Goal: Task Accomplishment & Management: Complete application form

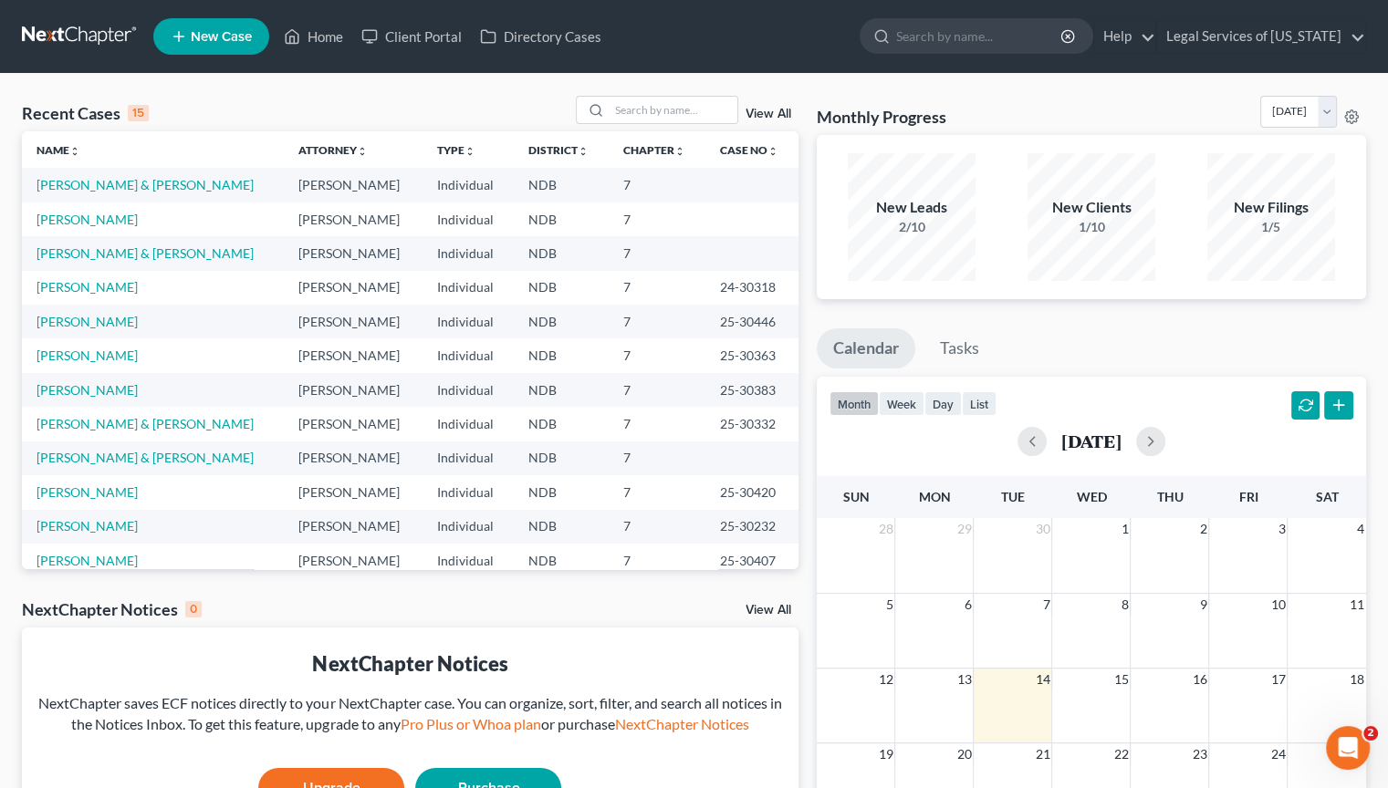
click at [239, 36] on span "New Case" at bounding box center [221, 37] width 61 height 14
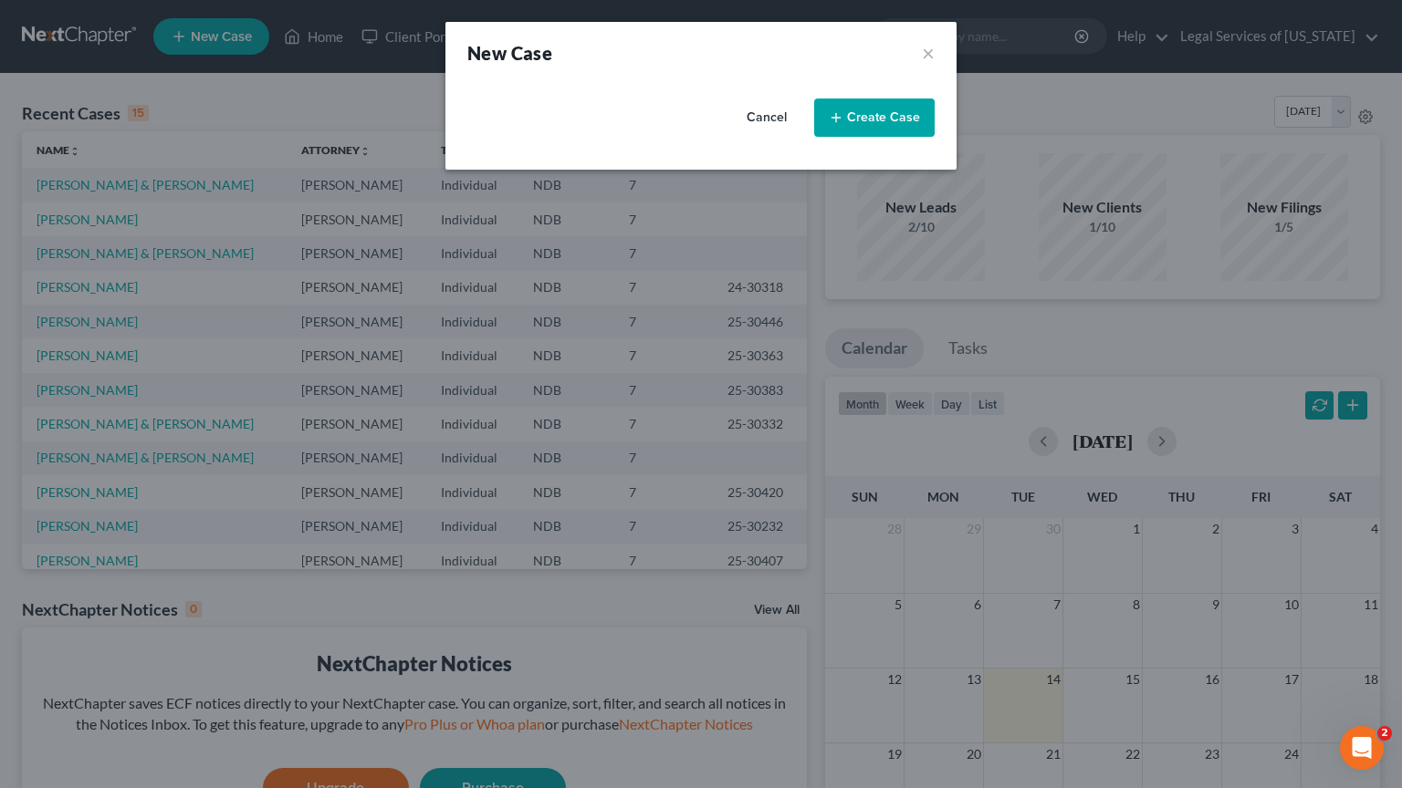
select select "60"
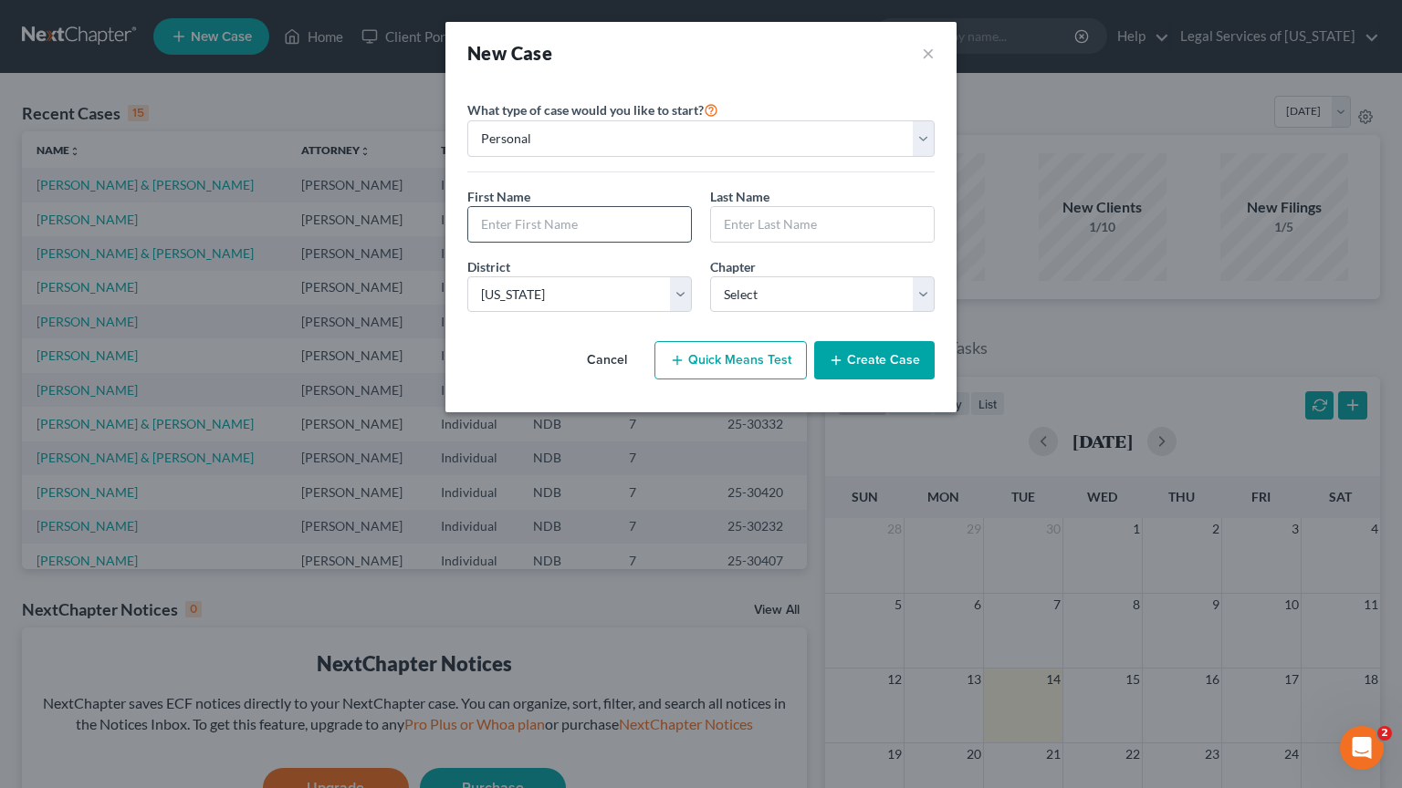
click at [527, 215] on input "text" at bounding box center [579, 224] width 223 height 35
type input "Noah"
type input "Potter"
click at [923, 296] on select "Select 7 11 12 13" at bounding box center [822, 294] width 224 height 36
select select "0"
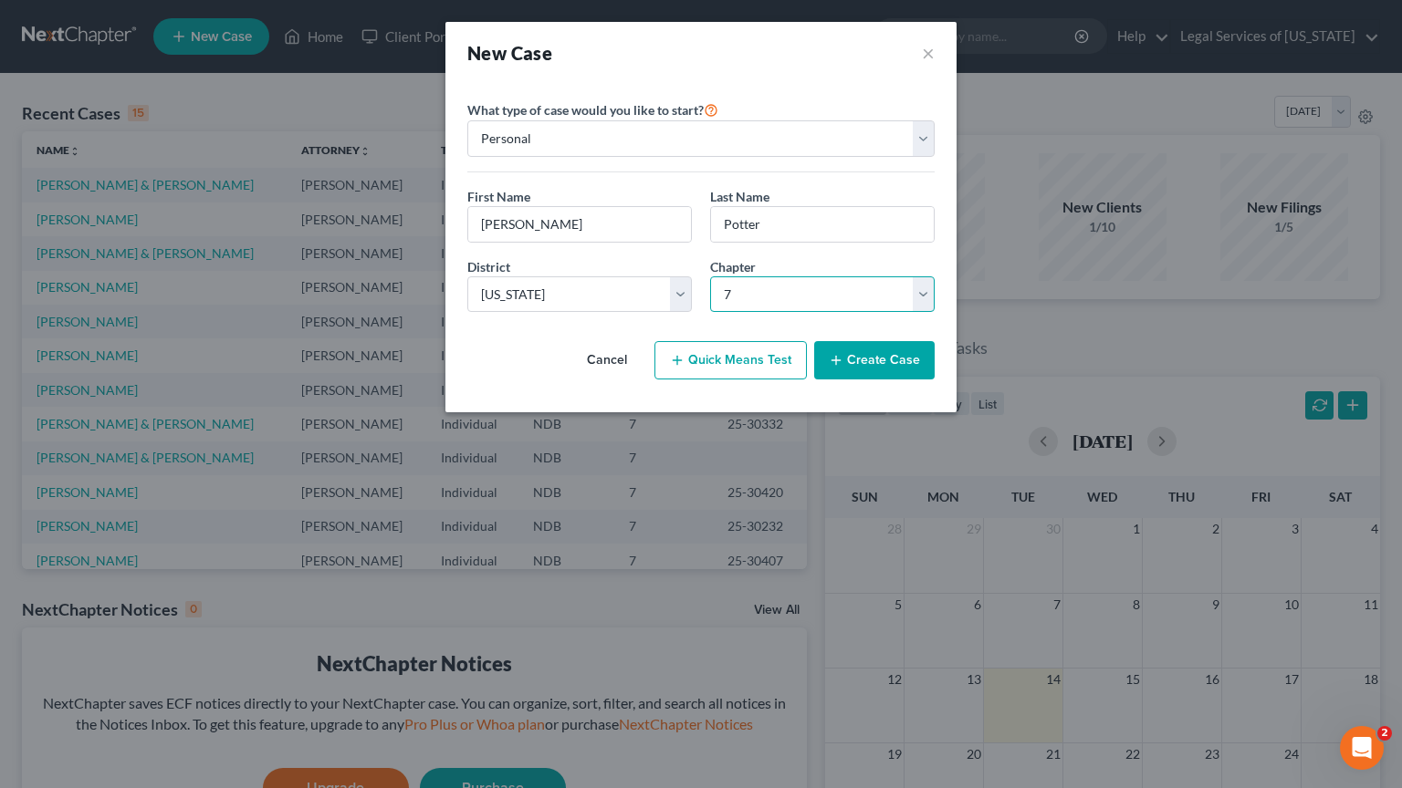
click at [710, 276] on select "Select 7 11 12 13" at bounding box center [822, 294] width 224 height 36
click at [865, 365] on button "Create Case" at bounding box center [874, 360] width 120 height 38
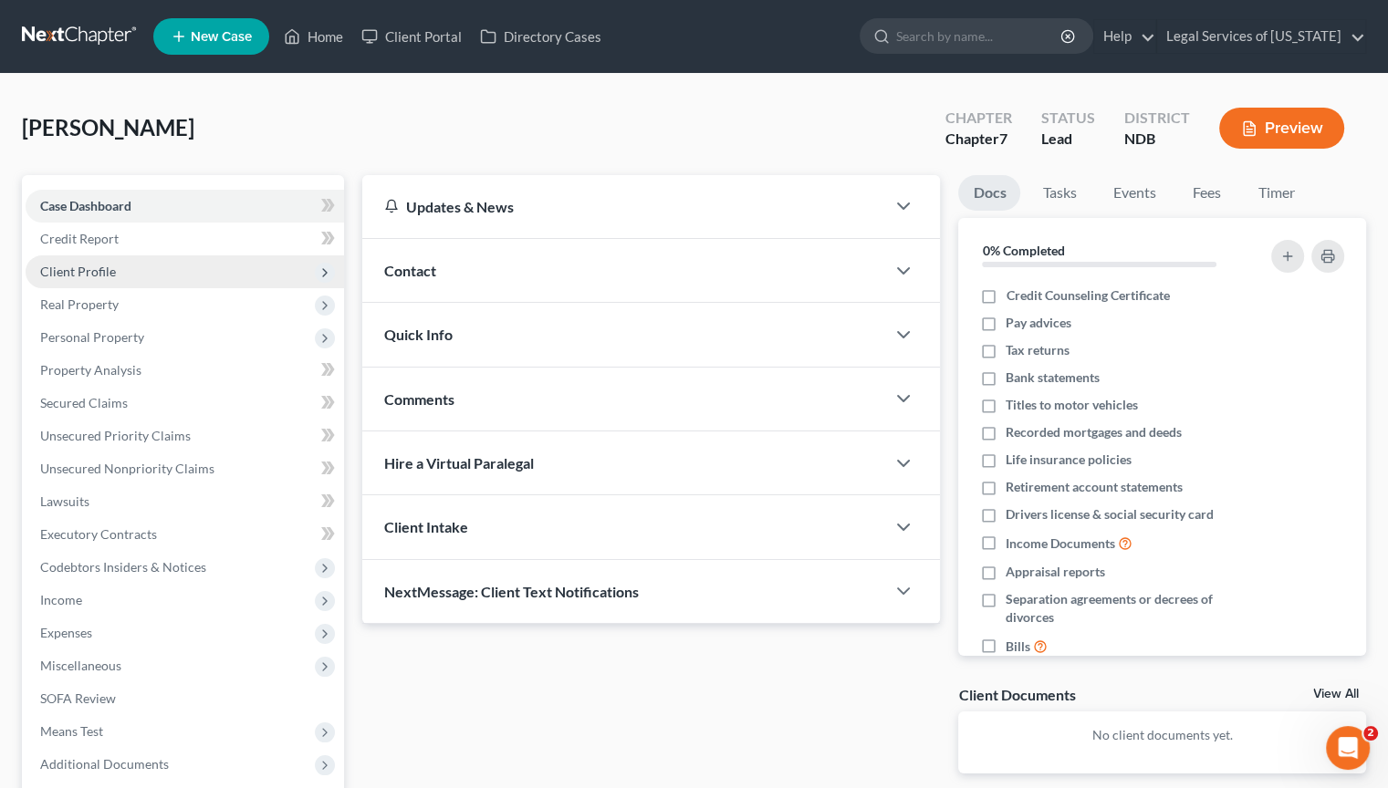
click at [75, 269] on span "Client Profile" at bounding box center [78, 272] width 76 height 16
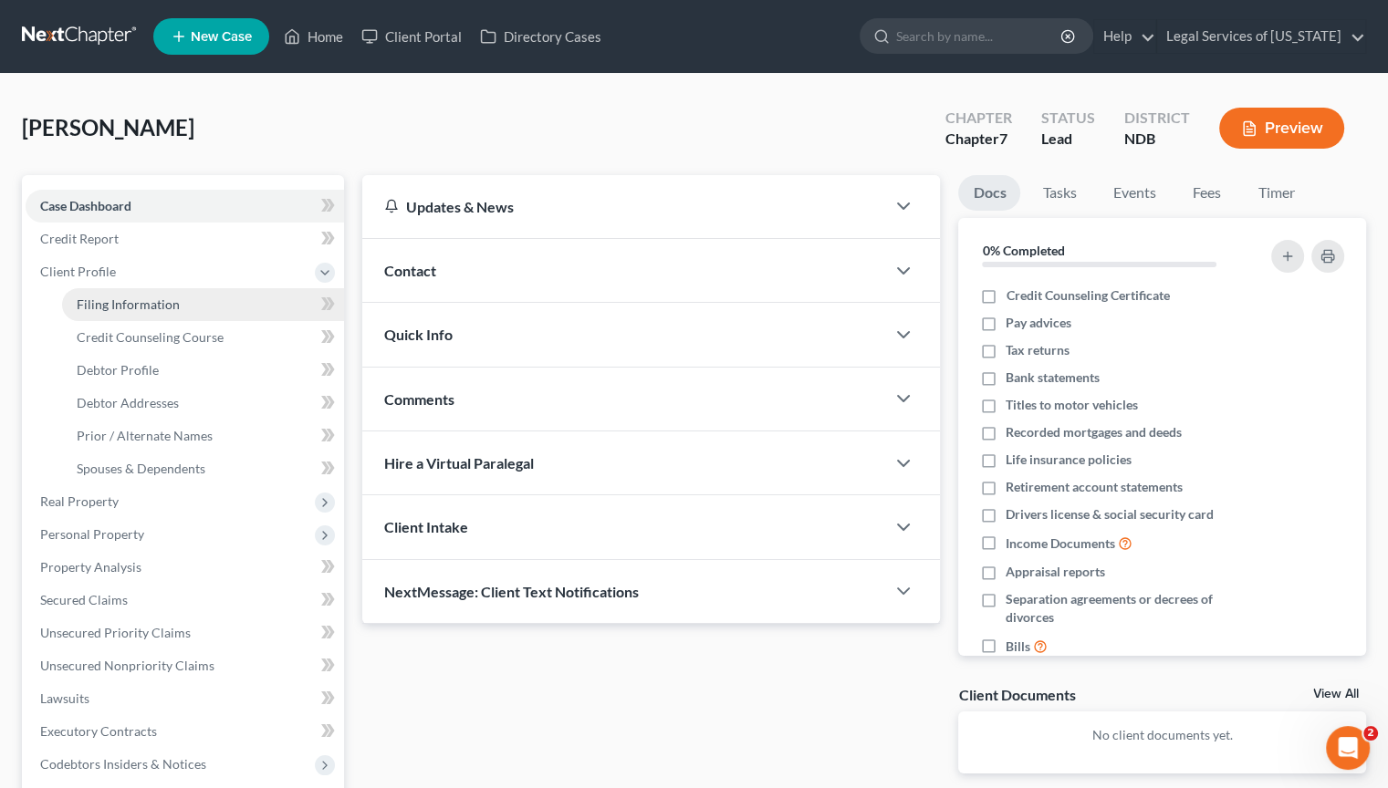
click at [82, 299] on span "Filing Information" at bounding box center [128, 305] width 103 height 16
select select "1"
select select "0"
select select "60"
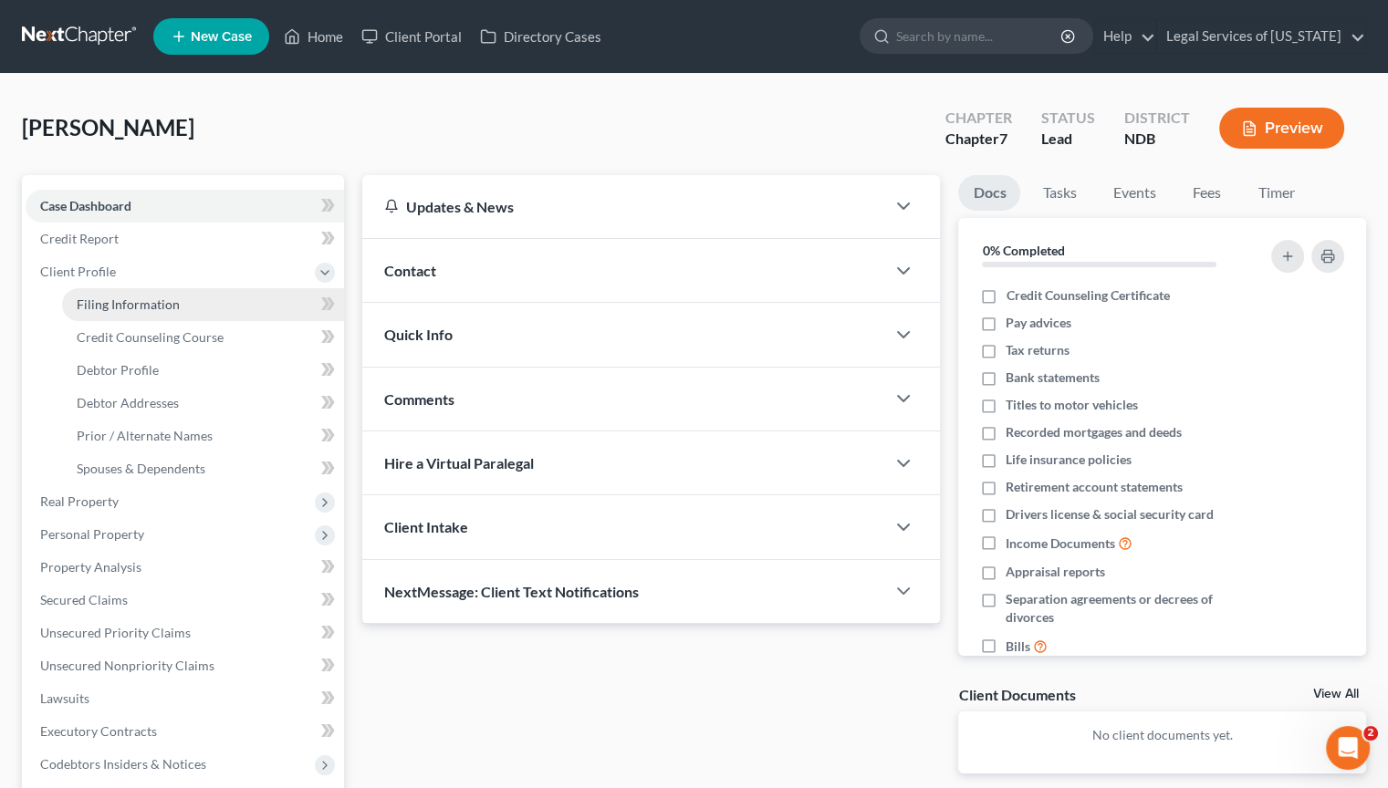
select select "29"
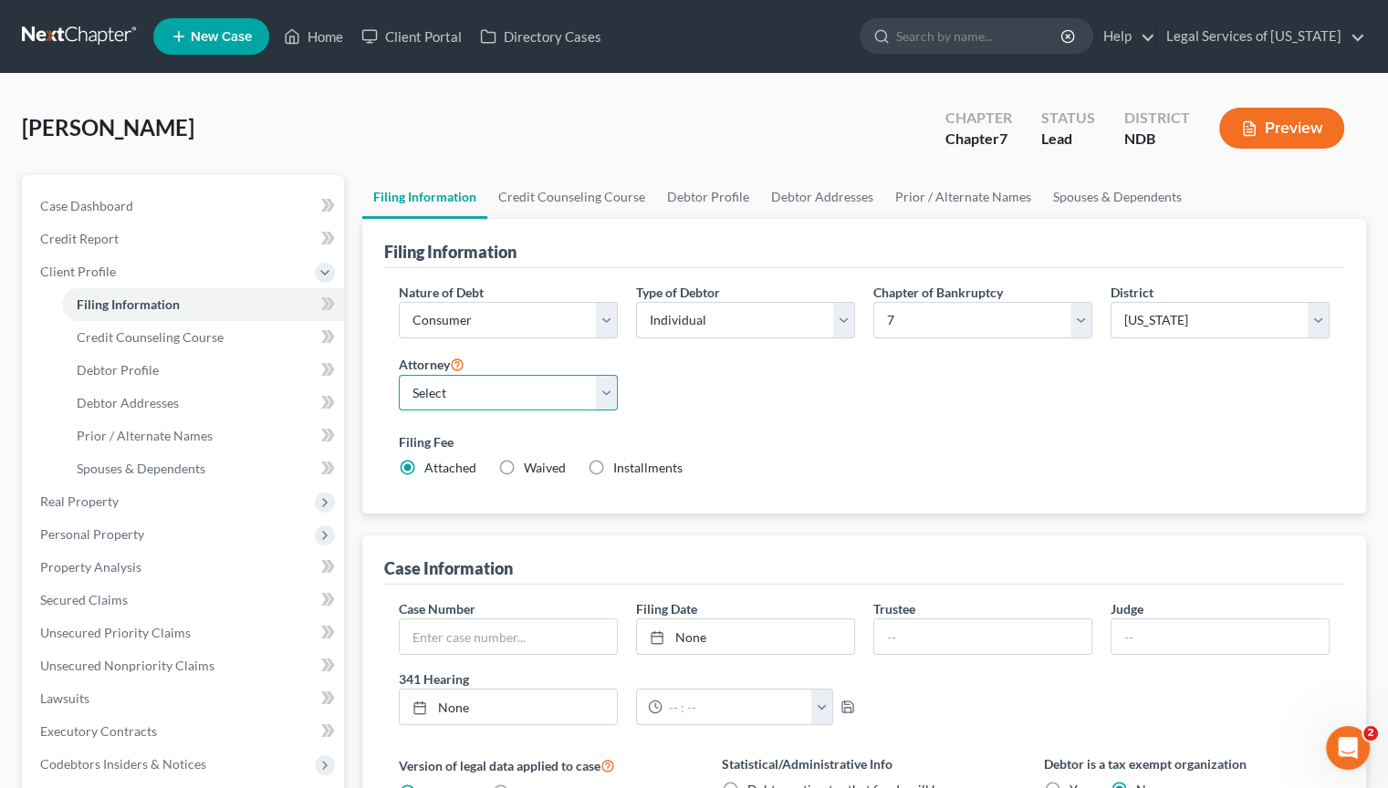
click at [611, 398] on select "Select Jen Lee - NDB Melissa Lyke - NDB Steven Simonson - NDB Jeffrey Diemert -…" at bounding box center [508, 393] width 219 height 36
select select "2"
click at [399, 375] on select "Select Jen Lee - NDB Melissa Lyke - NDB Steven Simonson - NDB Jeffrey Diemert -…" at bounding box center [508, 393] width 219 height 36
click at [524, 464] on label "Waived Waived" at bounding box center [545, 468] width 42 height 18
click at [531, 464] on input "Waived Waived" at bounding box center [537, 465] width 12 height 12
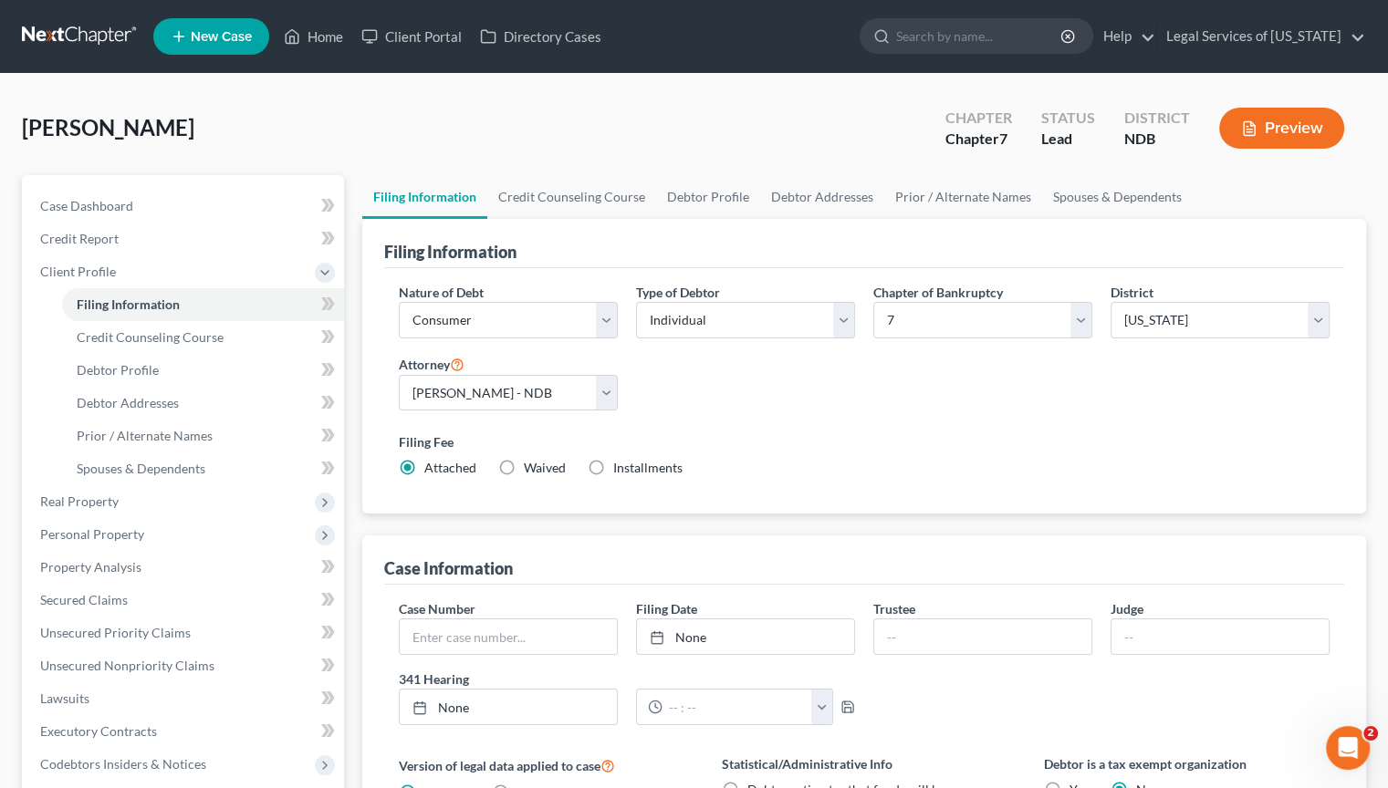
radio input "true"
radio input "false"
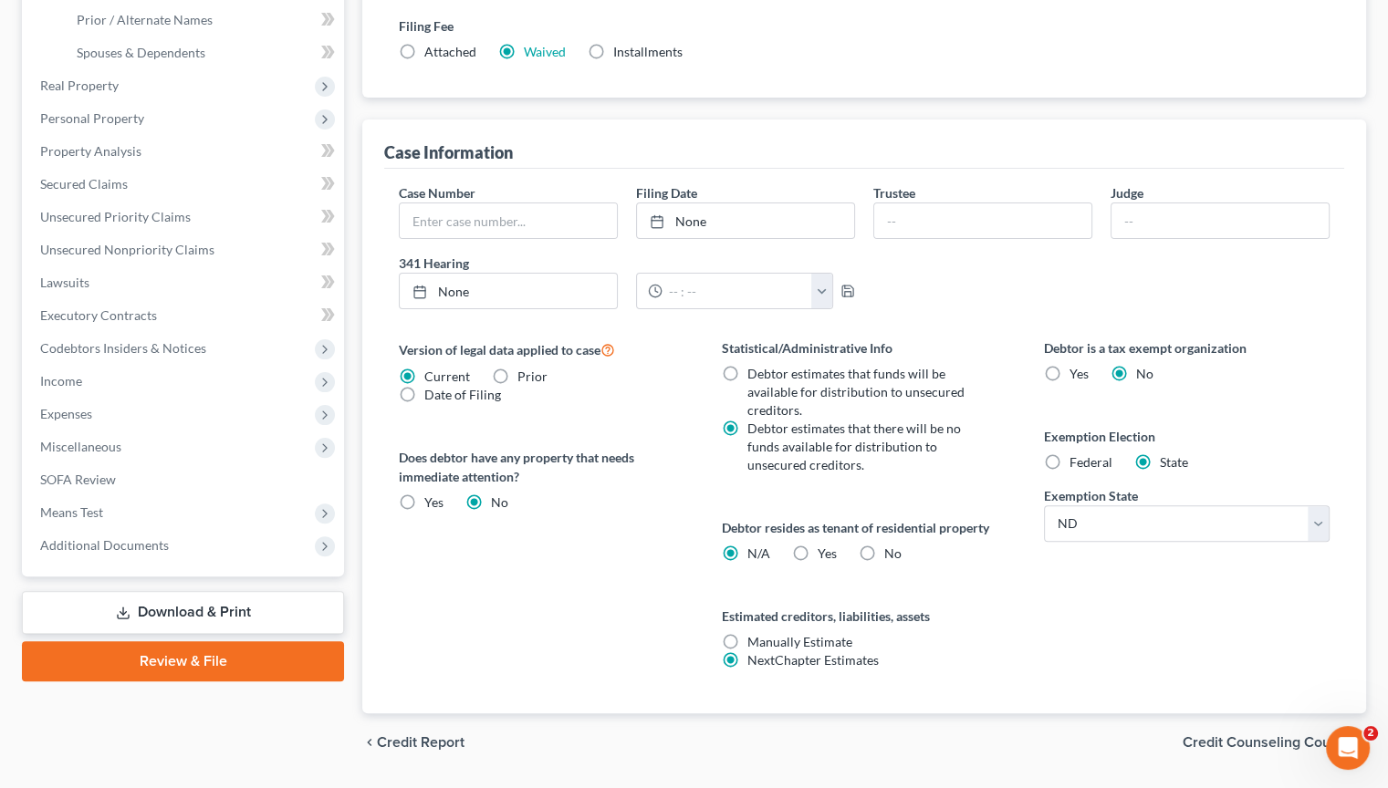
scroll to position [456, 0]
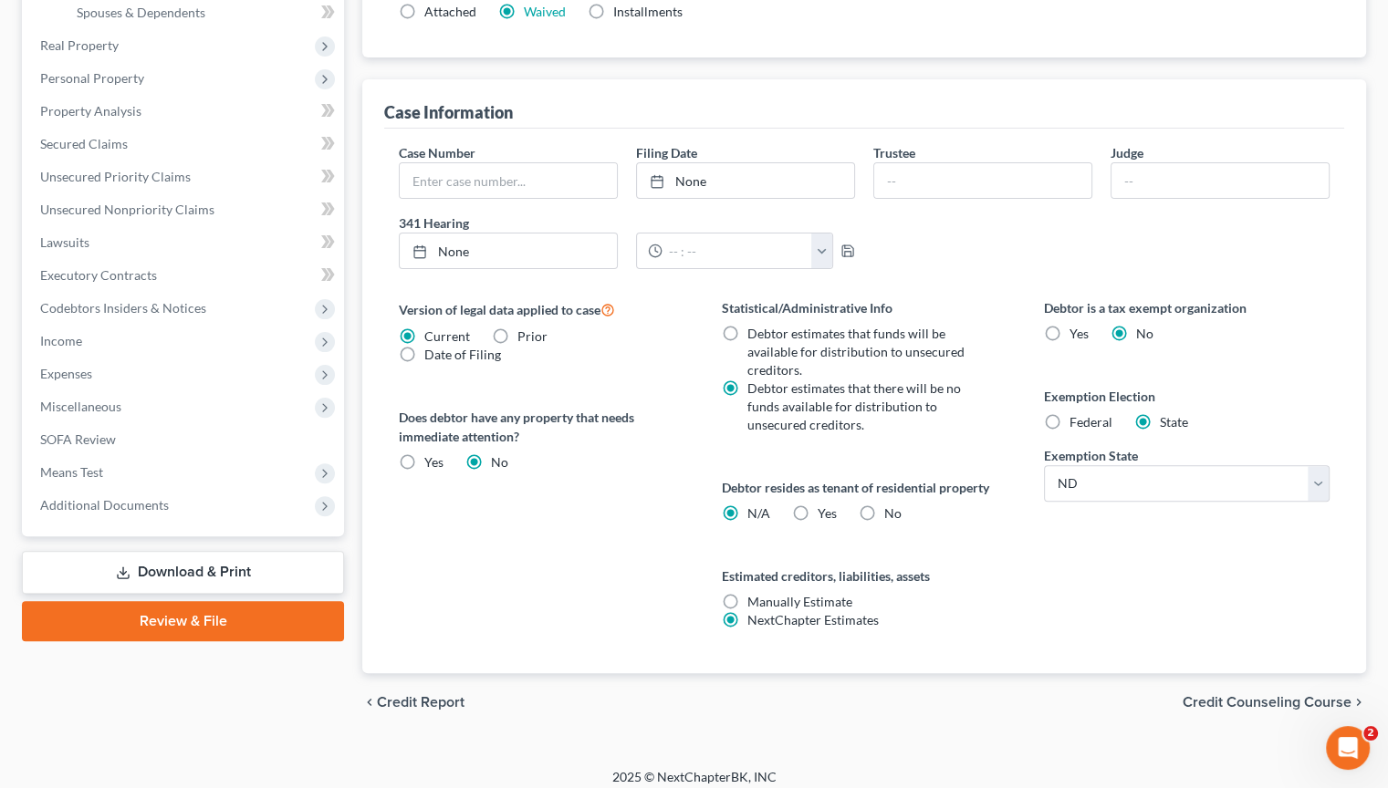
click at [818, 512] on label "Yes Yes" at bounding box center [827, 514] width 19 height 18
click at [825, 512] on input "Yes Yes" at bounding box center [831, 511] width 12 height 12
radio input "true"
radio input "false"
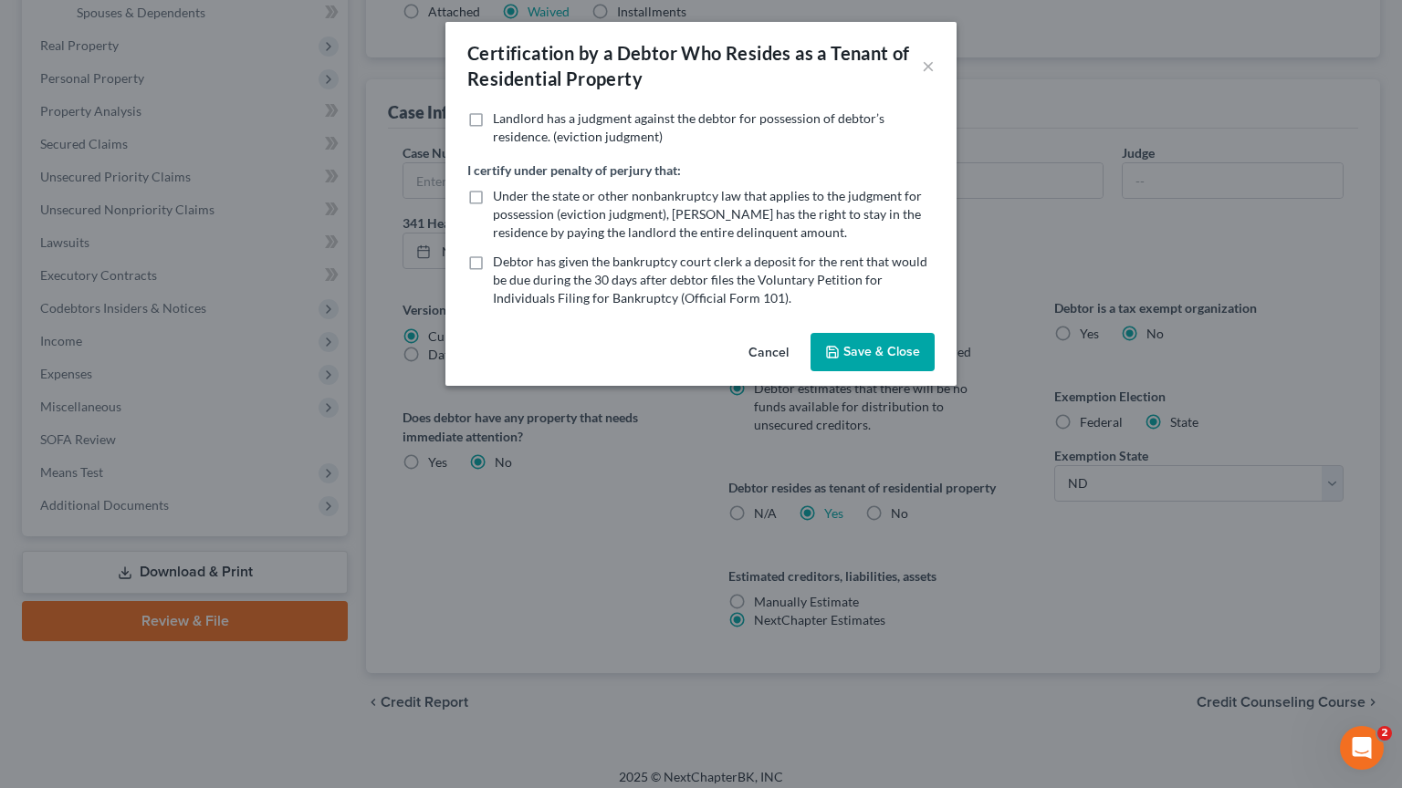
click at [875, 350] on button "Save & Close" at bounding box center [872, 352] width 124 height 38
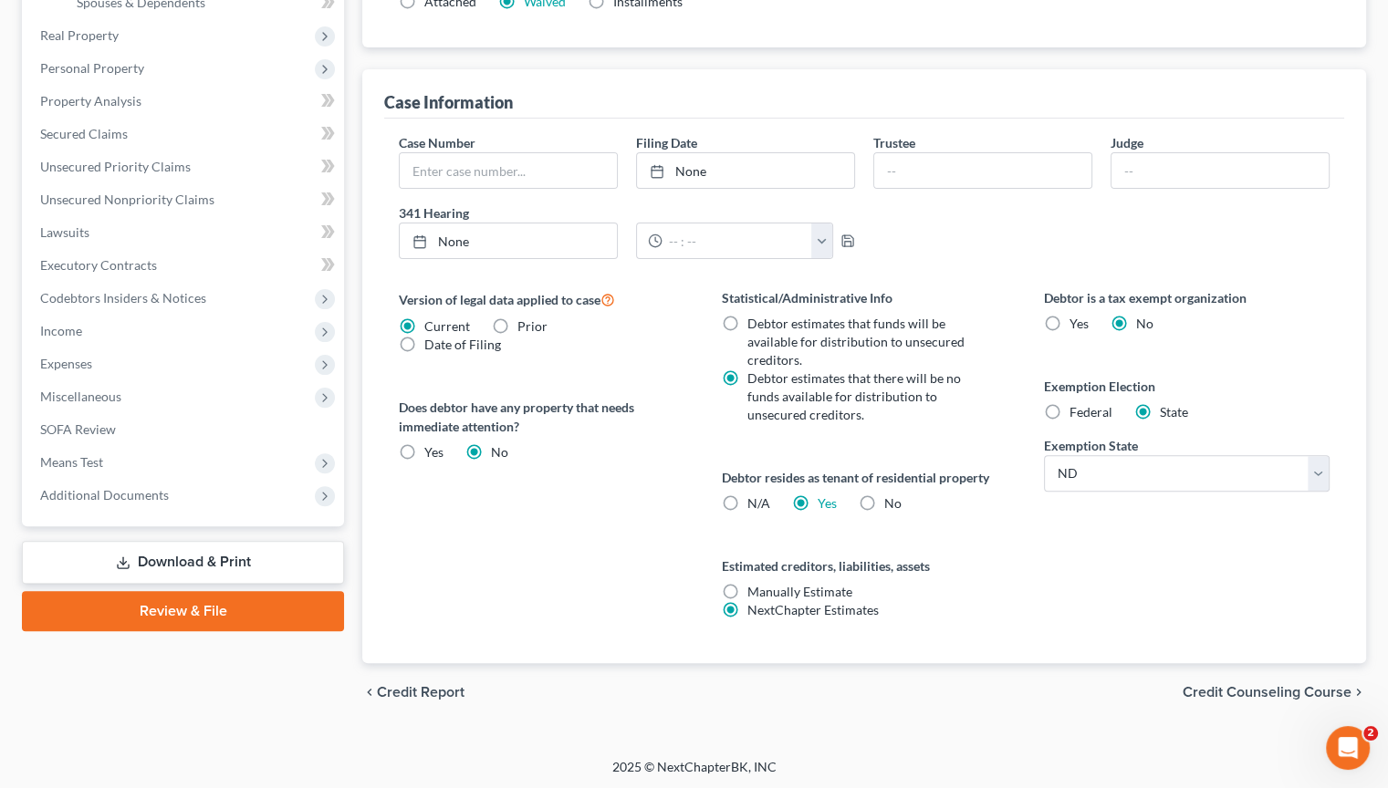
click at [1204, 689] on span "Credit Counseling Course" at bounding box center [1267, 692] width 169 height 15
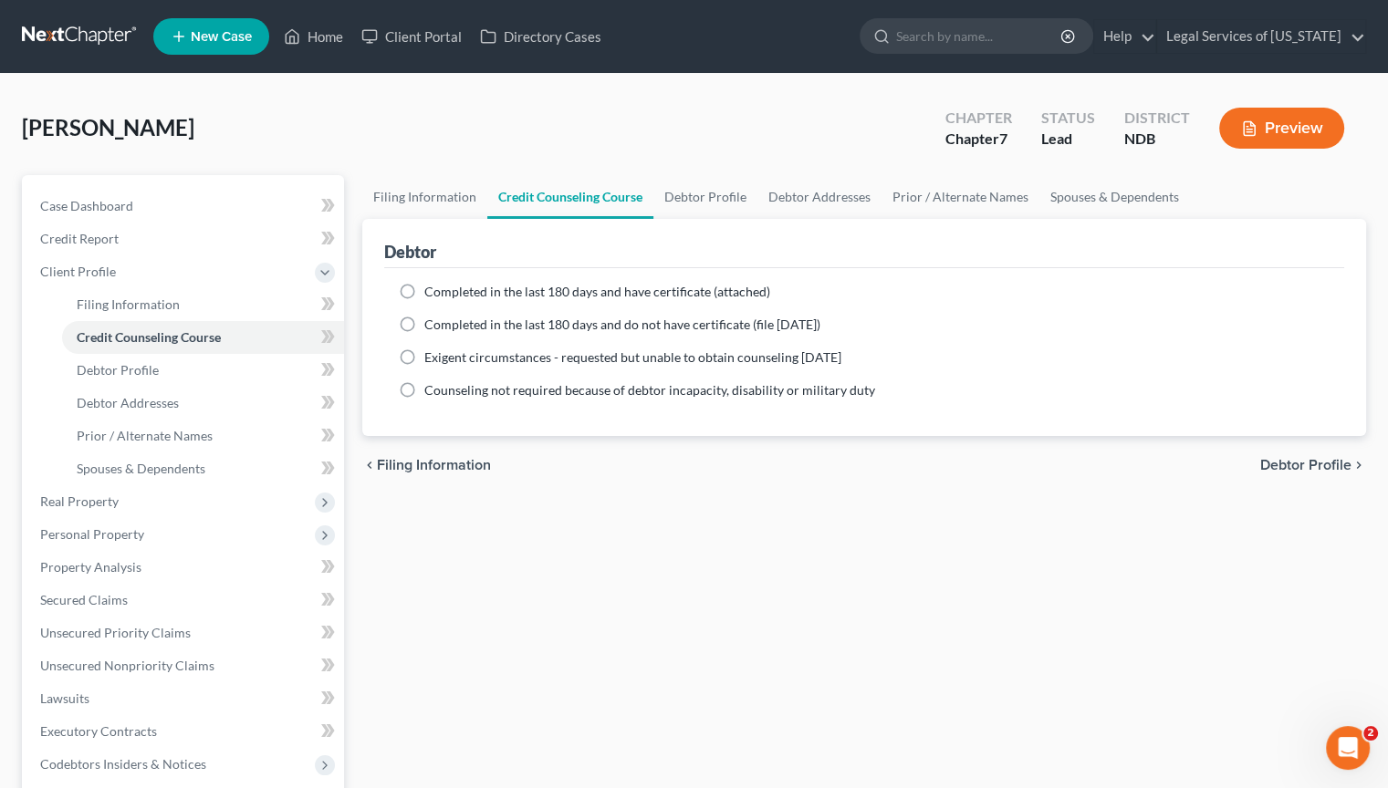
drag, startPoint x: 409, startPoint y: 288, endPoint x: 411, endPoint y: 301, distance: 12.9
click at [424, 288] on label "Completed in the last 180 days and have certificate (attached)" at bounding box center [597, 292] width 346 height 18
click at [432, 288] on input "Completed in the last 180 days and have certificate (attached)" at bounding box center [438, 289] width 12 height 12
radio input "true"
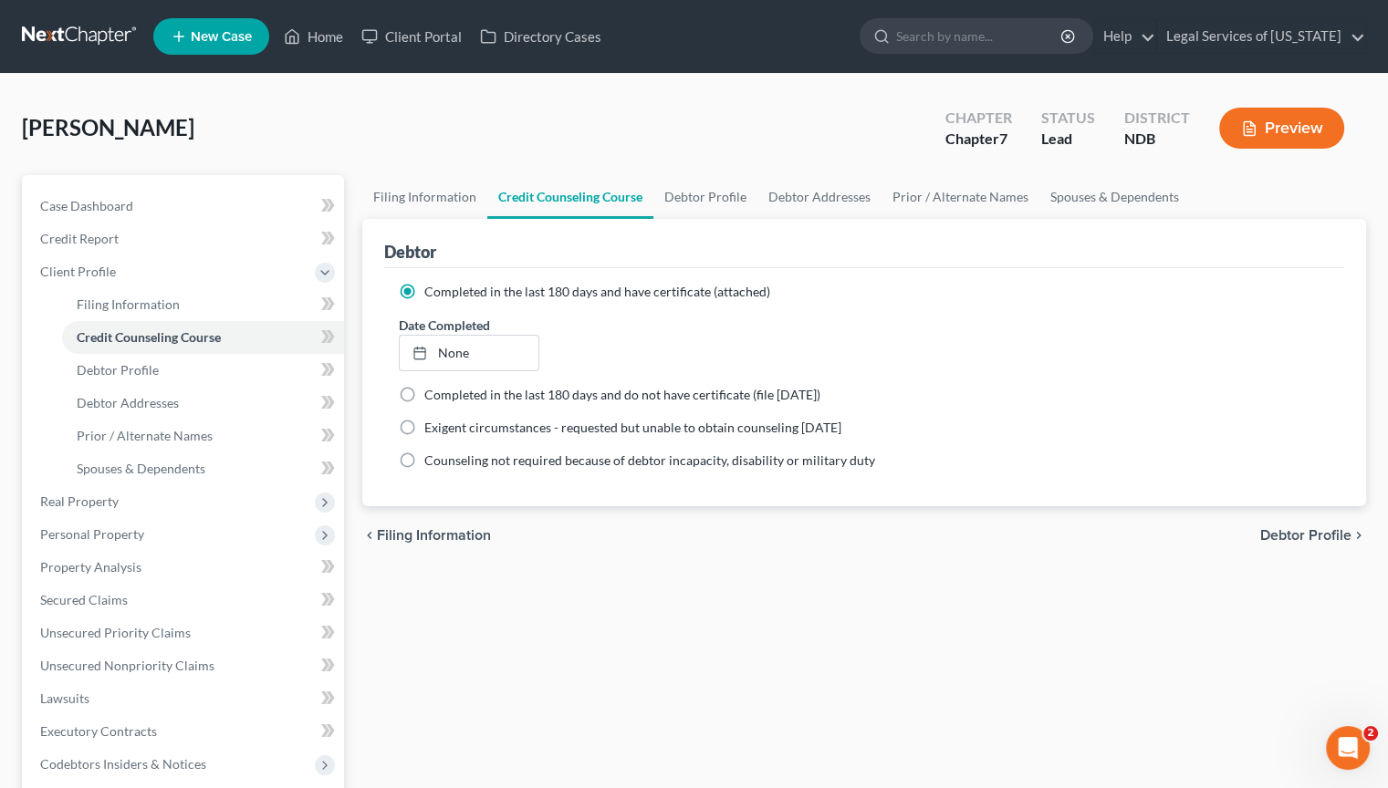
click at [1277, 532] on span "Debtor Profile" at bounding box center [1305, 535] width 91 height 15
select select "0"
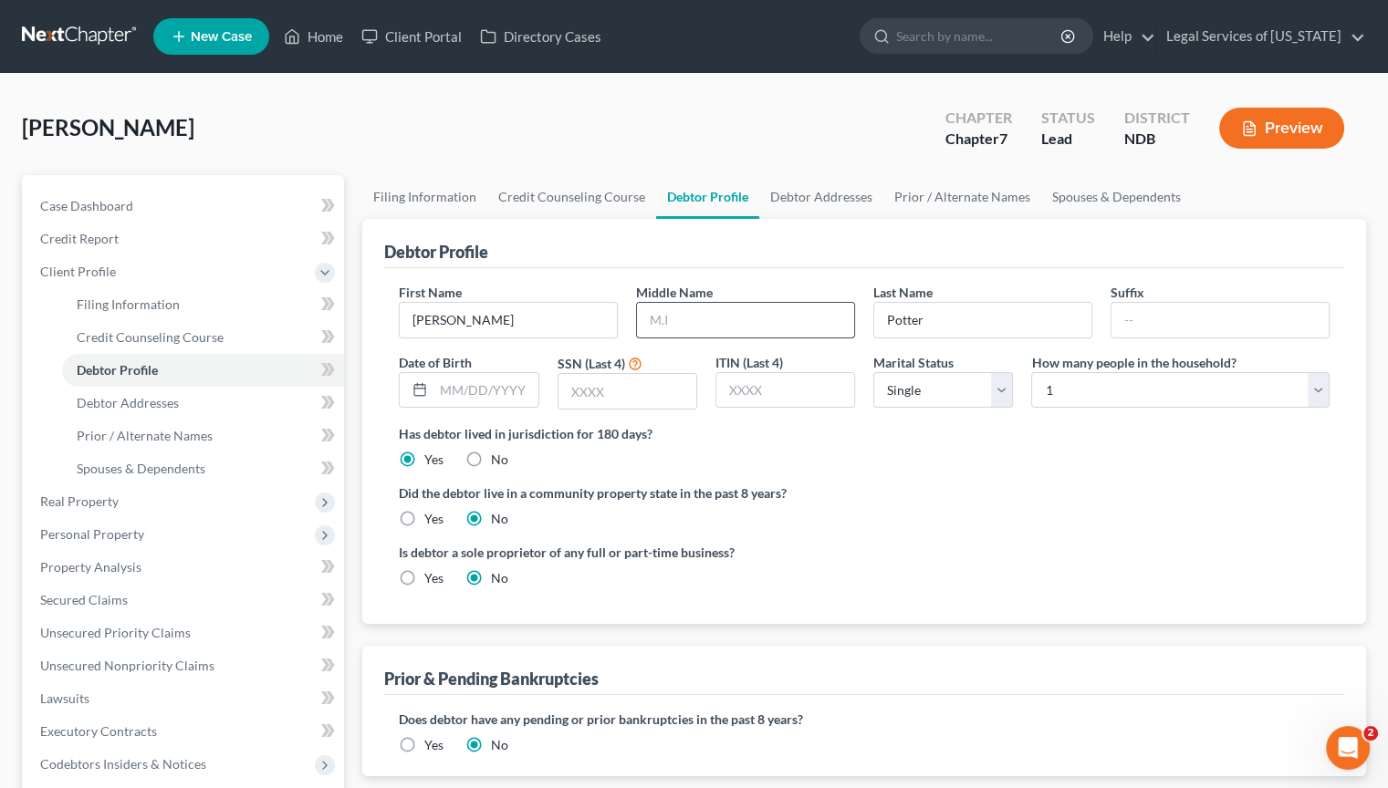
click at [709, 315] on input "text" at bounding box center [745, 320] width 217 height 35
type input "Arnold"
type input "08/15/1997"
type input "6069"
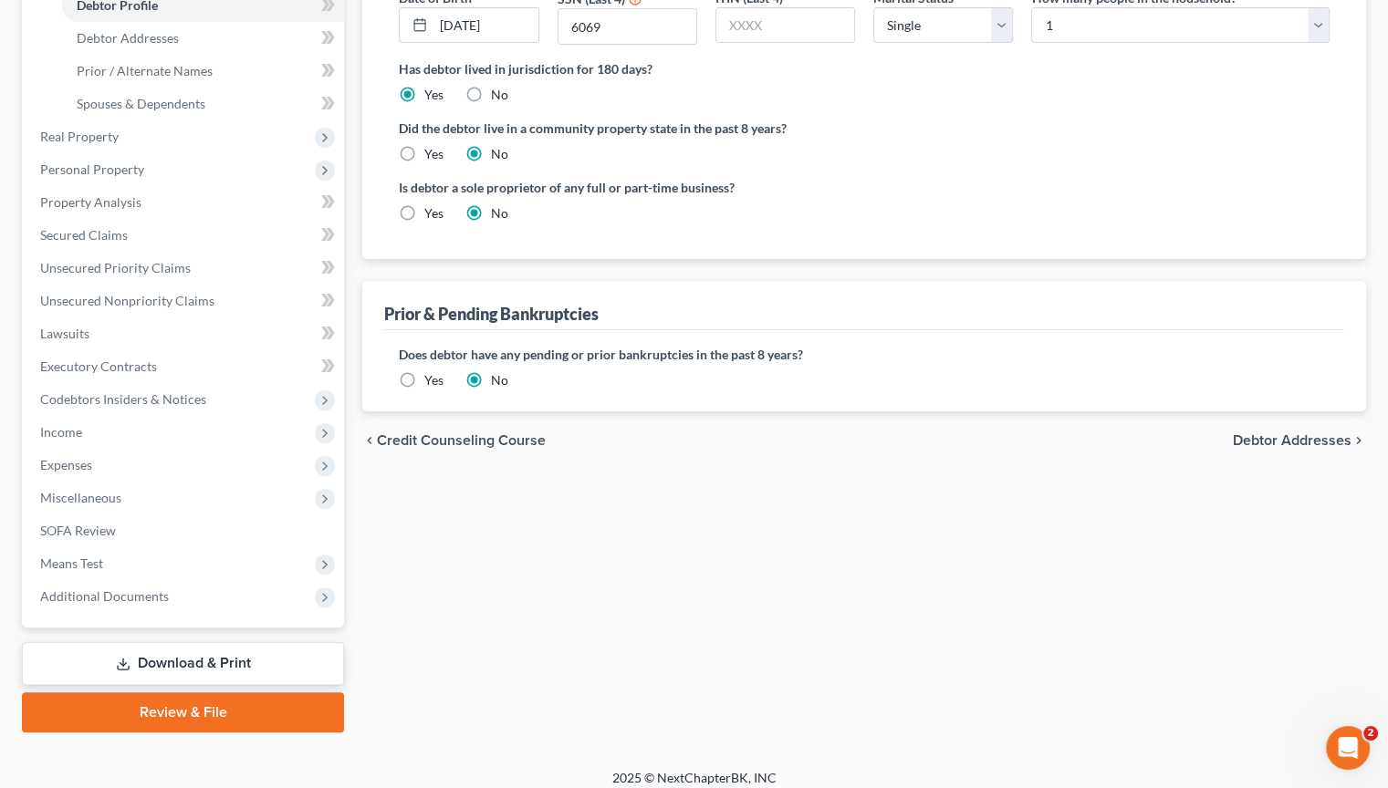
click at [1285, 441] on span "Debtor Addresses" at bounding box center [1292, 440] width 119 height 15
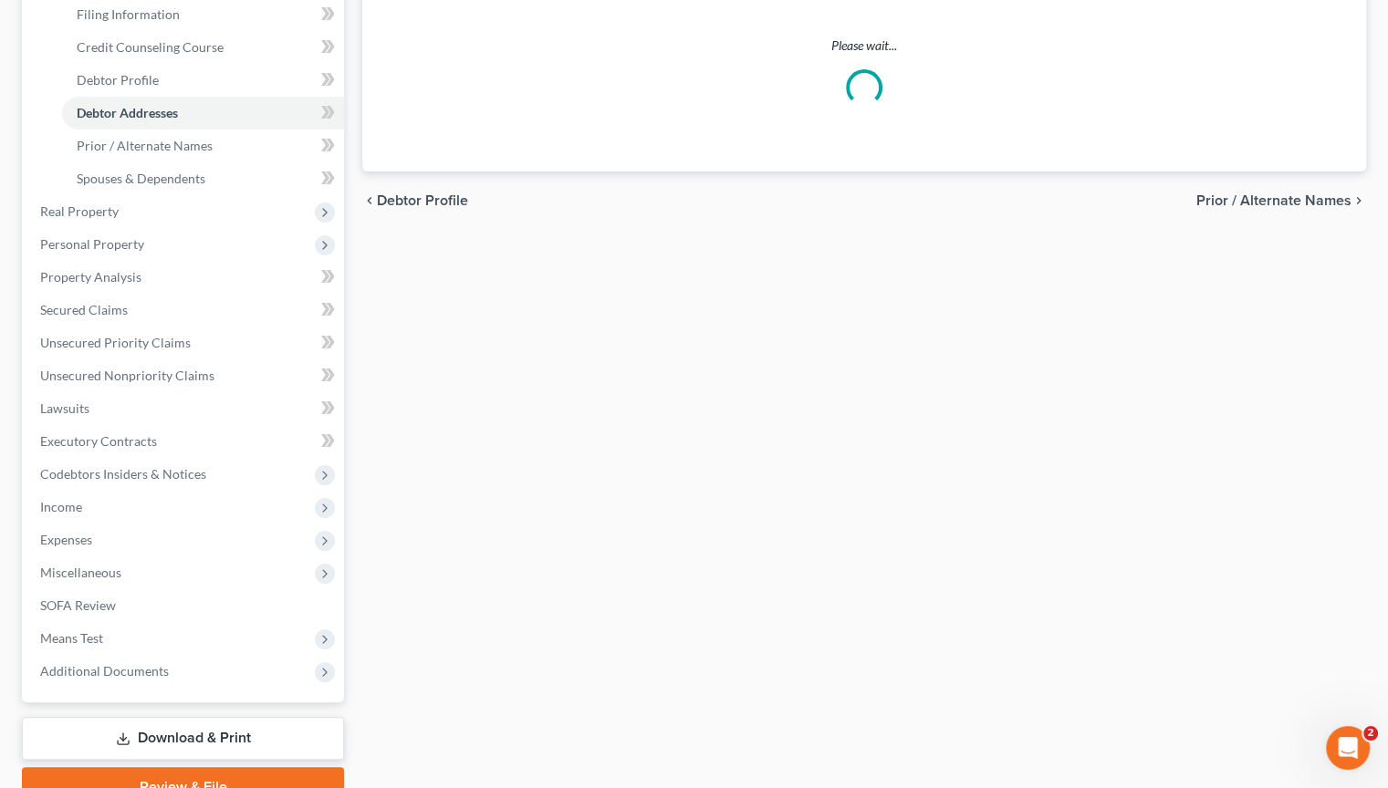
select select "0"
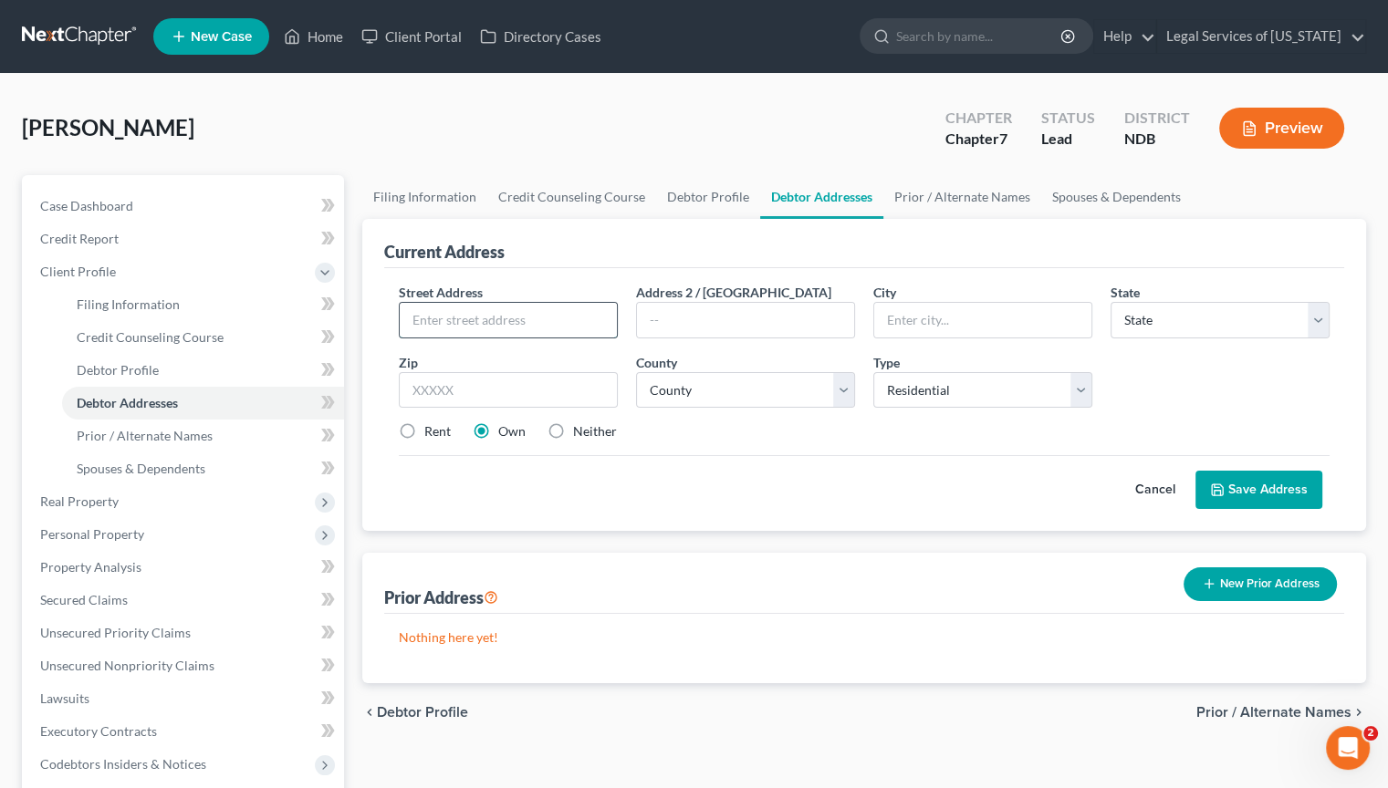
click at [516, 321] on input "text" at bounding box center [508, 320] width 217 height 35
type input "619 5tyh St E"
type input "Apt 201"
click at [458, 318] on input "619 5tyh St E" at bounding box center [508, 320] width 217 height 35
type input "619 5th St E"
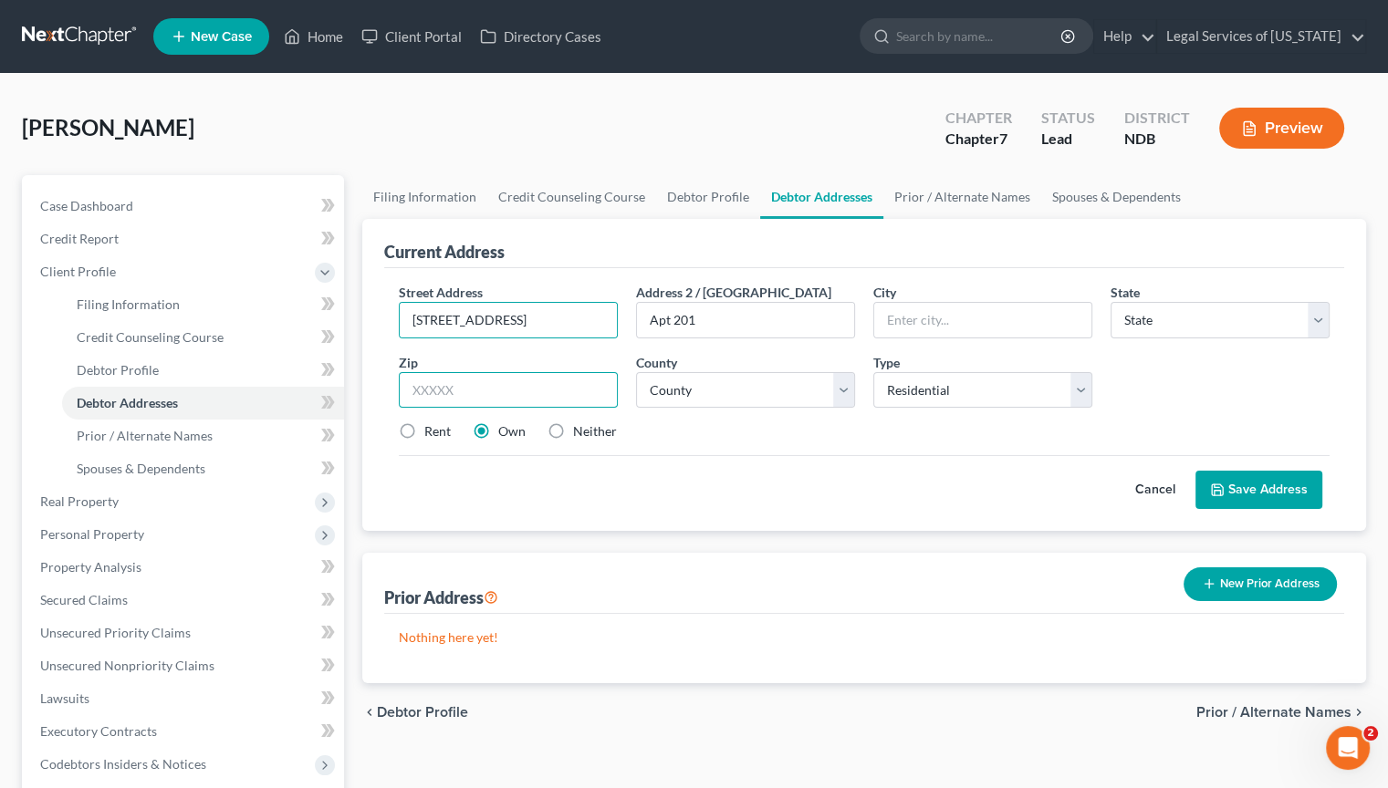
click at [485, 394] on input "text" at bounding box center [508, 390] width 219 height 36
type input "58078"
type input "West Fargo"
select select "29"
click at [424, 431] on label "Rent" at bounding box center [437, 431] width 26 height 18
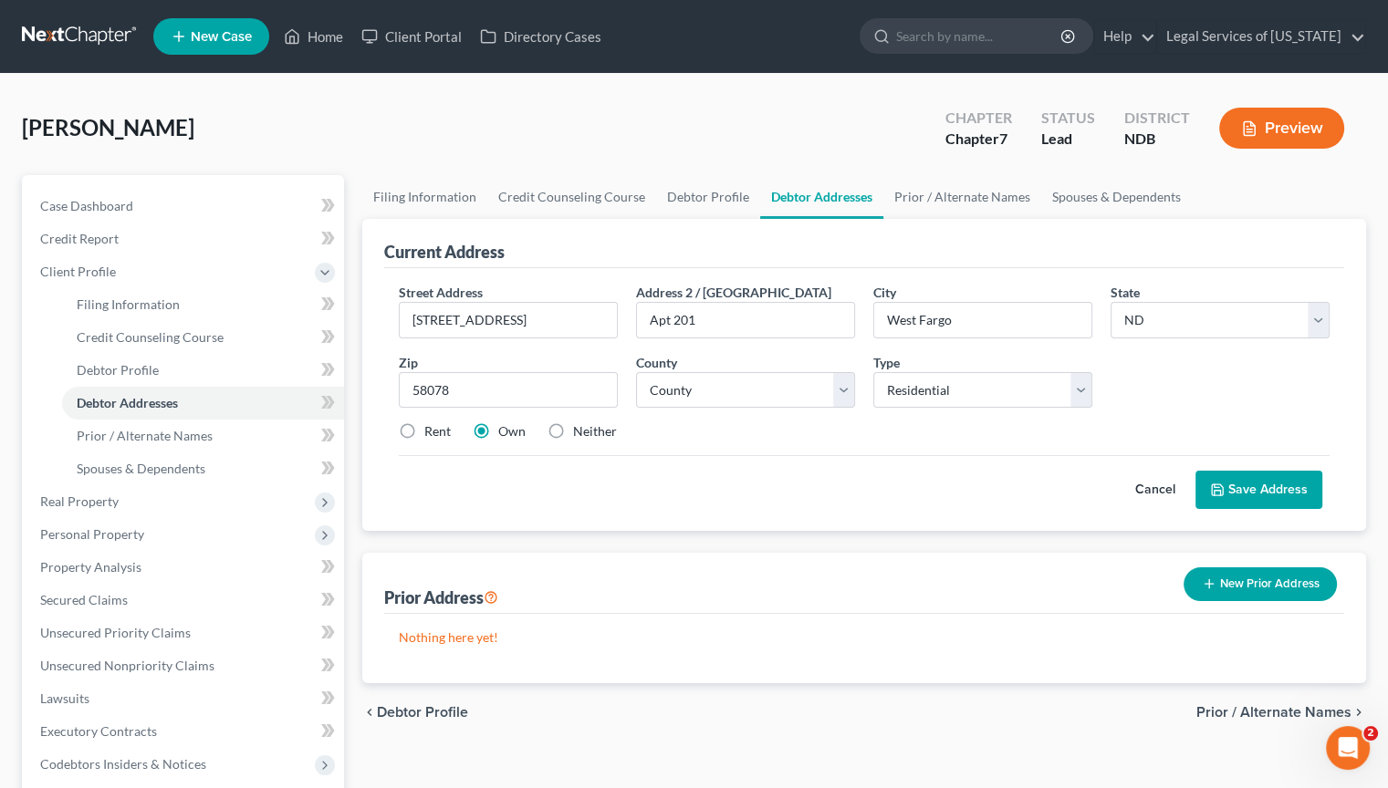
click at [432, 431] on input "Rent" at bounding box center [438, 428] width 12 height 12
radio input "true"
click at [1081, 387] on select "Select Residential Mailing Rental Business" at bounding box center [982, 390] width 219 height 36
click at [873, 372] on select "Select Residential Mailing Rental Business" at bounding box center [982, 390] width 219 height 36
click at [487, 391] on input "58078" at bounding box center [508, 390] width 219 height 36
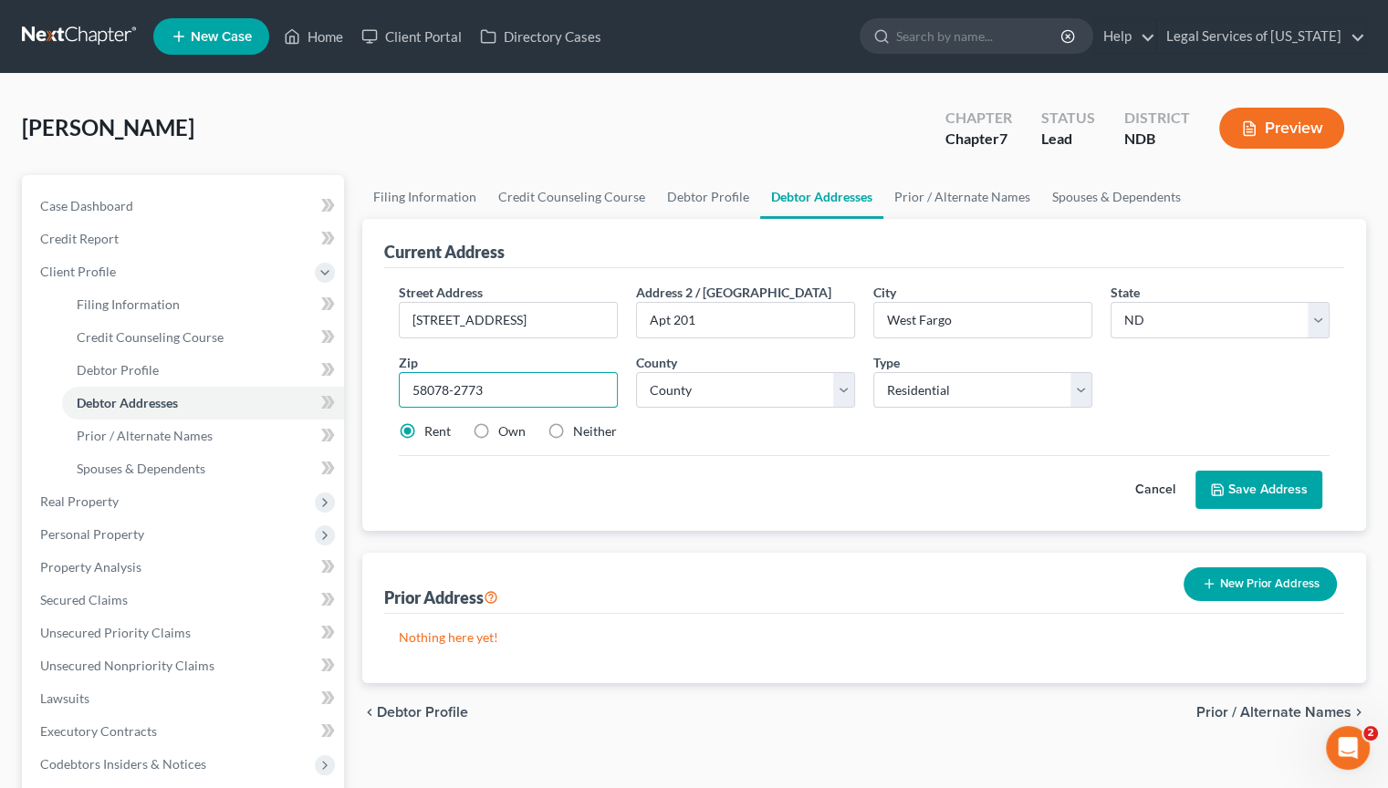
type input "58078-2773"
click at [1287, 500] on button "Save Address" at bounding box center [1258, 490] width 127 height 38
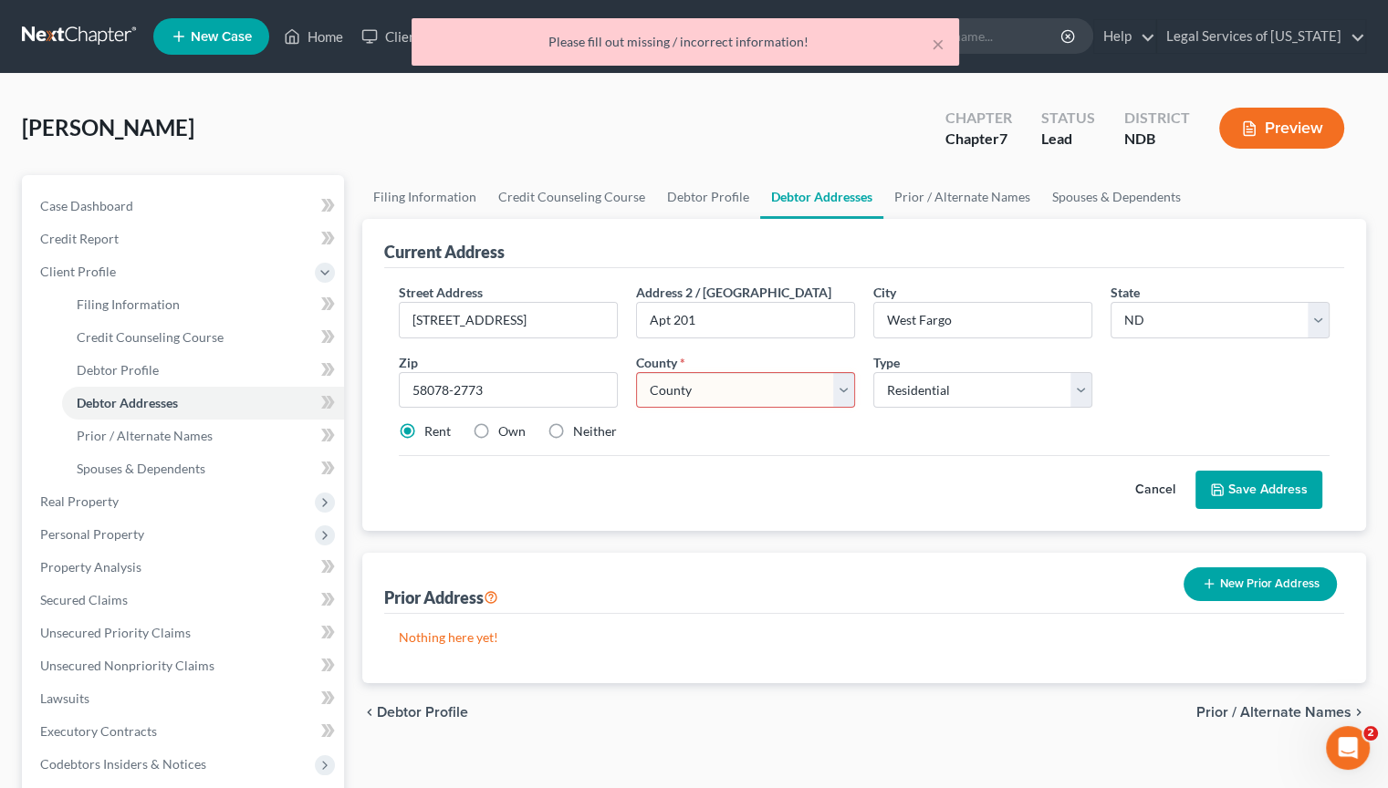
click at [713, 398] on select "County Adams County Barnes County Benson County Billings County Bottineau Count…" at bounding box center [745, 390] width 219 height 36
select select "8"
click at [636, 372] on select "County Adams County Barnes County Benson County Billings County Bottineau Count…" at bounding box center [745, 390] width 219 height 36
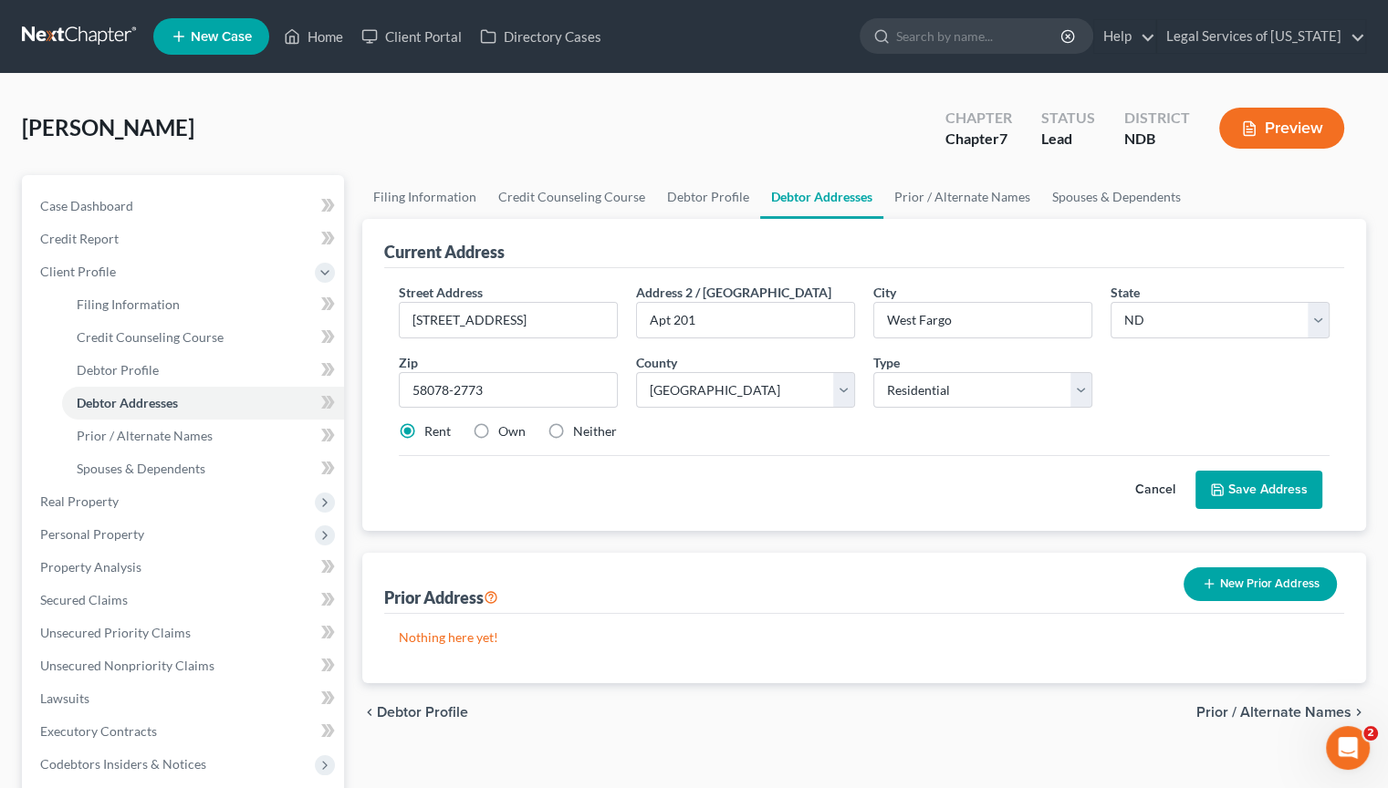
click at [1253, 486] on button "Save Address" at bounding box center [1258, 490] width 127 height 38
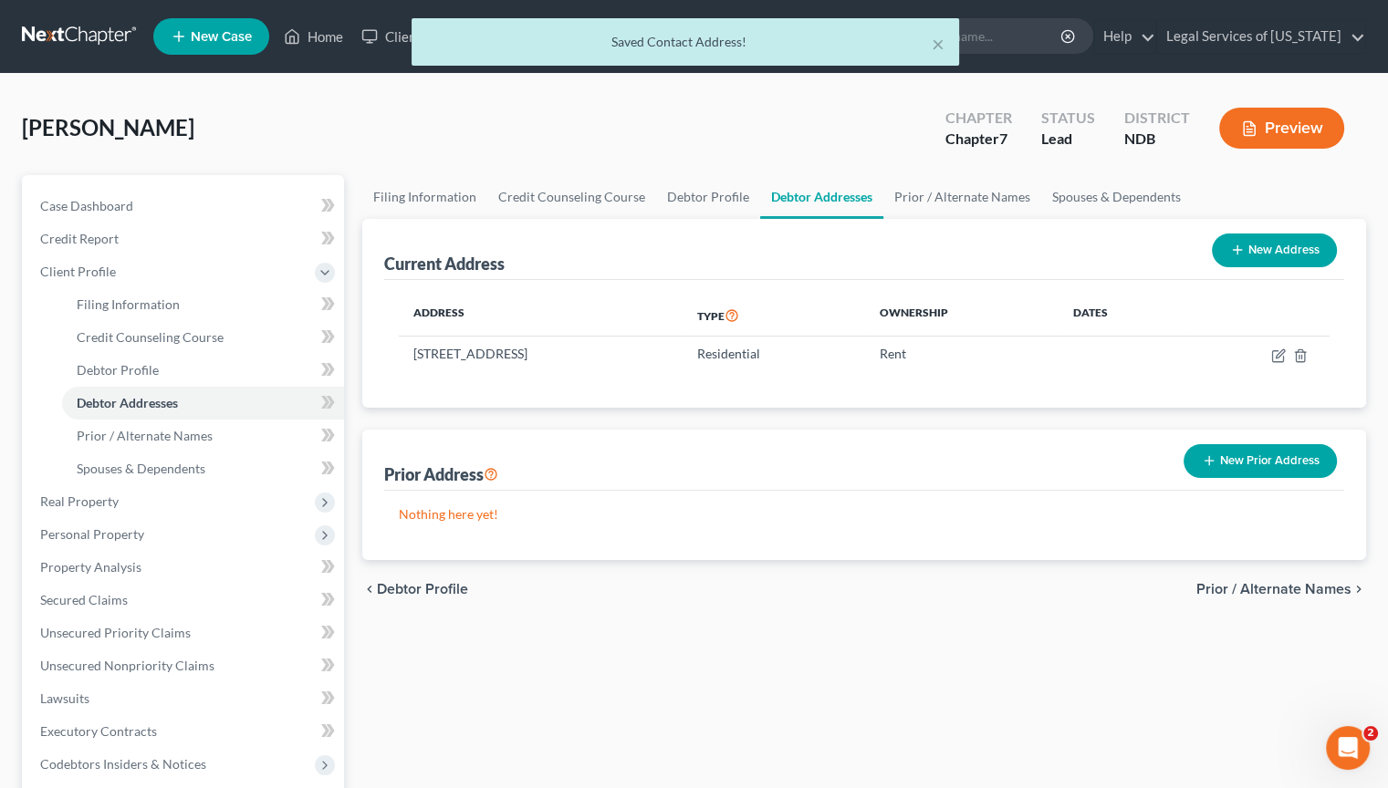
click at [1268, 588] on span "Prior / Alternate Names" at bounding box center [1273, 589] width 155 height 15
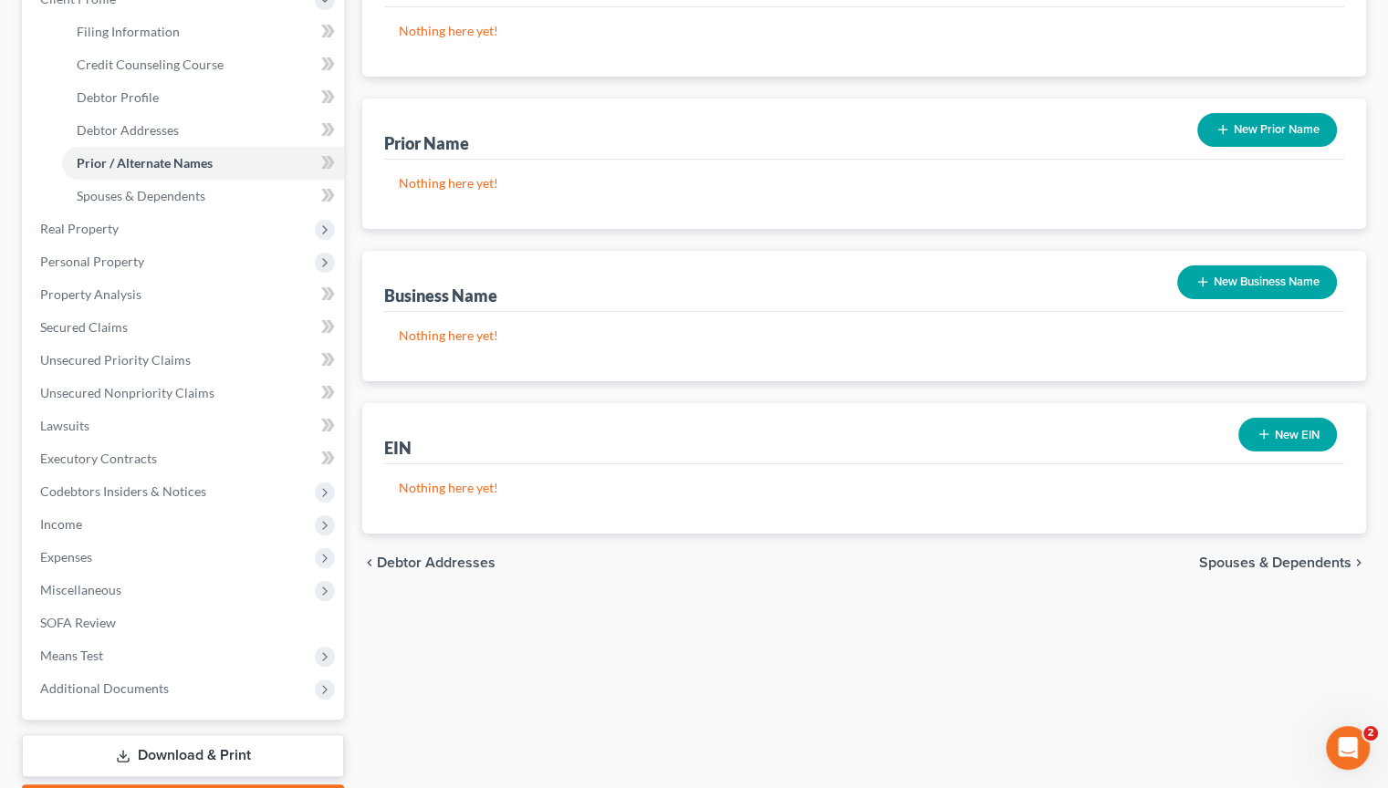
scroll to position [274, 0]
click at [1328, 555] on span "Spouses & Dependents" at bounding box center [1275, 562] width 152 height 15
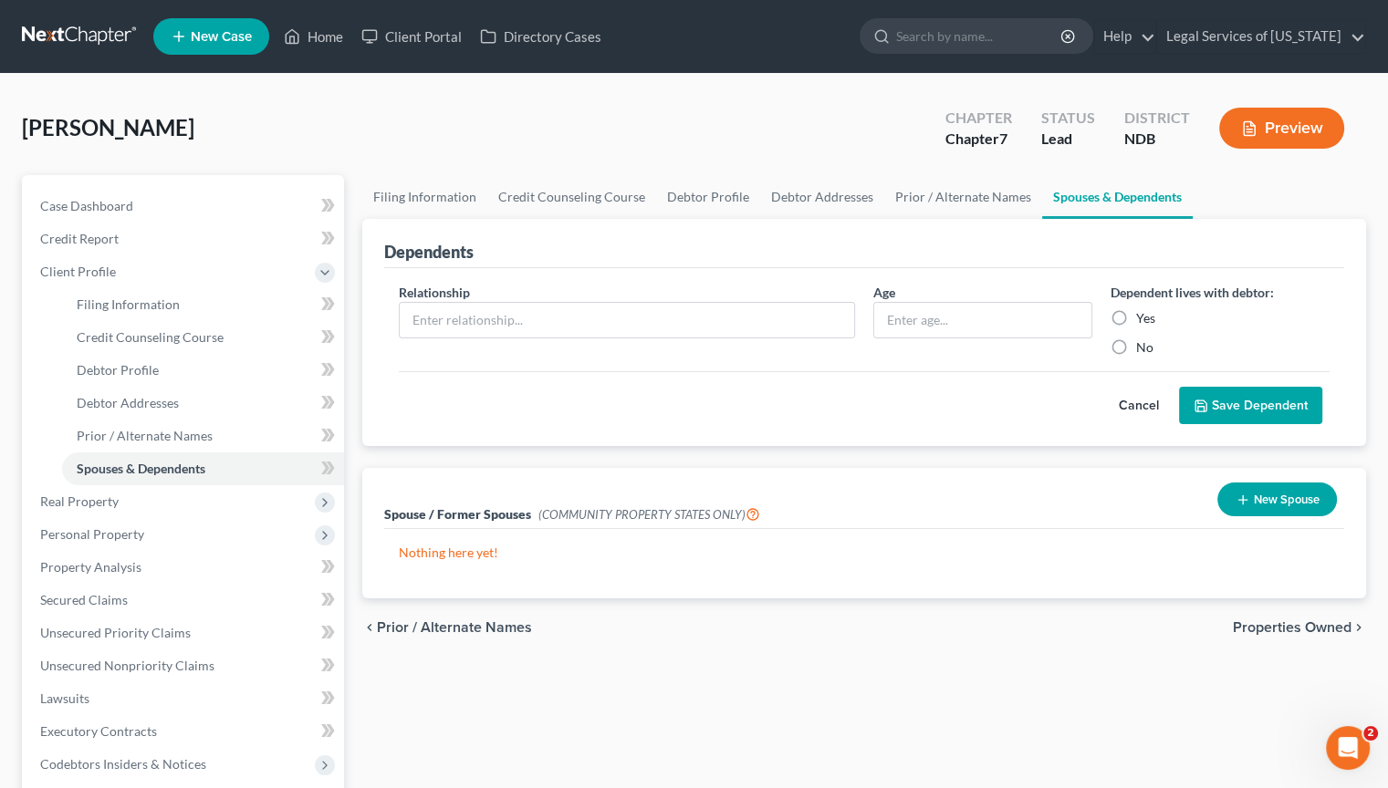
click at [1307, 628] on span "Properties Owned" at bounding box center [1292, 627] width 119 height 15
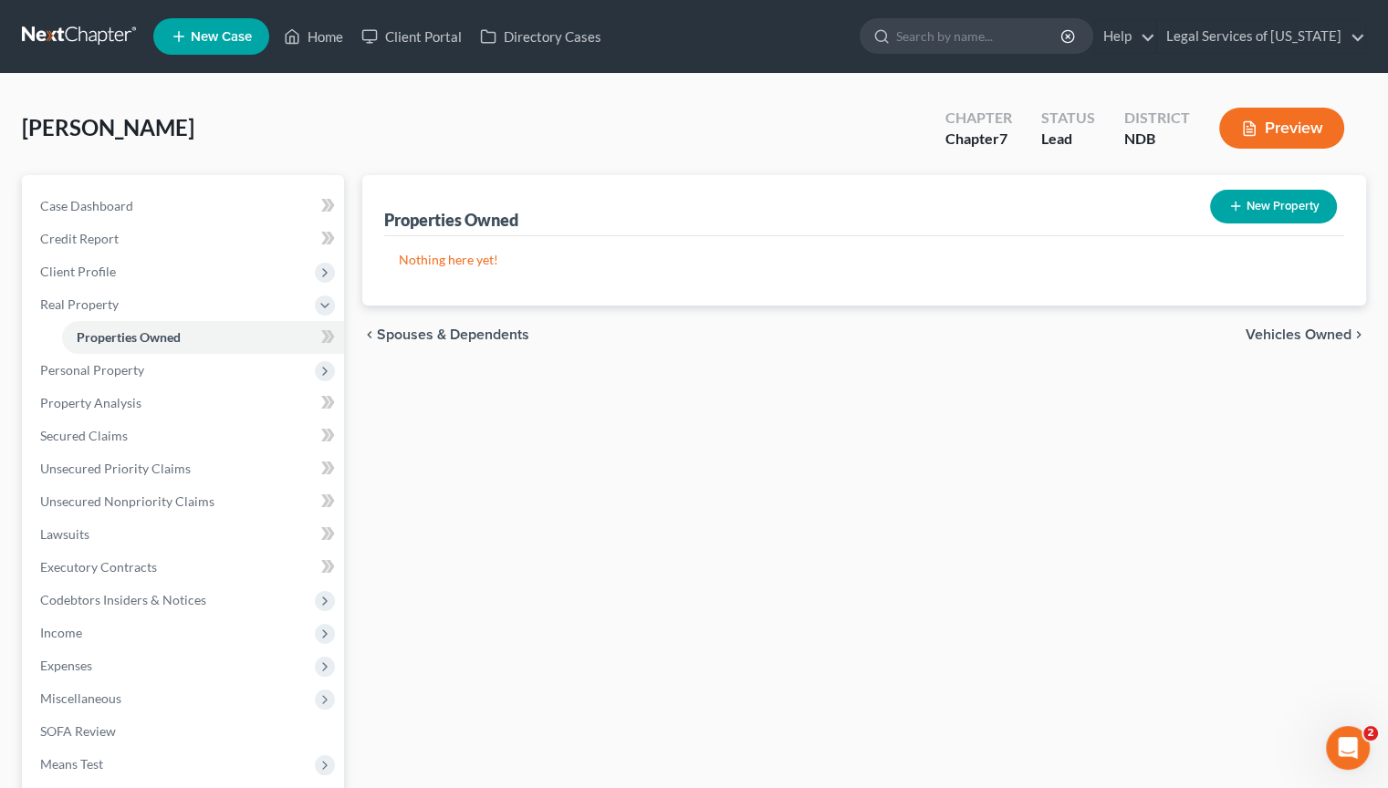
click at [1286, 331] on span "Vehicles Owned" at bounding box center [1299, 335] width 106 height 15
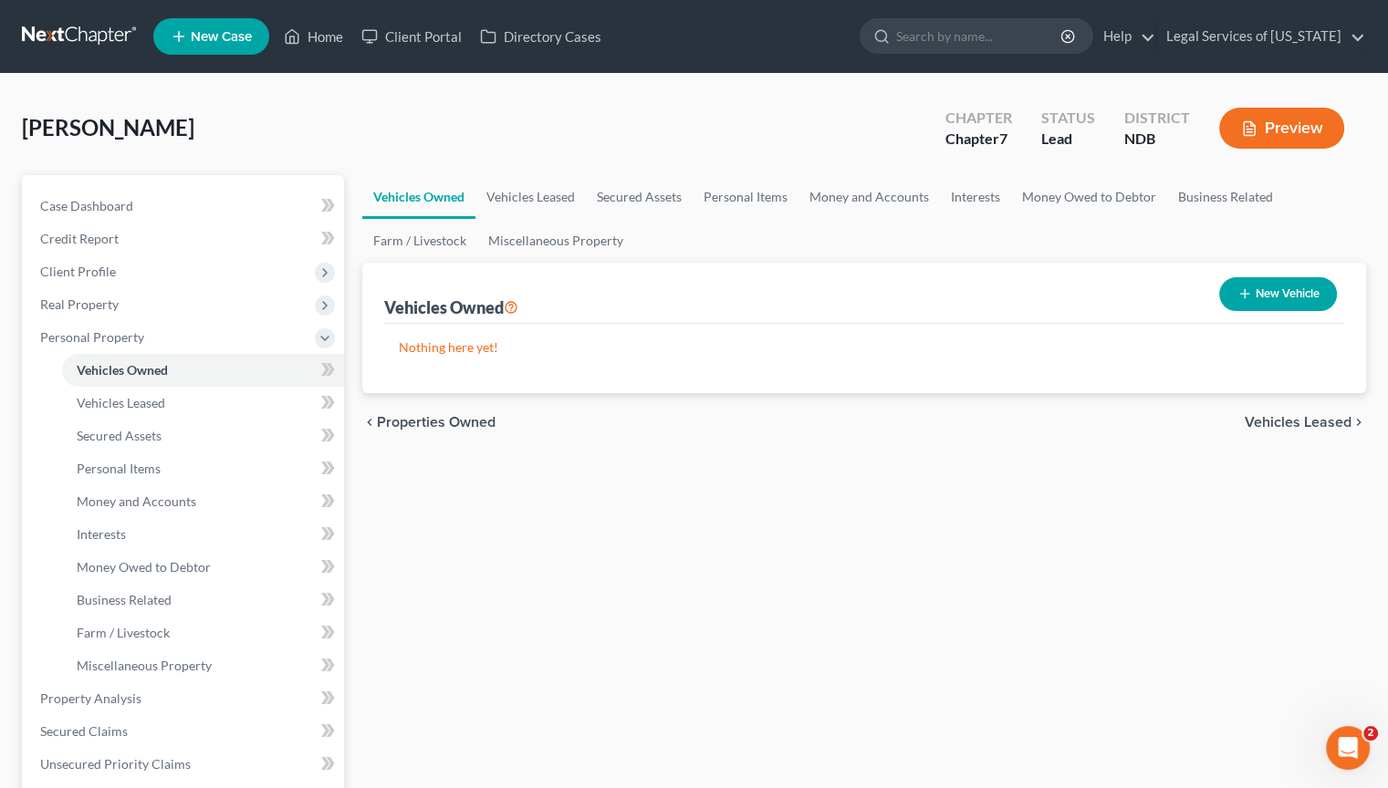
click at [1329, 420] on span "Vehicles Leased" at bounding box center [1298, 422] width 107 height 15
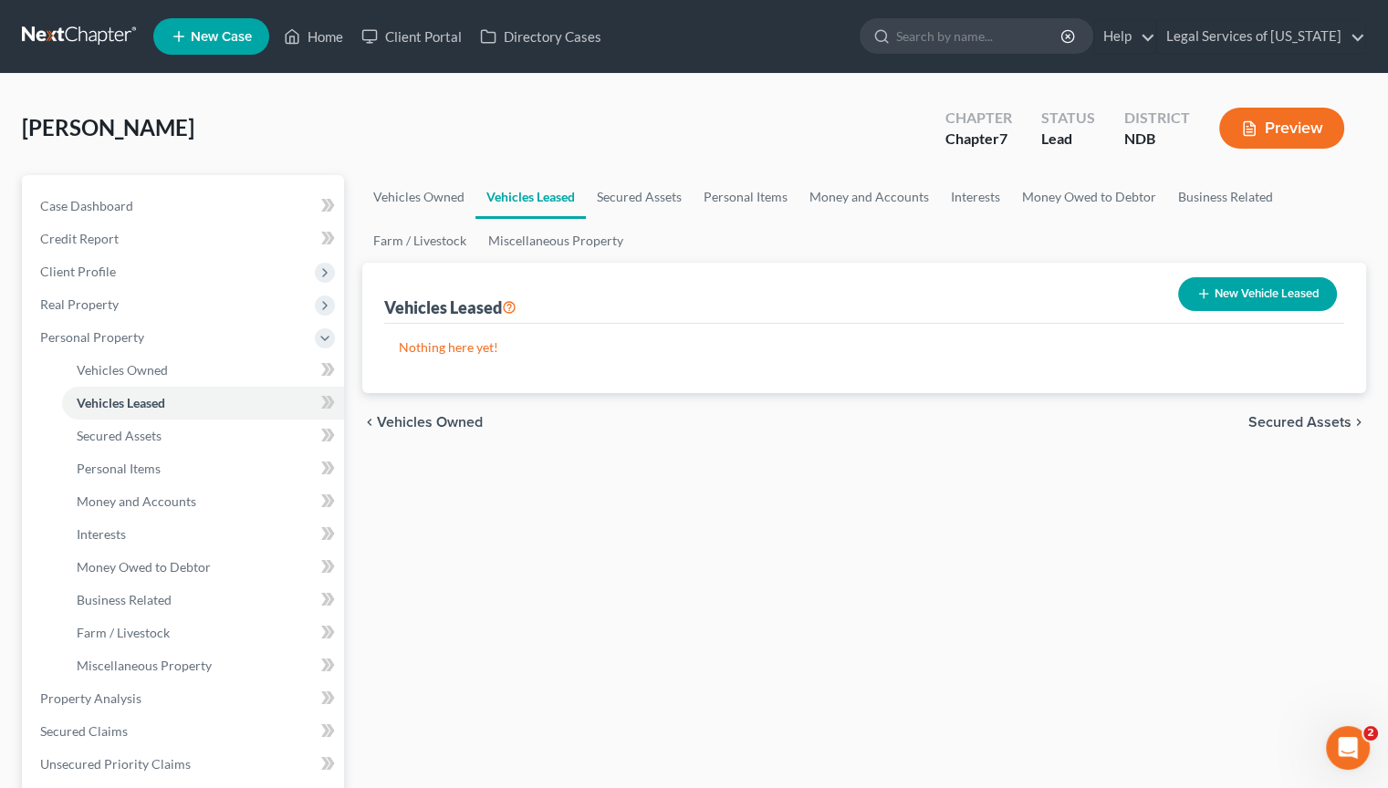
click at [1319, 420] on span "Secured Assets" at bounding box center [1299, 422] width 103 height 15
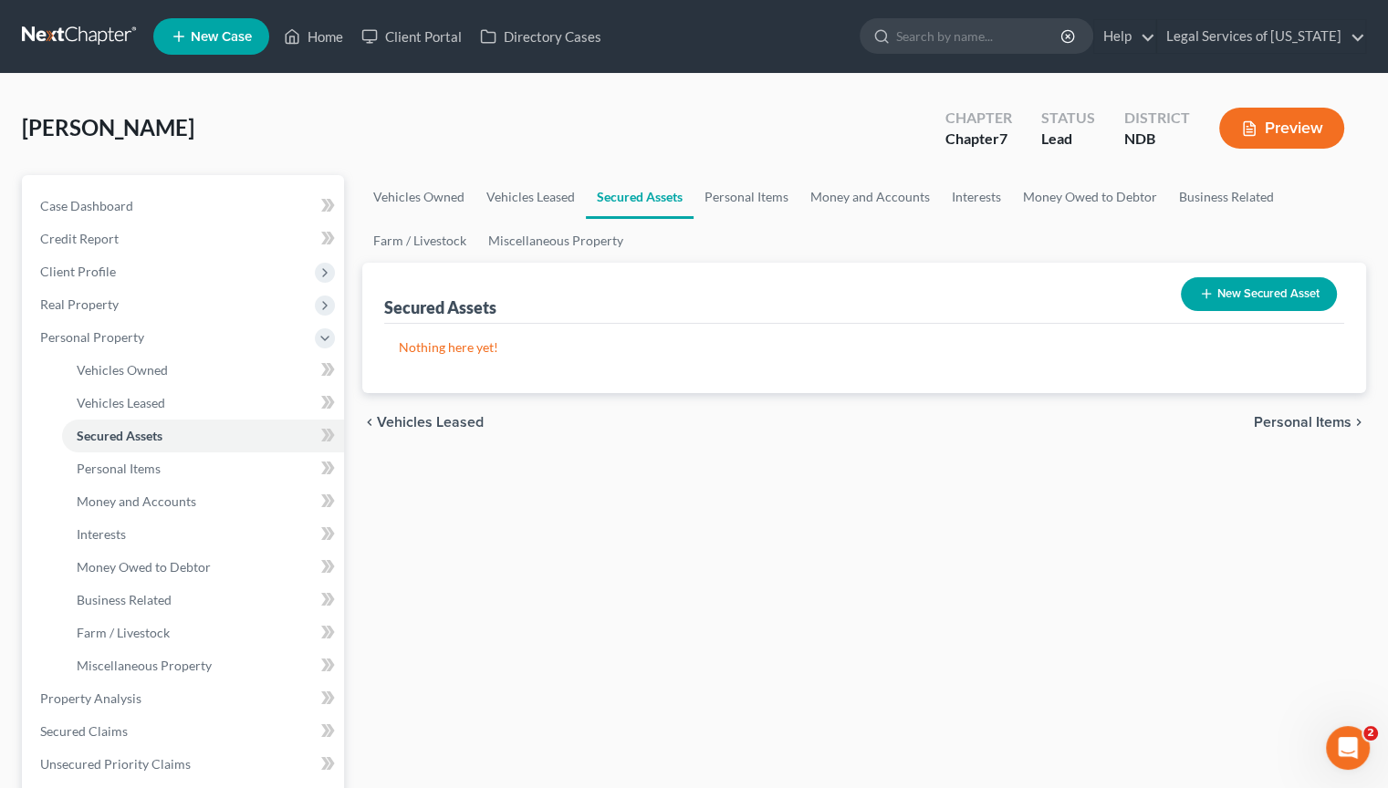
click at [1311, 422] on span "Personal Items" at bounding box center [1303, 422] width 98 height 15
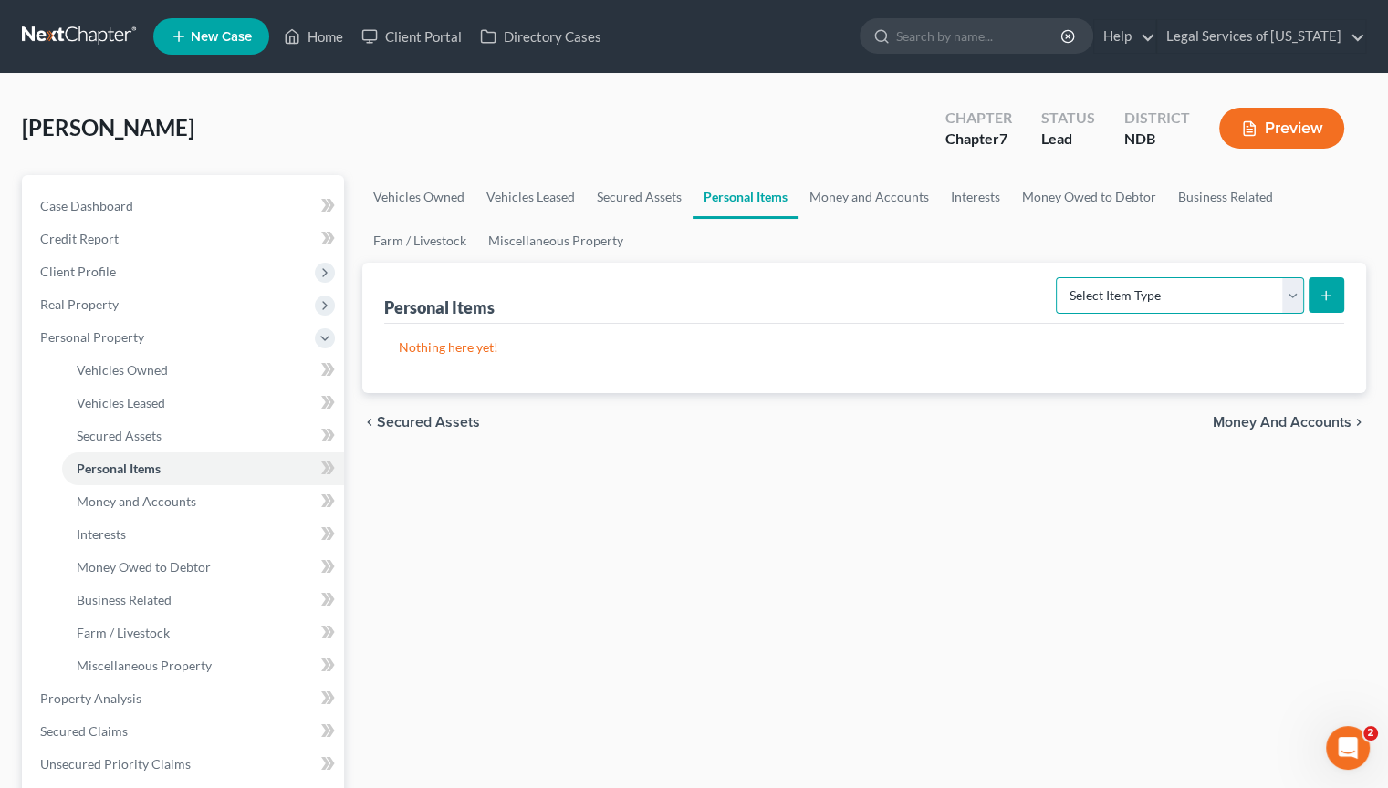
click at [1296, 296] on select "Select Item Type Clothing (A/B: 11) Collectibles Of Value (A/B: 8) Electronics …" at bounding box center [1180, 295] width 248 height 36
select select "clothing"
click at [1058, 277] on select "Select Item Type Clothing (A/B: 11) Collectibles Of Value (A/B: 8) Electronics …" at bounding box center [1180, 295] width 248 height 36
click at [1318, 291] on button "submit" at bounding box center [1327, 295] width 36 height 36
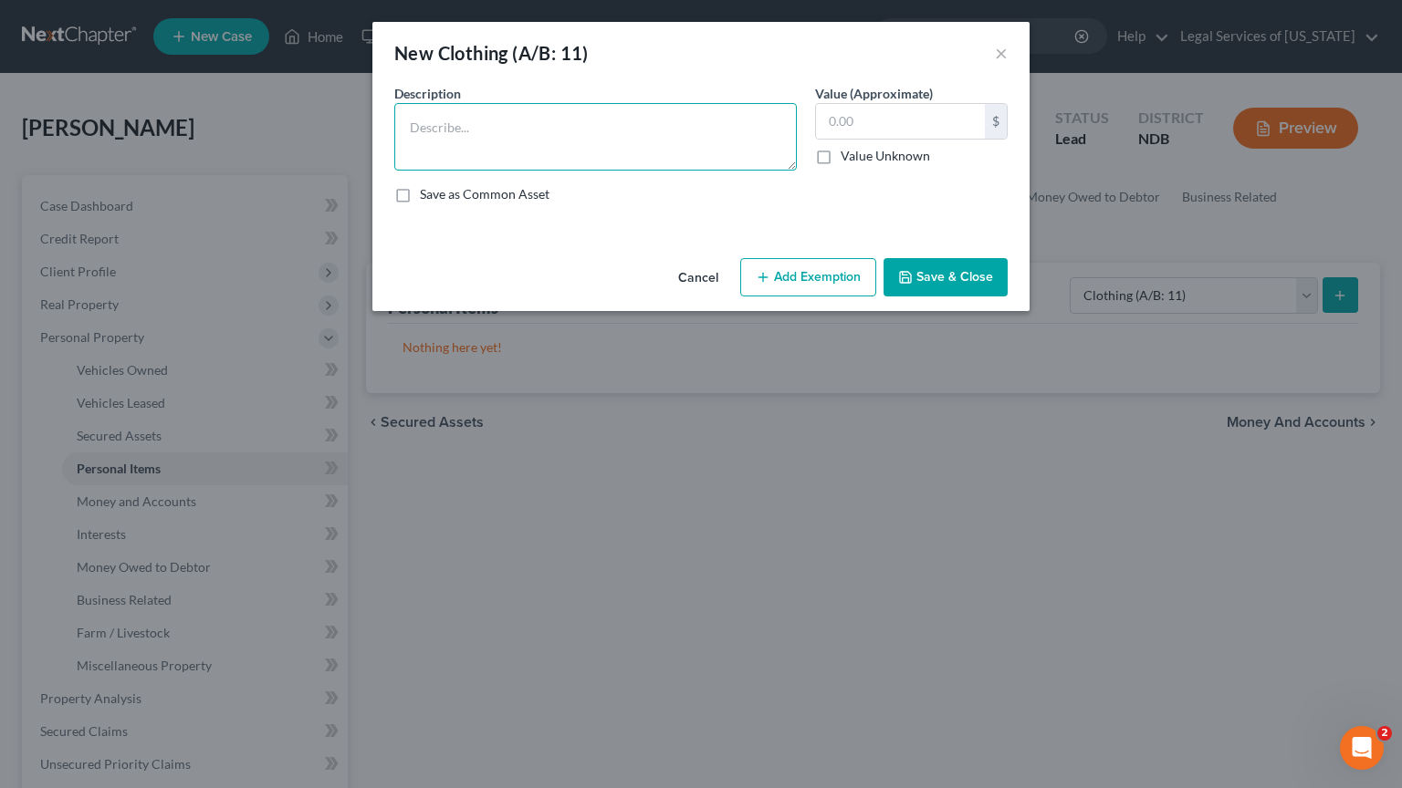
click at [547, 139] on textarea at bounding box center [595, 137] width 402 height 68
type textarea "personal clothing"
type input "300"
click at [814, 291] on button "Add Exemption" at bounding box center [808, 277] width 136 height 38
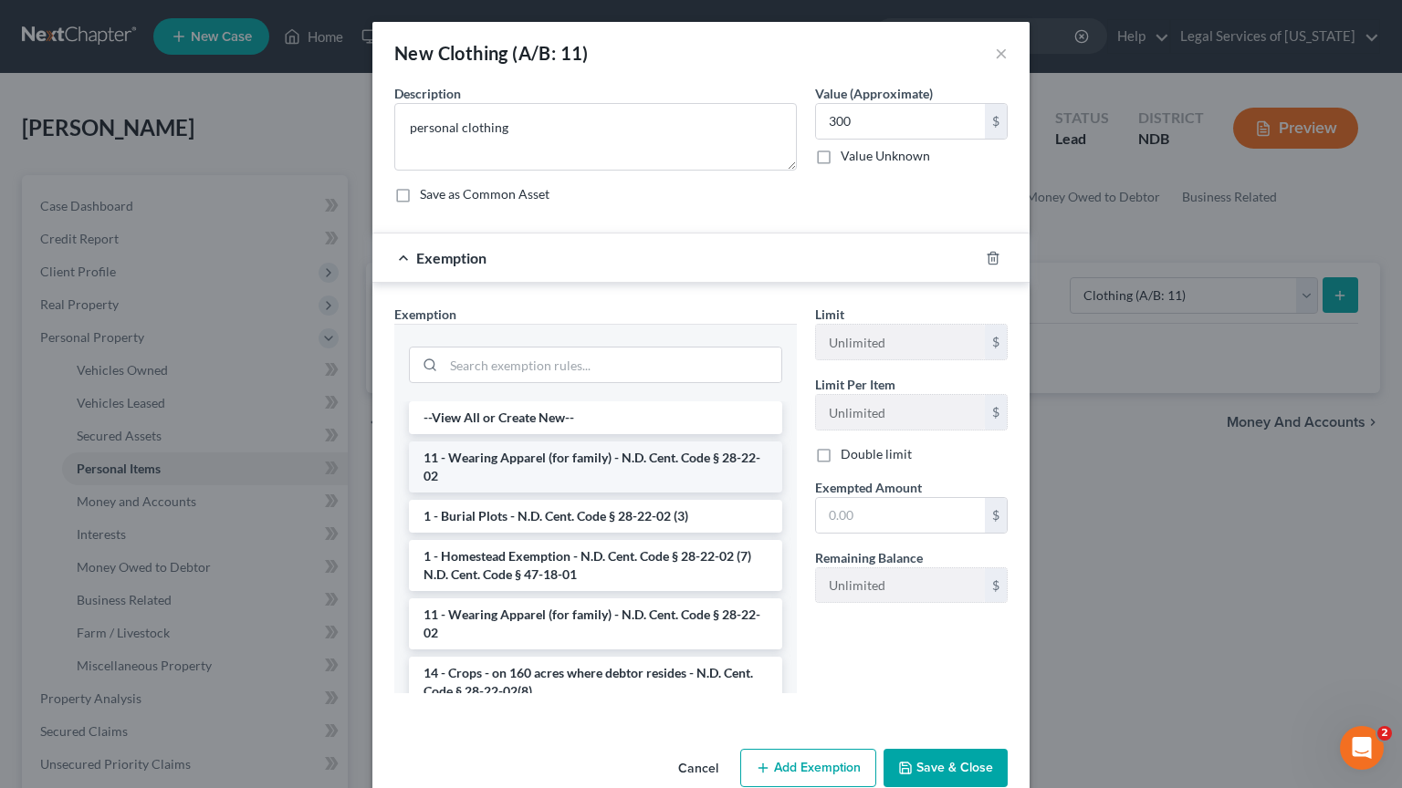
click at [555, 454] on li "11 - Wearing Apparel (for family) - N.D. Cent. Code § 28-22-02" at bounding box center [595, 467] width 373 height 51
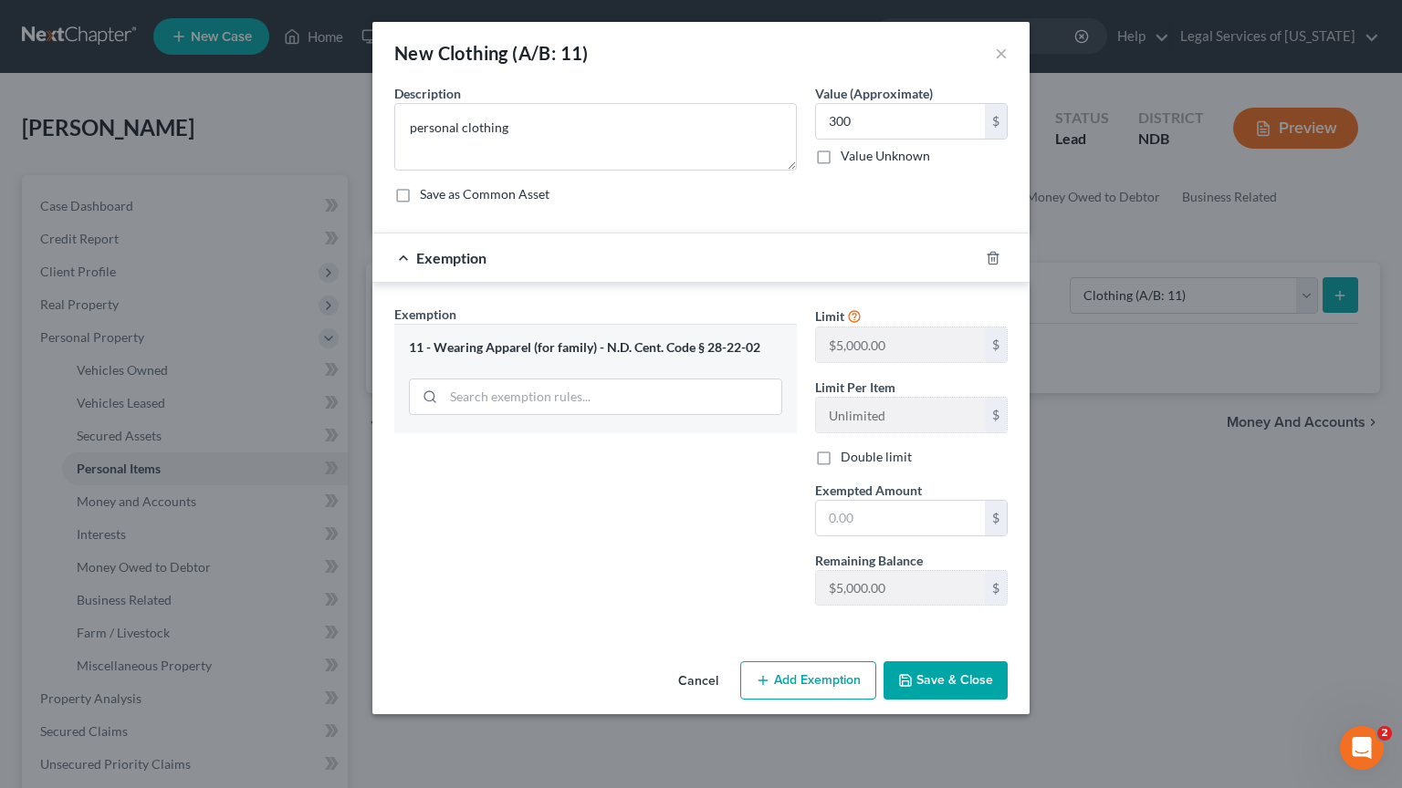
click at [952, 679] on button "Save & Close" at bounding box center [945, 681] width 124 height 38
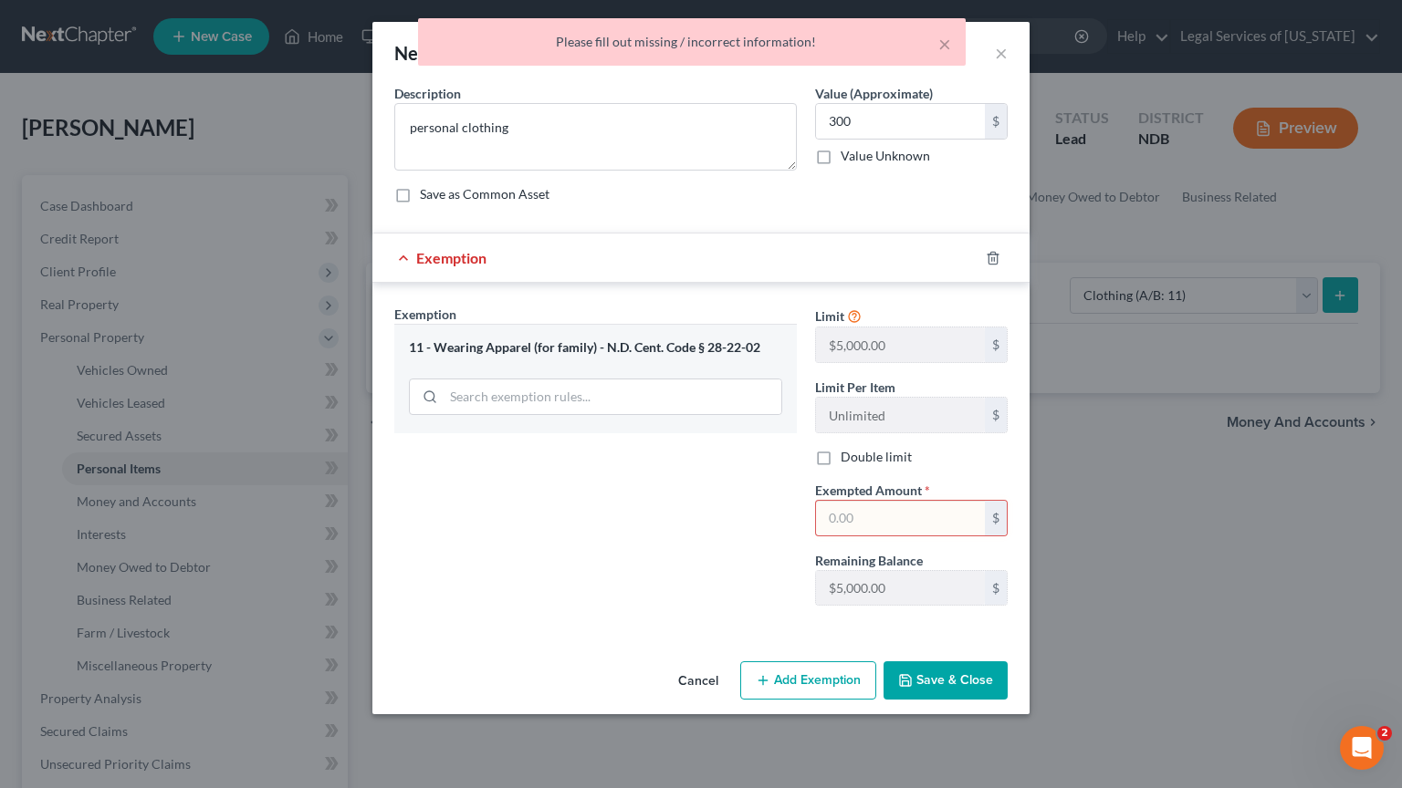
click at [909, 529] on input "text" at bounding box center [900, 518] width 169 height 35
type input "300"
click at [942, 683] on button "Save & Close" at bounding box center [945, 681] width 124 height 38
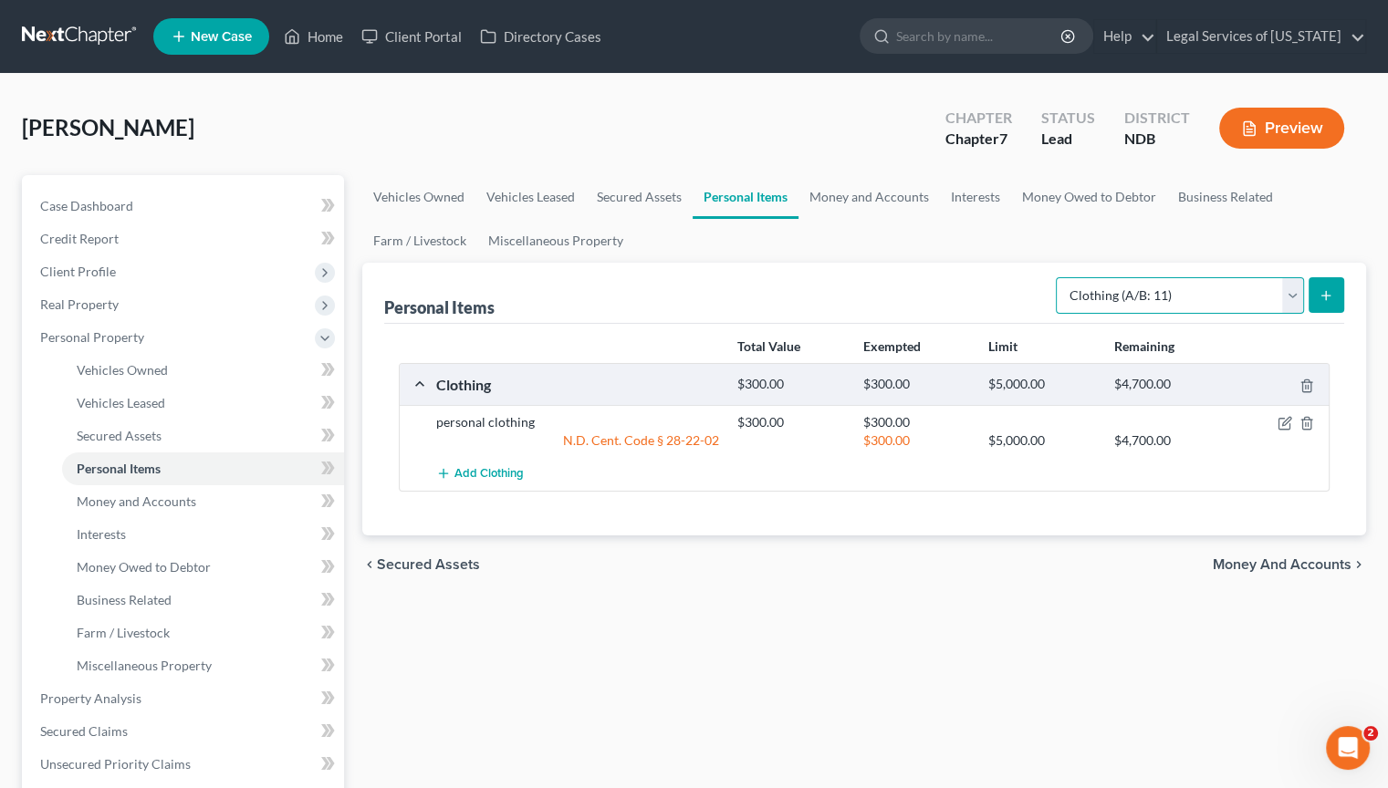
click at [1296, 297] on select "Select Item Type Clothing (A/B: 11) Collectibles Of Value (A/B: 8) Electronics …" at bounding box center [1180, 295] width 248 height 36
select select "electronics"
click at [1058, 277] on select "Select Item Type Clothing (A/B: 11) Collectibles Of Value (A/B: 8) Electronics …" at bounding box center [1180, 295] width 248 height 36
click at [1326, 291] on line "submit" at bounding box center [1326, 295] width 0 height 8
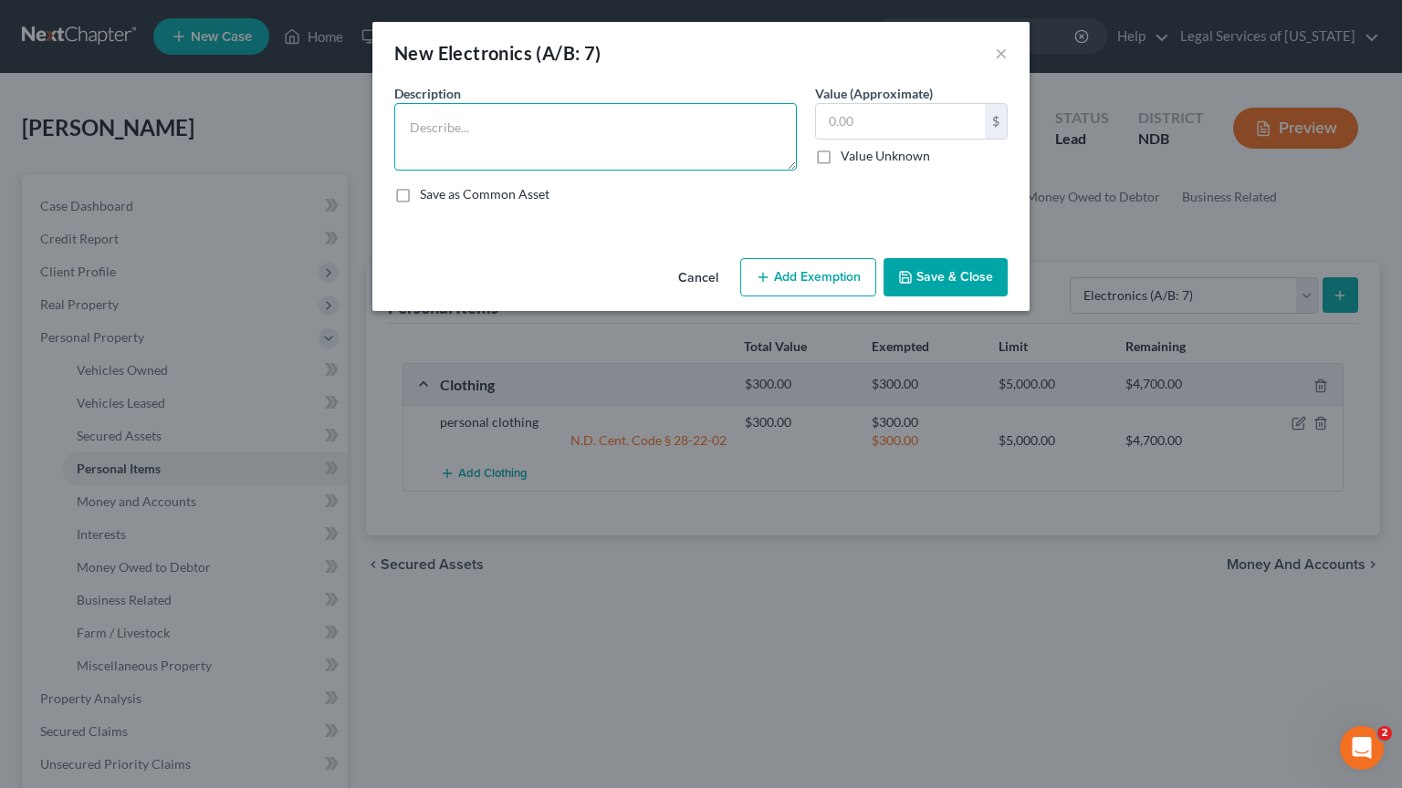
click at [546, 117] on textarea at bounding box center [595, 137] width 402 height 68
type textarea "phone, television, computer,"
type input "5"
type input "600"
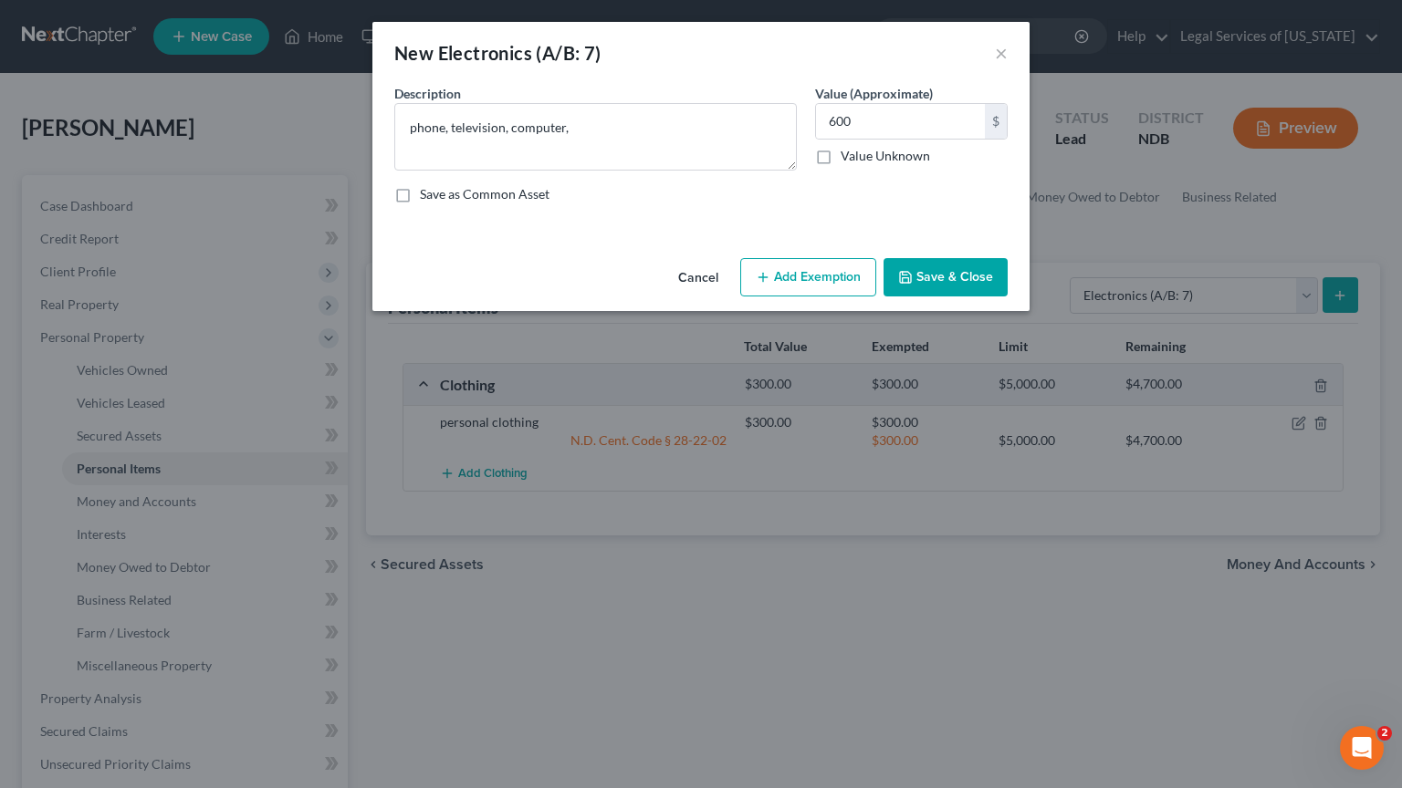
click at [853, 279] on button "Add Exemption" at bounding box center [808, 277] width 136 height 38
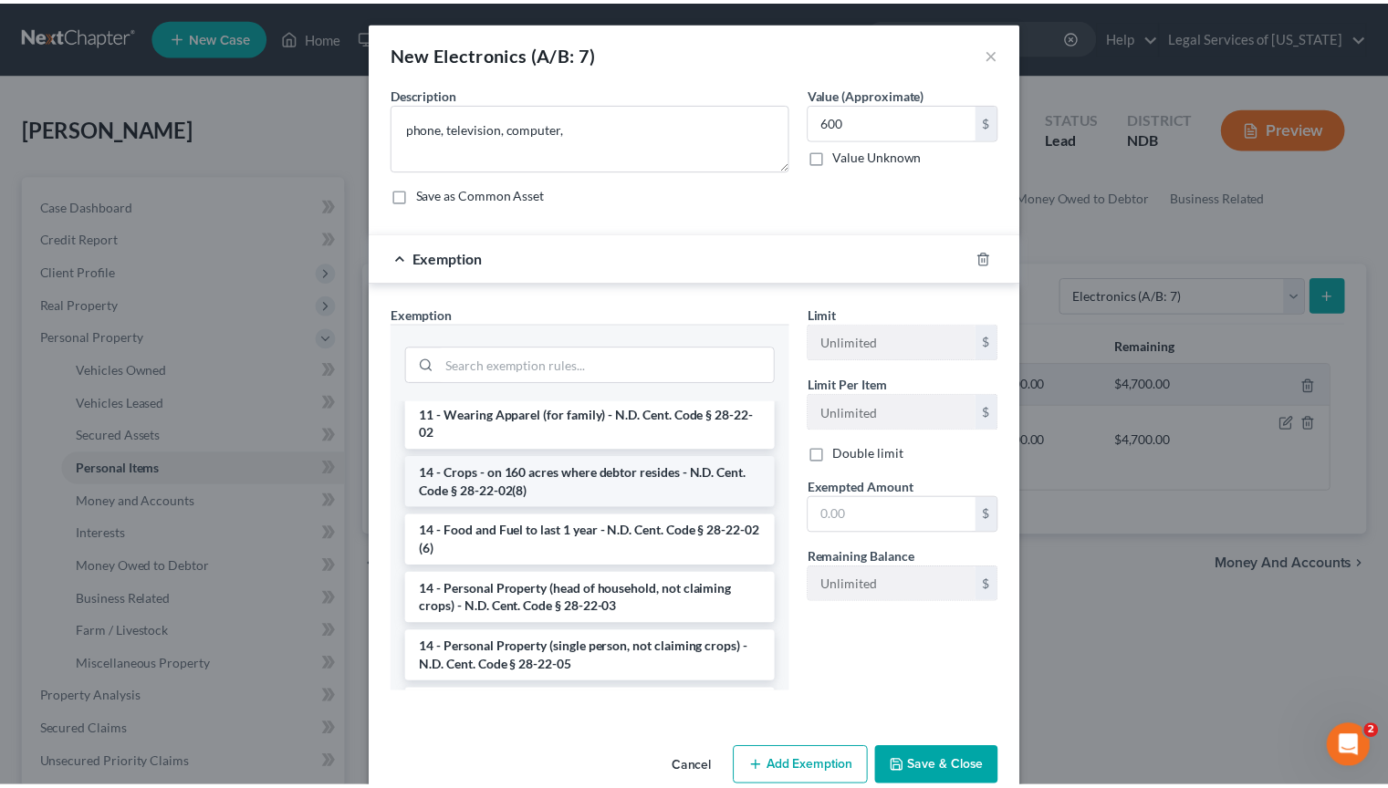
scroll to position [182, 0]
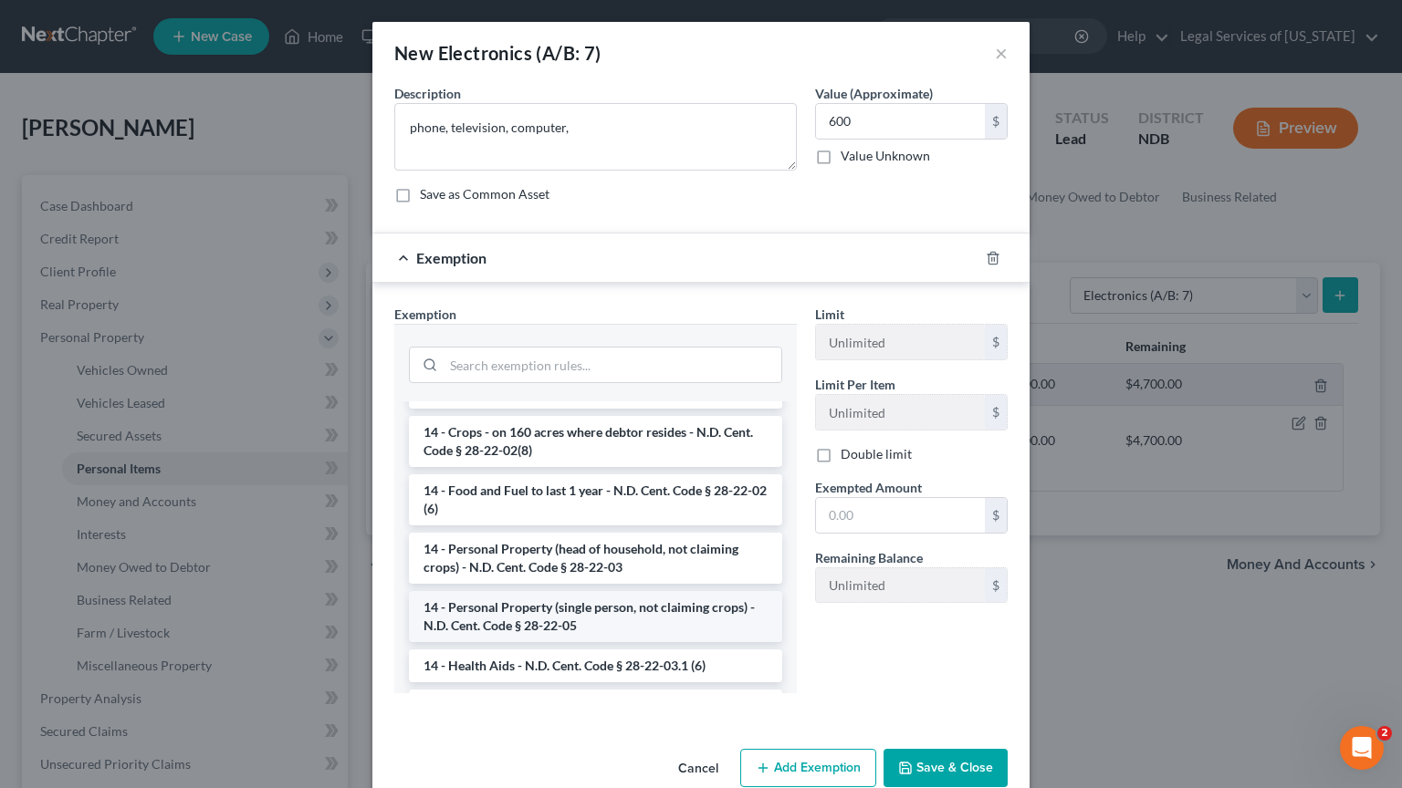
click at [591, 612] on li "14 - Personal Property (single person, not claiming crops) - N.D. Cent. Code § …" at bounding box center [595, 616] width 373 height 51
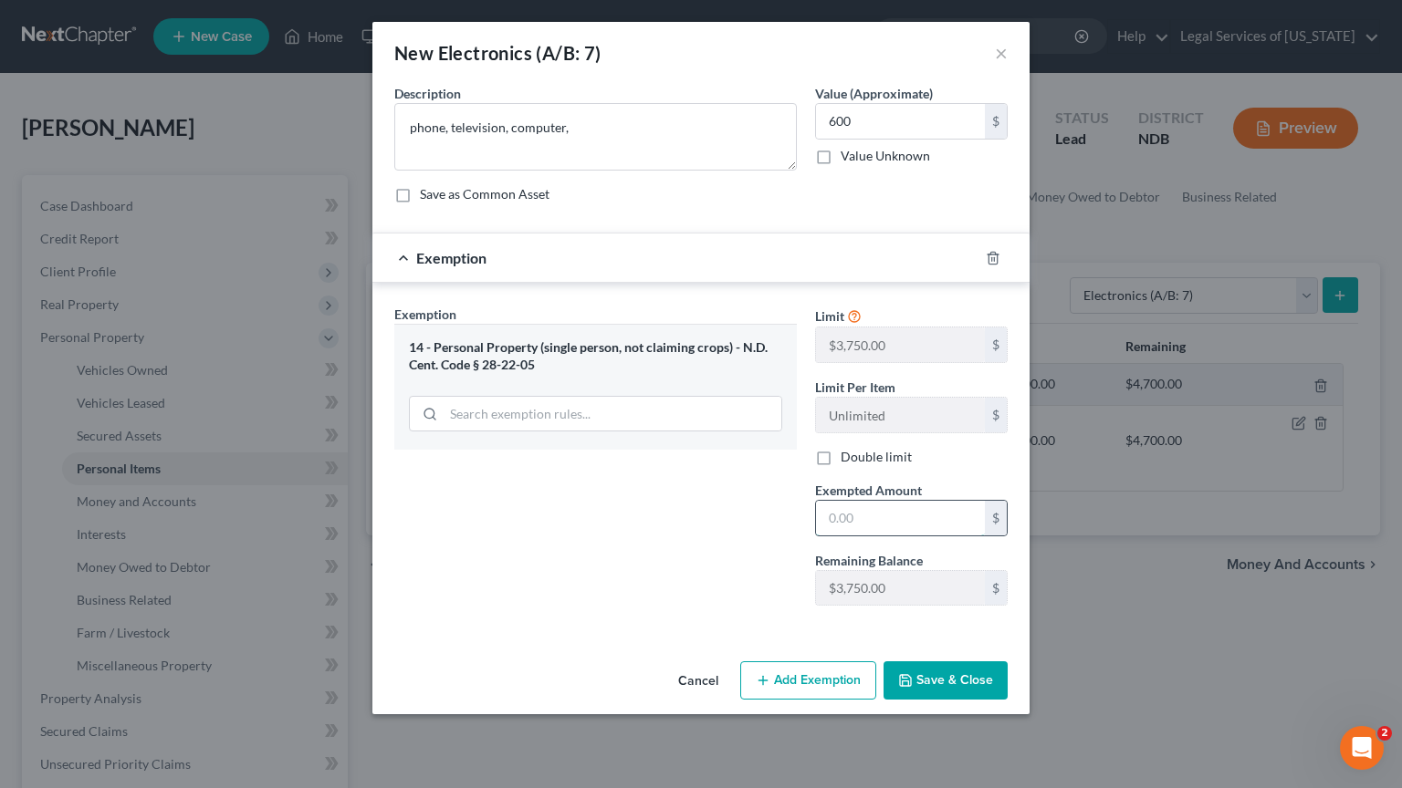
click at [851, 515] on input "text" at bounding box center [900, 518] width 169 height 35
type input "600"
click at [938, 682] on button "Save & Close" at bounding box center [945, 681] width 124 height 38
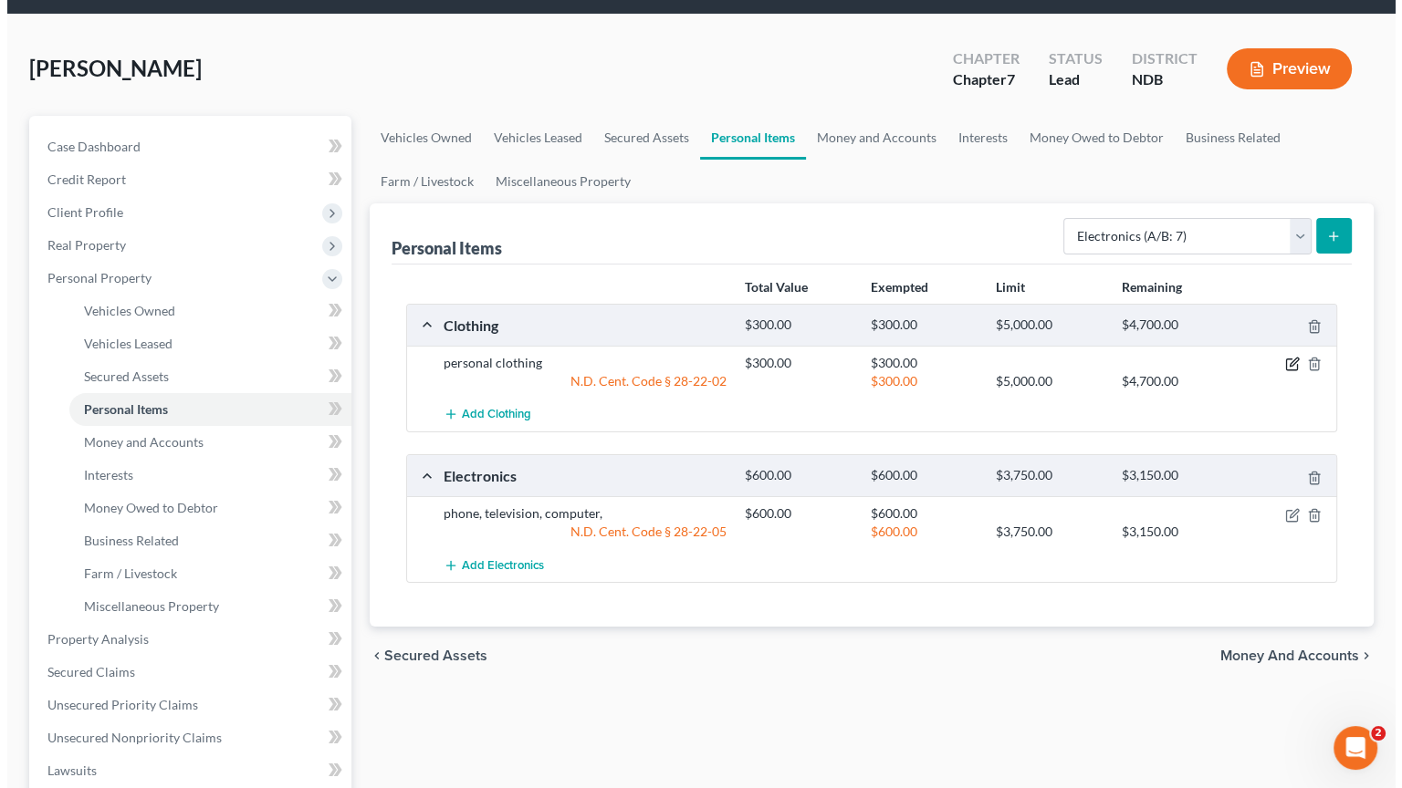
scroll to position [91, 0]
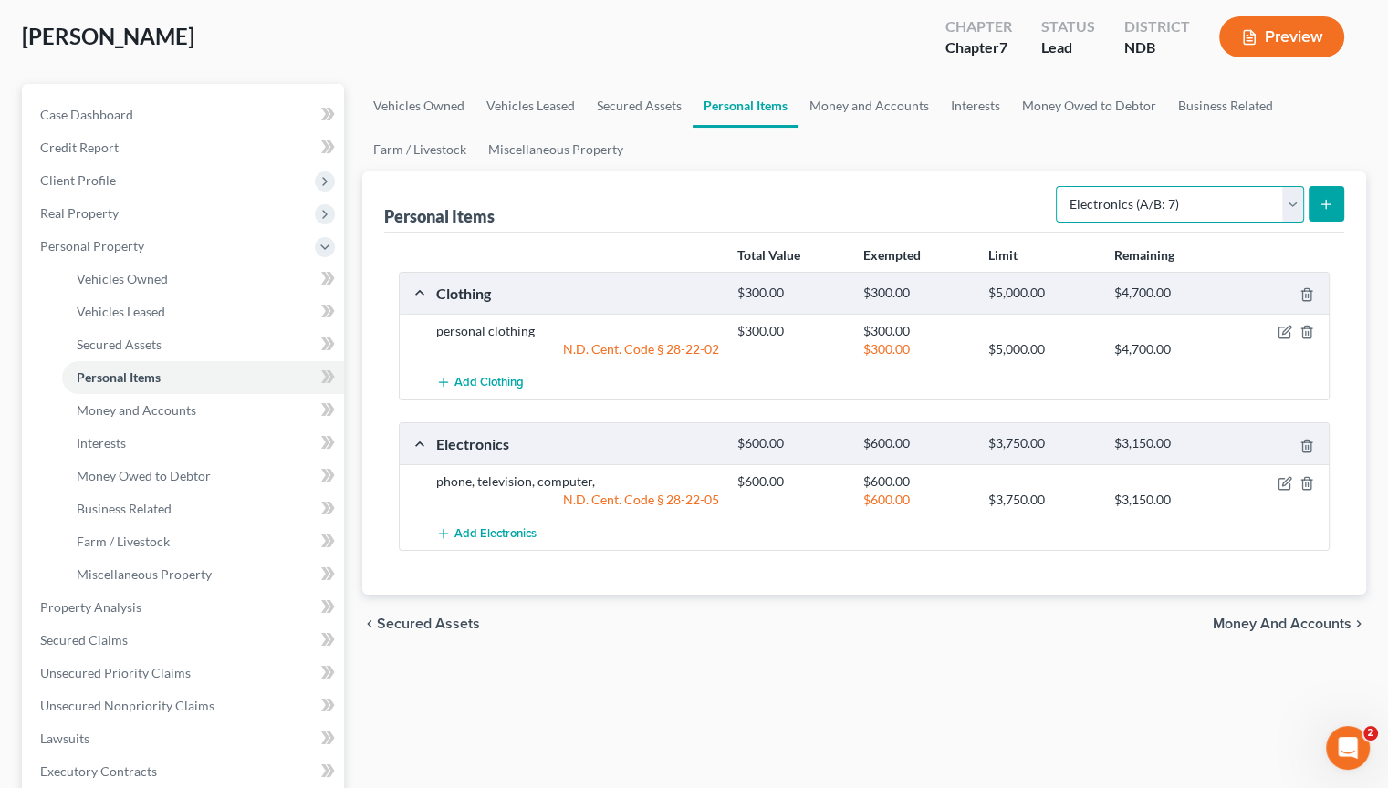
click at [1292, 209] on select "Select Item Type Clothing (A/B: 11) Collectibles Of Value (A/B: 8) Electronics …" at bounding box center [1180, 204] width 248 height 36
select select "household_goods"
click at [1058, 186] on select "Select Item Type Clothing (A/B: 11) Collectibles Of Value (A/B: 8) Electronics …" at bounding box center [1180, 204] width 248 height 36
click at [1325, 193] on button "submit" at bounding box center [1327, 204] width 36 height 36
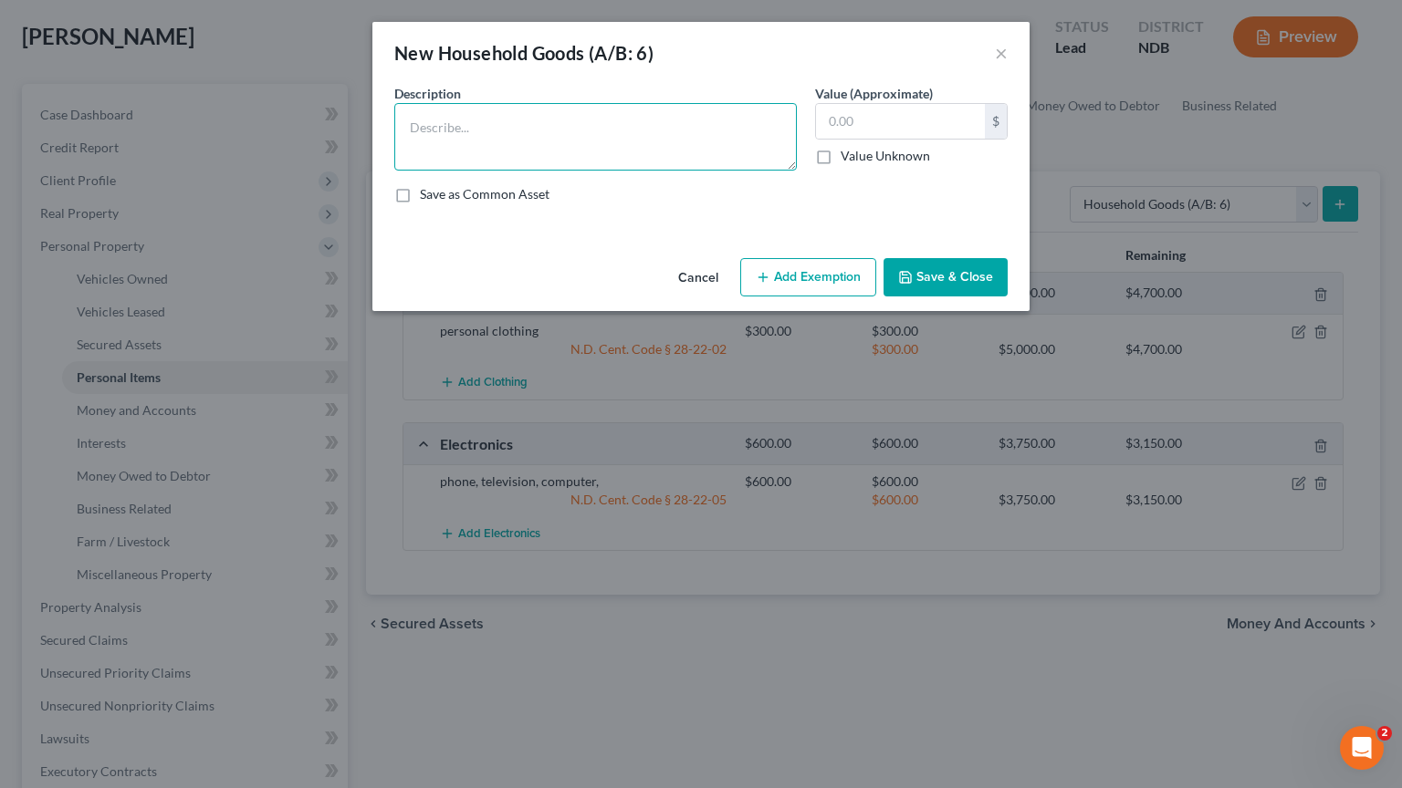
click at [648, 136] on textarea at bounding box center [595, 137] width 402 height 68
type textarea "household good, furnishings"
type input "1500"
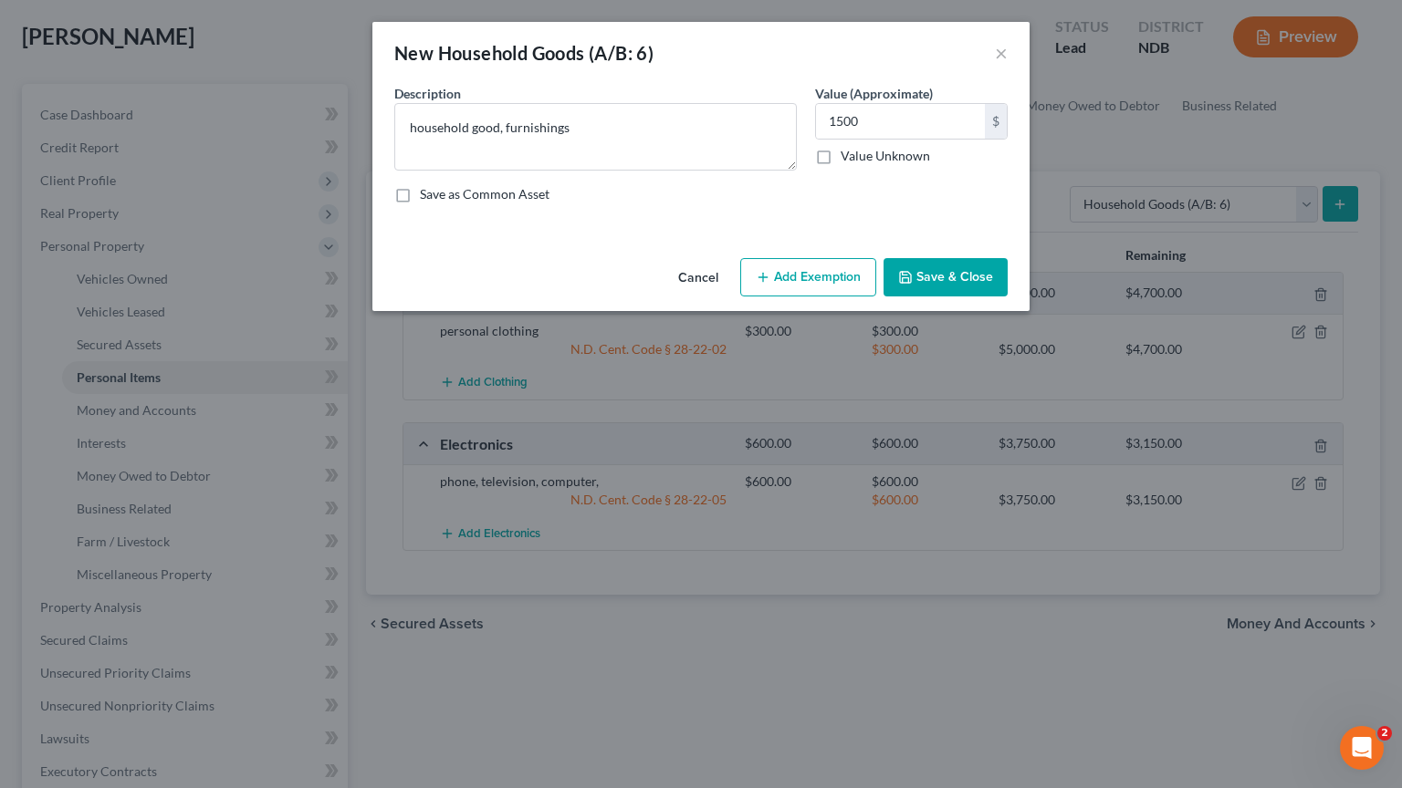
click at [836, 287] on button "Add Exemption" at bounding box center [808, 277] width 136 height 38
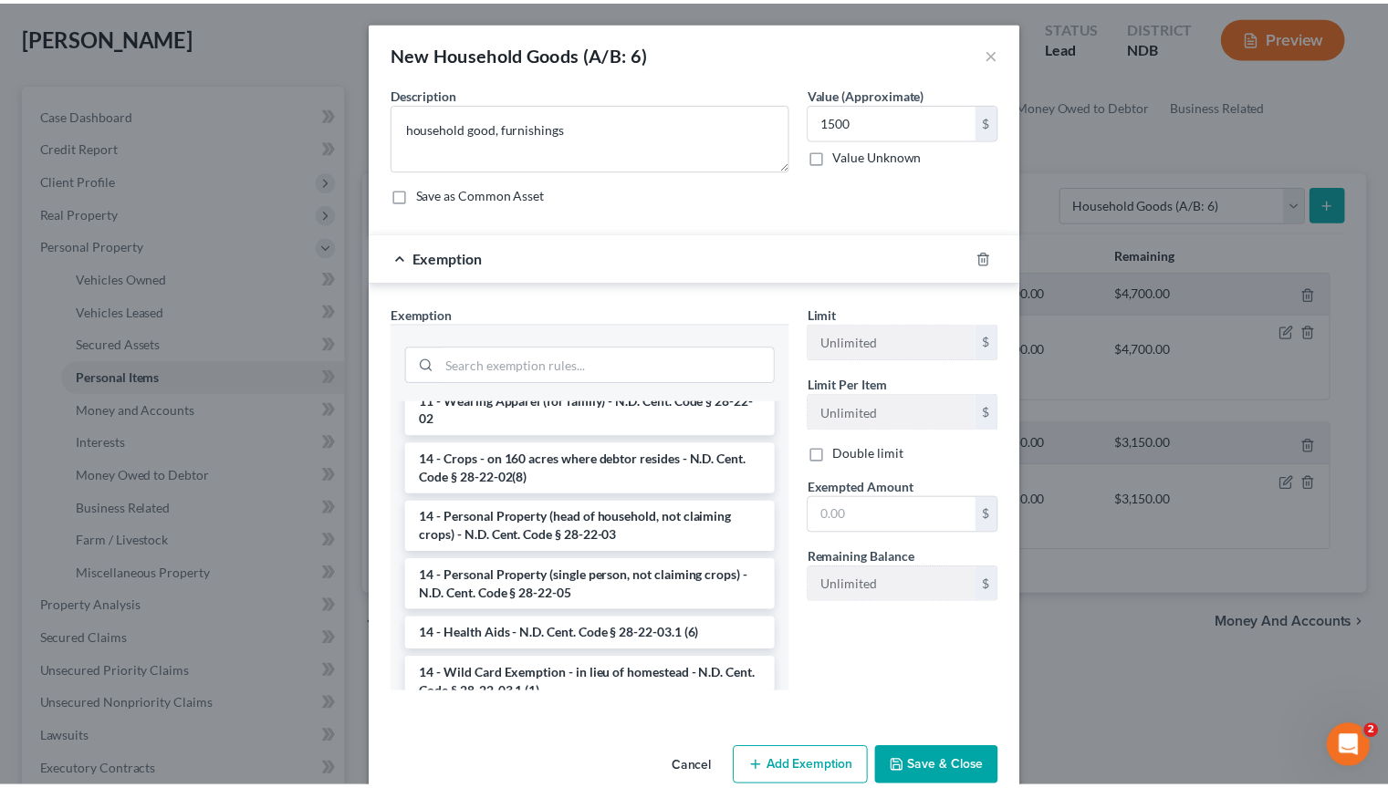
scroll to position [456, 0]
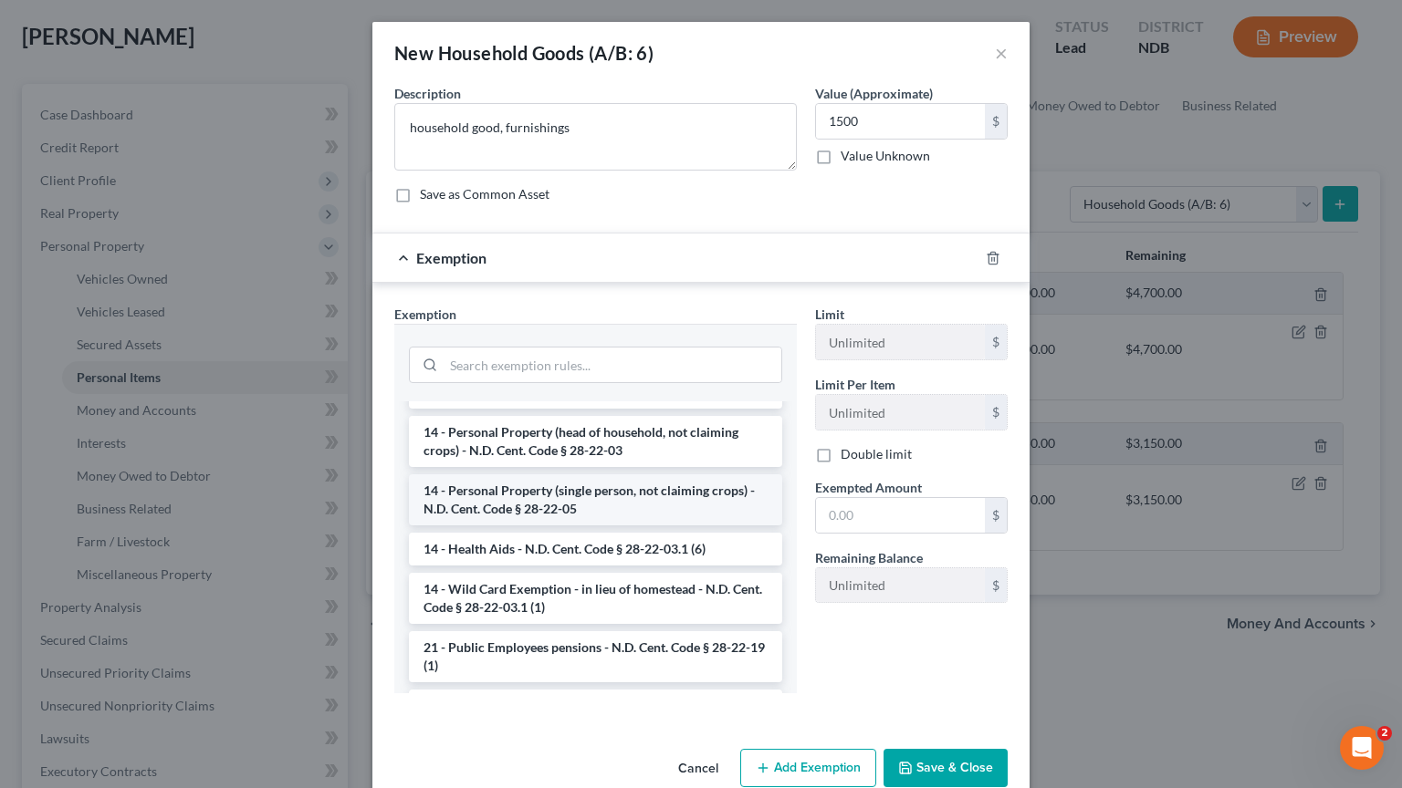
click at [627, 507] on li "14 - Personal Property (single person, not claiming crops) - N.D. Cent. Code § …" at bounding box center [595, 499] width 373 height 51
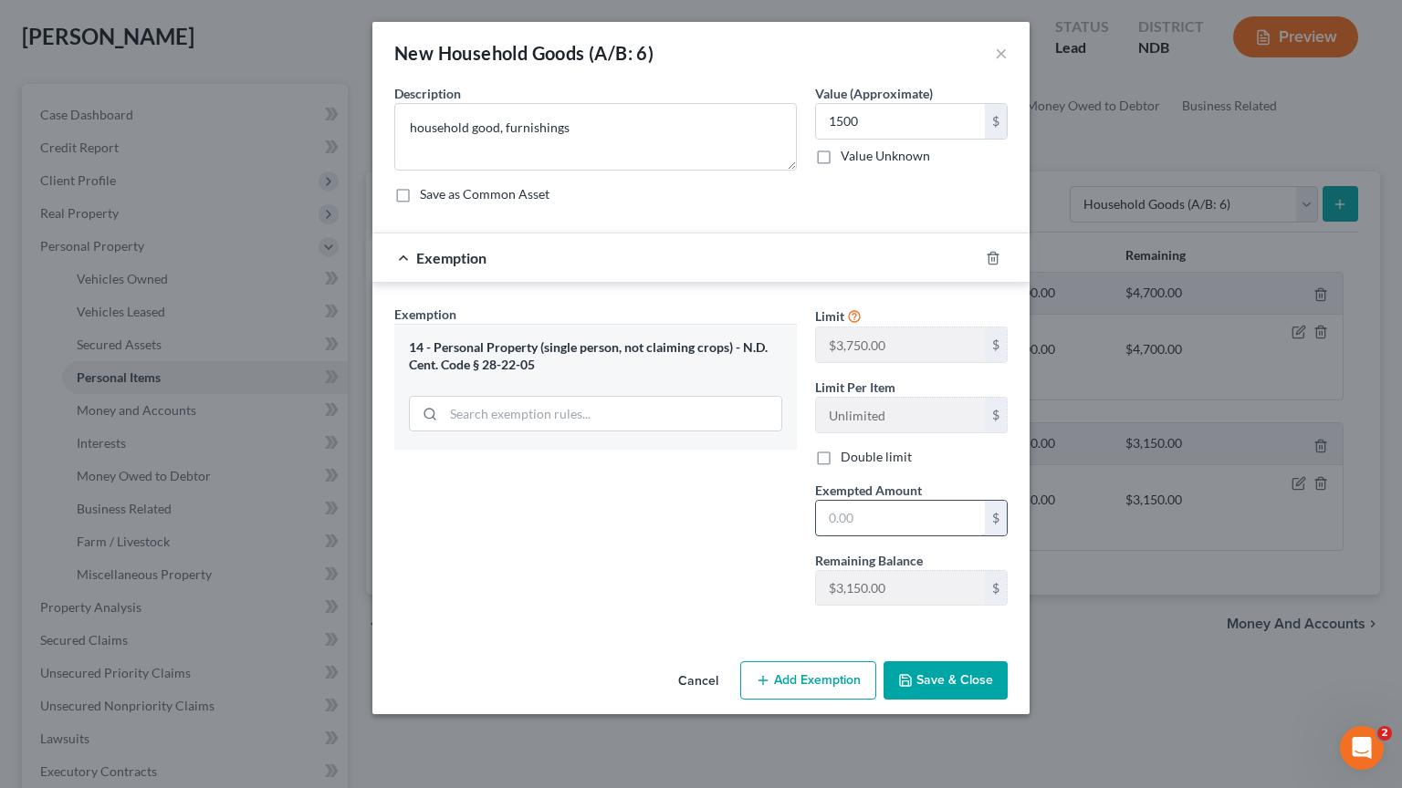
click at [854, 522] on input "text" at bounding box center [900, 518] width 169 height 35
type input "1,500"
click at [942, 665] on button "Save & Close" at bounding box center [945, 681] width 124 height 38
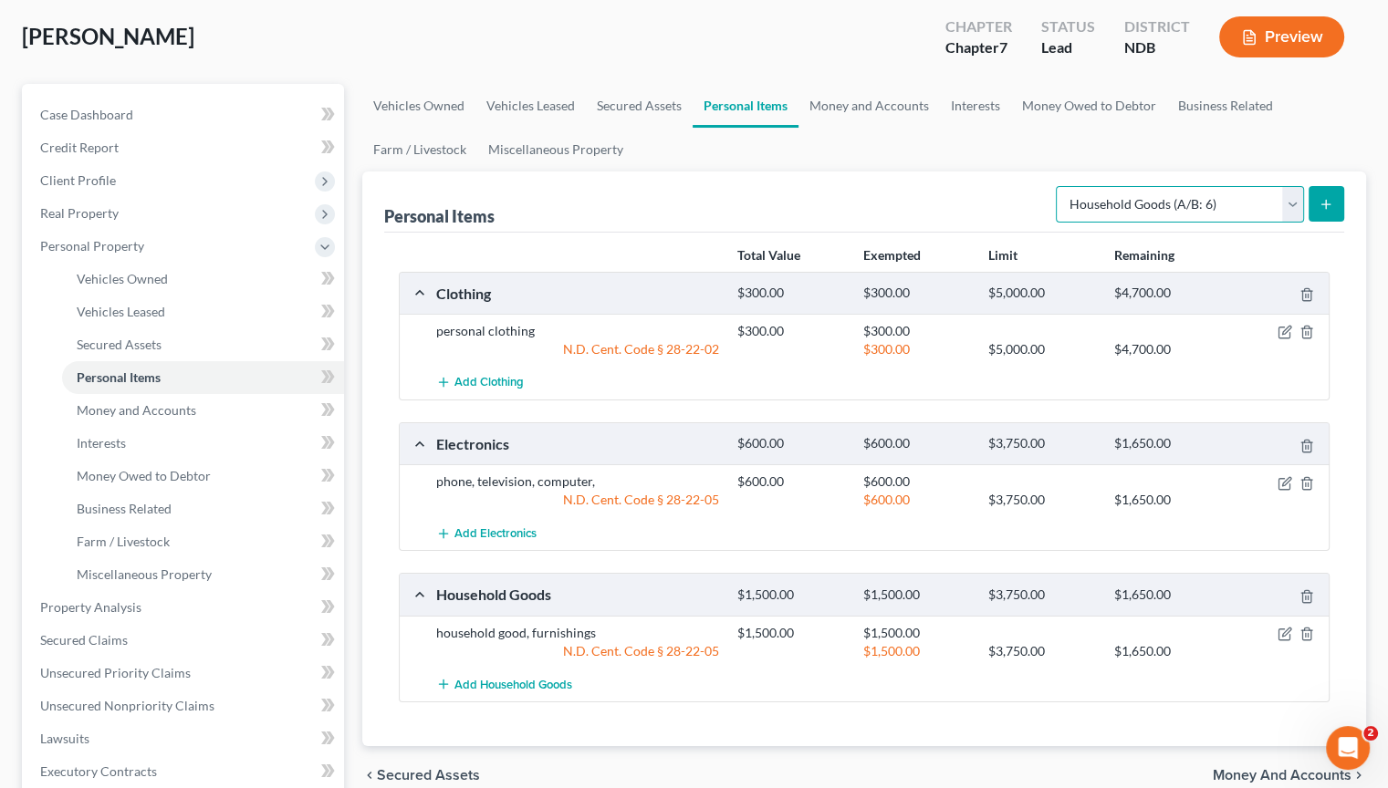
click at [1293, 198] on select "Select Item Type Clothing (A/B: 11) Collectibles Of Value (A/B: 8) Electronics …" at bounding box center [1180, 204] width 248 height 36
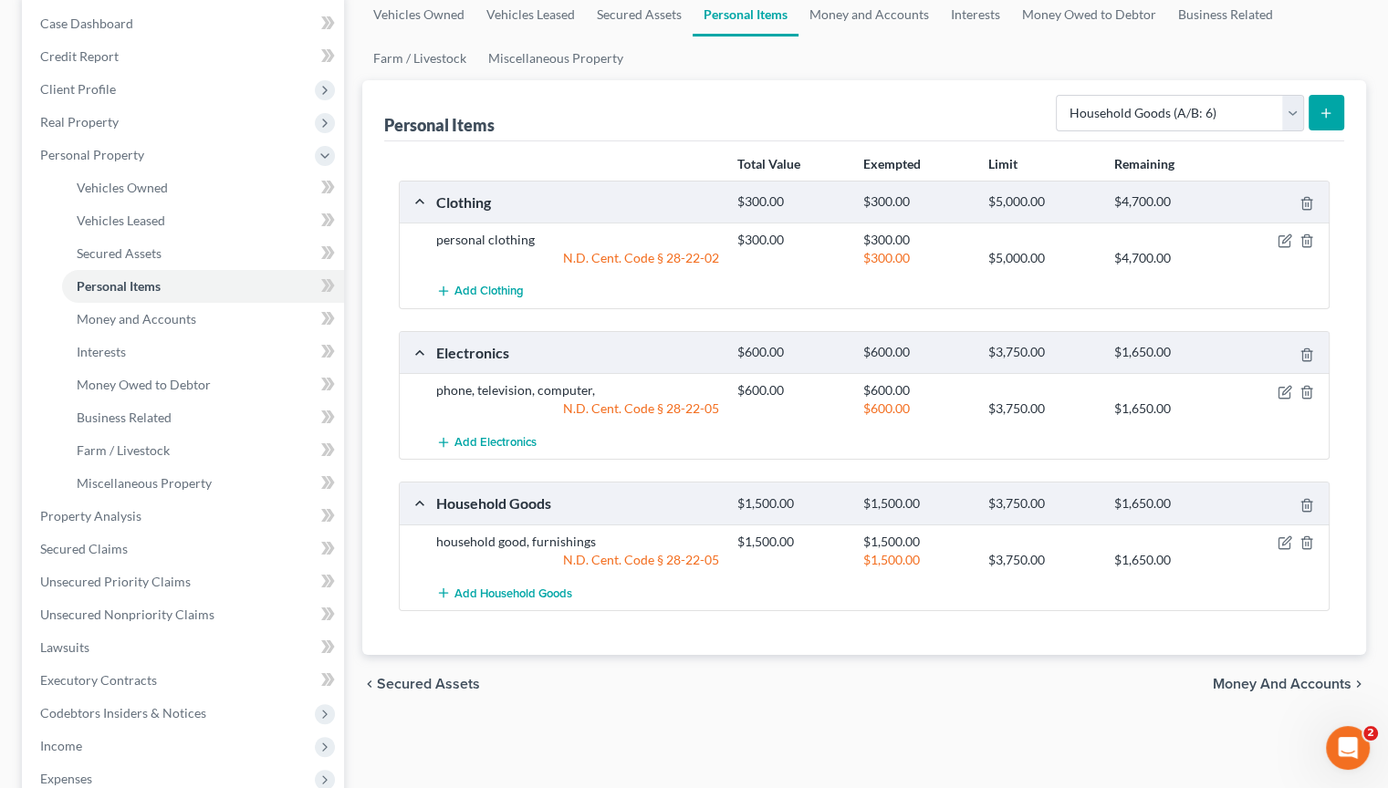
click at [1252, 683] on span "Money and Accounts" at bounding box center [1282, 684] width 139 height 15
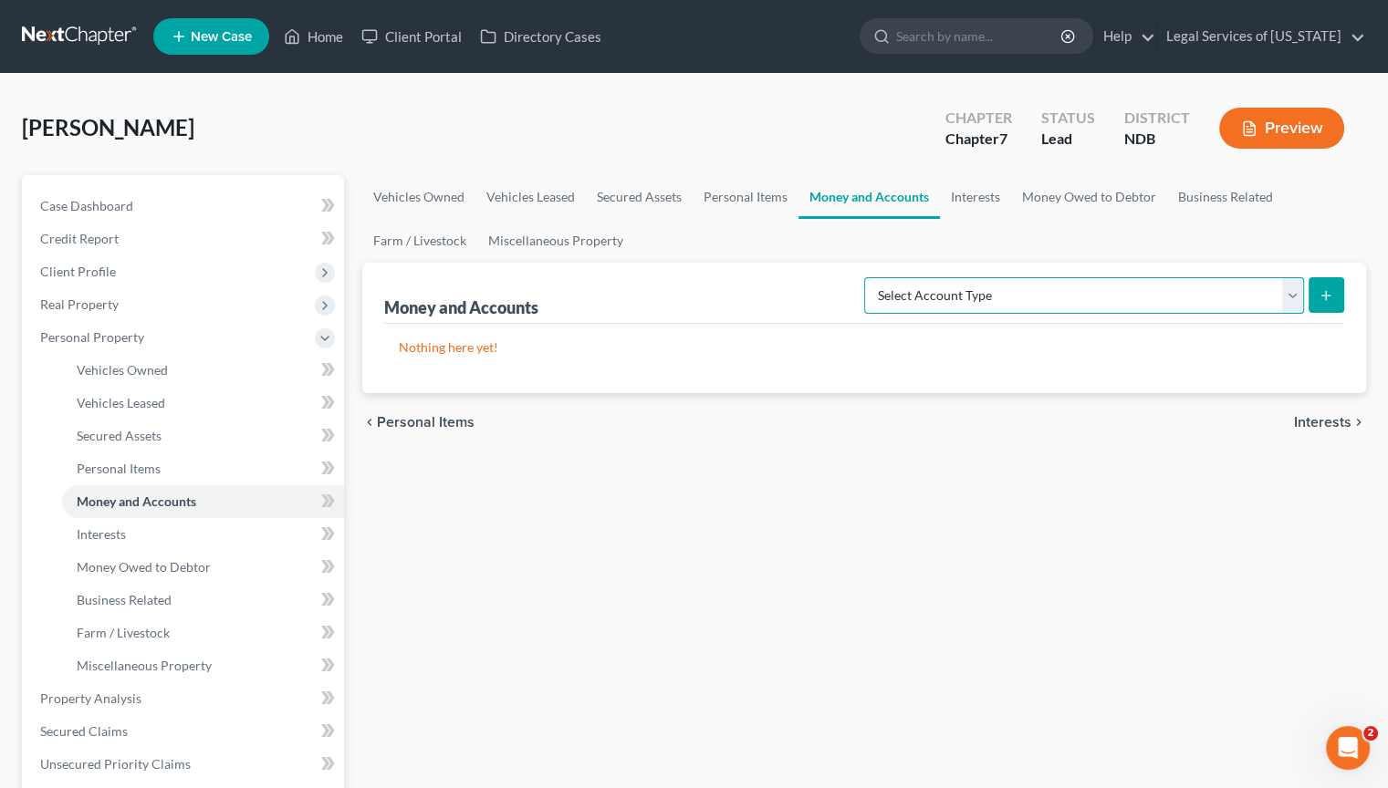
click at [1292, 296] on select "Select Account Type Brokerage (A/B: 18, SOFA: 20) Cash on Hand (A/B: 16) Certif…" at bounding box center [1084, 295] width 440 height 36
select select "cash_on_hand"
click at [870, 277] on select "Select Account Type Brokerage (A/B: 18, SOFA: 20) Cash on Hand (A/B: 16) Certif…" at bounding box center [1084, 295] width 440 height 36
click at [1329, 292] on icon "submit" at bounding box center [1326, 295] width 15 height 15
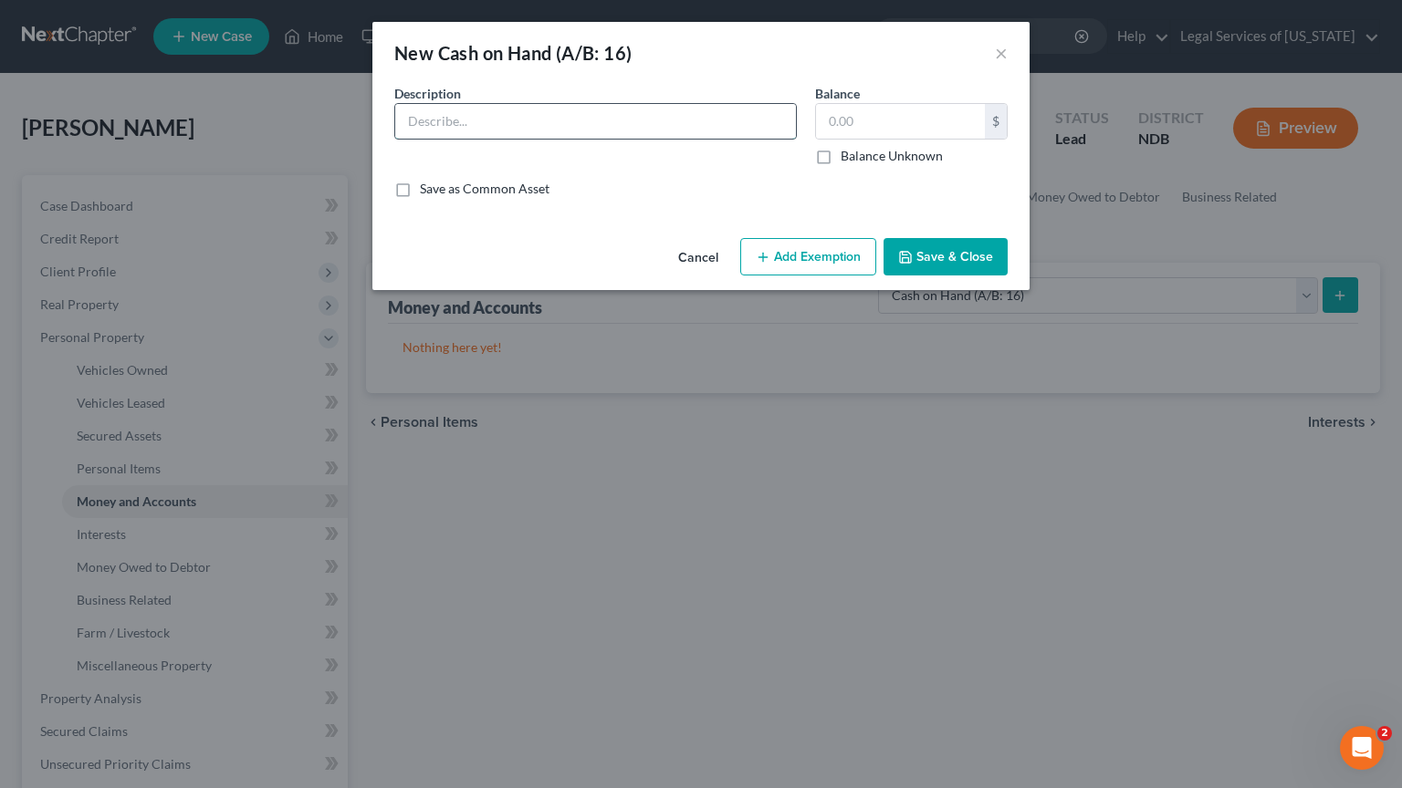
click at [564, 131] on input "text" at bounding box center [595, 121] width 401 height 35
type input "cash on hand"
type input "40"
click at [777, 254] on button "Add Exemption" at bounding box center [808, 257] width 136 height 38
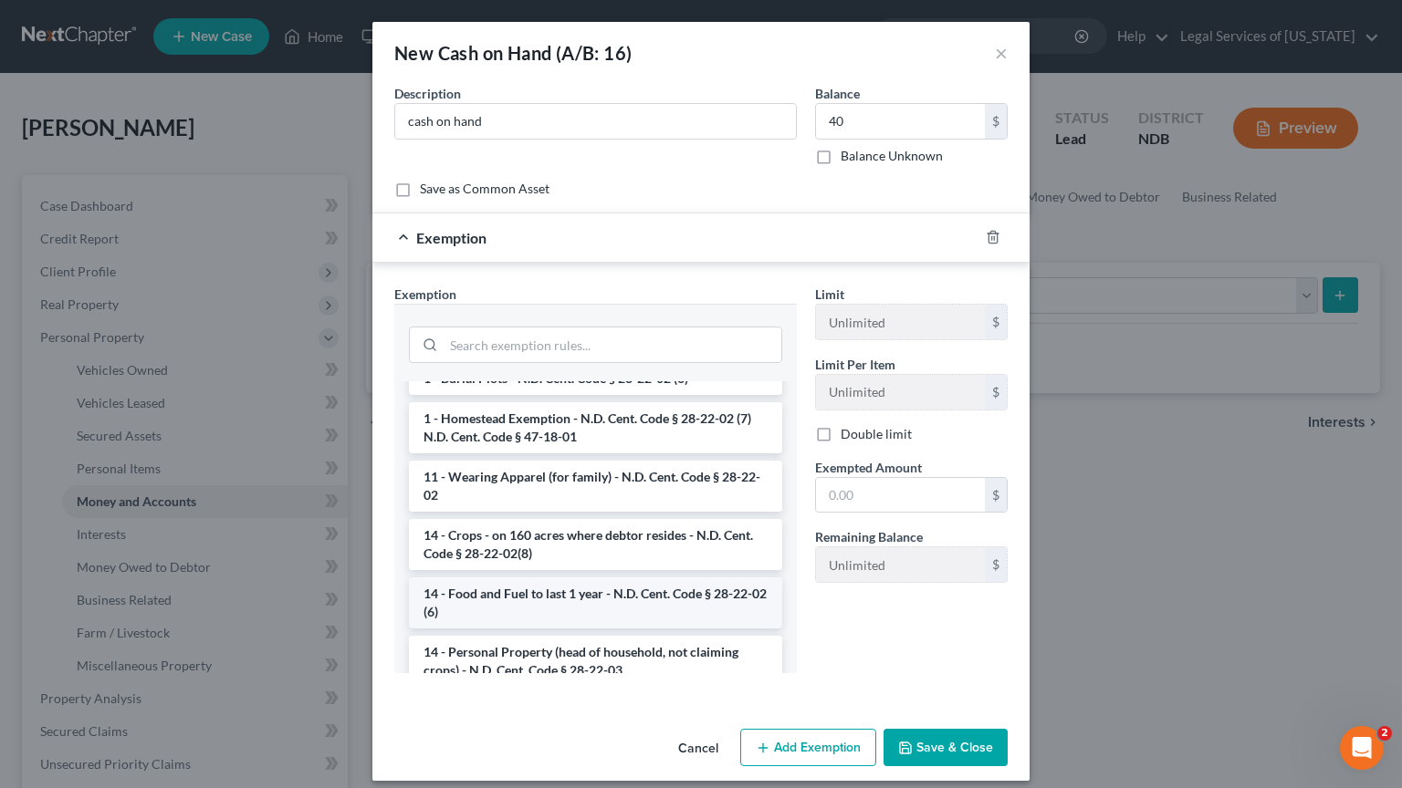
scroll to position [182, 0]
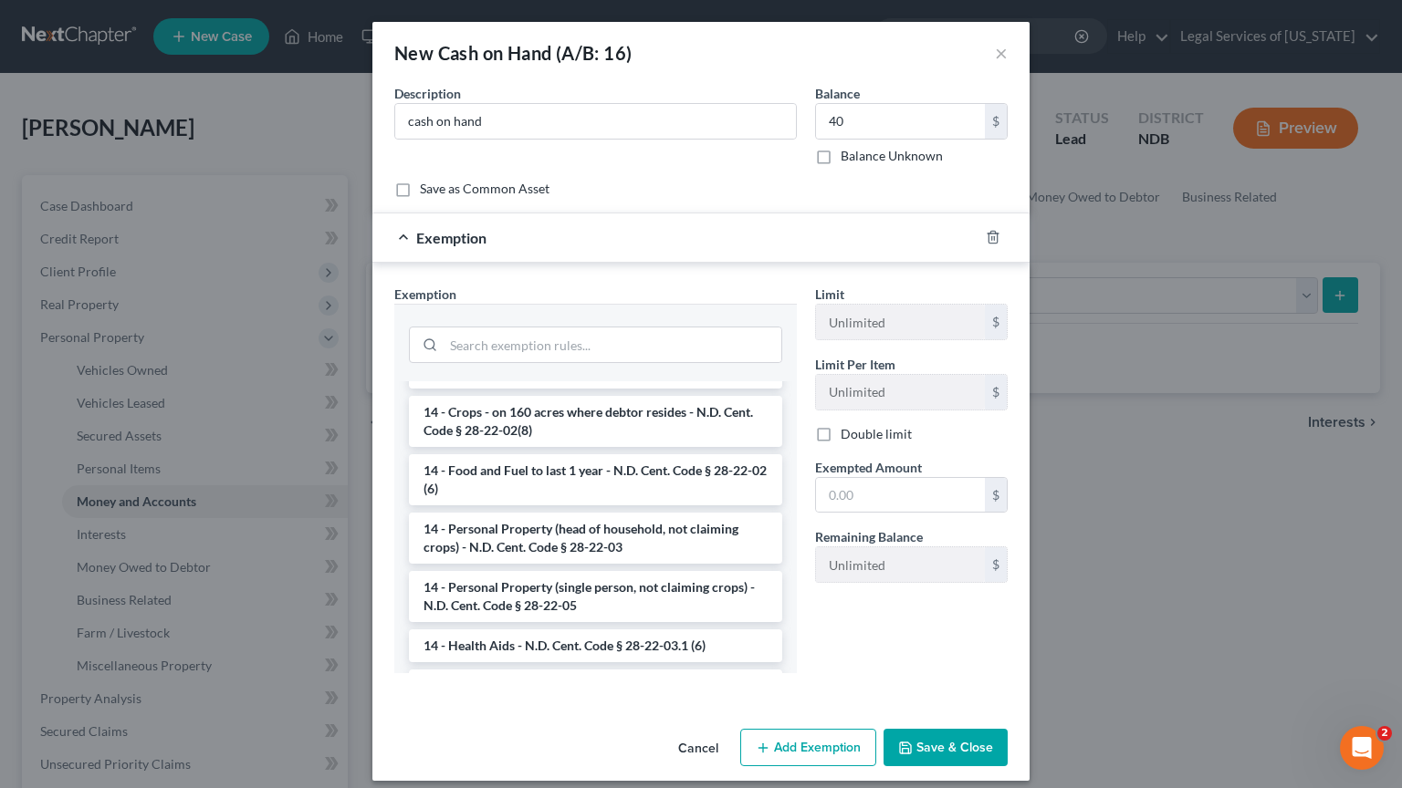
click at [628, 601] on li "14 - Personal Property (single person, not claiming crops) - N.D. Cent. Code § …" at bounding box center [595, 596] width 373 height 51
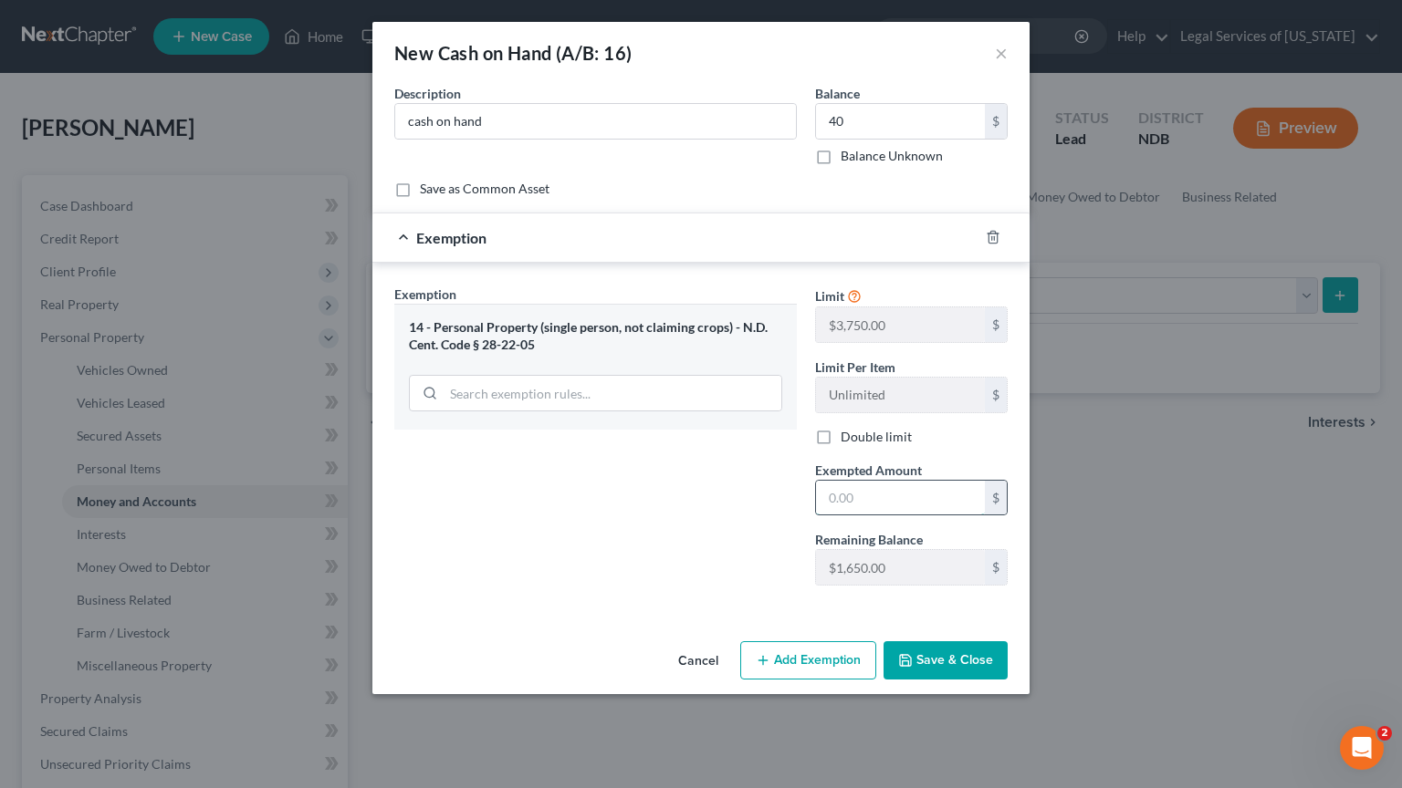
click at [883, 489] on input "text" at bounding box center [900, 498] width 169 height 35
type input "40"
click at [951, 668] on button "Save & Close" at bounding box center [945, 660] width 124 height 38
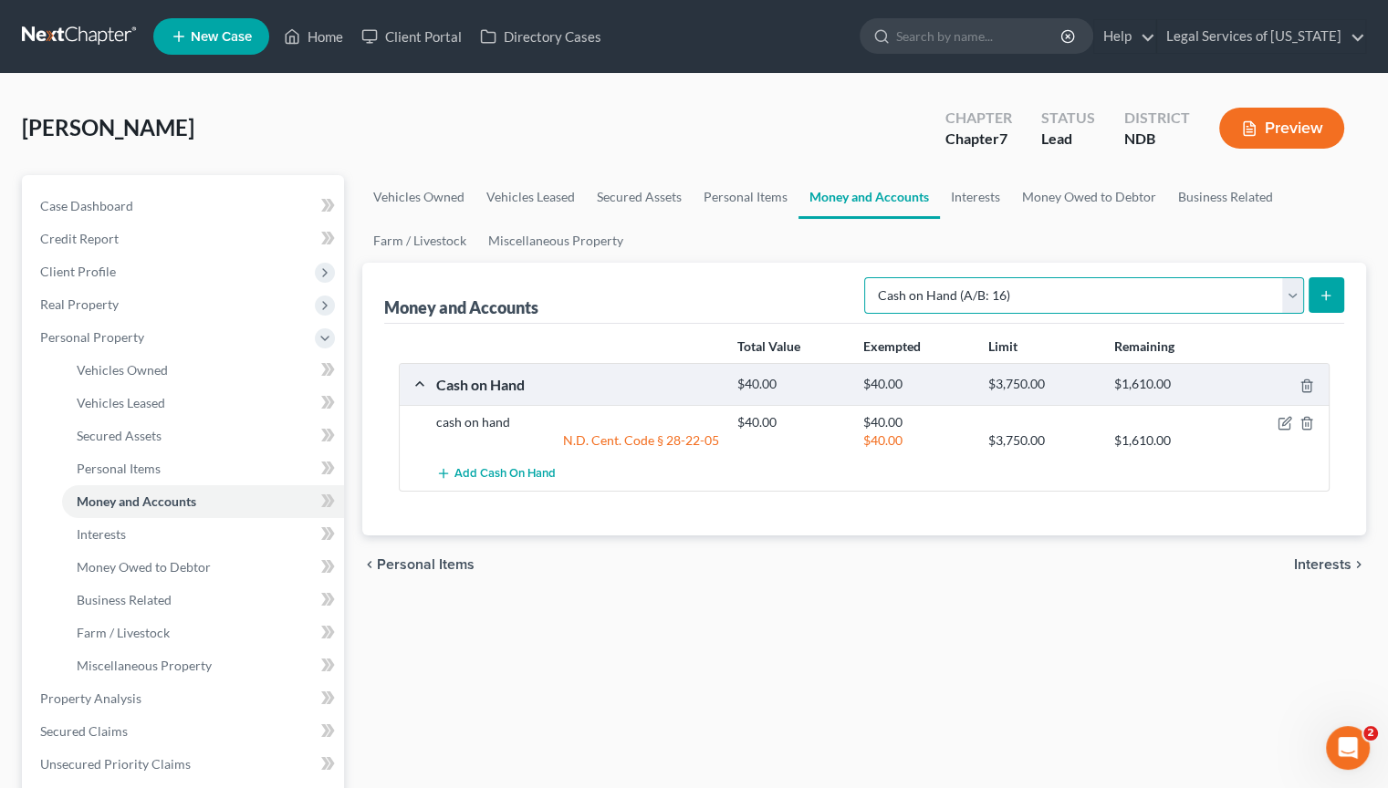
click at [1288, 298] on select "Select Account Type Brokerage (A/B: 18, SOFA: 20) Cash on Hand (A/B: 16) Certif…" at bounding box center [1084, 295] width 440 height 36
select select "checking"
click at [870, 277] on select "Select Account Type Brokerage (A/B: 18, SOFA: 20) Cash on Hand (A/B: 16) Certif…" at bounding box center [1084, 295] width 440 height 36
click at [1326, 296] on line "submit" at bounding box center [1326, 296] width 8 height 0
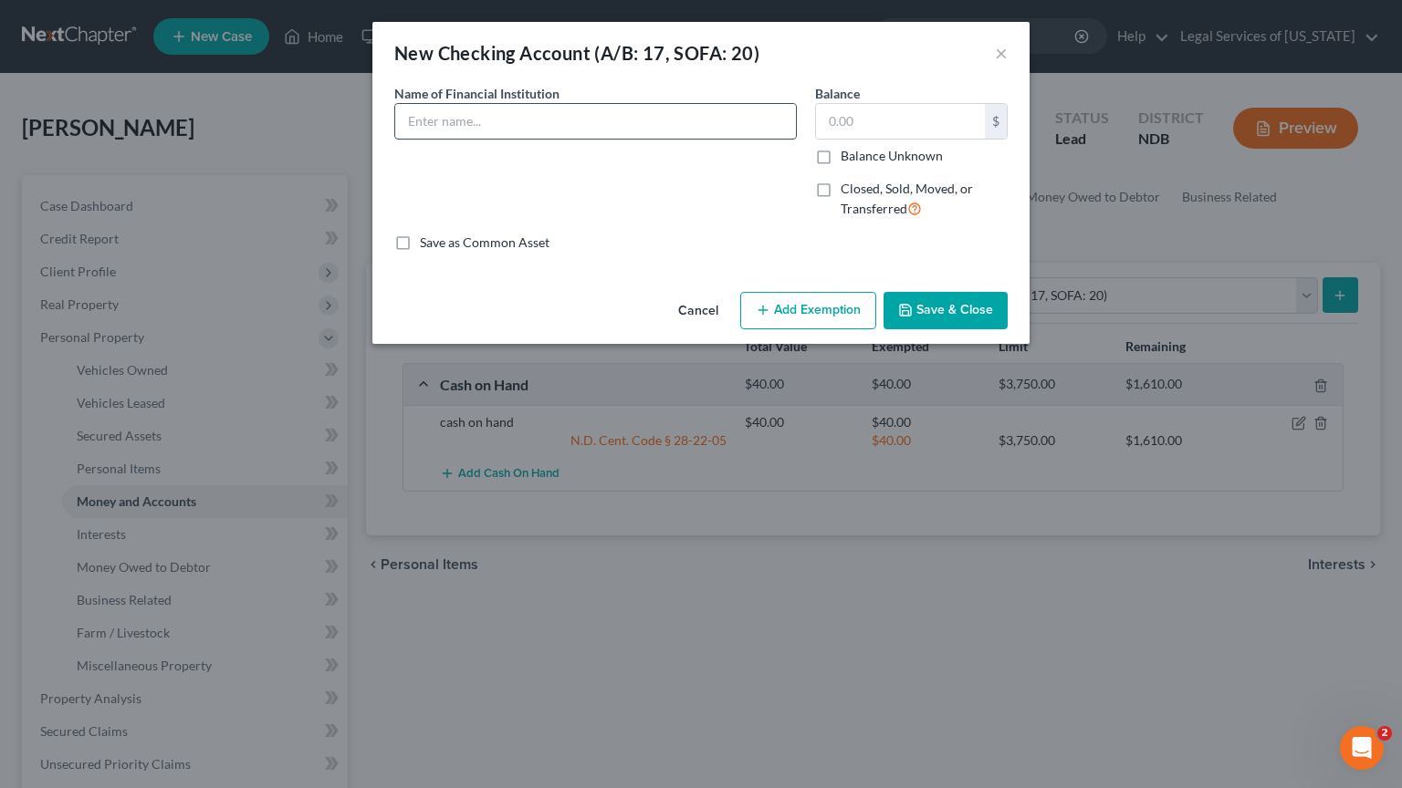
click at [469, 120] on input "text" at bounding box center [595, 121] width 401 height 35
type input "First International Bank & Trust checking"
type input "10"
click at [852, 318] on button "Add Exemption" at bounding box center [808, 311] width 136 height 38
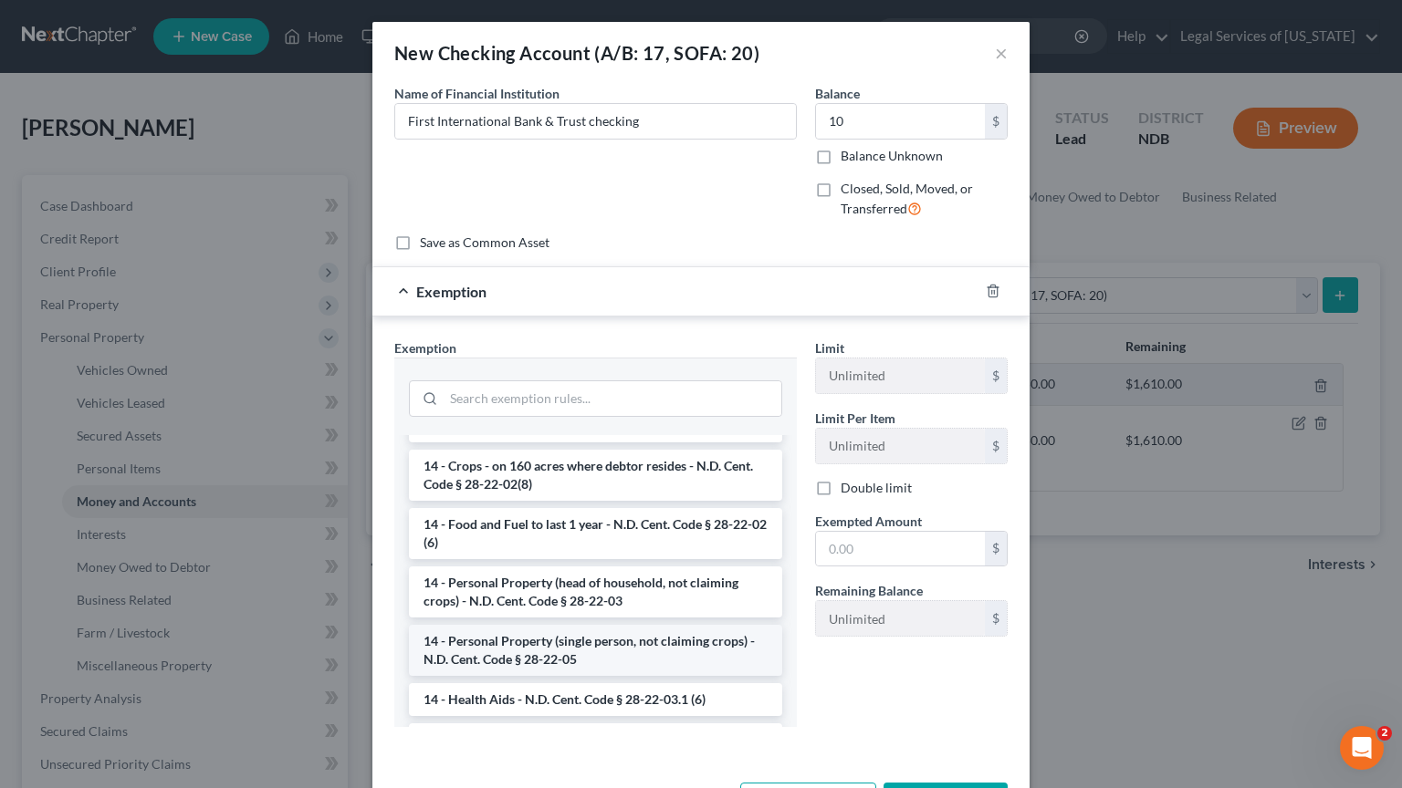
click at [601, 648] on li "14 - Personal Property (single person, not claiming crops) - N.D. Cent. Code § …" at bounding box center [595, 650] width 373 height 51
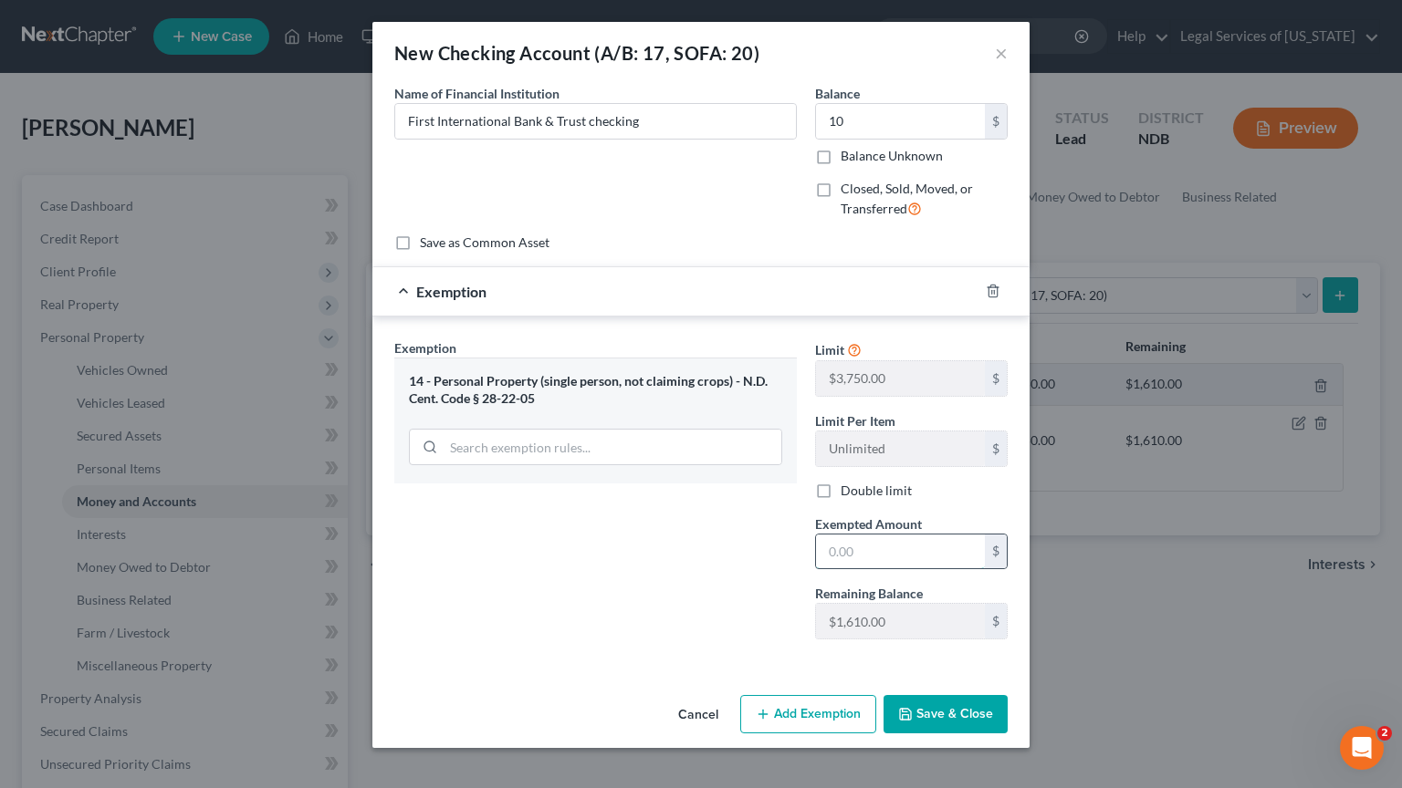
click at [861, 547] on input "text" at bounding box center [900, 552] width 169 height 35
type input "10"
click at [926, 723] on button "Save & Close" at bounding box center [945, 714] width 124 height 38
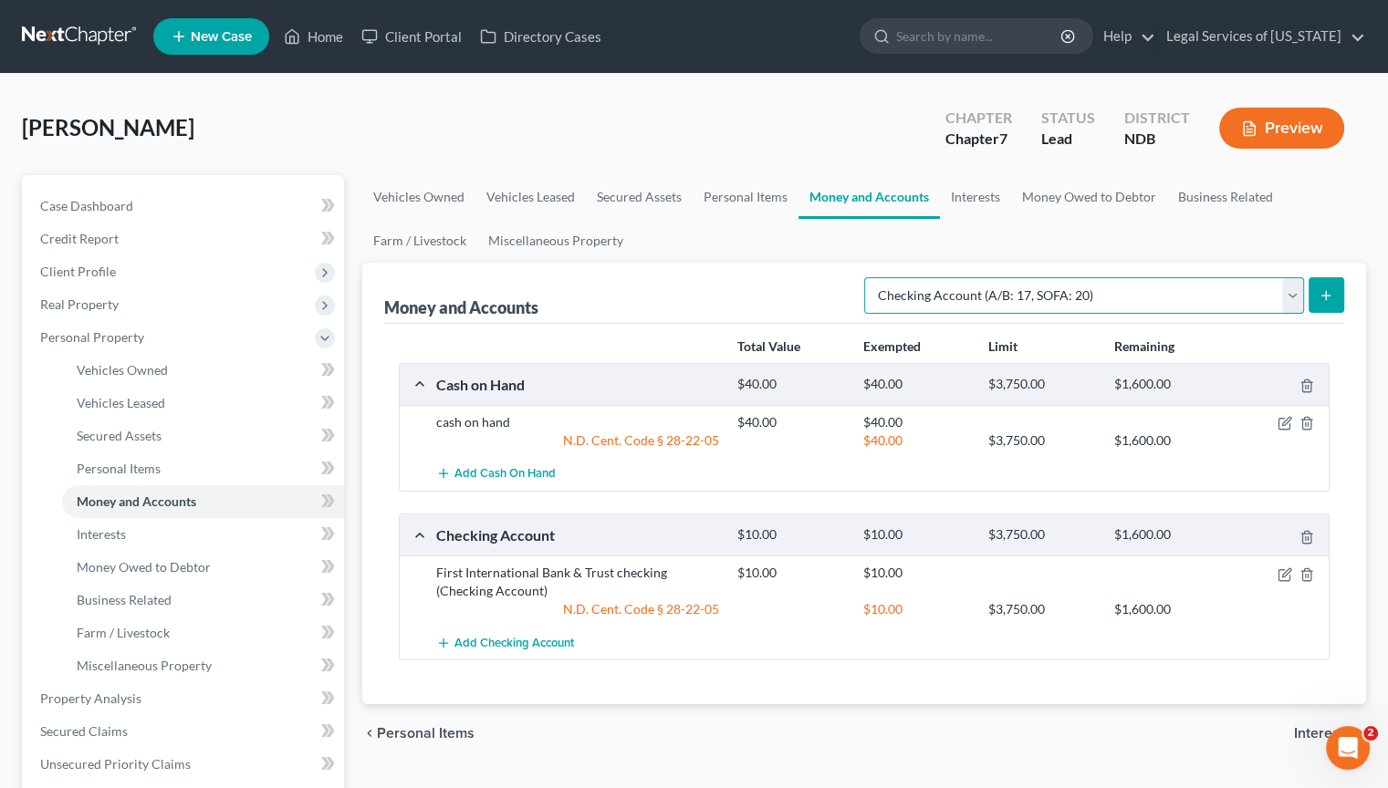
click at [1294, 300] on select "Select Account Type Brokerage (A/B: 18, SOFA: 20) Cash on Hand (A/B: 16) Certif…" at bounding box center [1084, 295] width 440 height 36
select select "other"
click at [870, 277] on select "Select Account Type Brokerage (A/B: 18, SOFA: 20) Cash on Hand (A/B: 16) Certif…" at bounding box center [1084, 295] width 440 height 36
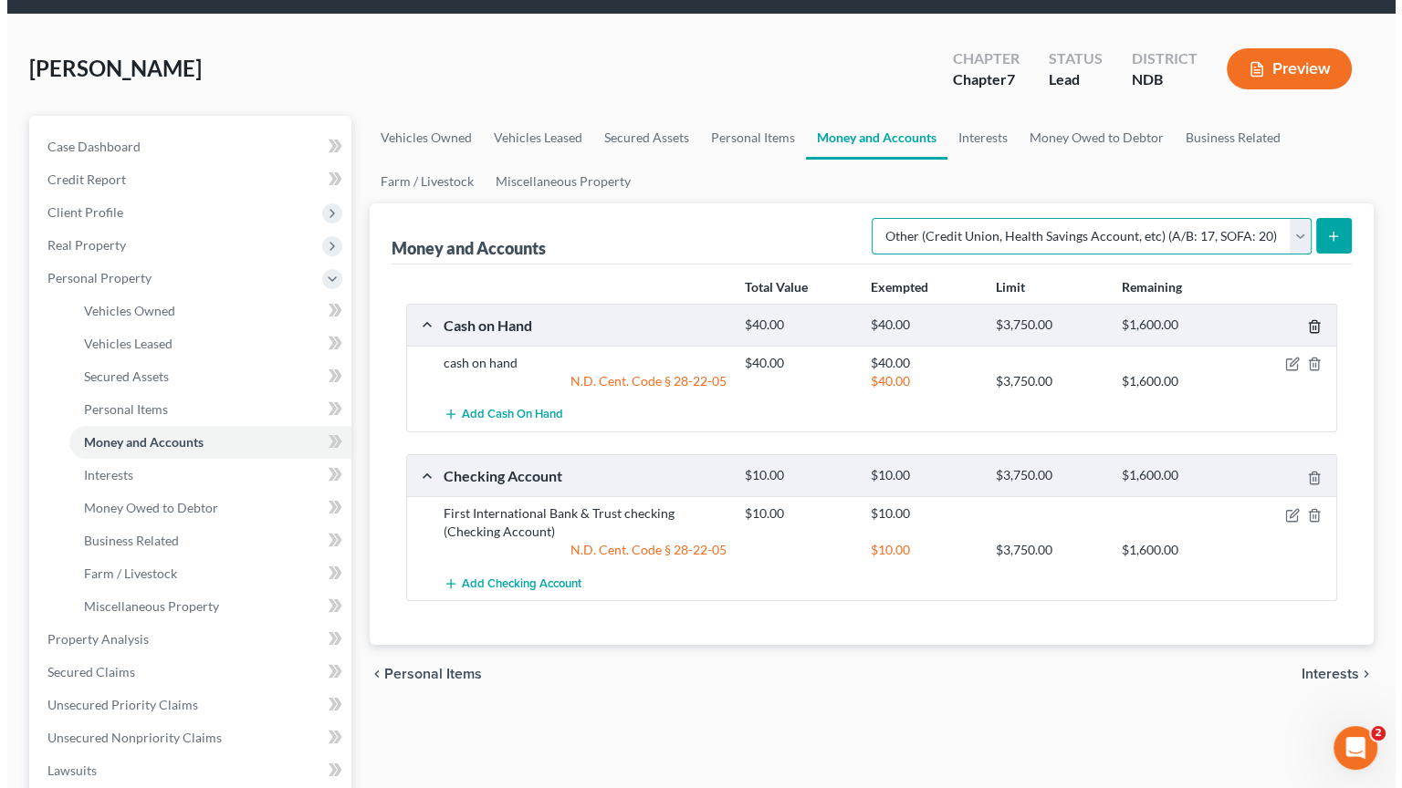
scroll to position [91, 0]
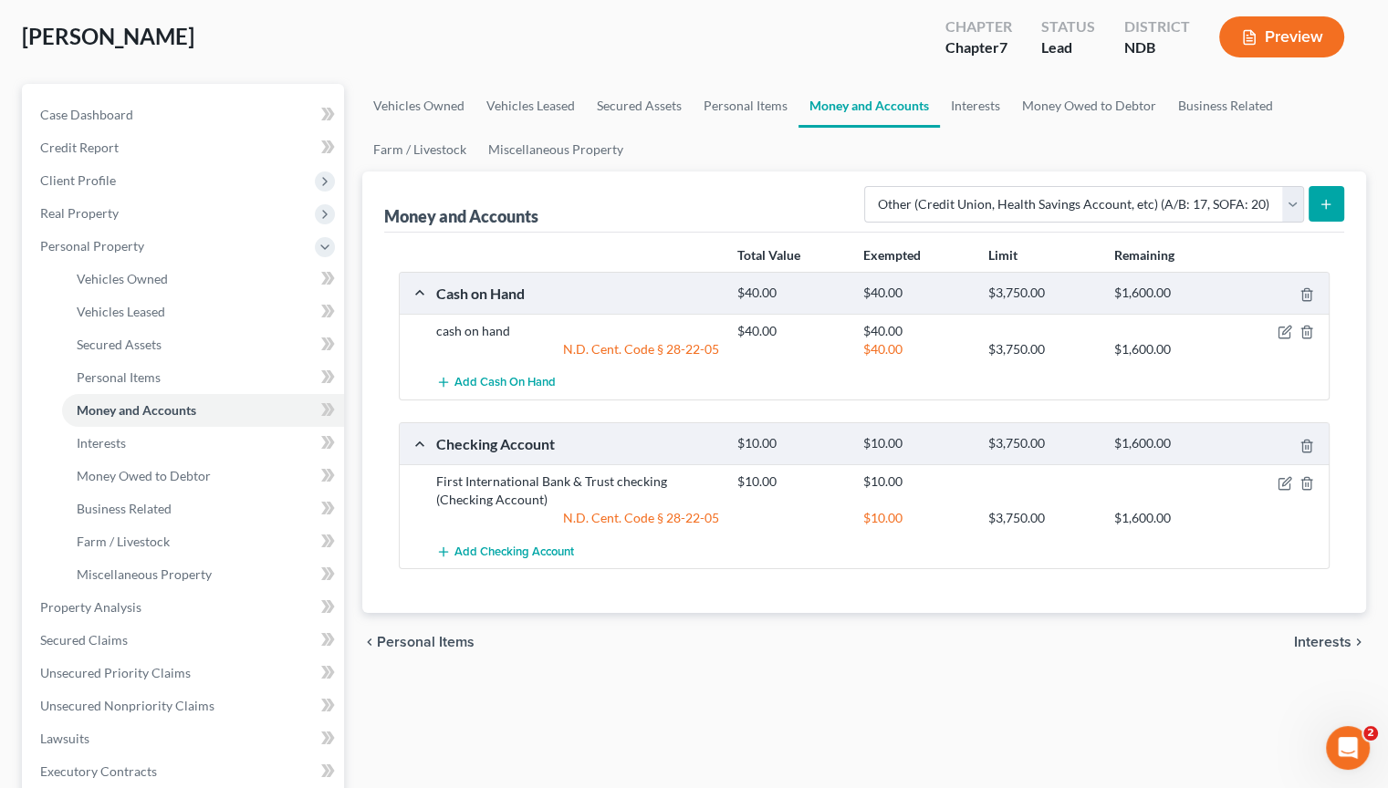
click at [1319, 203] on icon "submit" at bounding box center [1326, 204] width 15 height 15
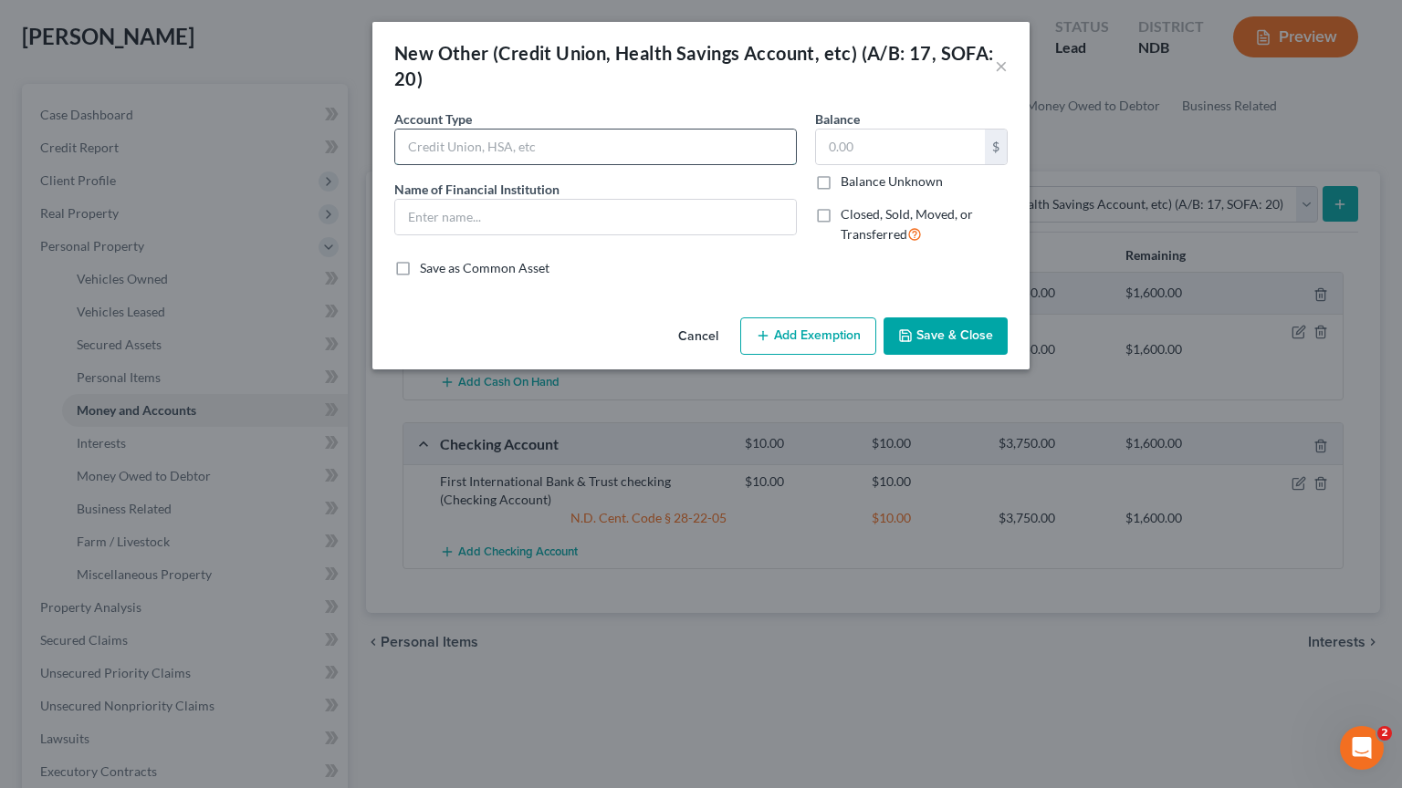
click at [701, 152] on input "text" at bounding box center [595, 147] width 401 height 35
type input "c"
type input "Chime account"
click at [862, 141] on input "text" at bounding box center [900, 147] width 169 height 35
type input "10"
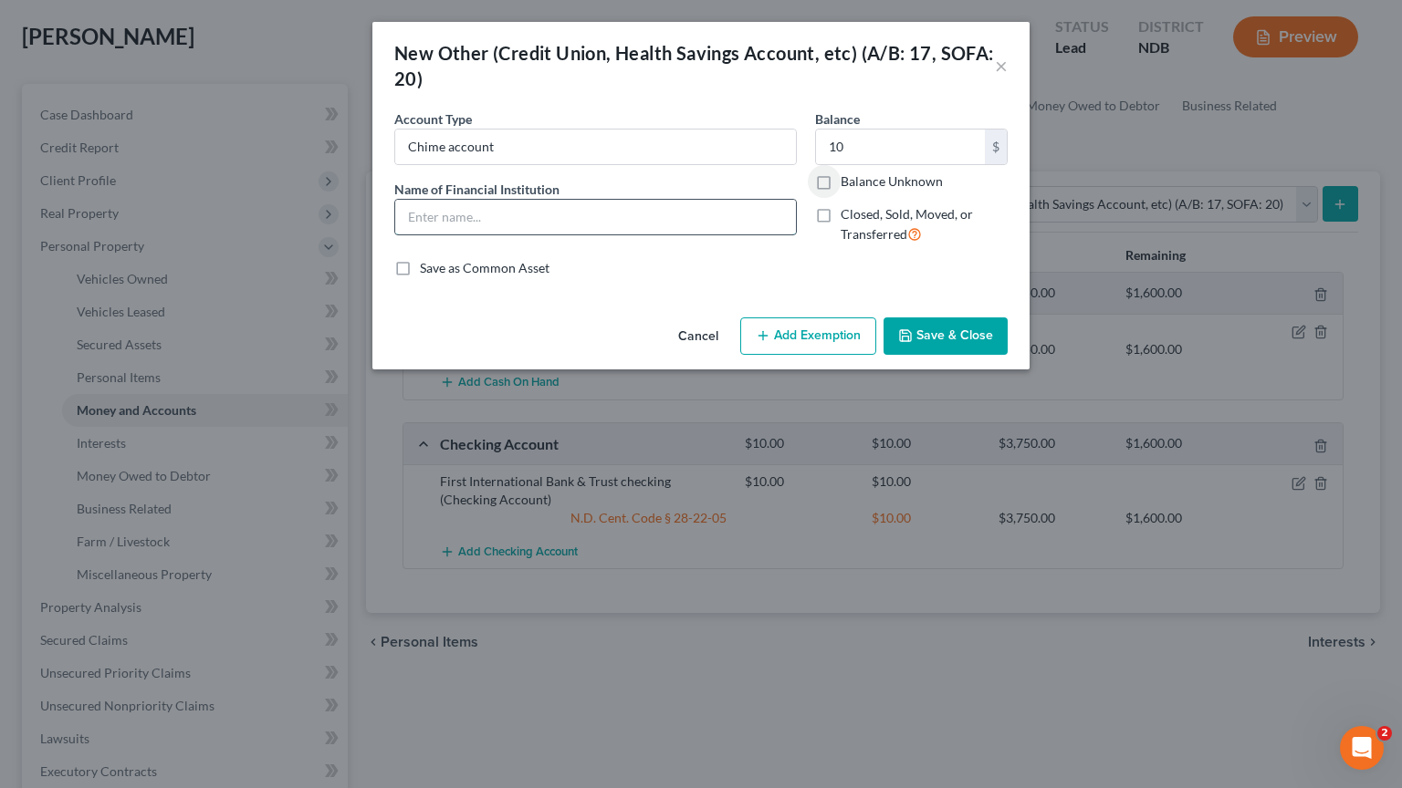
click at [453, 211] on input "text" at bounding box center [595, 217] width 401 height 35
type input "Chime"
click at [814, 343] on button "Add Exemption" at bounding box center [808, 337] width 136 height 38
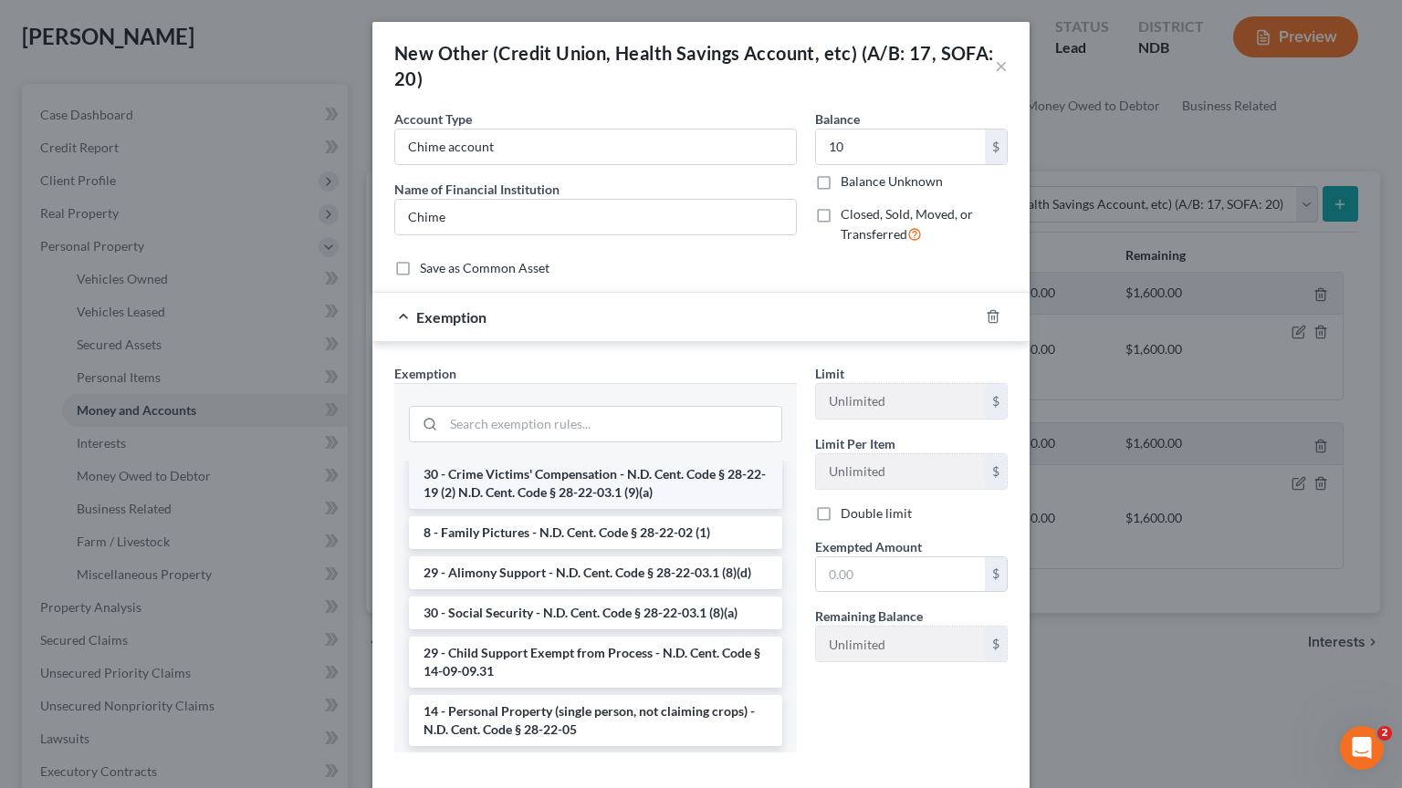
scroll to position [182, 0]
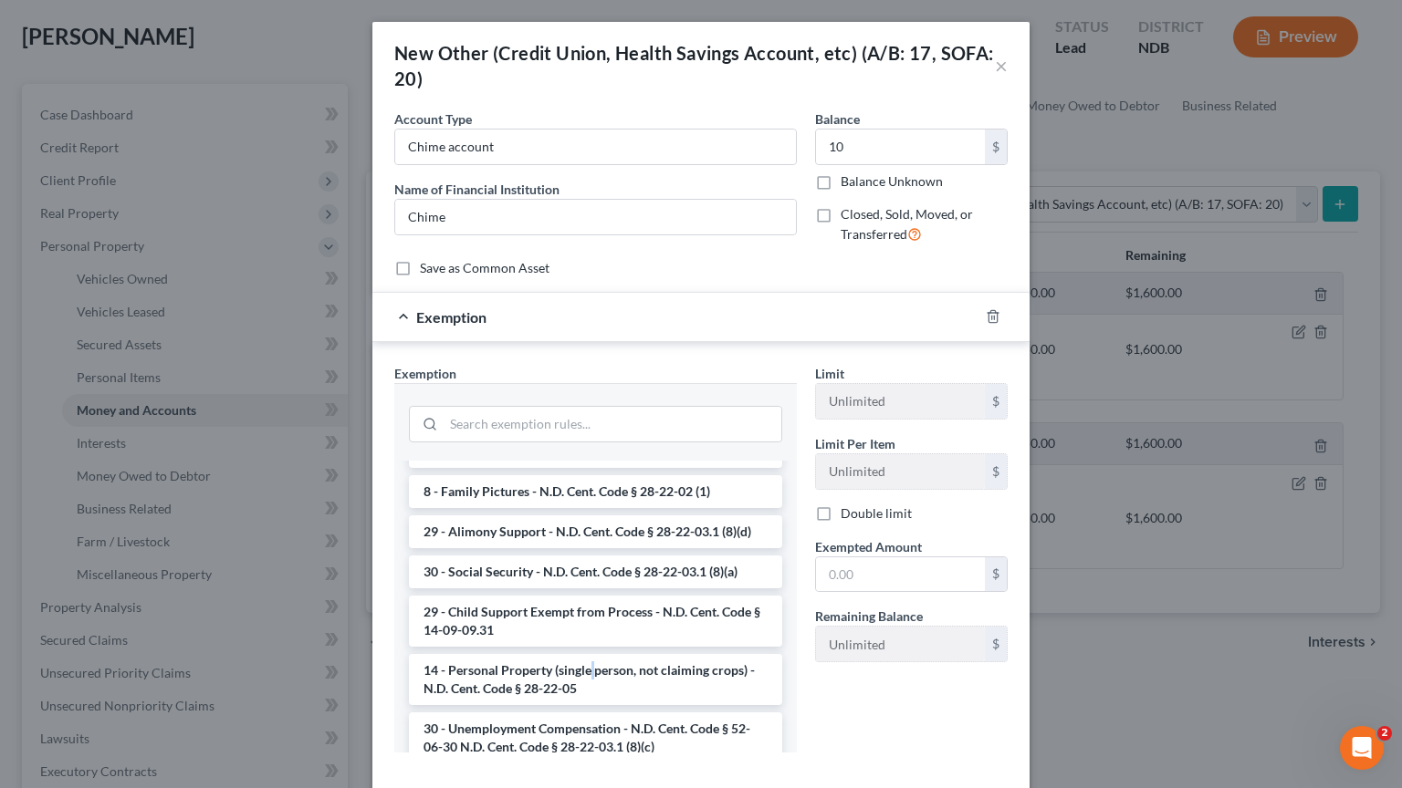
click at [586, 659] on li "14 - Personal Property (single person, not claiming crops) - N.D. Cent. Code § …" at bounding box center [595, 679] width 373 height 51
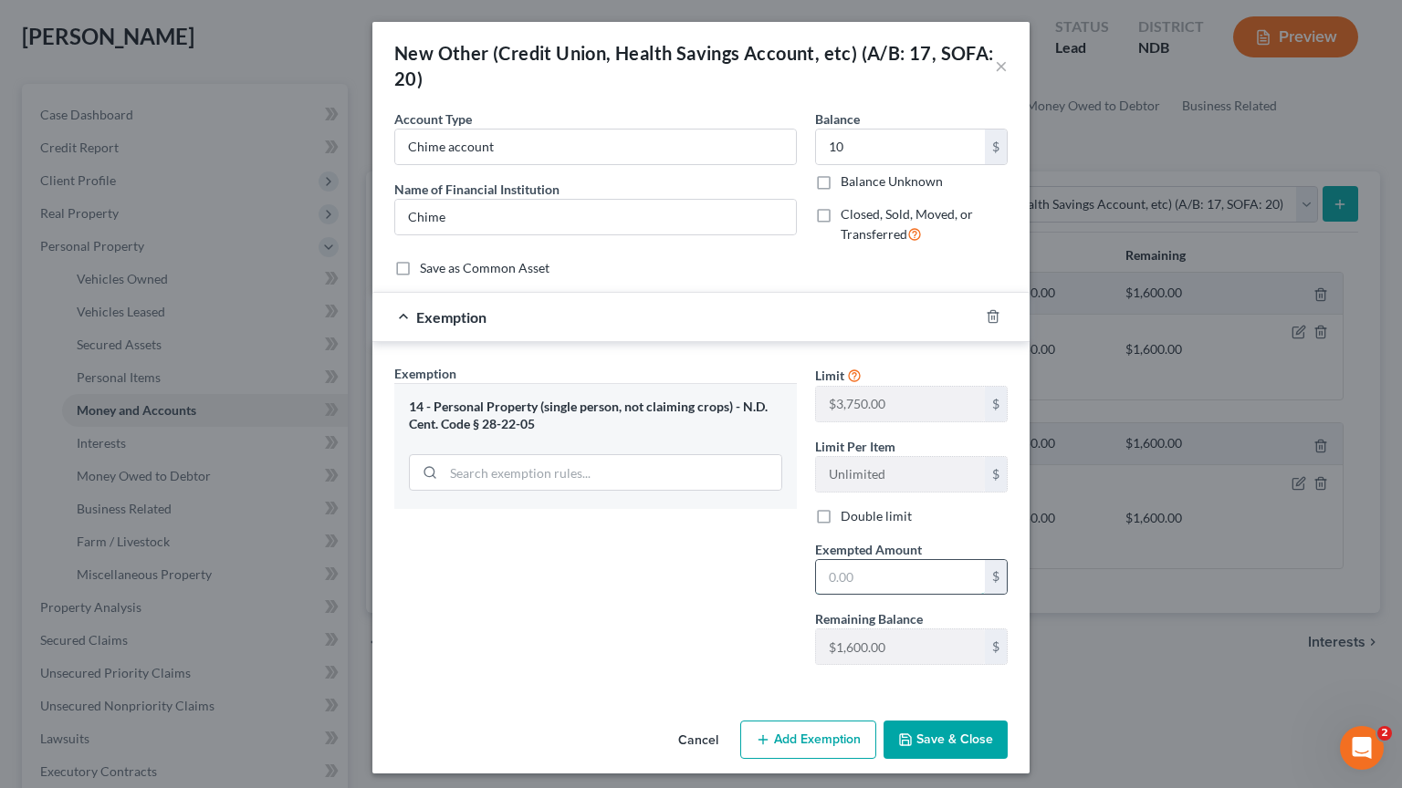
click at [825, 576] on input "text" at bounding box center [900, 577] width 169 height 35
type input "10"
click at [931, 732] on button "Save & Close" at bounding box center [945, 740] width 124 height 38
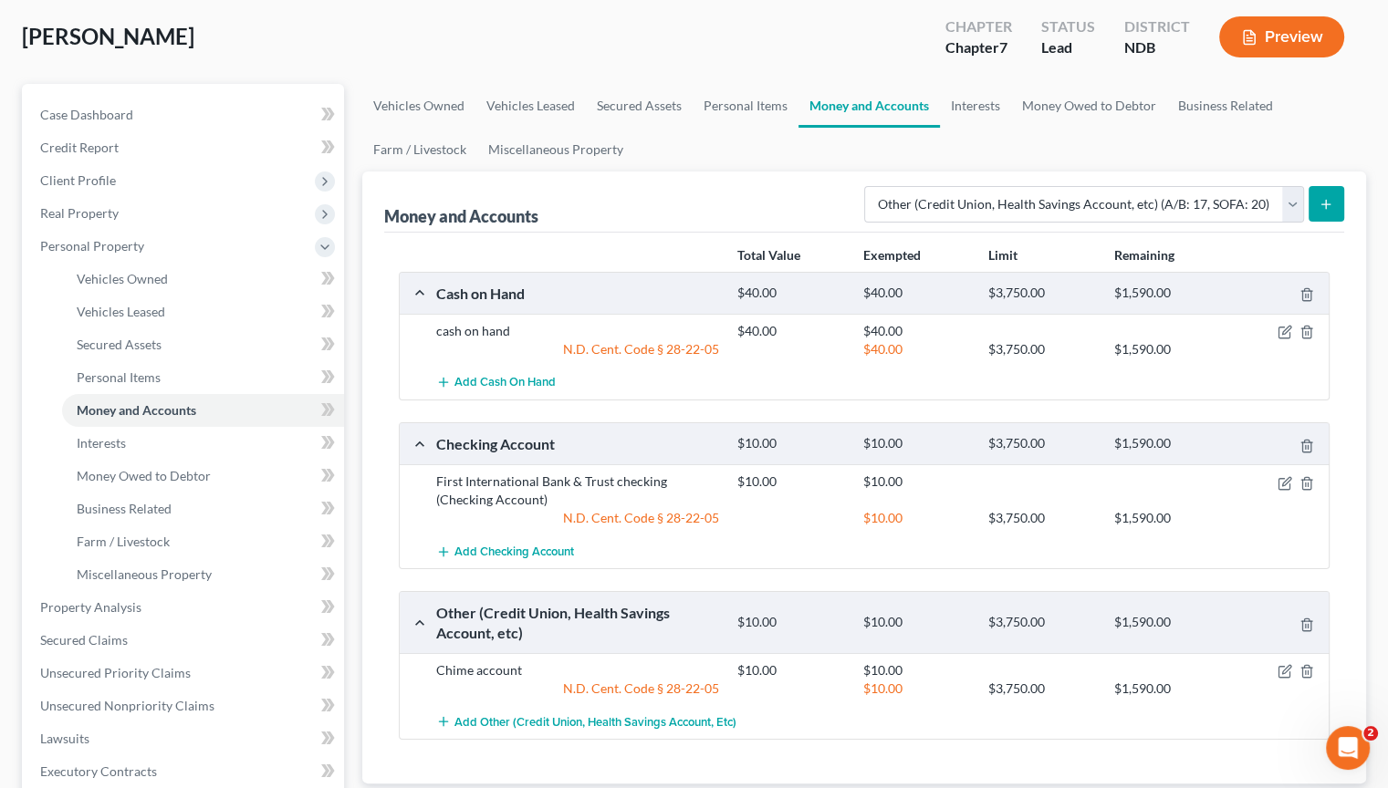
click at [1316, 204] on button "submit" at bounding box center [1327, 204] width 36 height 36
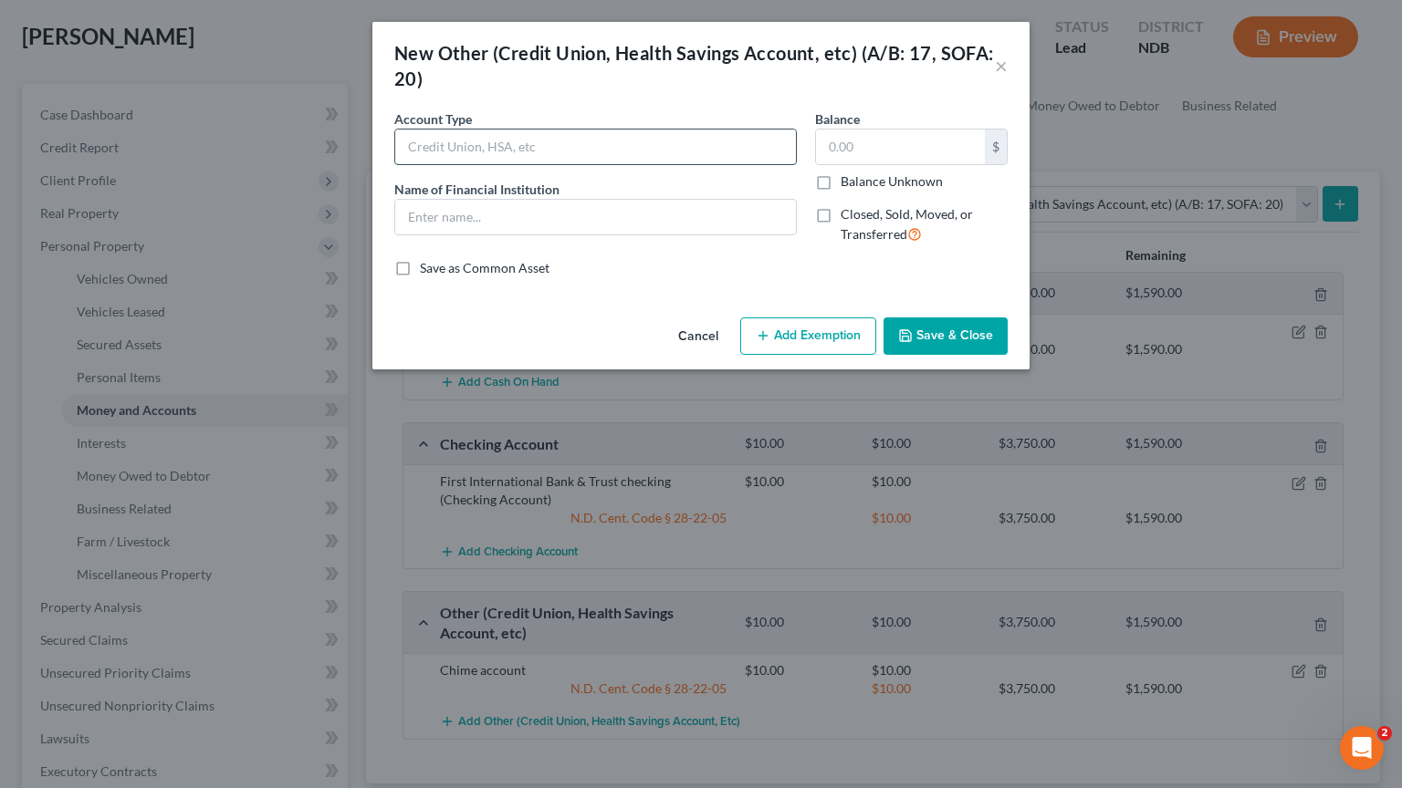
click at [465, 146] on input "text" at bounding box center [595, 147] width 401 height 35
type input "Cash App acct"
click at [564, 224] on input "text" at bounding box center [595, 217] width 401 height 35
type input "Cash App"
click at [887, 141] on input "text" at bounding box center [900, 147] width 169 height 35
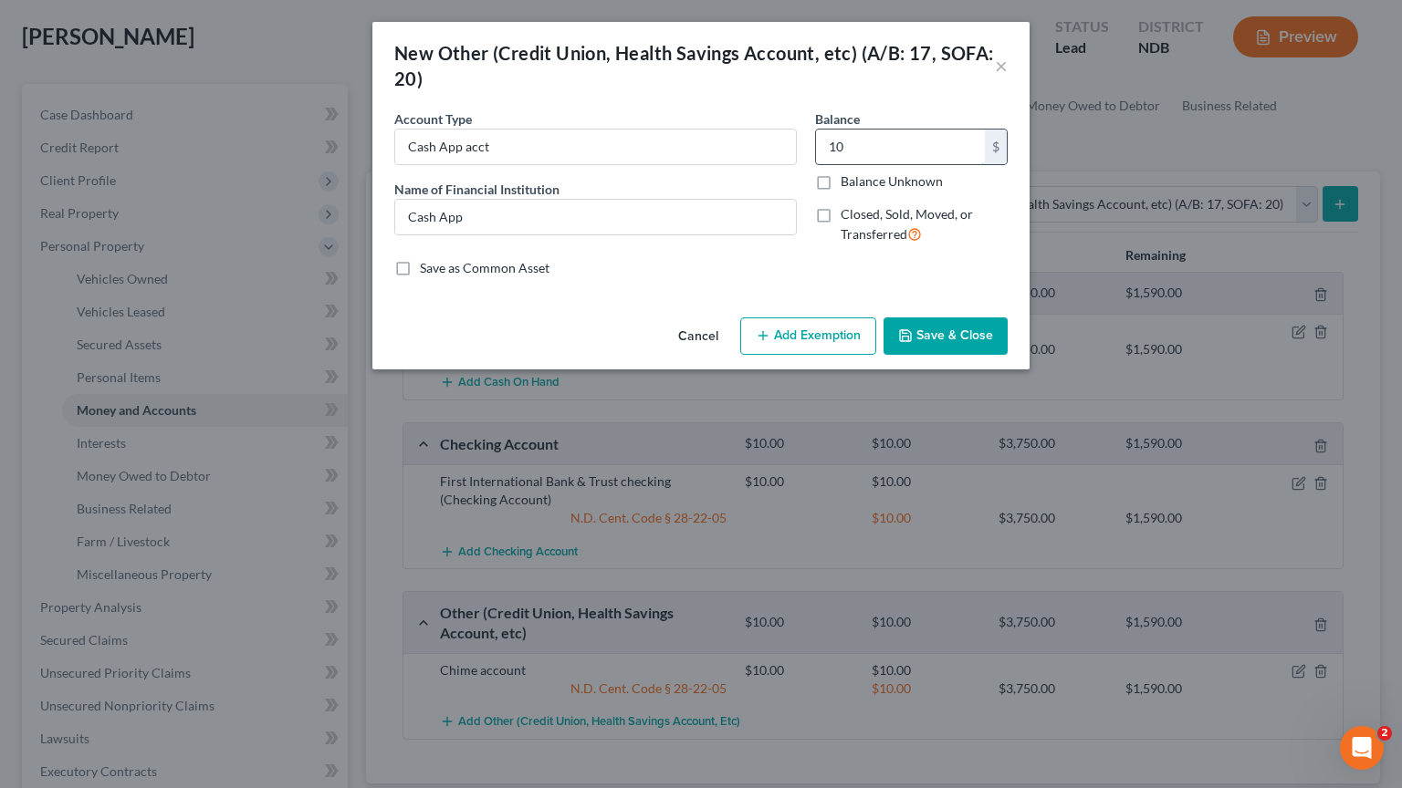
type input "10"
click at [869, 331] on button "Add Exemption" at bounding box center [808, 337] width 136 height 38
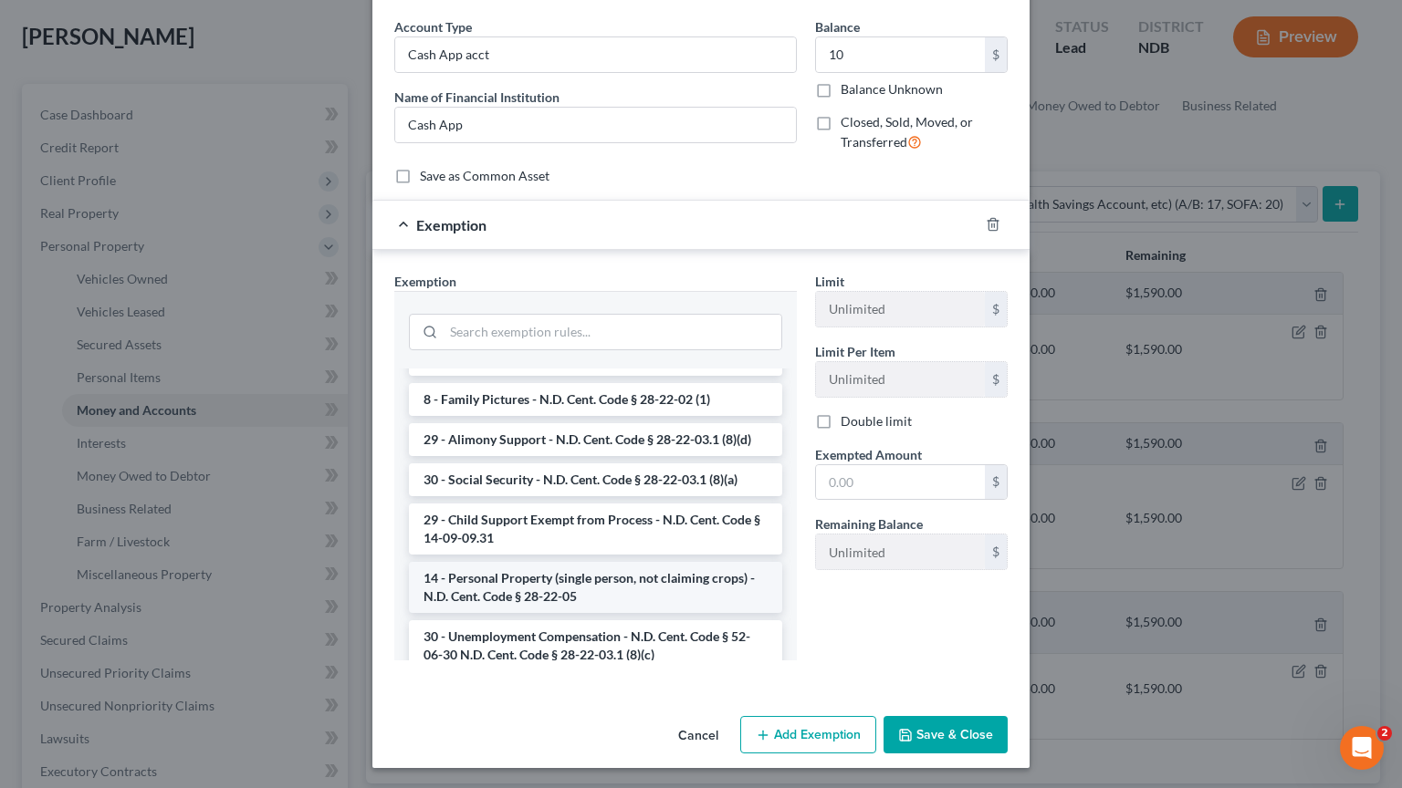
click at [587, 562] on li "14 - Personal Property (single person, not claiming crops) - N.D. Cent. Code § …" at bounding box center [595, 587] width 373 height 51
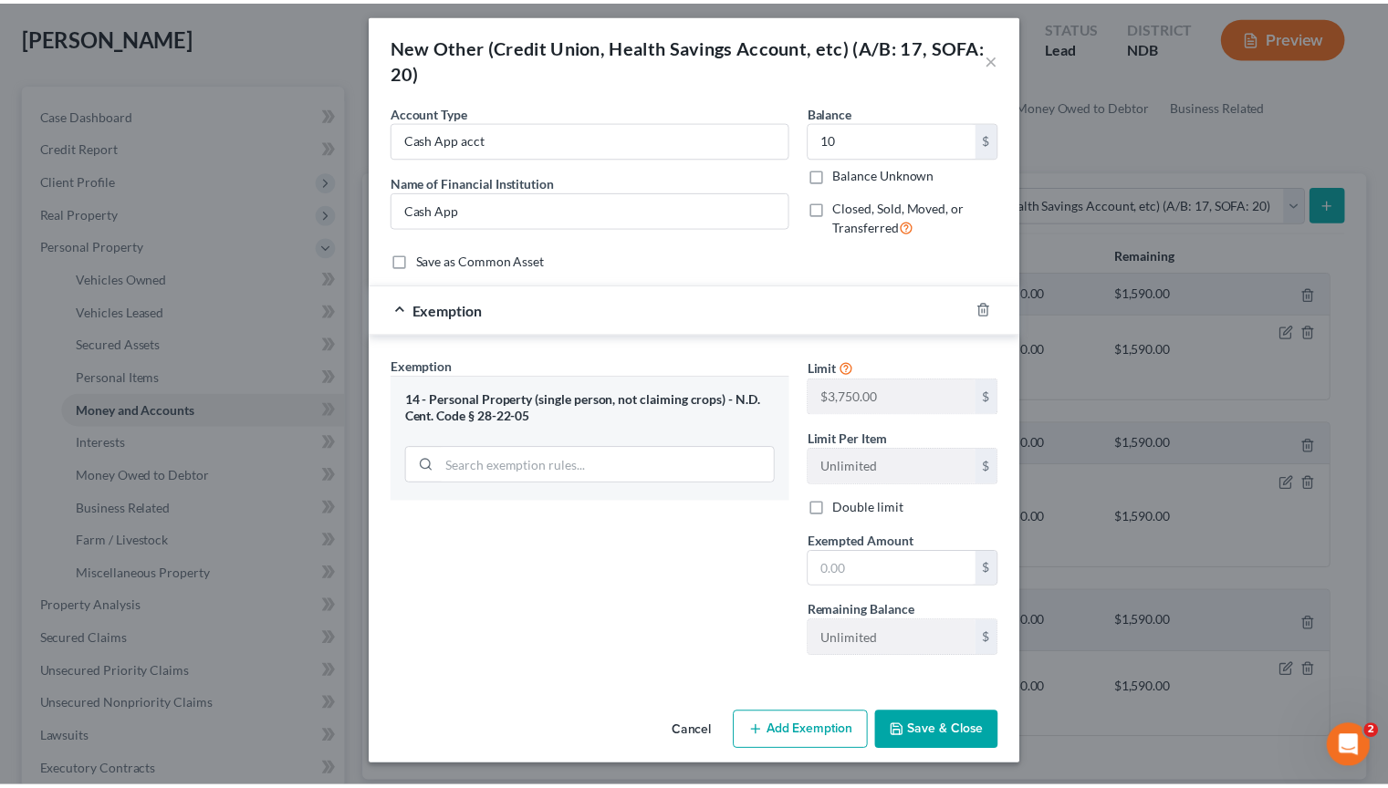
scroll to position [5, 0]
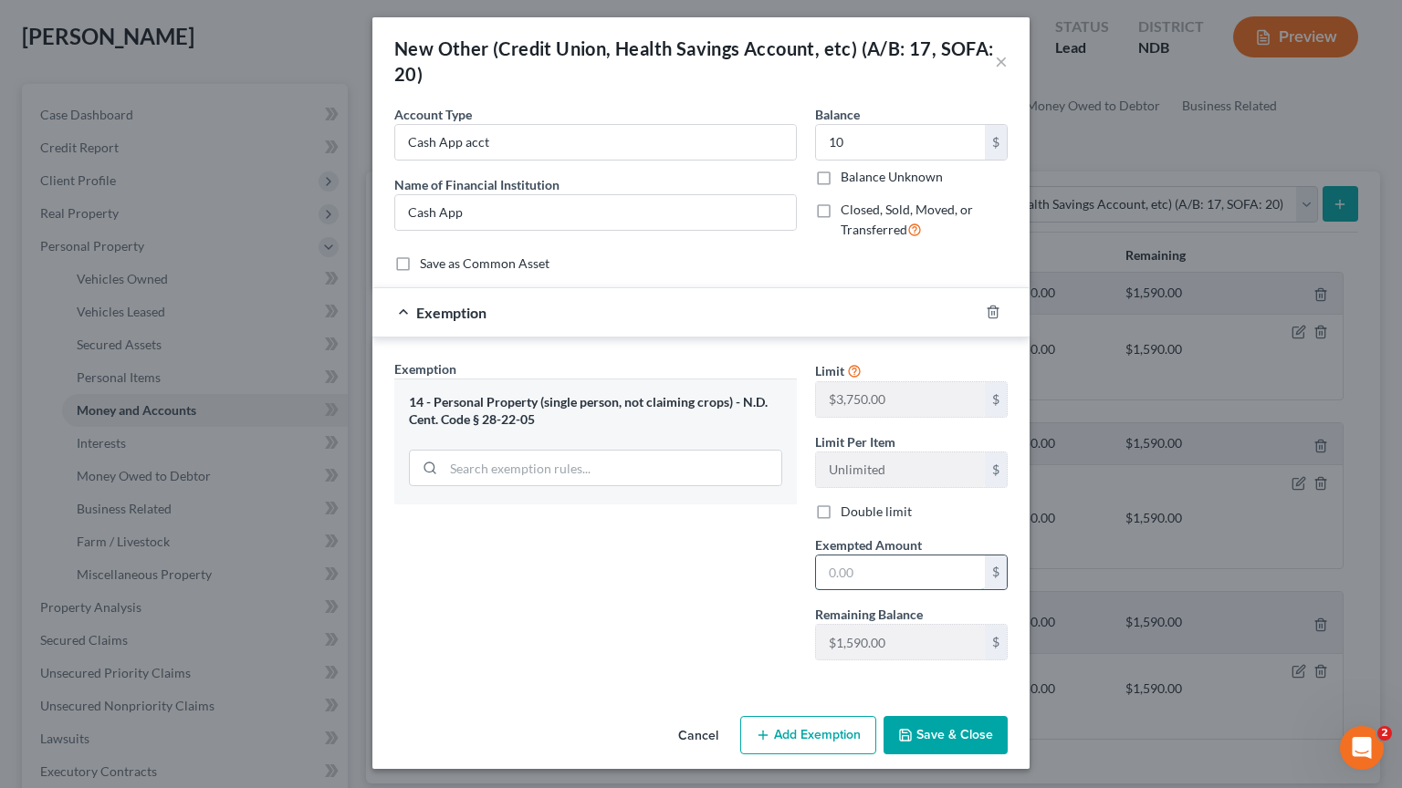
click at [869, 567] on input "text" at bounding box center [900, 573] width 169 height 35
type input "10"
click at [914, 734] on button "Save & Close" at bounding box center [945, 735] width 124 height 38
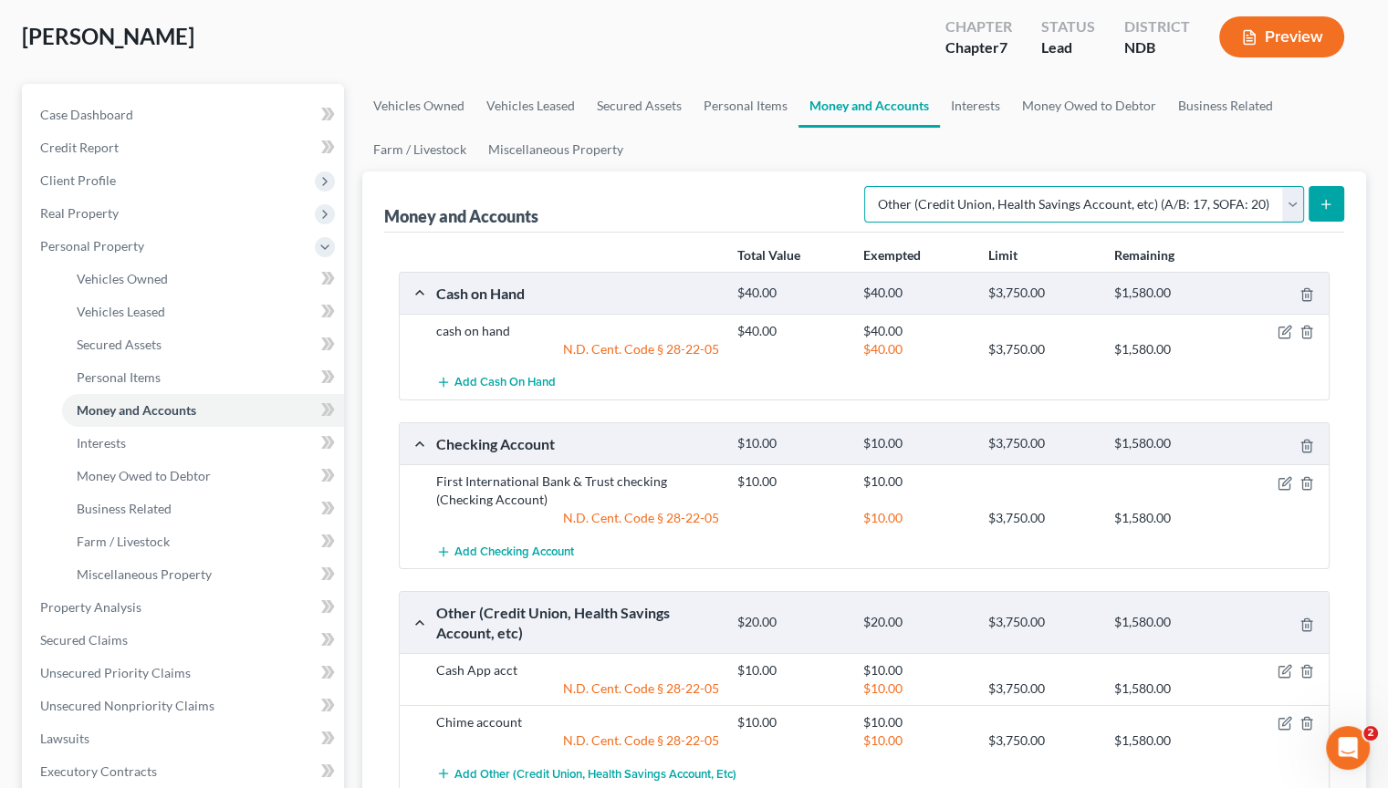
click at [1289, 214] on select "Select Account Type Brokerage (A/B: 18, SOFA: 20) Cash on Hand (A/B: 16) Certif…" at bounding box center [1084, 204] width 440 height 36
click at [1288, 214] on select "Select Account Type Brokerage (A/B: 18, SOFA: 20) Cash on Hand (A/B: 16) Certif…" at bounding box center [1084, 204] width 440 height 36
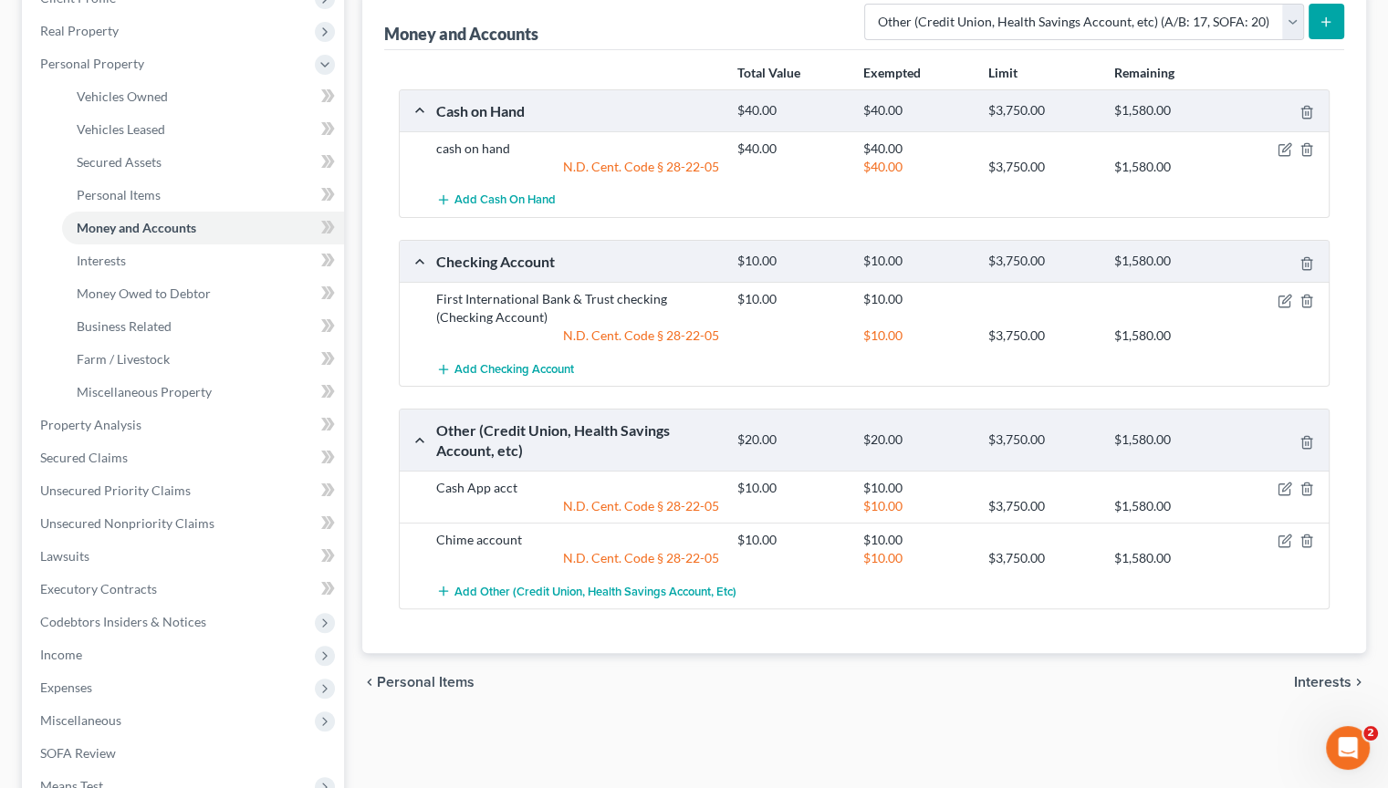
click at [421, 675] on span "Personal Items" at bounding box center [426, 682] width 98 height 15
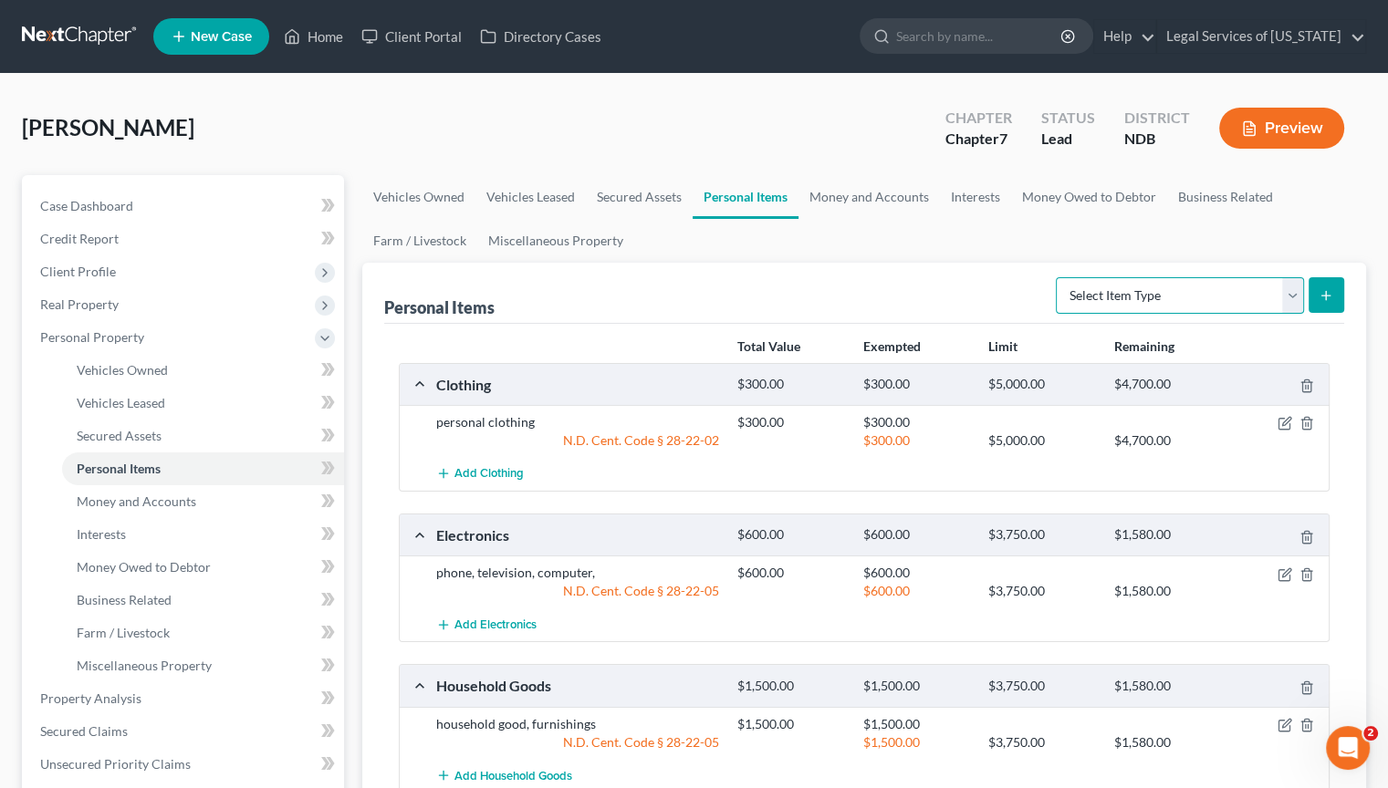
click at [1287, 301] on select "Select Item Type Clothing (A/B: 11) Collectibles Of Value (A/B: 8) Electronics …" at bounding box center [1180, 295] width 248 height 36
select select "firearms"
click at [1058, 277] on select "Select Item Type Clothing (A/B: 11) Collectibles Of Value (A/B: 8) Electronics …" at bounding box center [1180, 295] width 248 height 36
click at [1325, 300] on icon "submit" at bounding box center [1326, 295] width 15 height 15
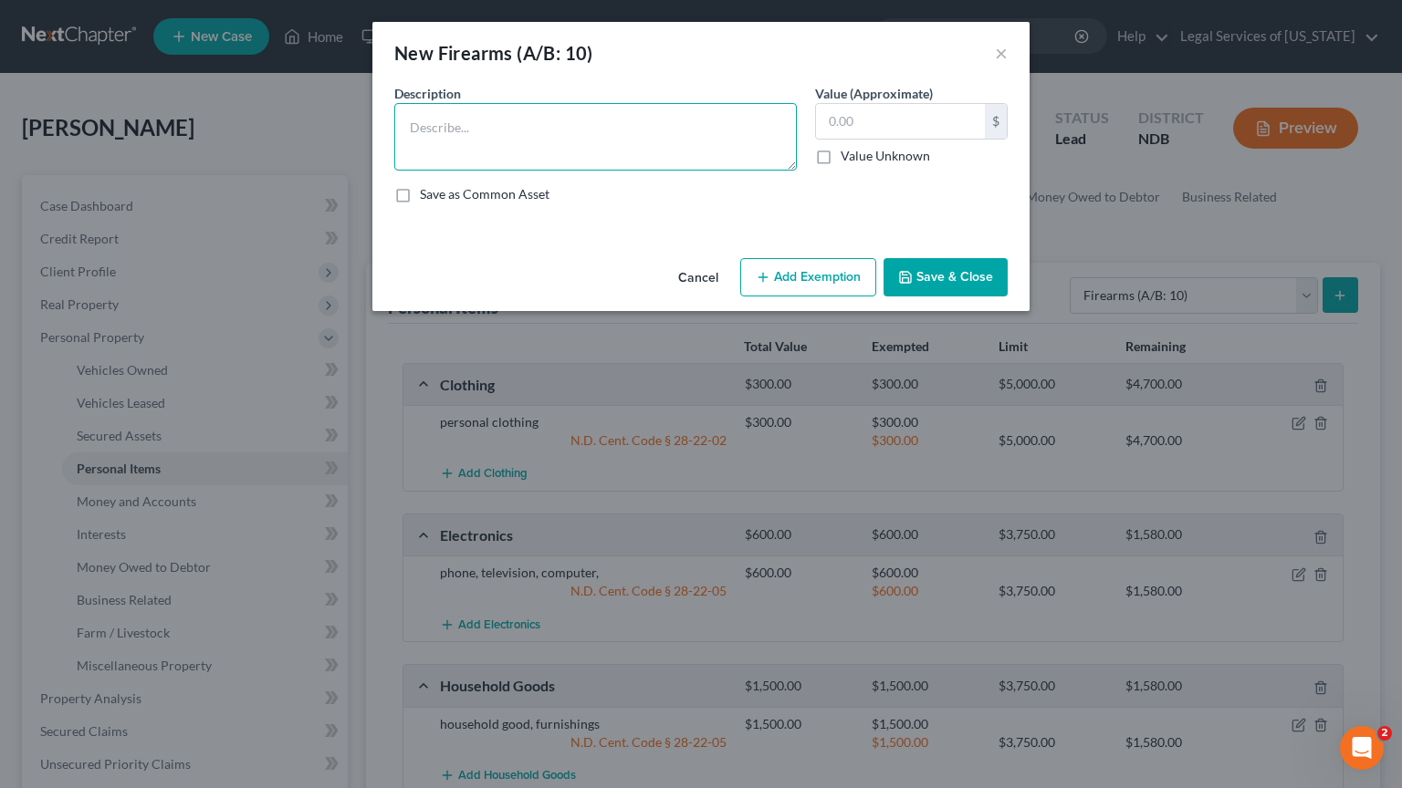
click at [566, 127] on textarea at bounding box center [595, 137] width 402 height 68
type textarea "Gen 4 Glock 19"
type input "450"
click at [776, 269] on button "Add Exemption" at bounding box center [808, 277] width 136 height 38
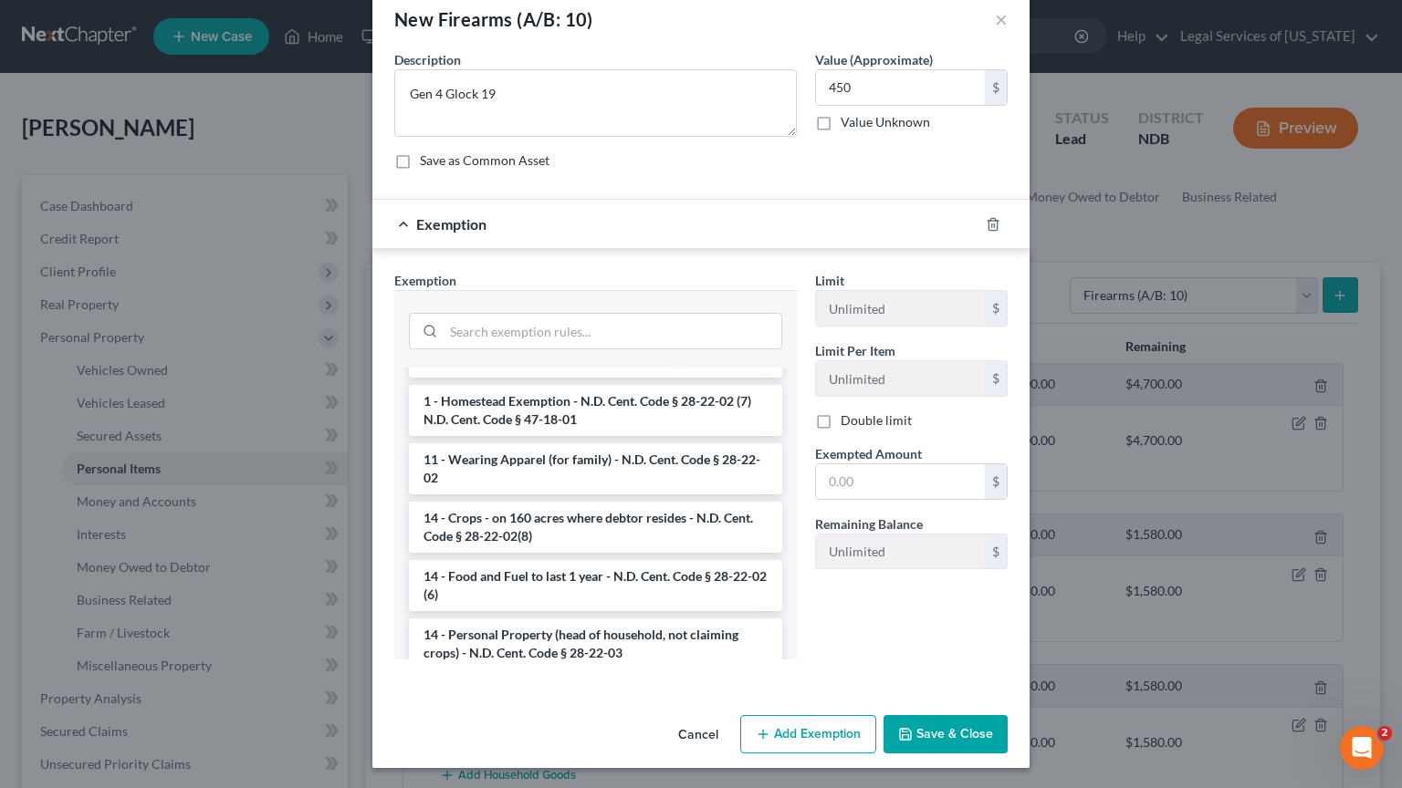
scroll to position [274, 0]
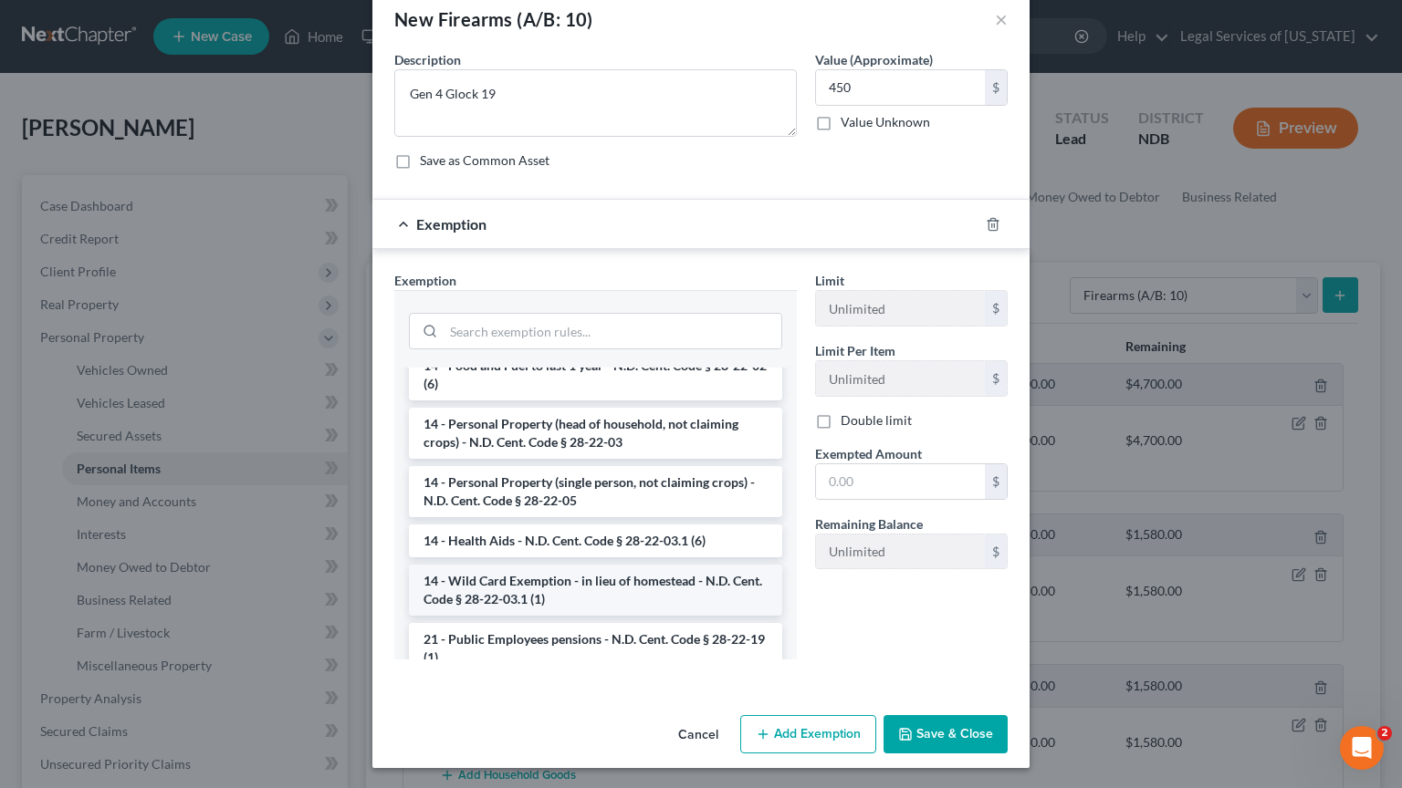
click at [597, 587] on li "14 - Wild Card Exemption - in lieu of homestead - N.D. Cent. Code § 28-22-03.1 …" at bounding box center [595, 590] width 373 height 51
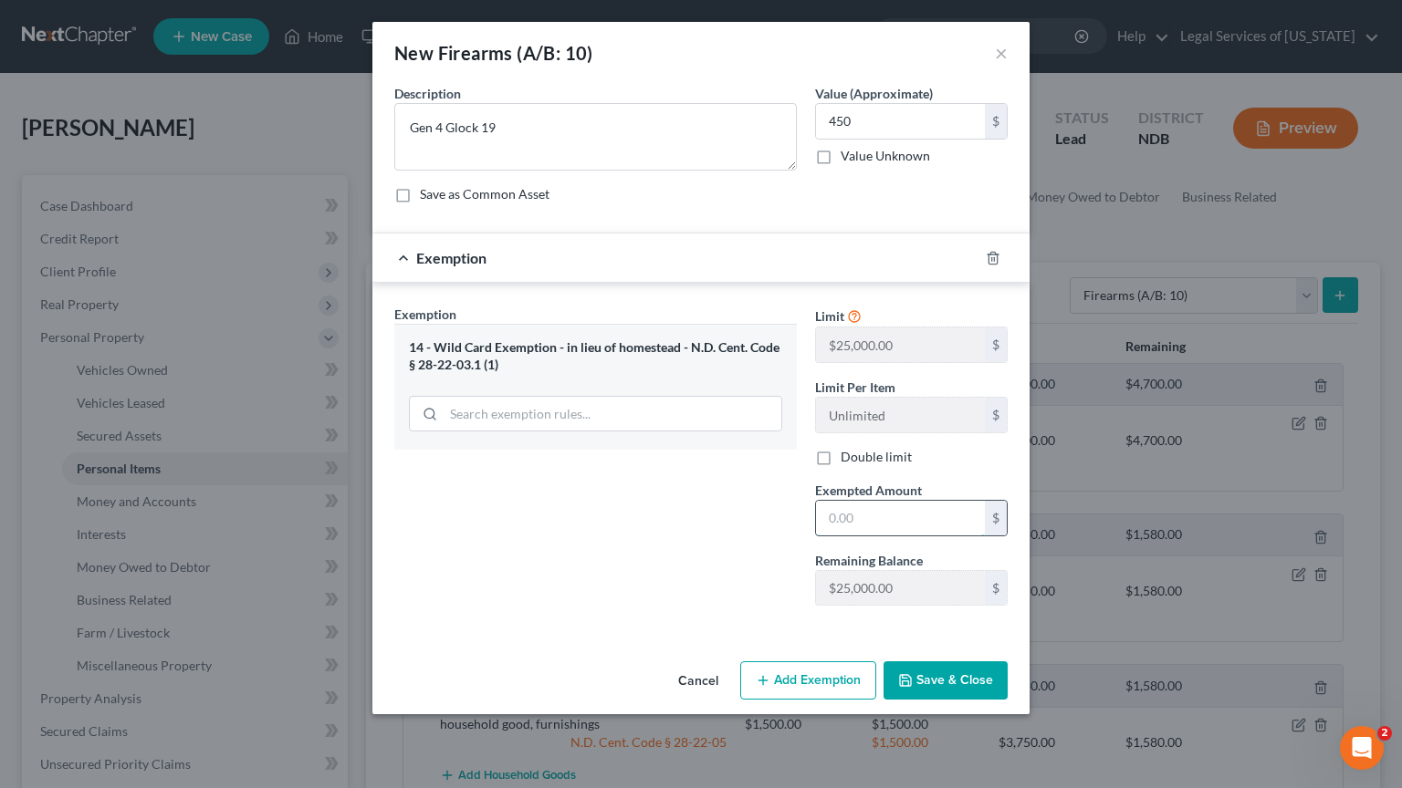
click at [847, 526] on input "text" at bounding box center [900, 518] width 169 height 35
type input "450"
click at [952, 673] on button "Save & Close" at bounding box center [945, 681] width 124 height 38
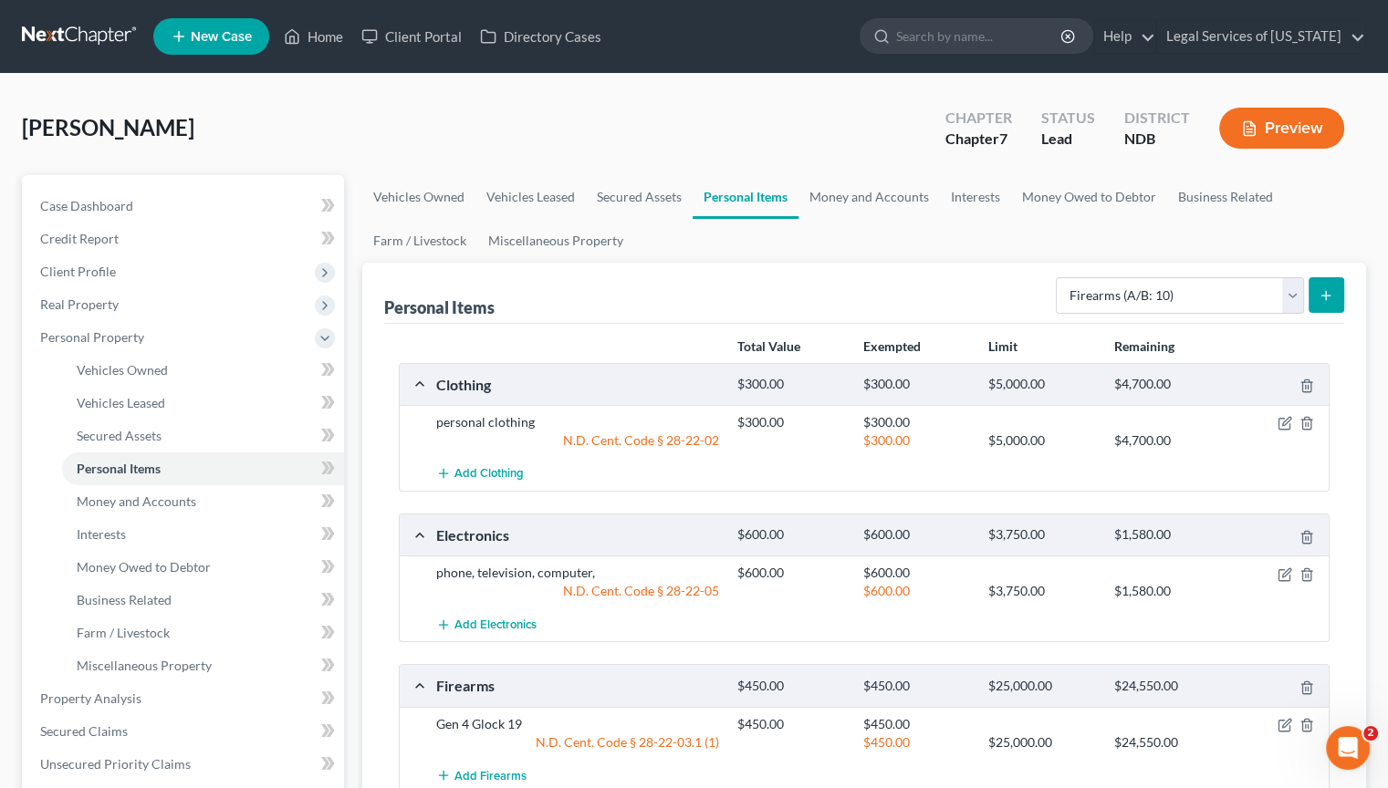
click at [1324, 297] on icon "submit" at bounding box center [1326, 295] width 15 height 15
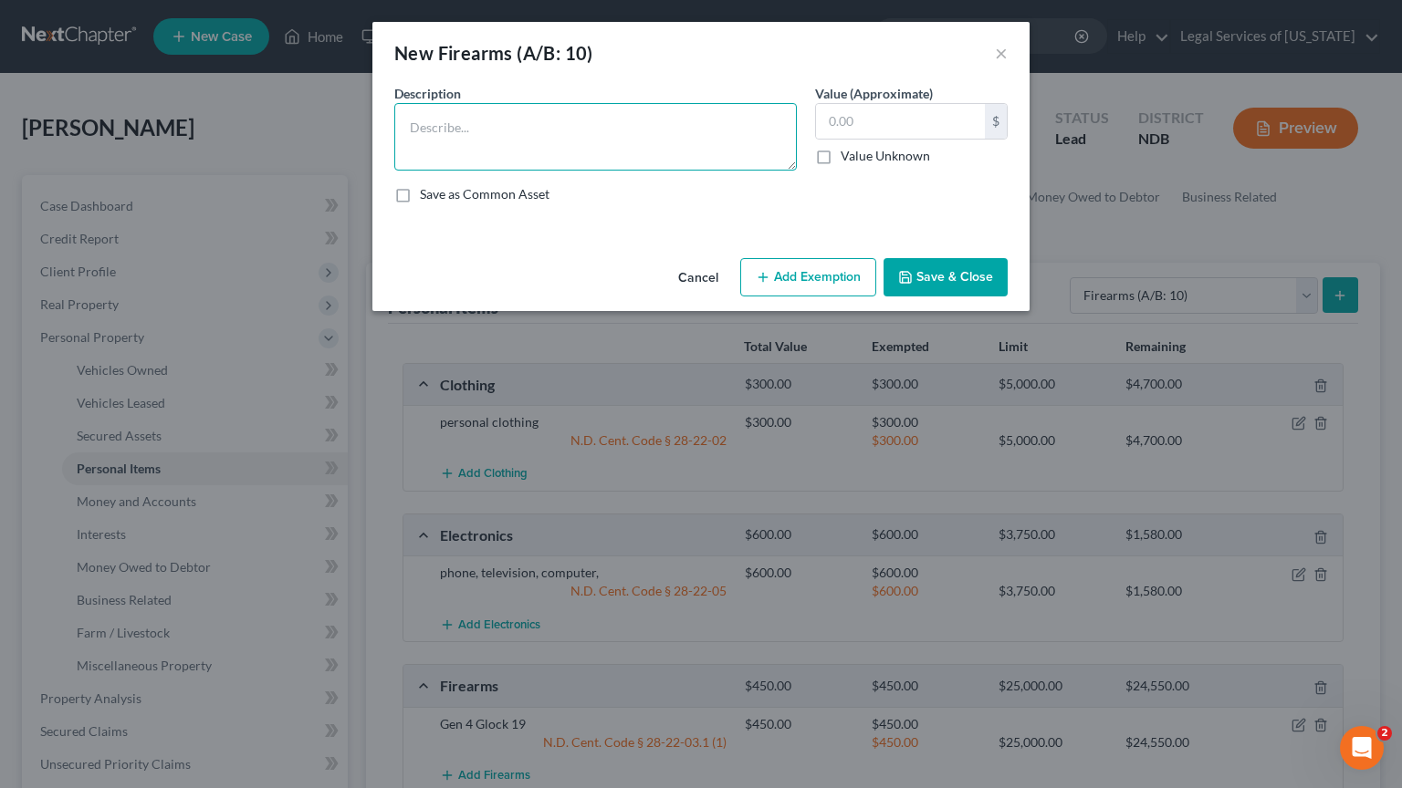
click at [542, 134] on textarea at bounding box center [595, 137] width 402 height 68
click at [642, 127] on textarea at bounding box center [595, 137] width 402 height 68
type textarea "Colt Diamond Back DB15"
type input "400"
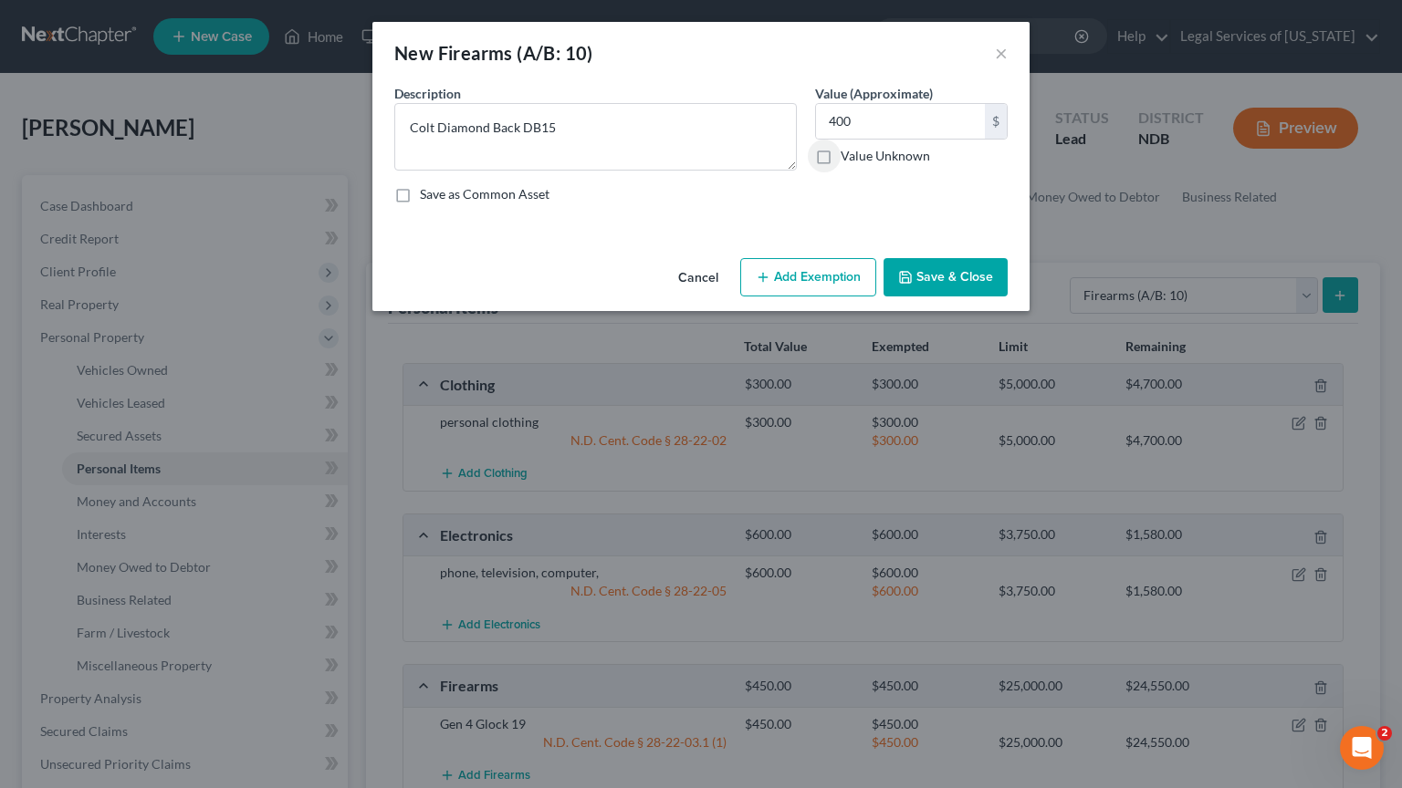
click at [829, 274] on button "Add Exemption" at bounding box center [808, 277] width 136 height 38
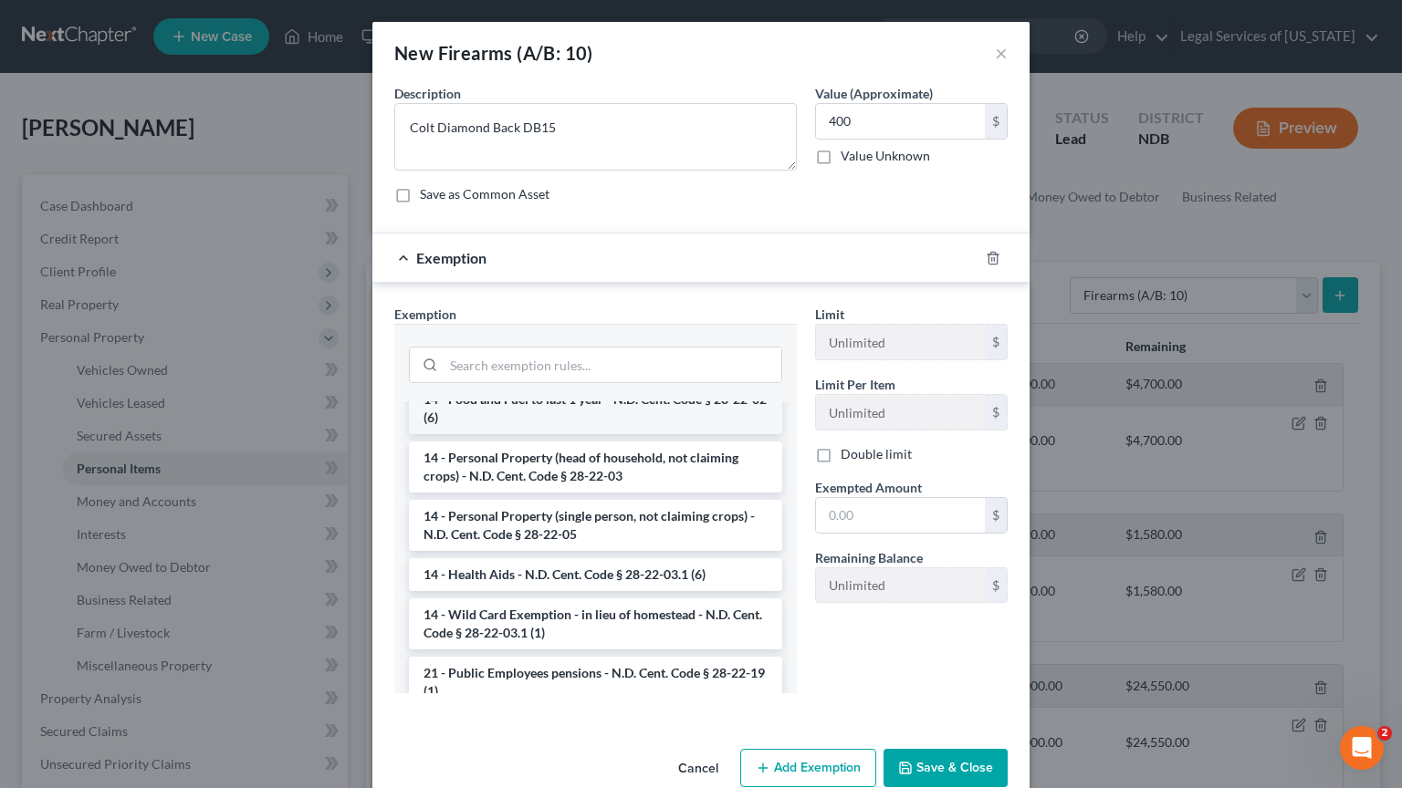
scroll to position [365, 0]
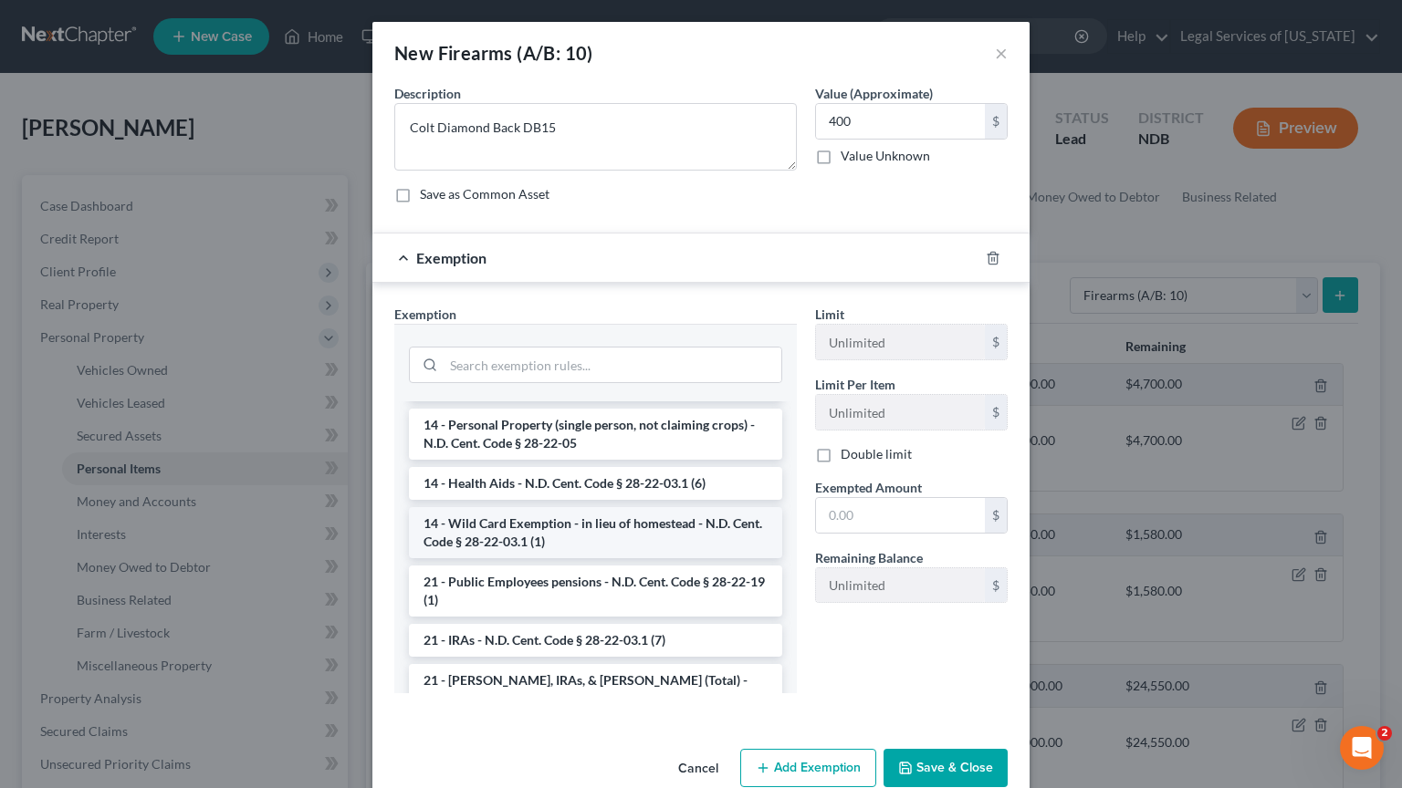
click at [545, 535] on li "14 - Wild Card Exemption - in lieu of homestead - N.D. Cent. Code § 28-22-03.1 …" at bounding box center [595, 532] width 373 height 51
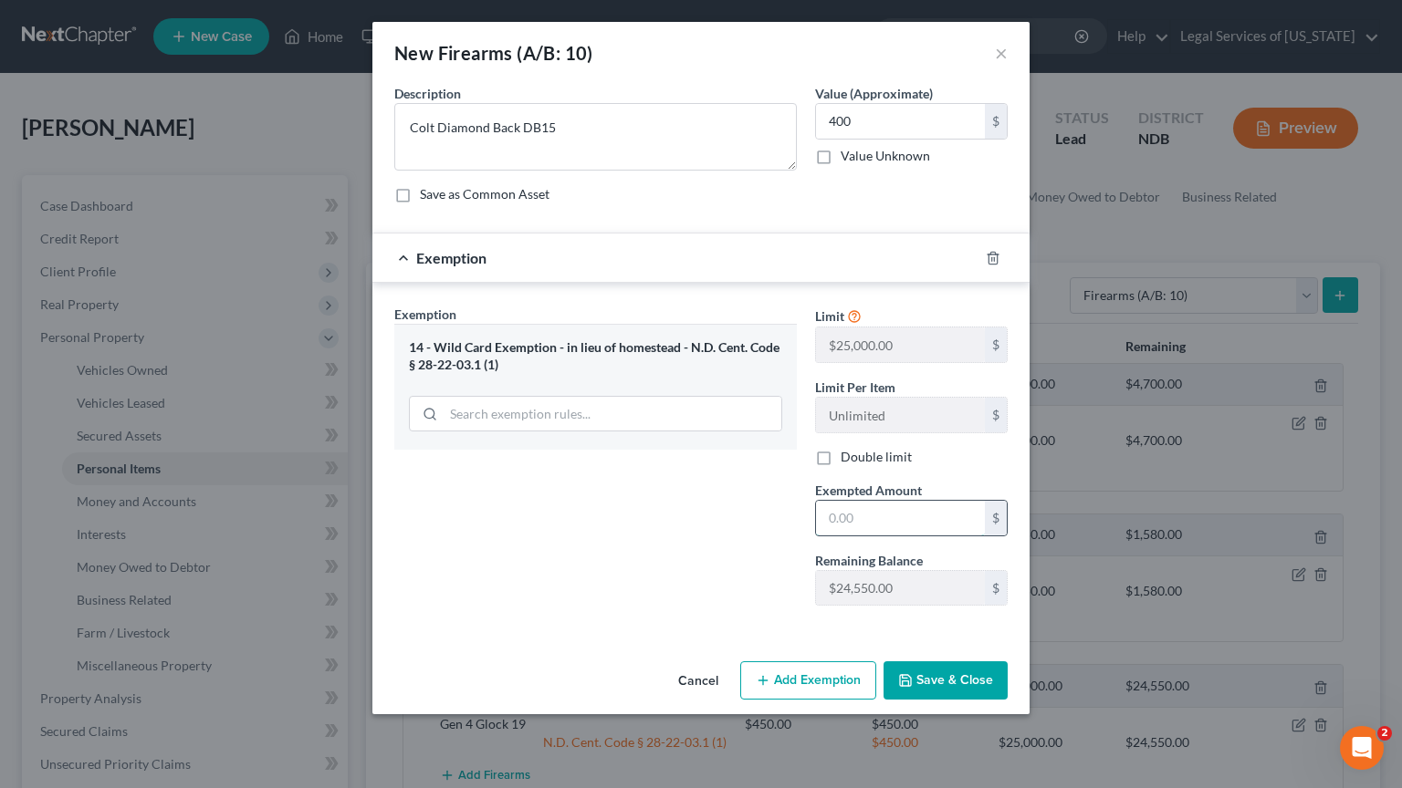
click at [841, 520] on input "text" at bounding box center [900, 518] width 169 height 35
type input "400"
click at [924, 679] on button "Save & Close" at bounding box center [945, 681] width 124 height 38
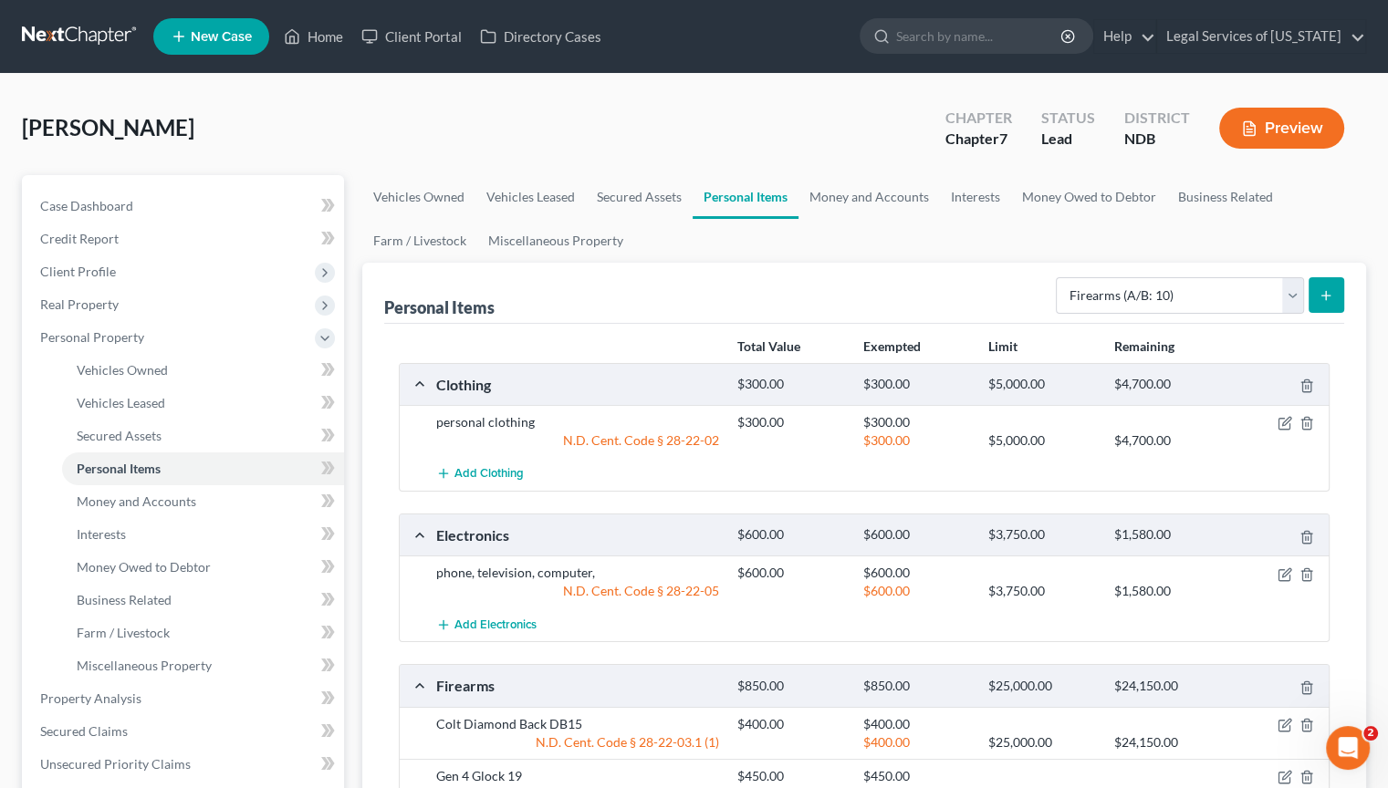
click at [1329, 297] on icon "submit" at bounding box center [1326, 295] width 15 height 15
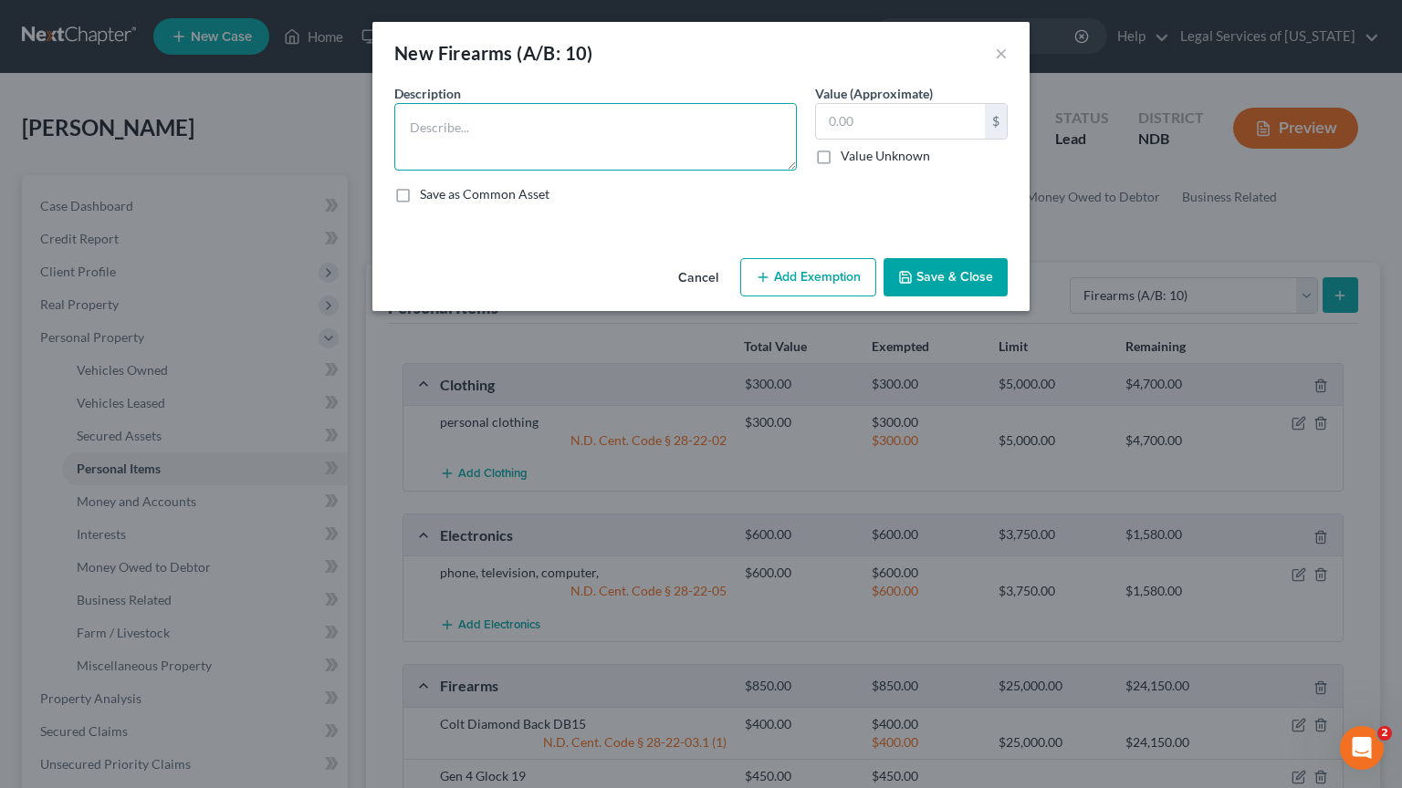
click at [591, 127] on textarea at bounding box center [595, 137] width 402 height 68
type textarea "AR 15 style rifle"
type input "450"
click at [818, 277] on button "Add Exemption" at bounding box center [808, 277] width 136 height 38
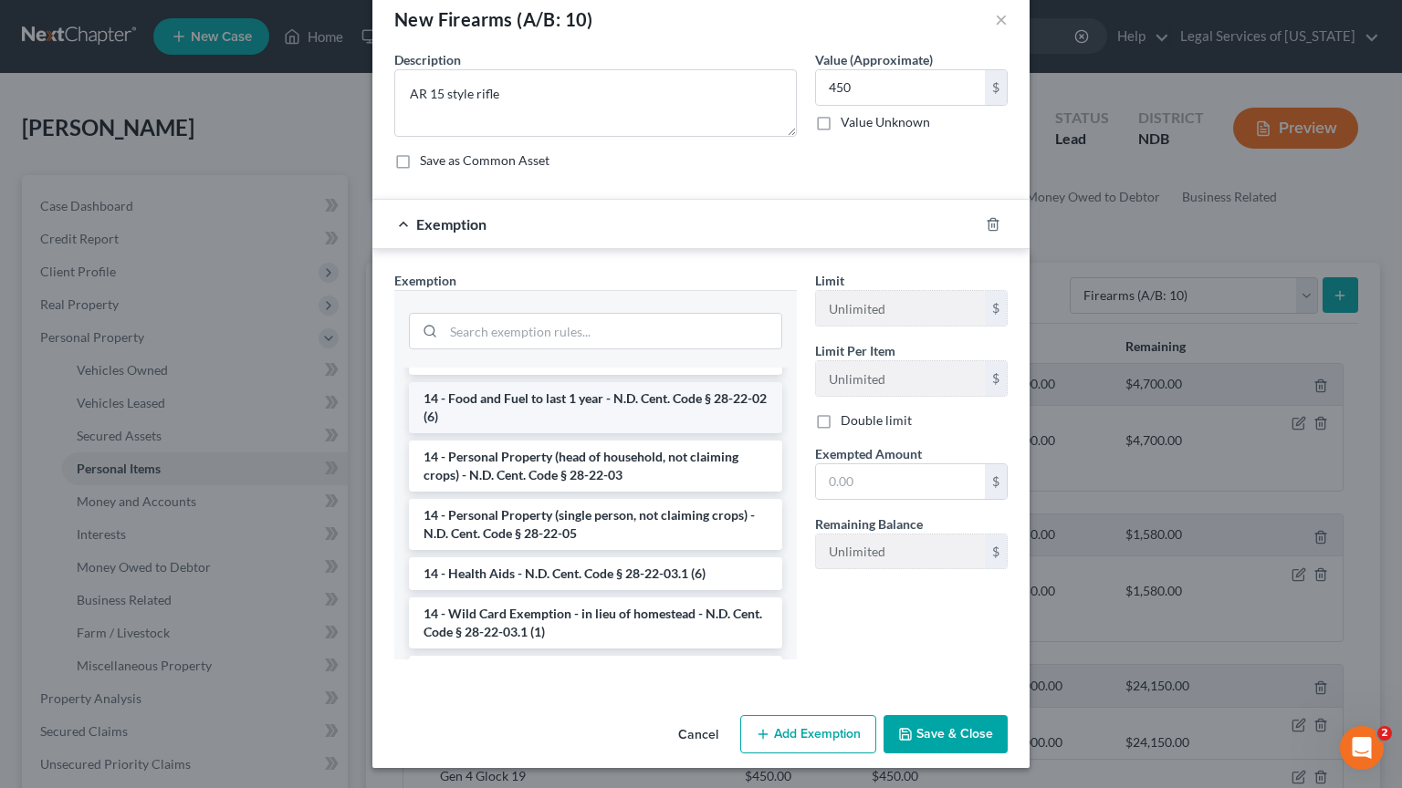
scroll to position [274, 0]
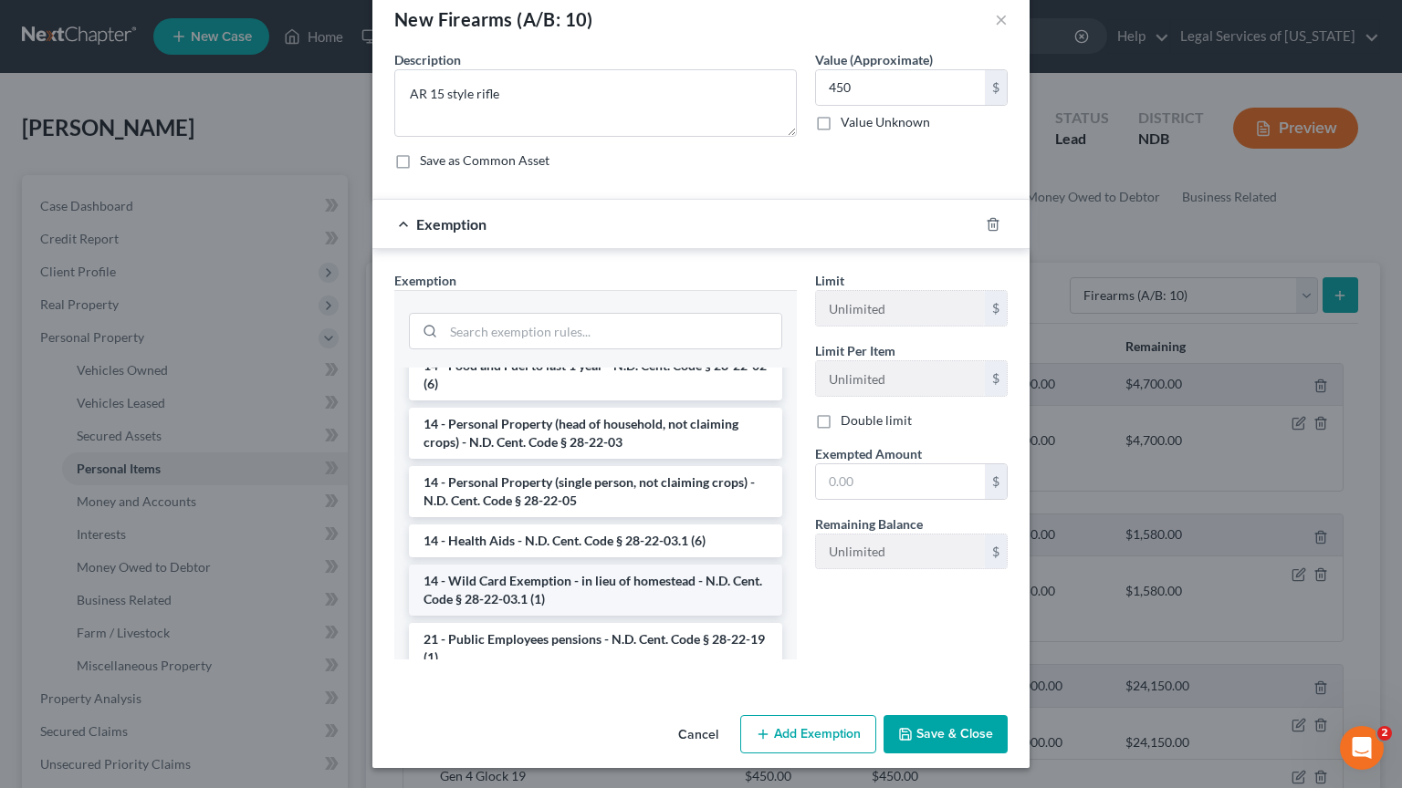
click at [584, 588] on li "14 - Wild Card Exemption - in lieu of homestead - N.D. Cent. Code § 28-22-03.1 …" at bounding box center [595, 590] width 373 height 51
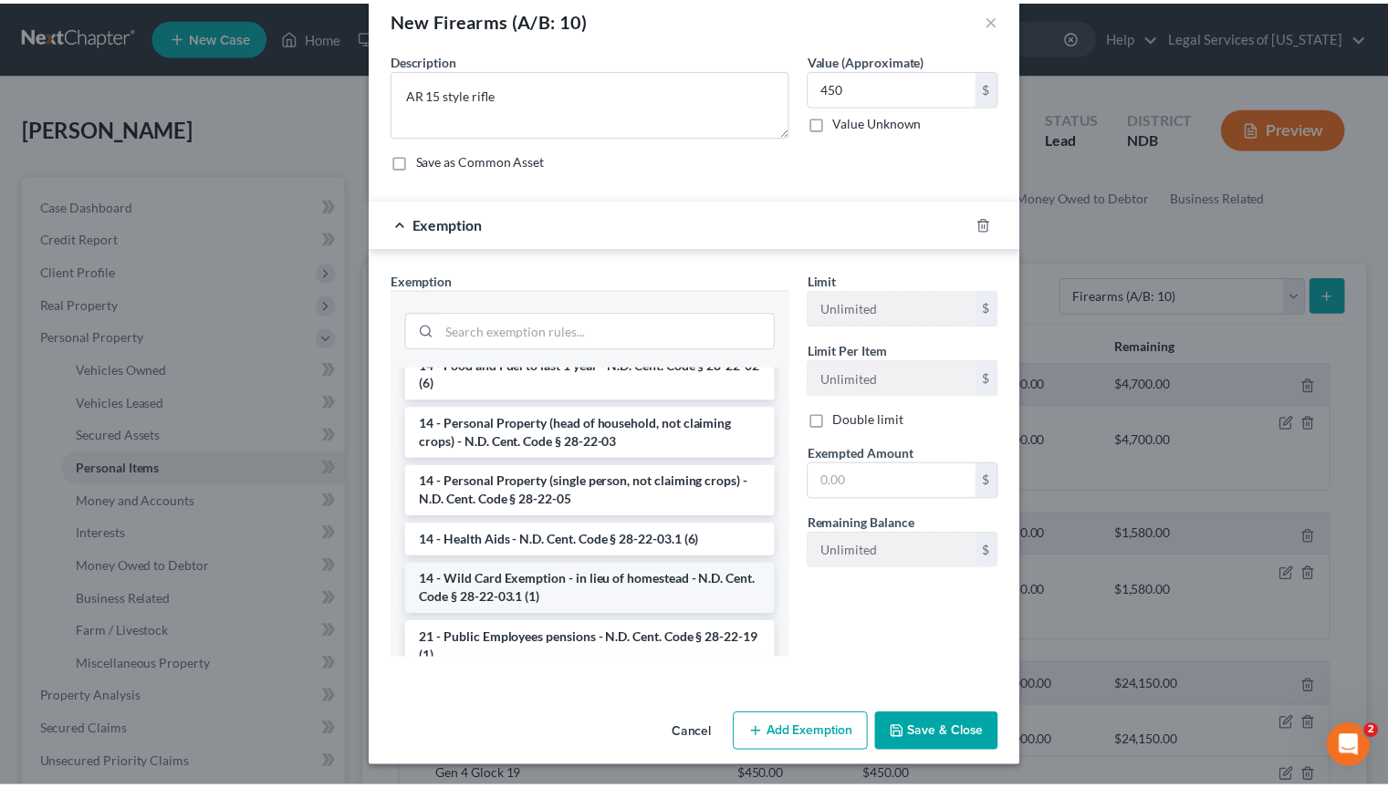
scroll to position [0, 0]
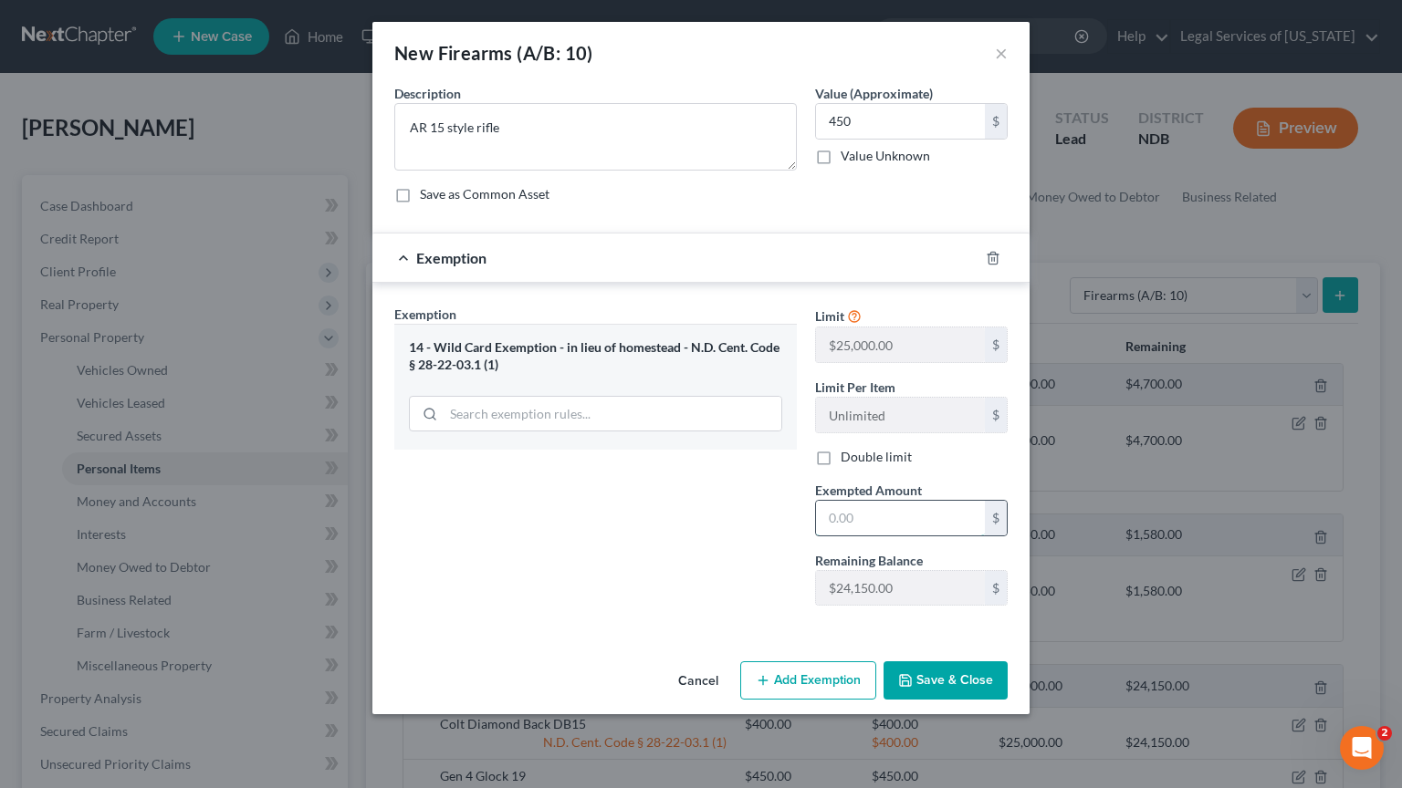
click at [847, 527] on input "text" at bounding box center [900, 518] width 169 height 35
type input "450"
click at [944, 673] on button "Save & Close" at bounding box center [945, 681] width 124 height 38
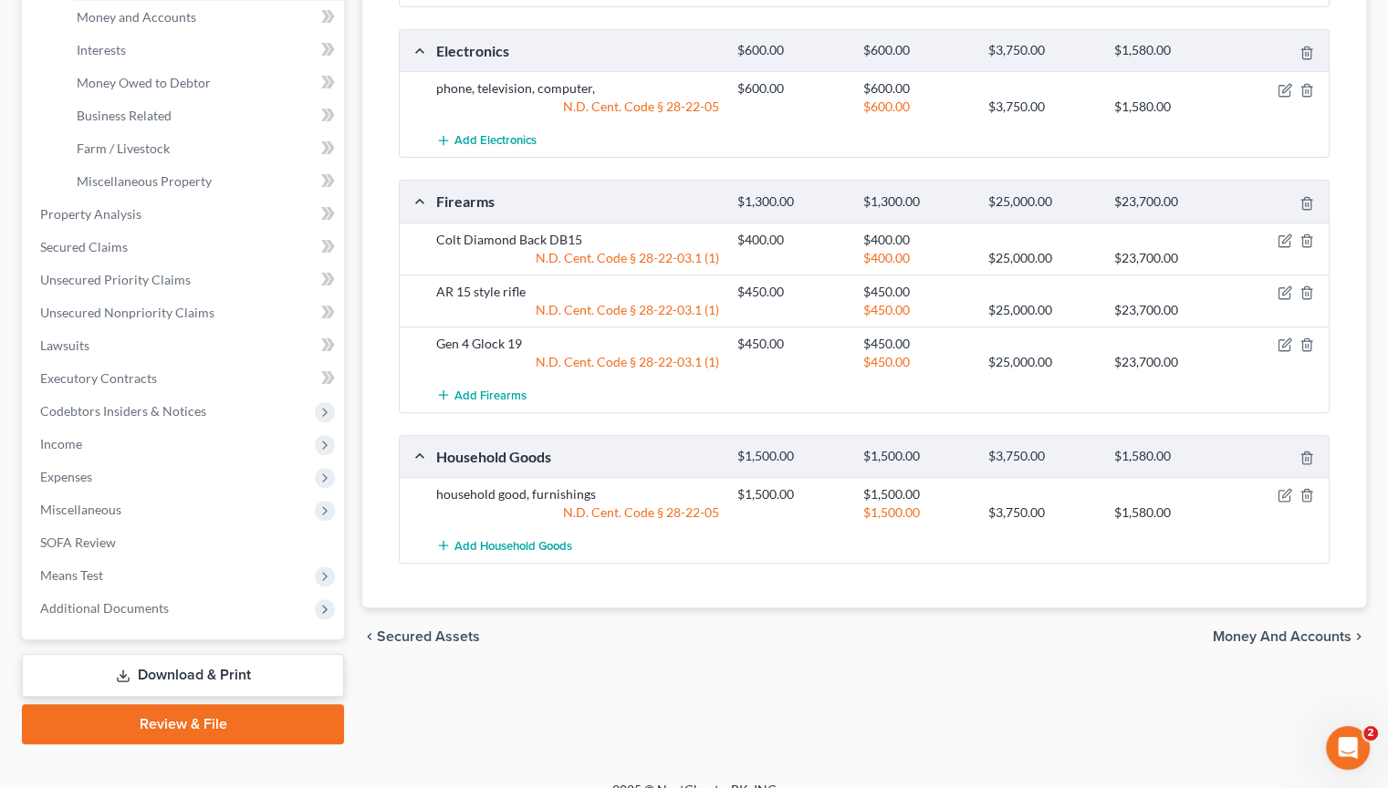
scroll to position [508, 0]
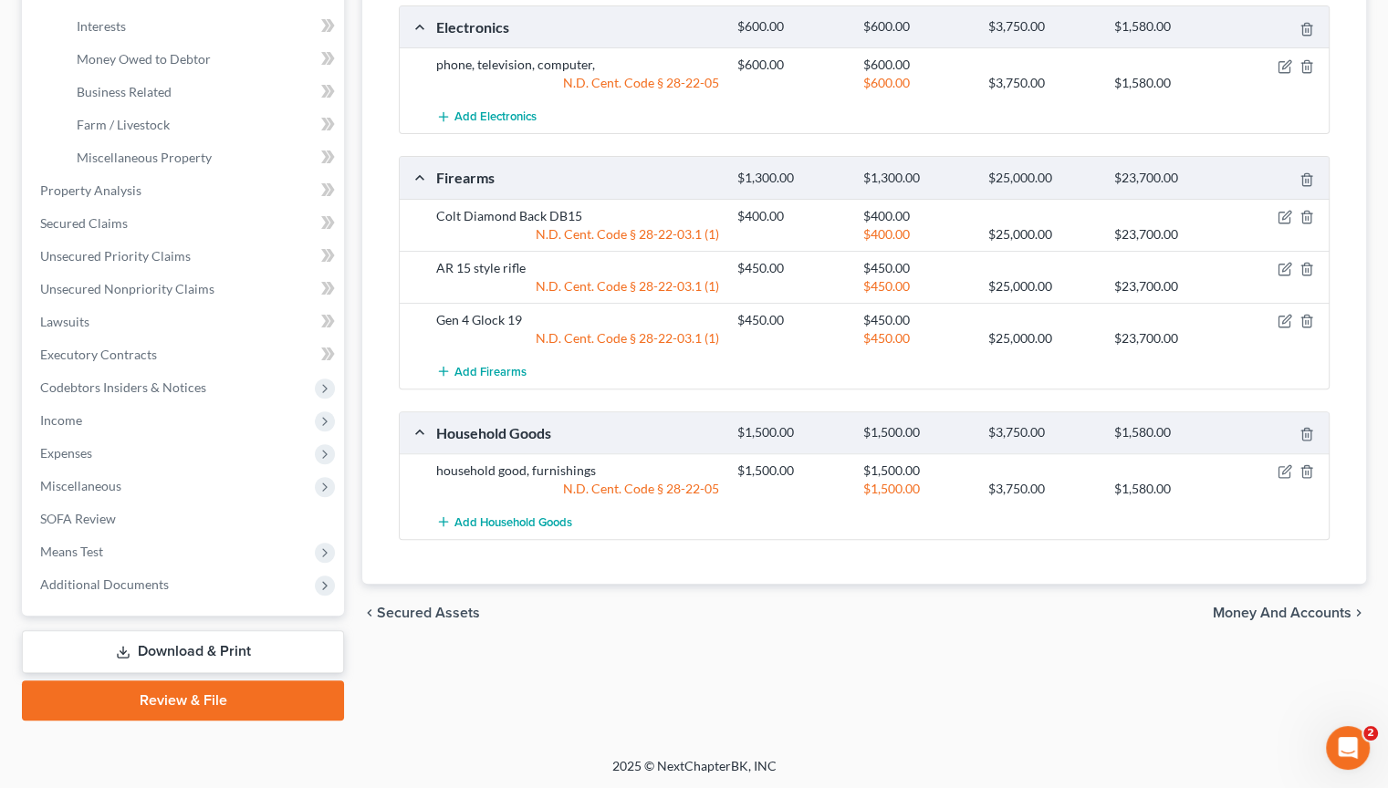
click at [1314, 610] on span "Money and Accounts" at bounding box center [1282, 613] width 139 height 15
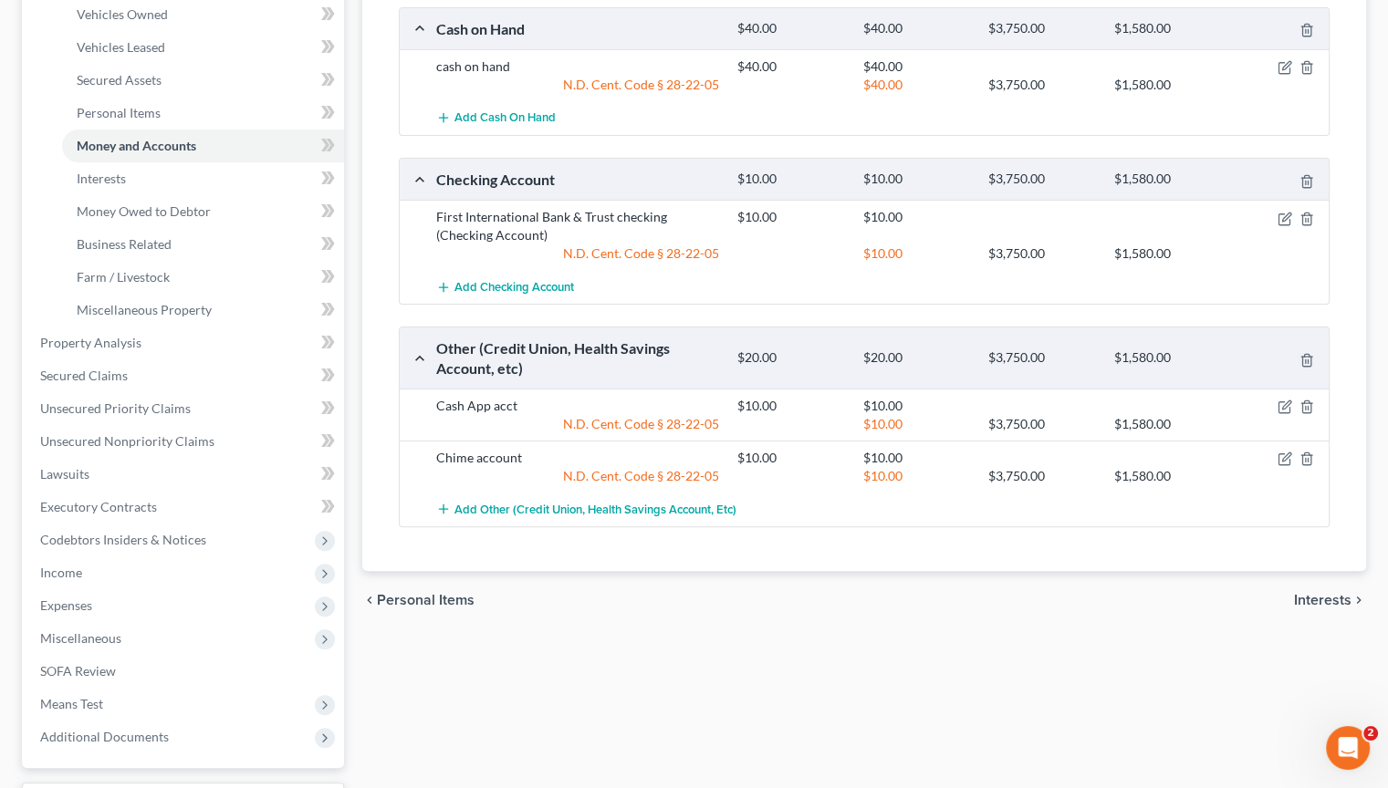
scroll to position [456, 0]
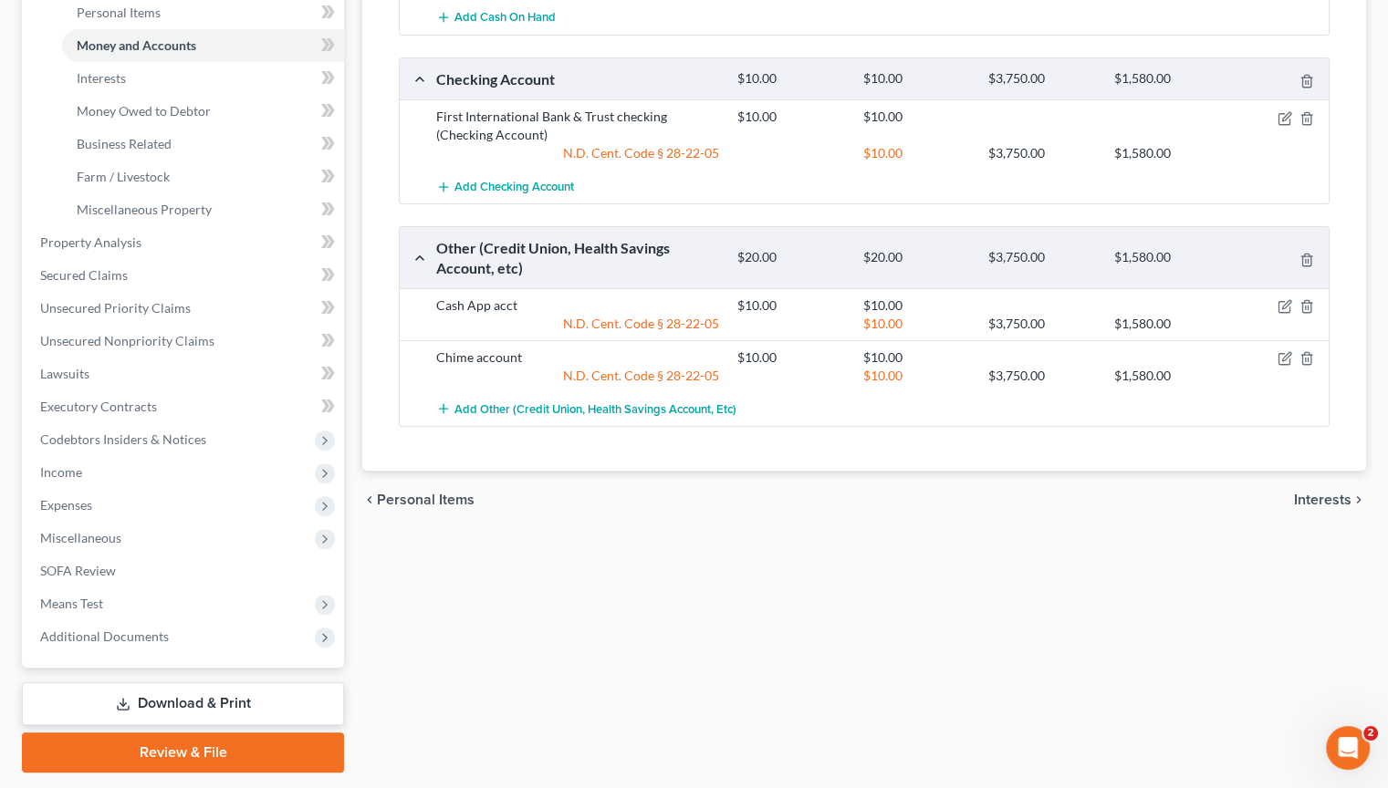
click at [1329, 506] on div "chevron_left Personal Items Interests chevron_right" at bounding box center [864, 500] width 1004 height 58
click at [1315, 502] on span "Interests" at bounding box center [1322, 500] width 57 height 15
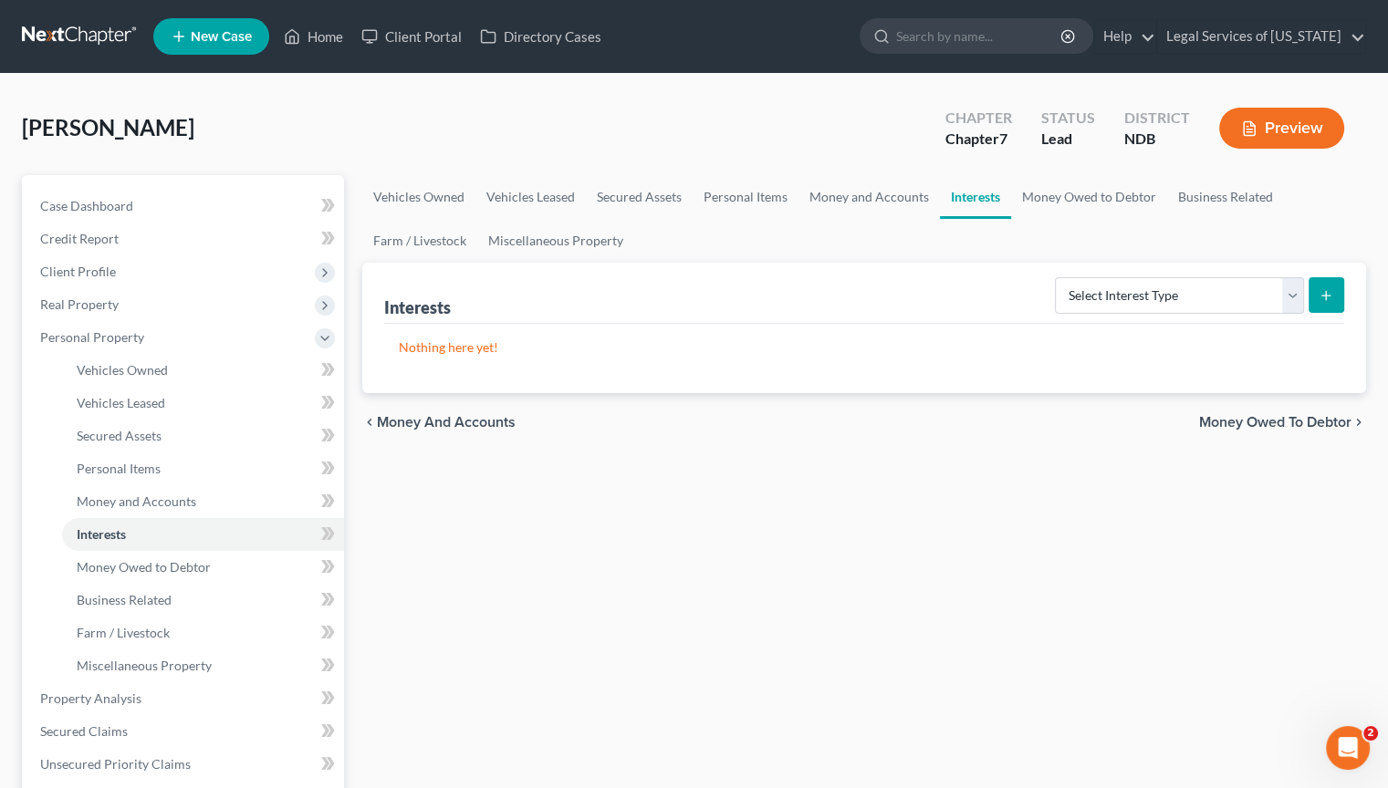
click at [1288, 422] on span "Money Owed to Debtor" at bounding box center [1275, 422] width 152 height 15
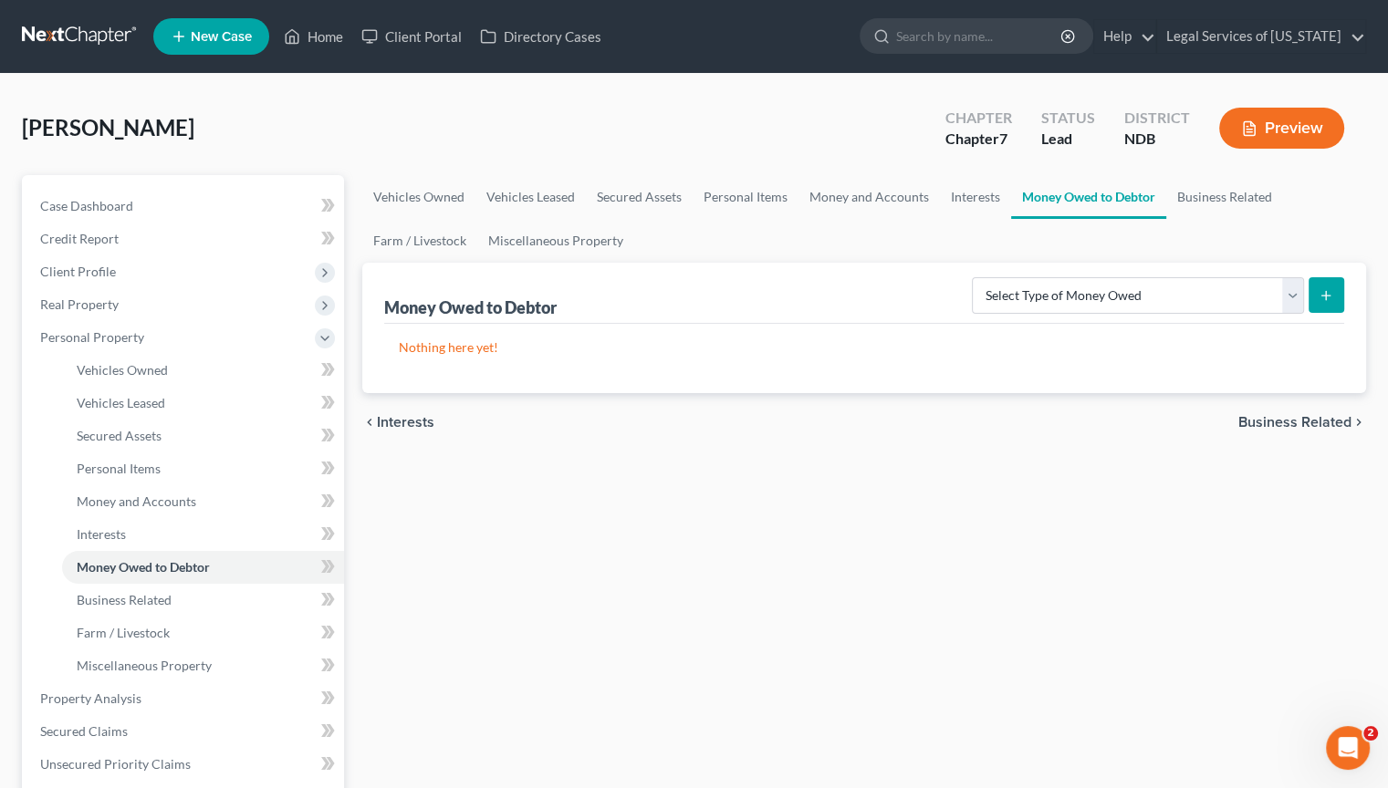
click at [1277, 420] on span "Business Related" at bounding box center [1294, 422] width 113 height 15
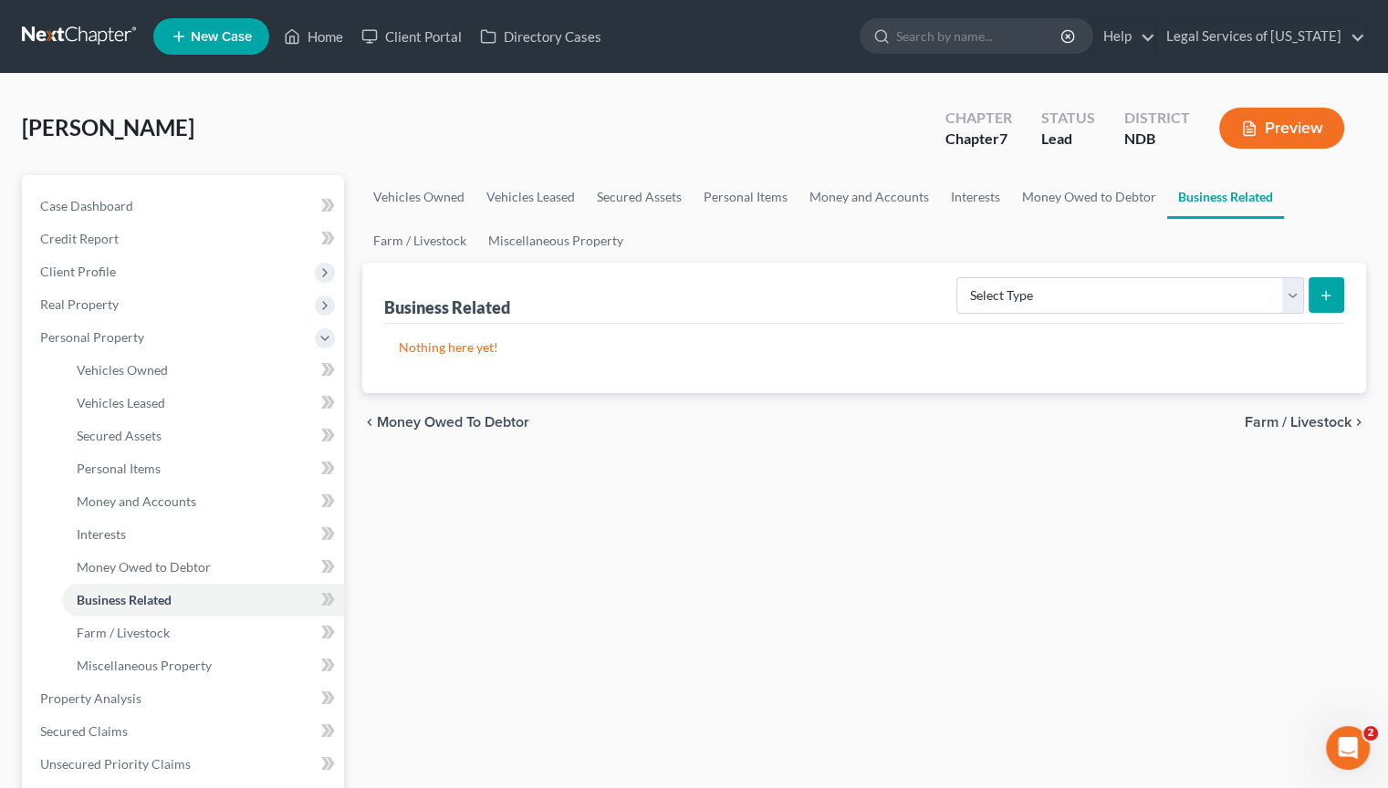
click at [1285, 424] on span "Farm / Livestock" at bounding box center [1298, 422] width 107 height 15
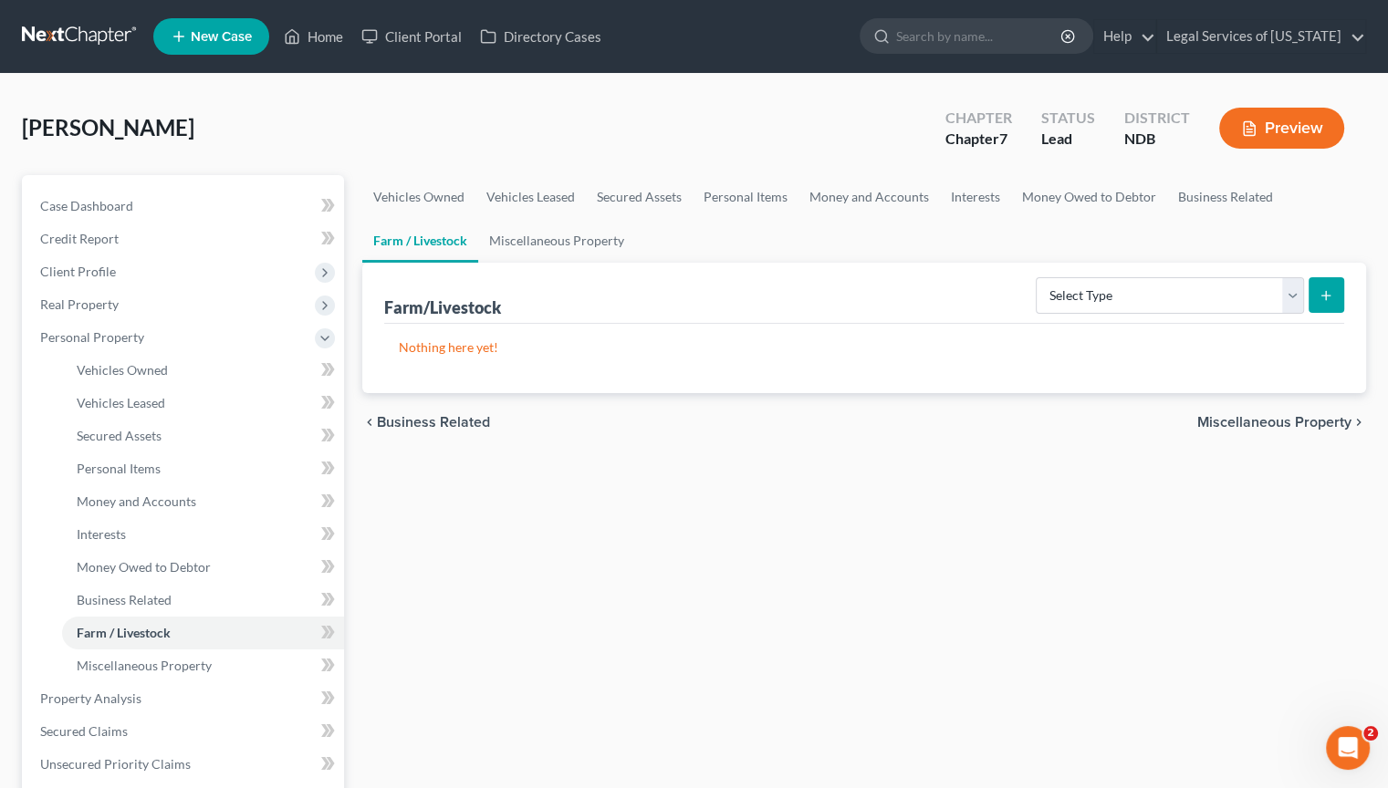
click at [1277, 423] on span "Miscellaneous Property" at bounding box center [1274, 422] width 154 height 15
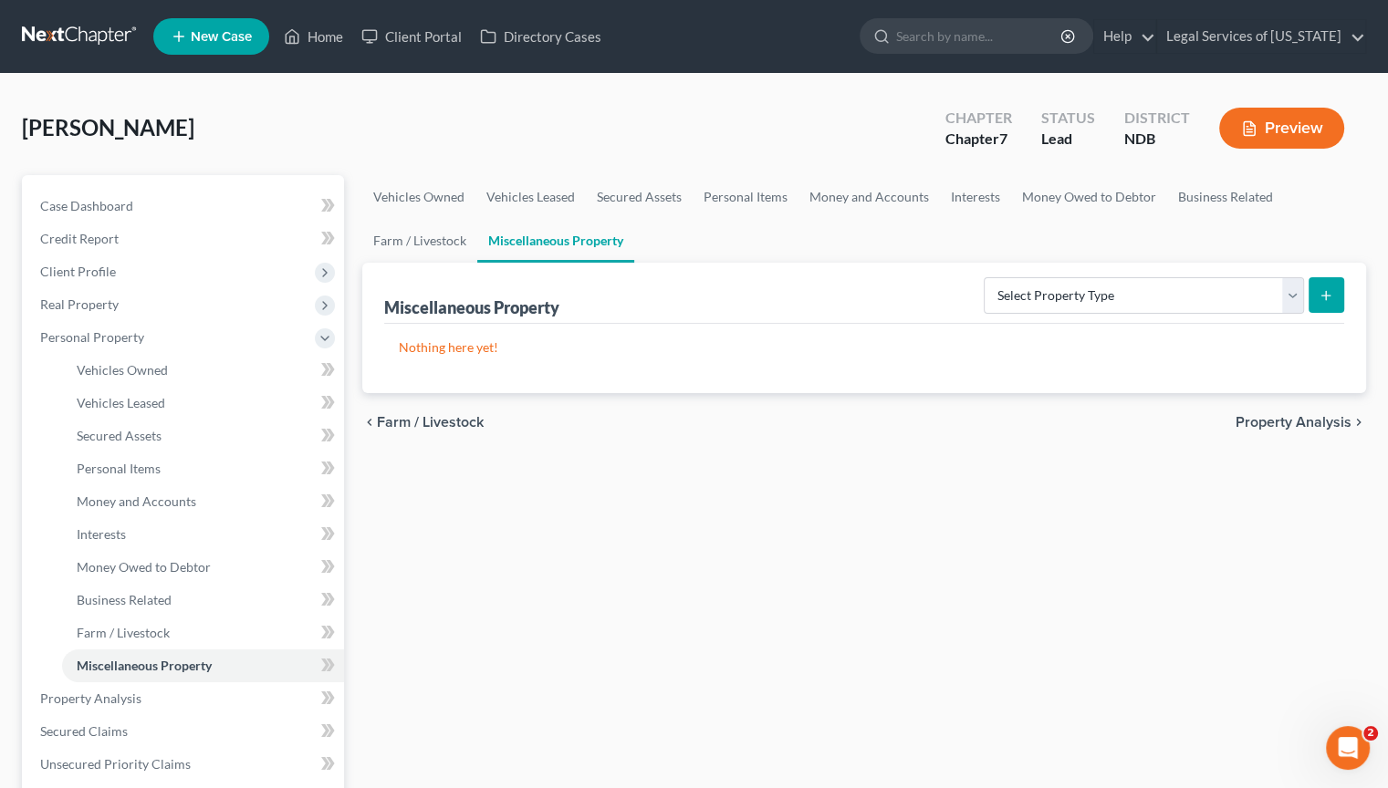
click at [1275, 423] on span "Property Analysis" at bounding box center [1294, 422] width 116 height 15
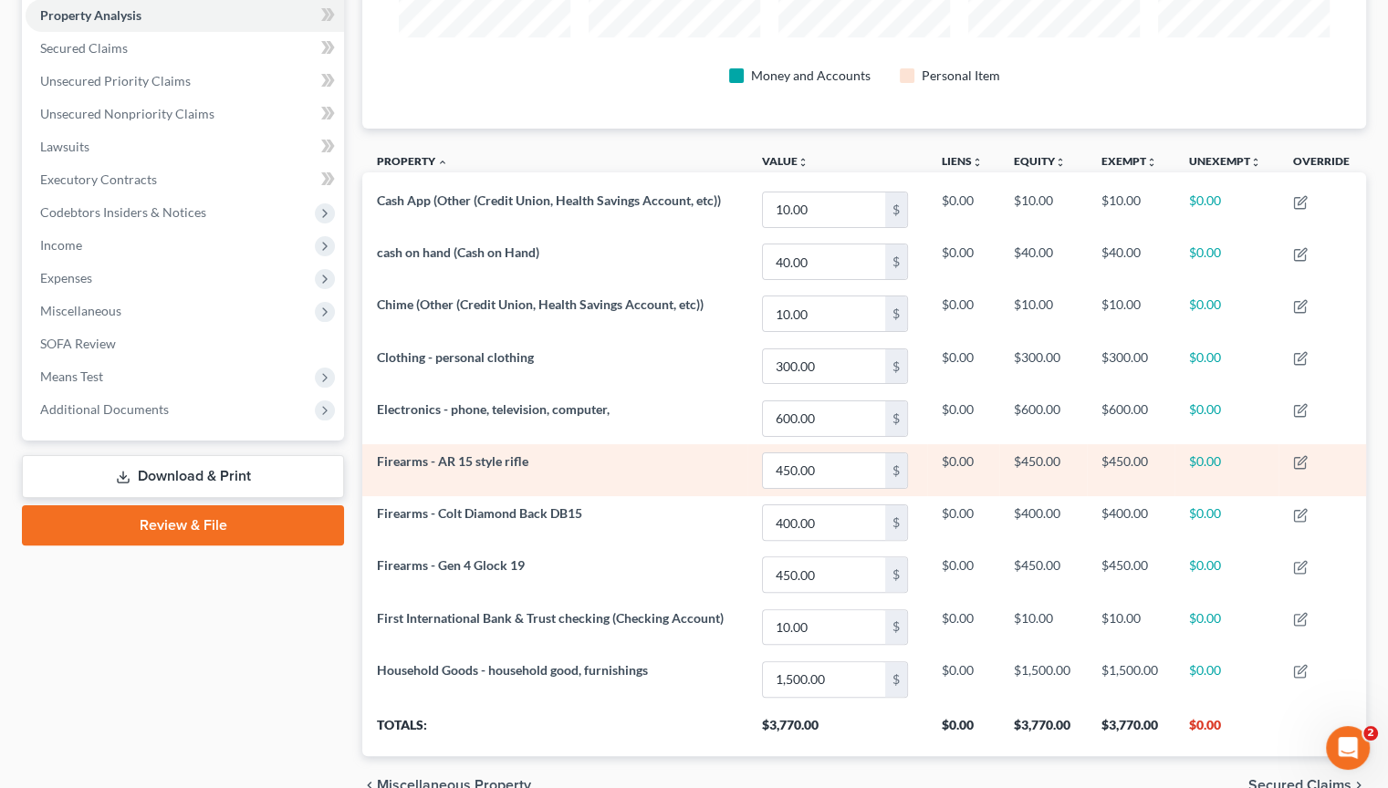
scroll to position [446, 0]
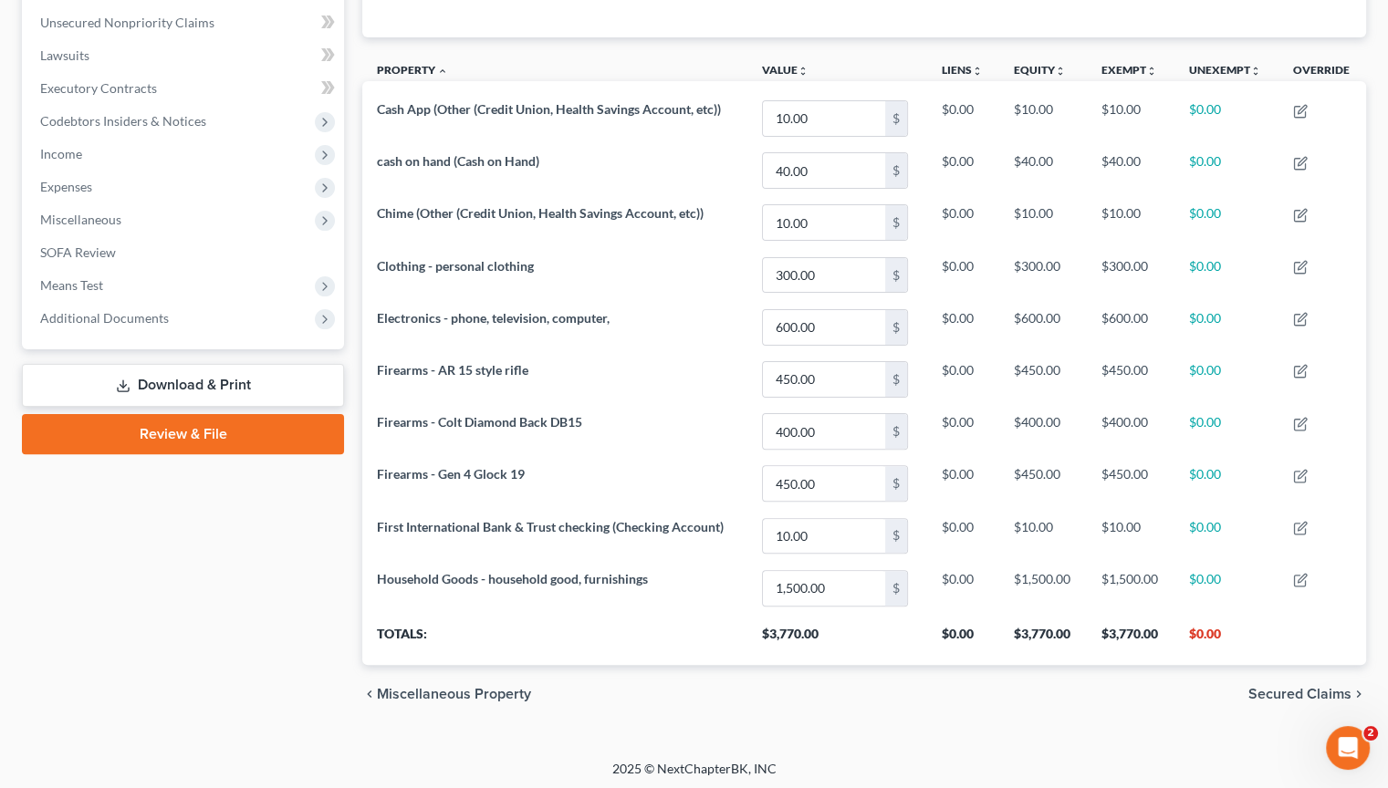
click at [1264, 687] on span "Secured Claims" at bounding box center [1299, 694] width 103 height 15
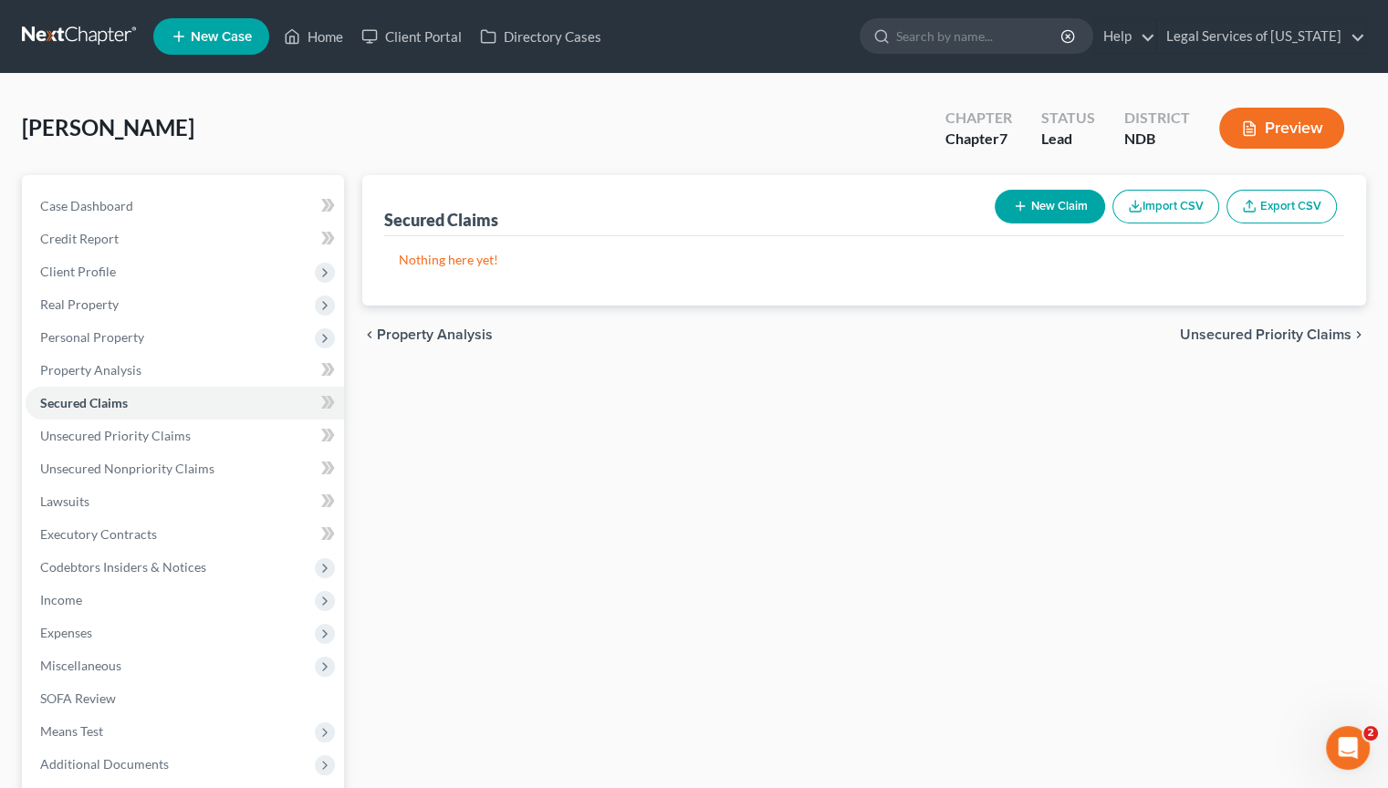
click at [1219, 328] on span "Unsecured Priority Claims" at bounding box center [1266, 335] width 172 height 15
click at [1219, 328] on span "Unsecured Nonpriority Claims" at bounding box center [1252, 335] width 198 height 15
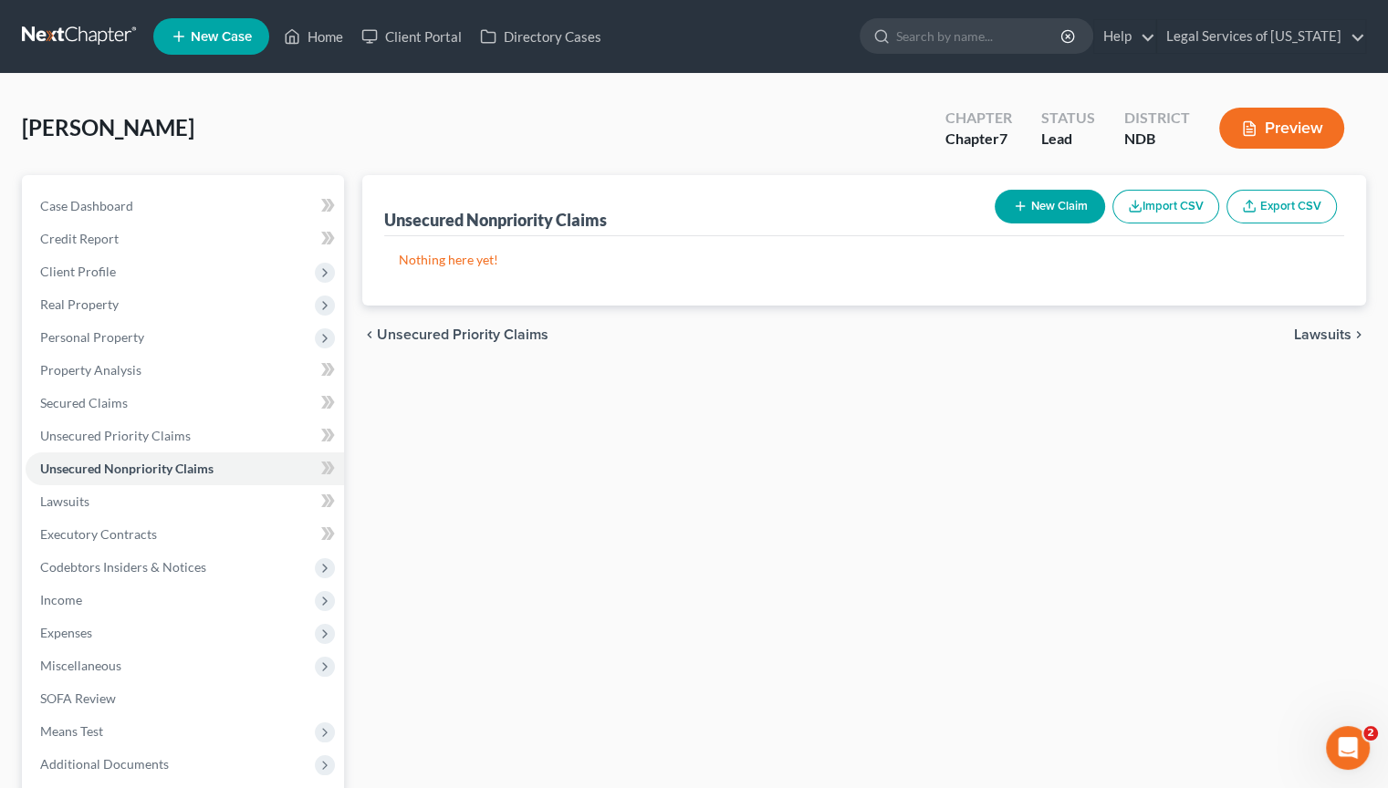
click at [1058, 210] on button "New Claim" at bounding box center [1050, 207] width 110 height 34
select select "0"
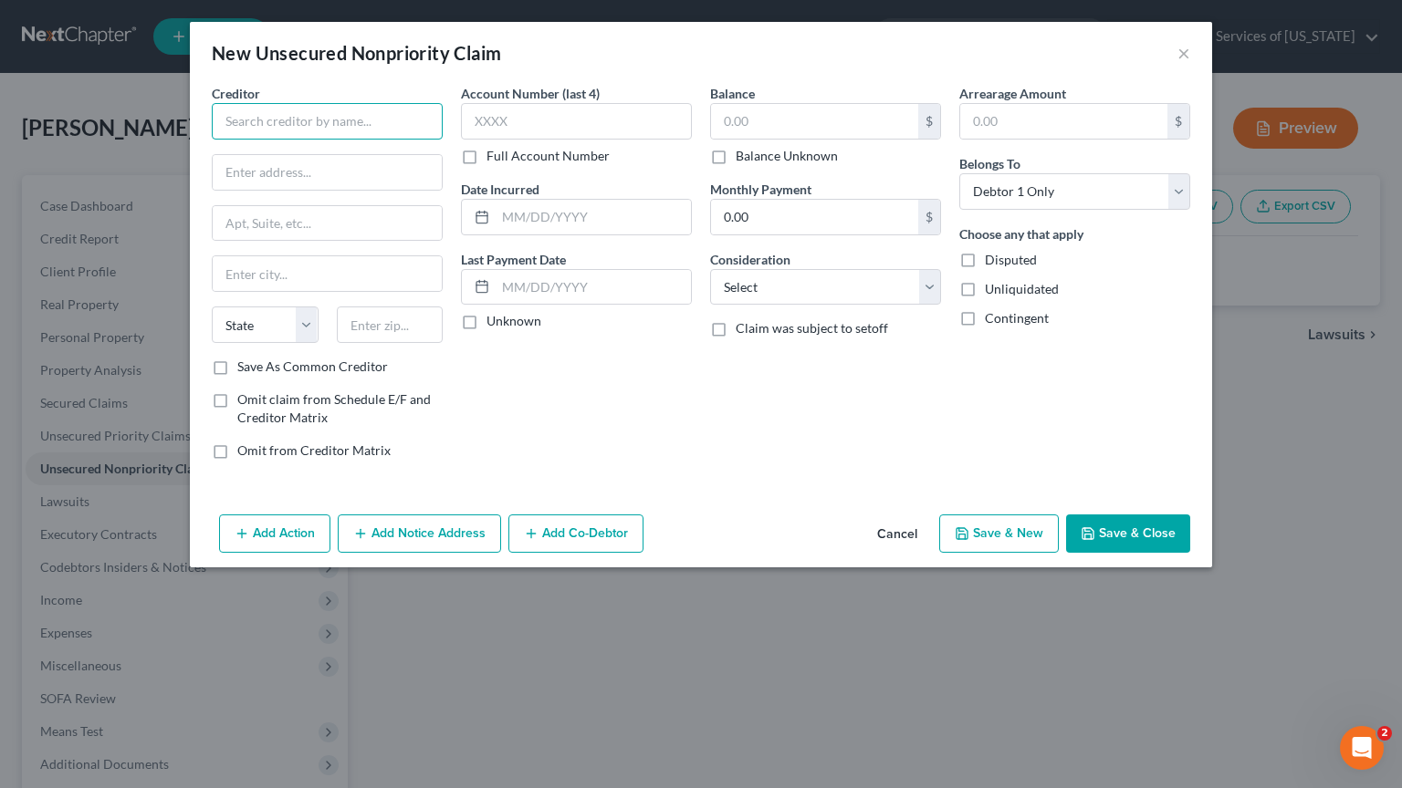
click at [224, 114] on input "text" at bounding box center [327, 121] width 231 height 36
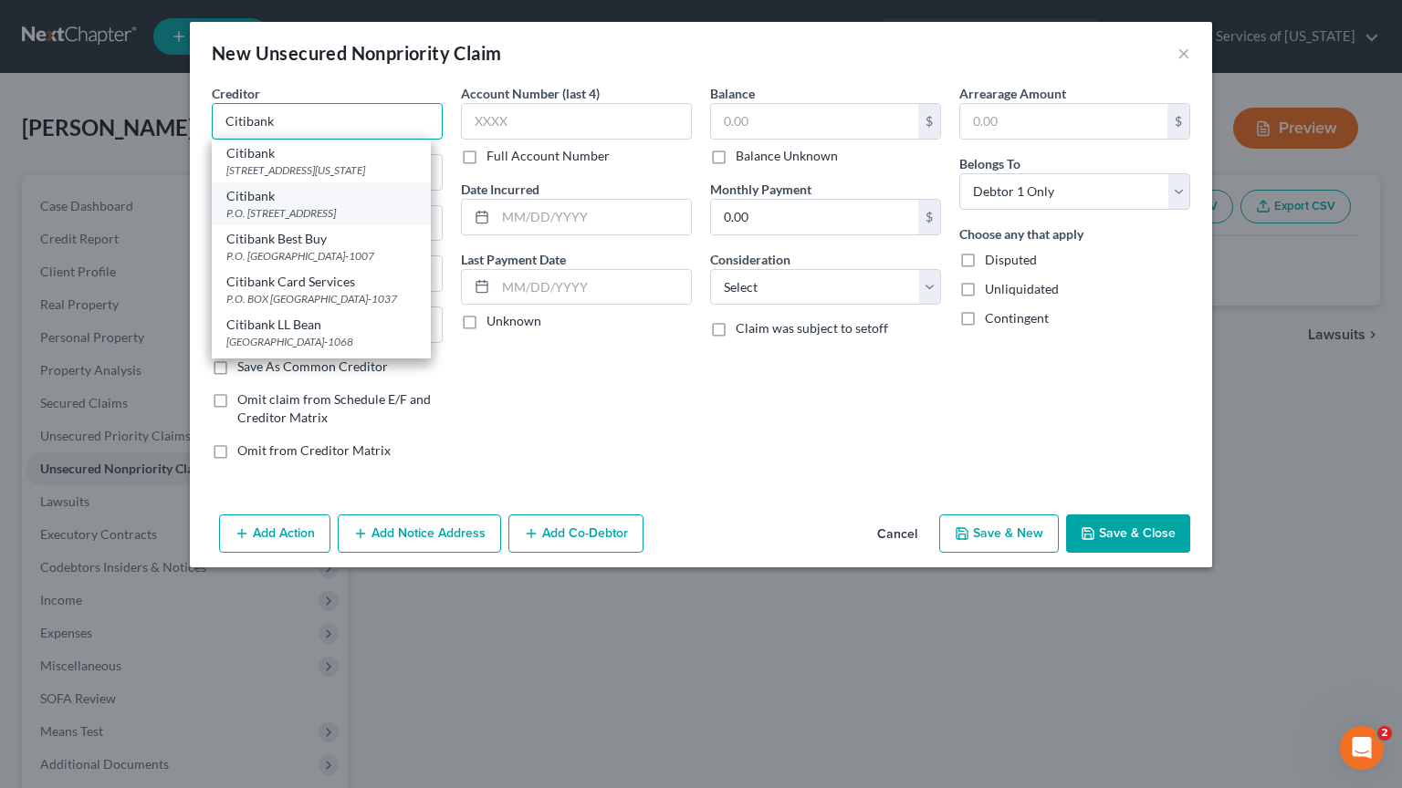
type input "Citibank"
click at [328, 208] on div "Citibank P.O. Box 6500, Sioux Falls, SD 57117" at bounding box center [321, 203] width 219 height 43
type input "P.O. Box 6500"
type input "Sioux Falls"
select select "43"
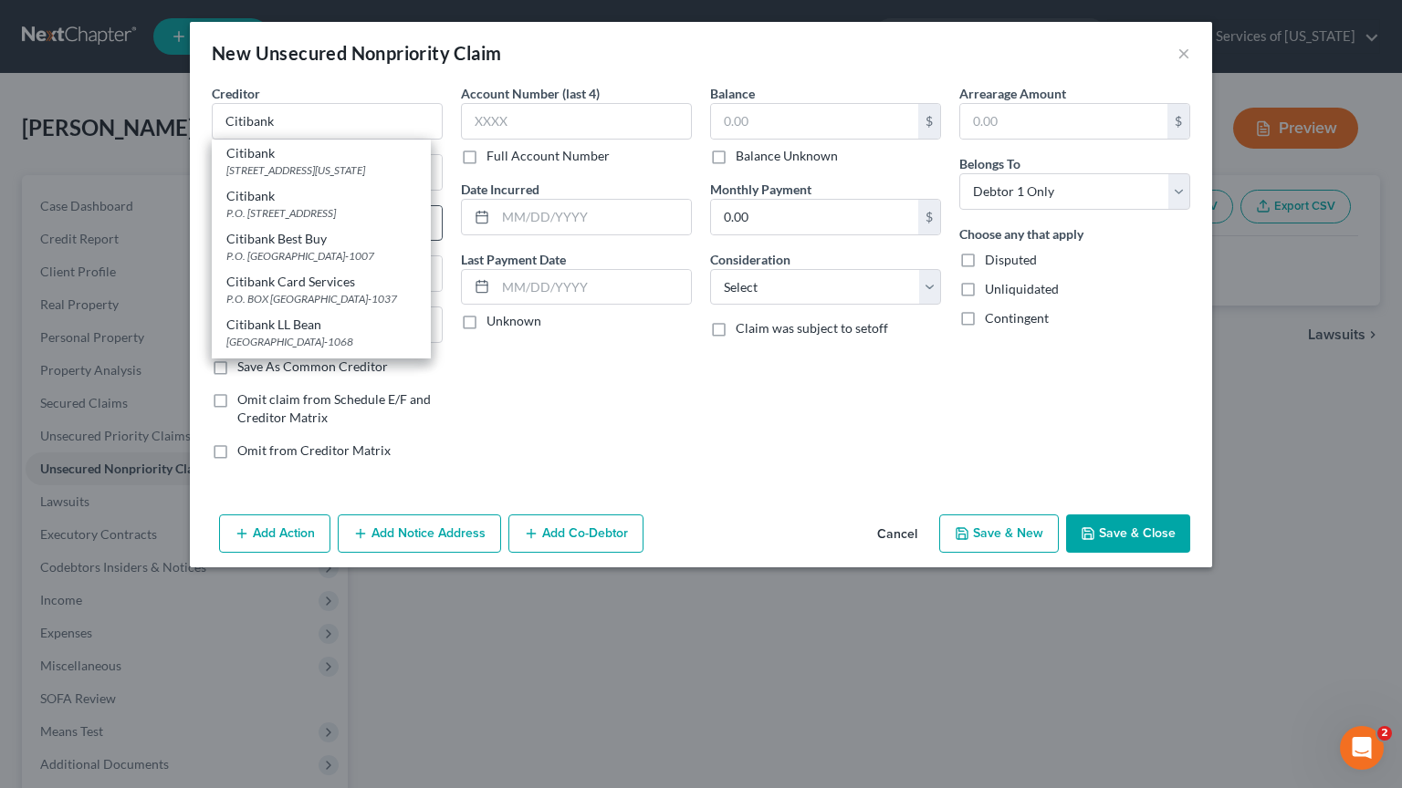
type input "57117"
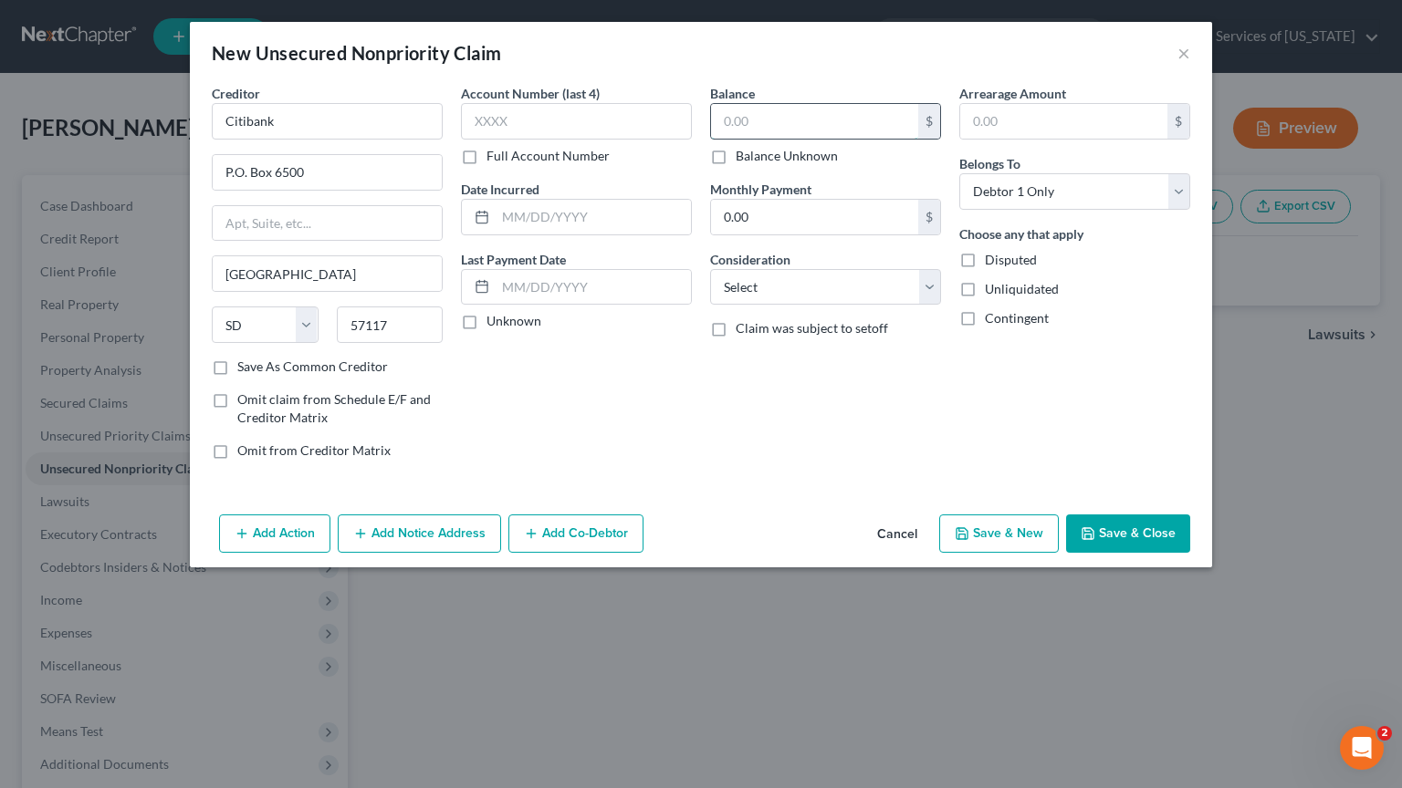
click at [754, 116] on input "text" at bounding box center [814, 121] width 207 height 35
type input "2,620"
click at [1128, 537] on button "Save & Close" at bounding box center [1128, 534] width 124 height 38
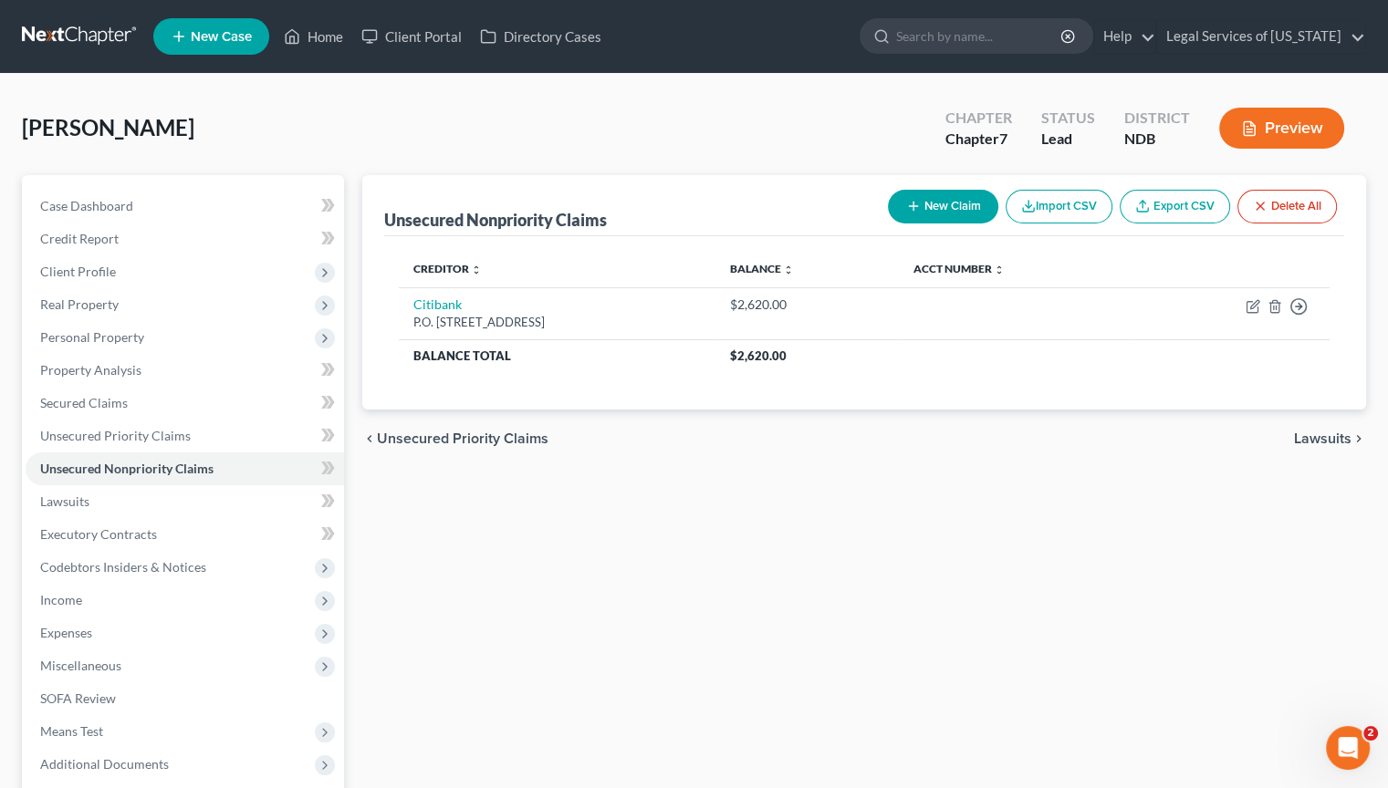
click at [937, 193] on button "New Claim" at bounding box center [943, 207] width 110 height 34
select select "0"
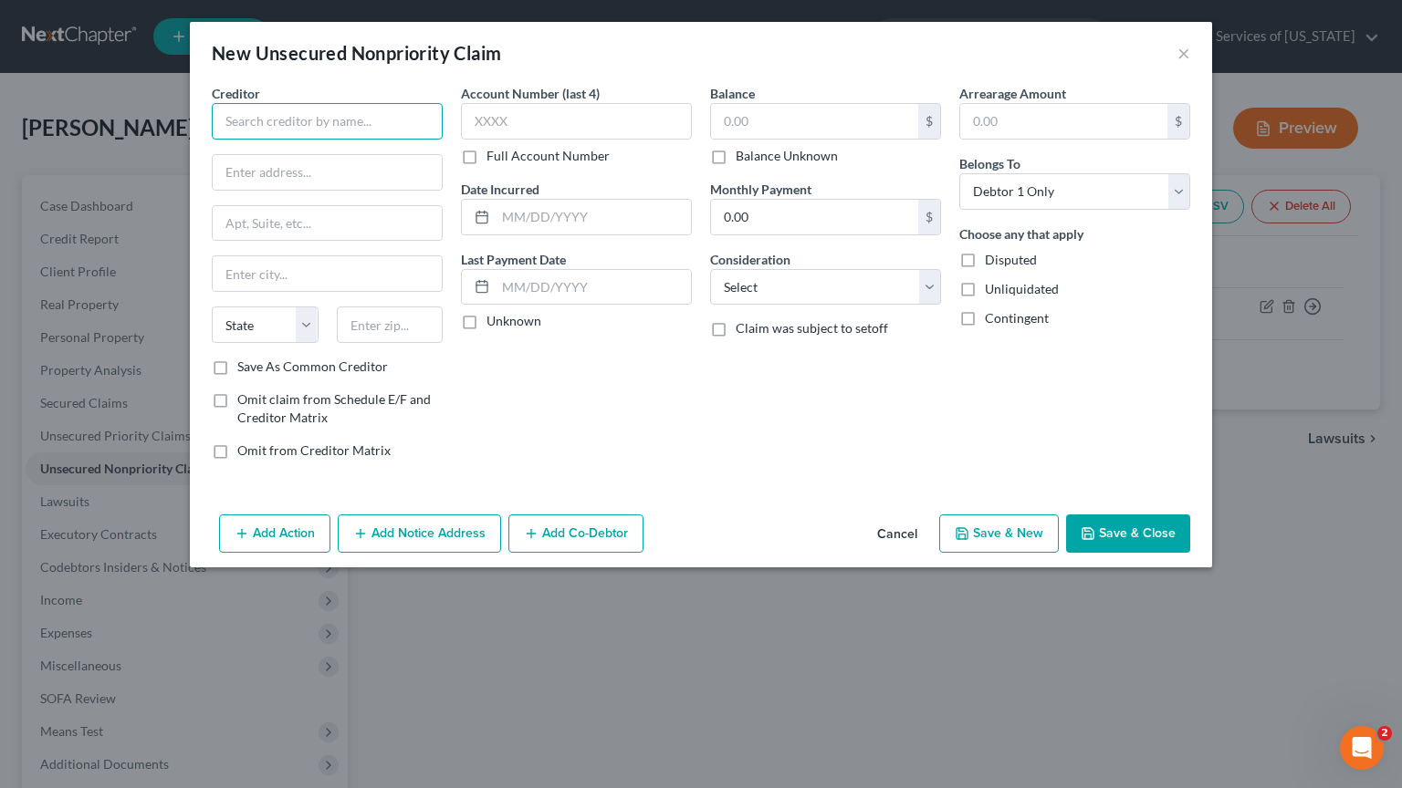
click at [374, 128] on input "text" at bounding box center [327, 121] width 231 height 36
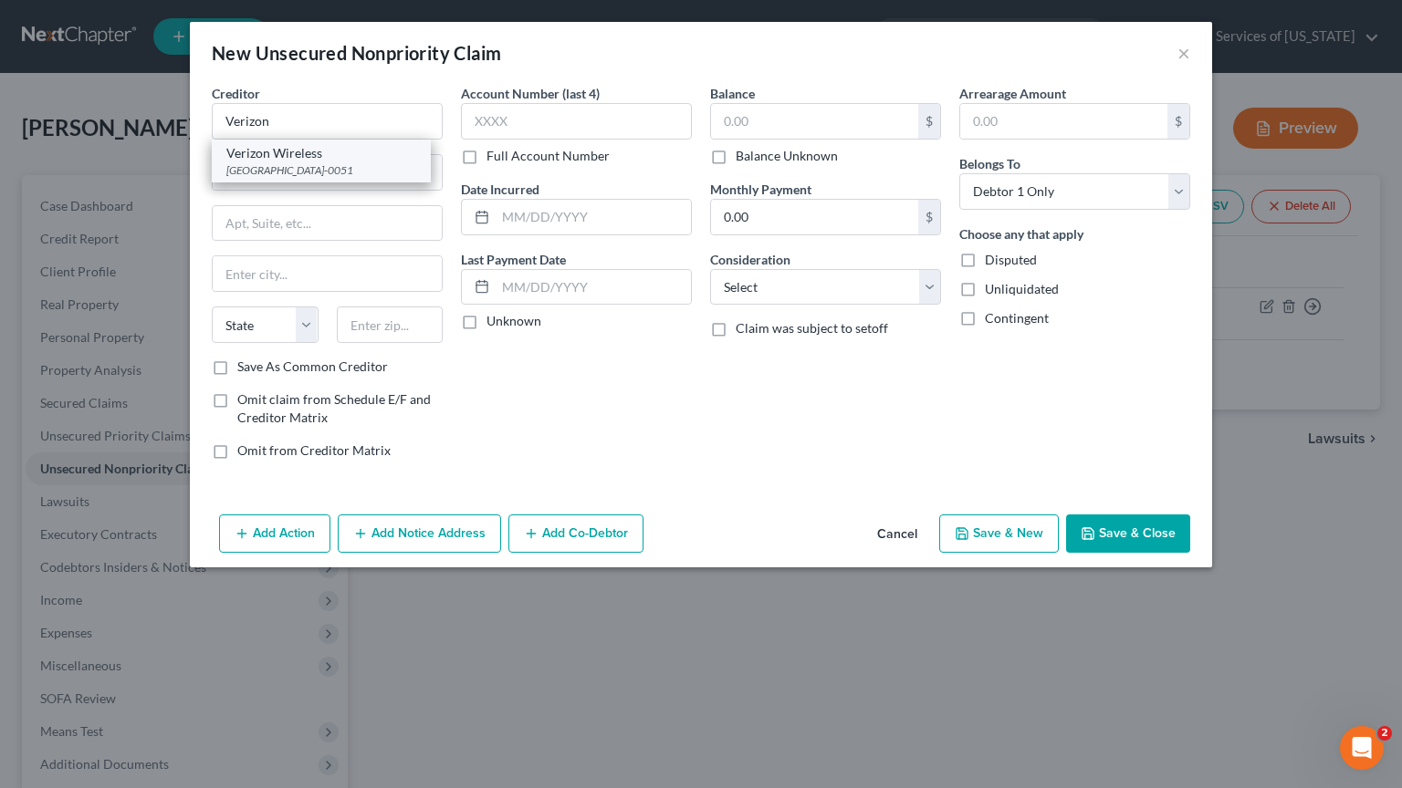
click at [339, 158] on div "Verizon Wireless" at bounding box center [321, 153] width 190 height 18
type input "Verizon Wireless"
type input "PO Box 650051"
type input "Dallas"
select select "45"
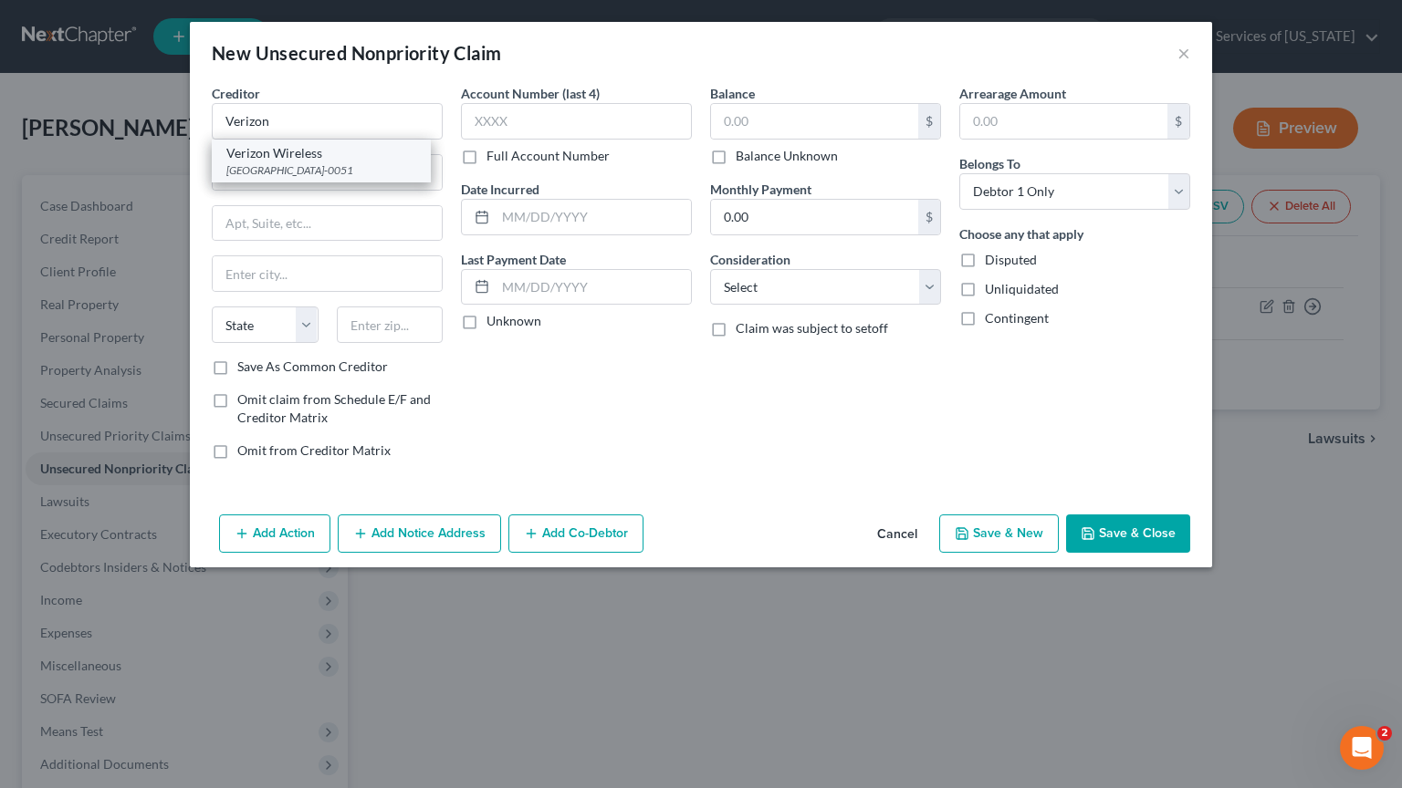
type input "75265-0051"
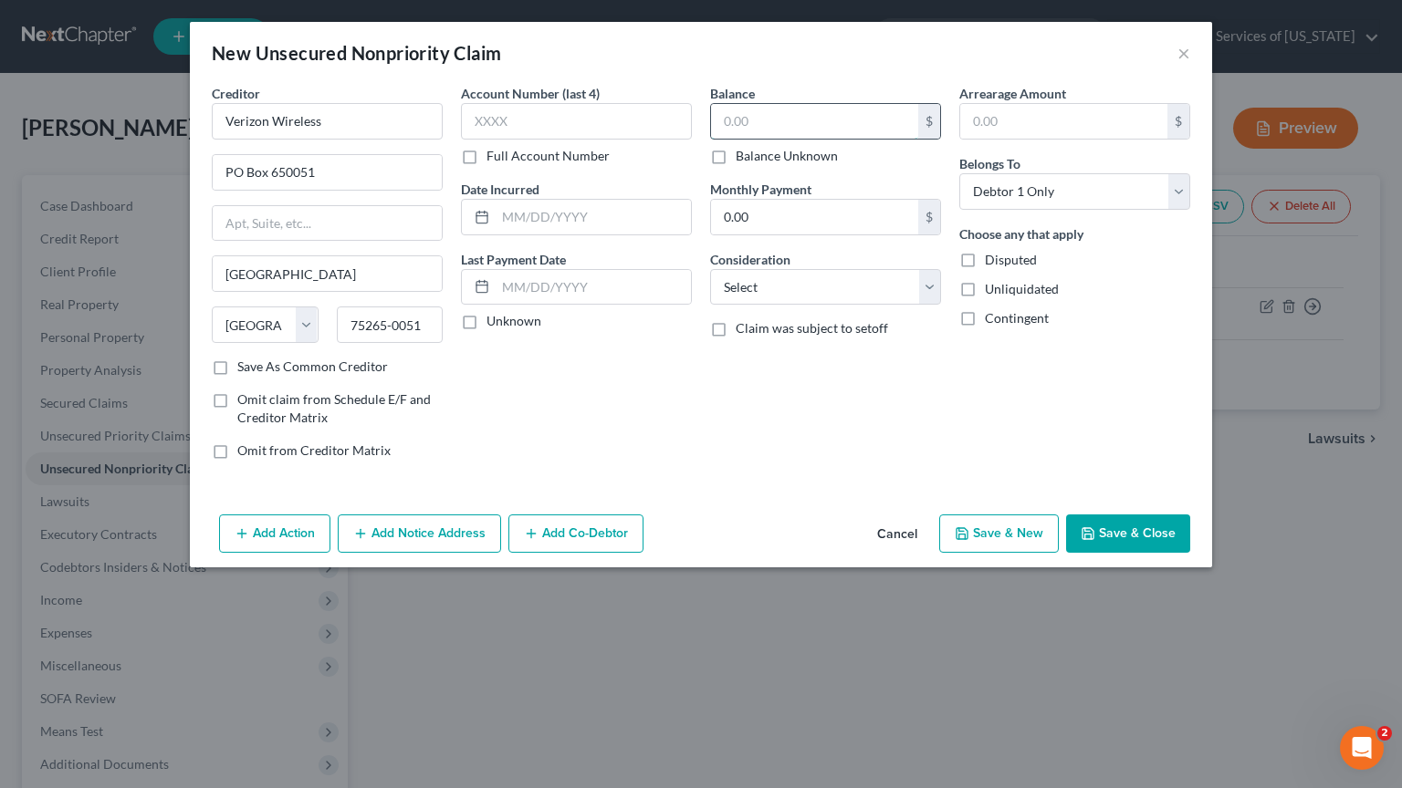
click at [741, 115] on input "text" at bounding box center [814, 121] width 207 height 35
type input "3,004"
click at [418, 531] on button "Add Notice Address" at bounding box center [419, 534] width 163 height 38
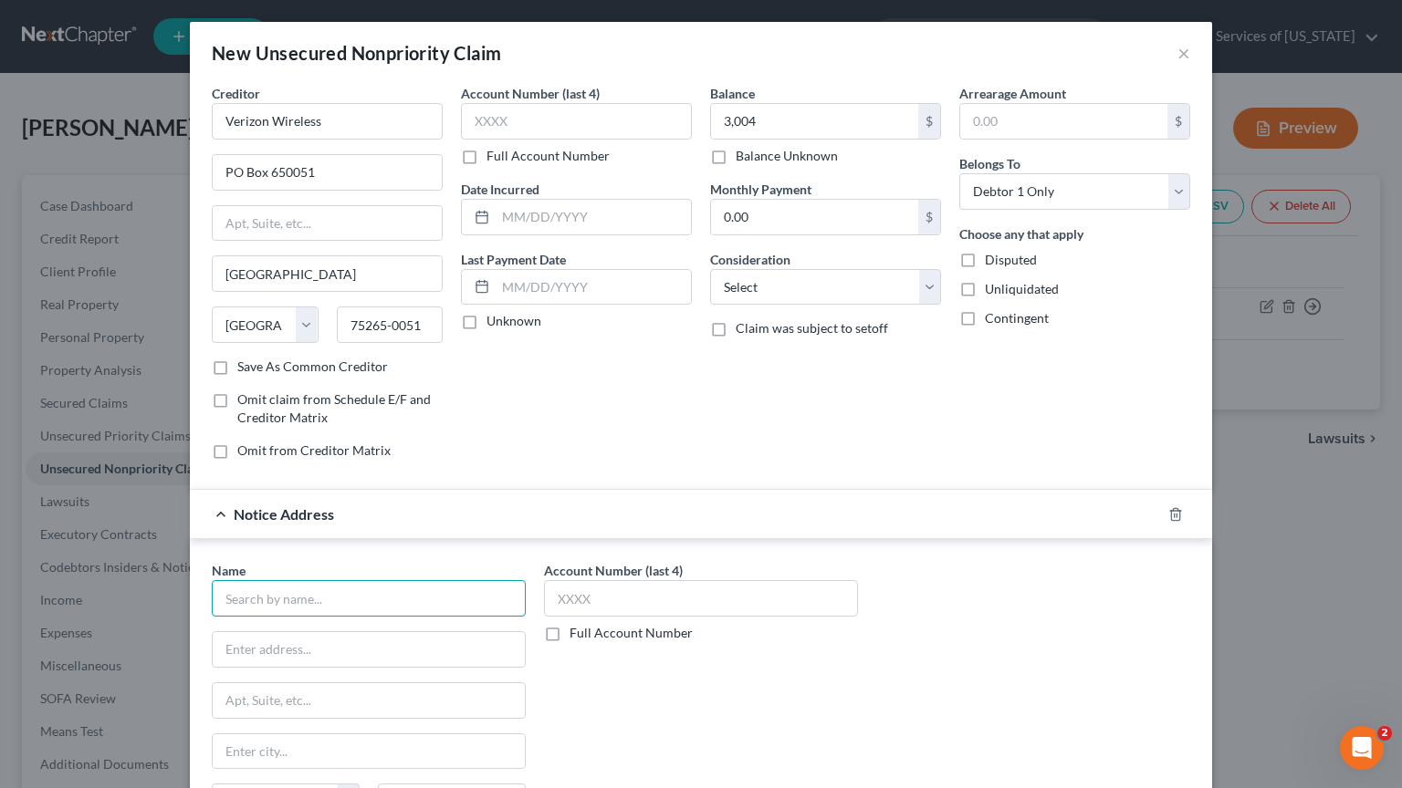
drag, startPoint x: 341, startPoint y: 599, endPoint x: 251, endPoint y: 495, distance: 137.8
click at [339, 591] on input "text" at bounding box center [369, 598] width 314 height 36
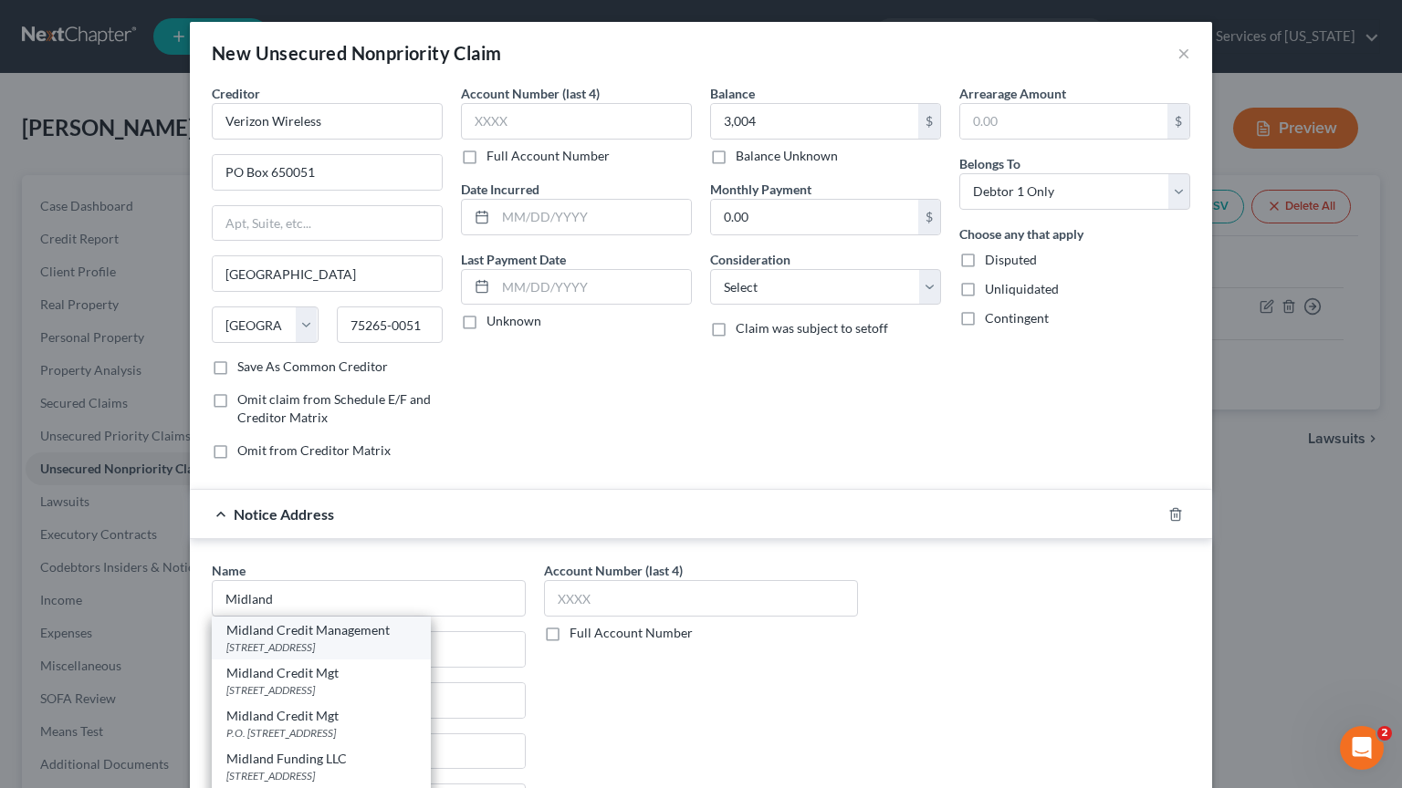
click at [287, 632] on div "Midland Credit Management" at bounding box center [321, 630] width 190 height 18
type input "Midland Credit Management"
type input "350 Camino De La Reina"
type input "Ste 100"
type input "San Diego"
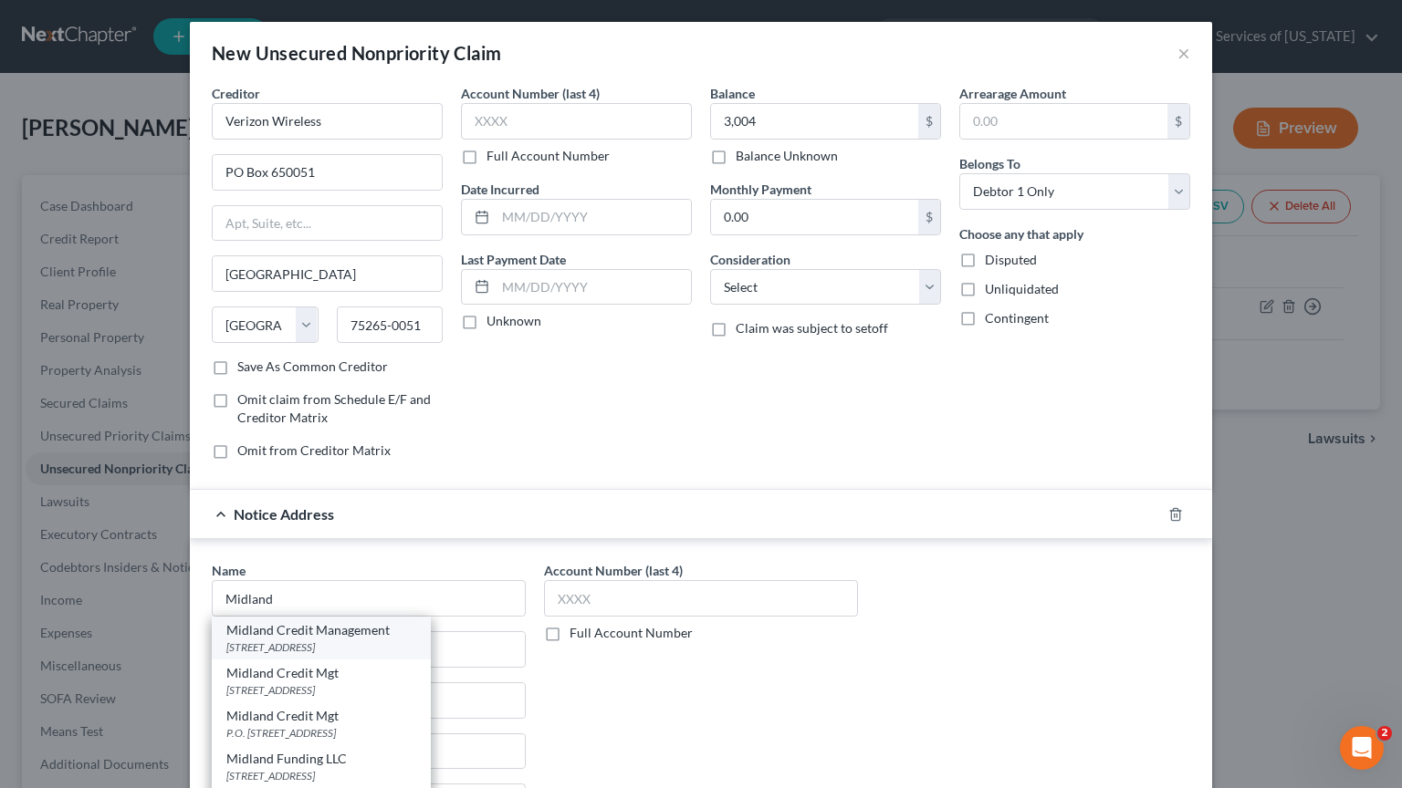
select select "4"
type input "92108"
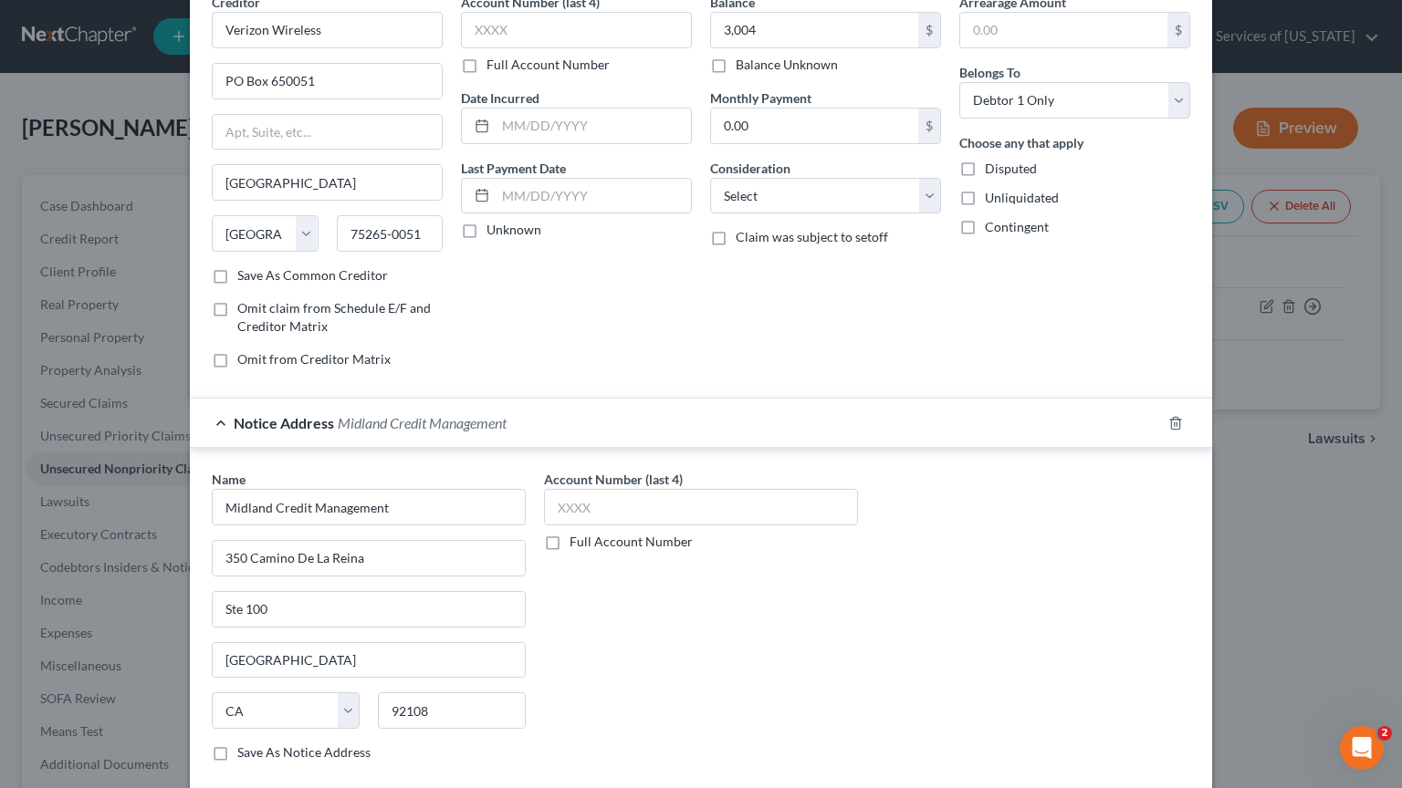
scroll to position [190, 0]
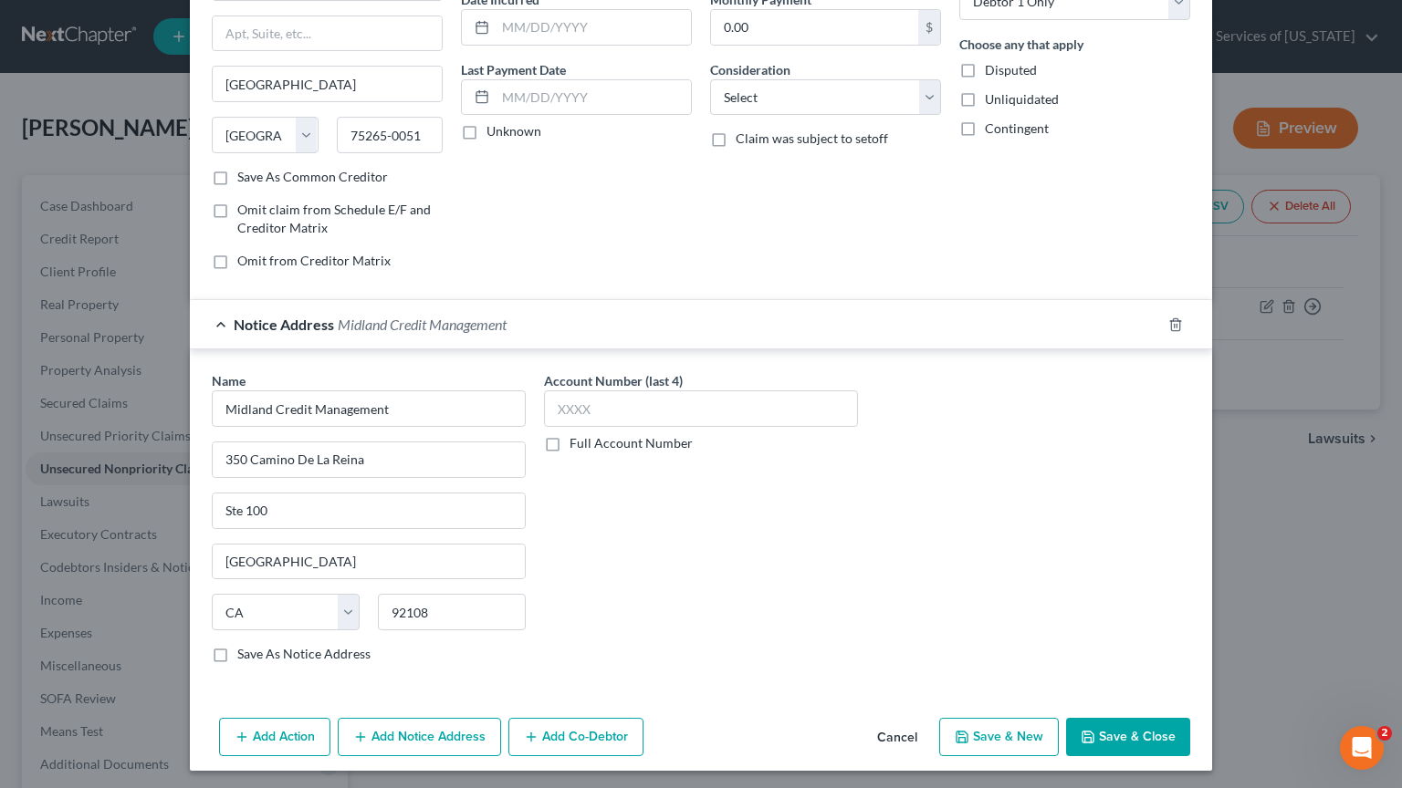
click at [1117, 729] on button "Save & Close" at bounding box center [1128, 737] width 124 height 38
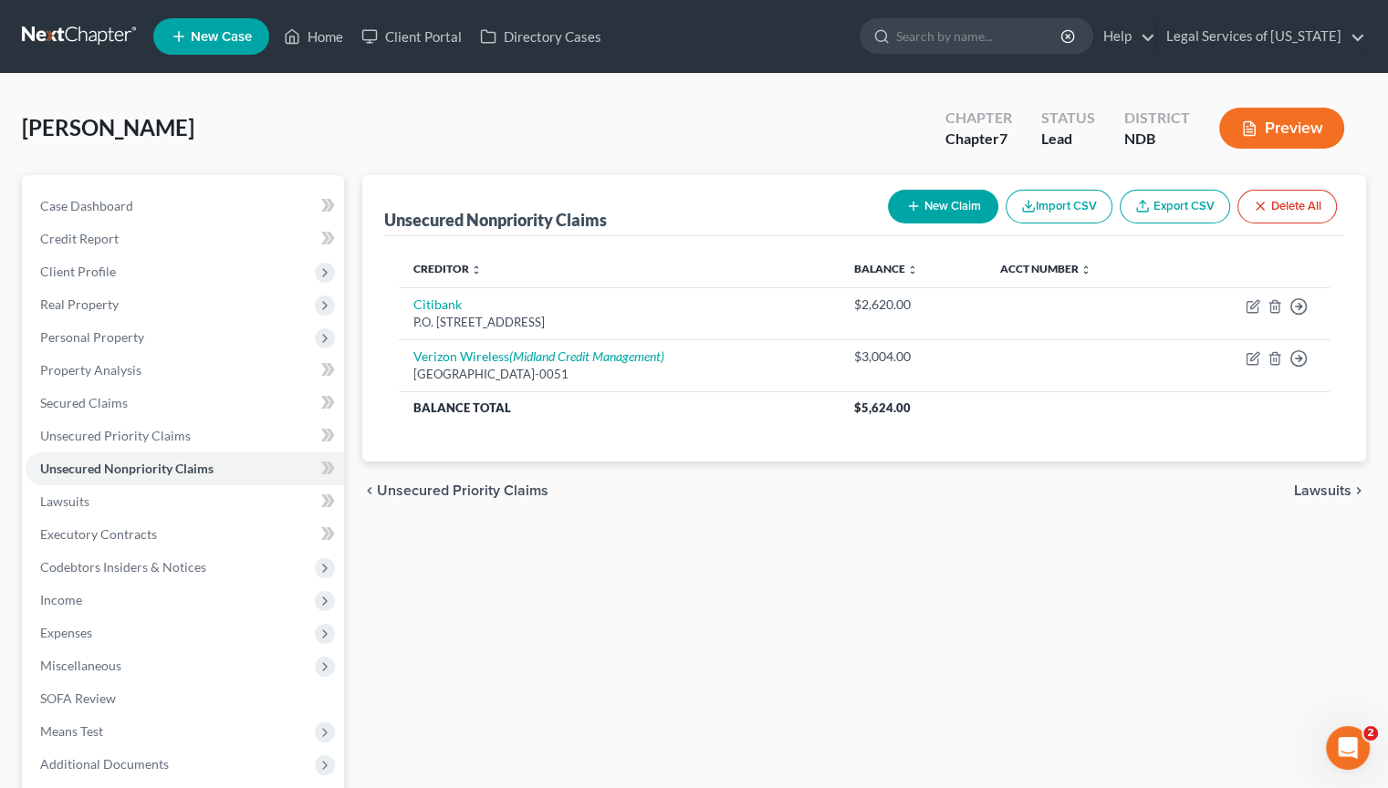
click at [930, 205] on button "New Claim" at bounding box center [943, 207] width 110 height 34
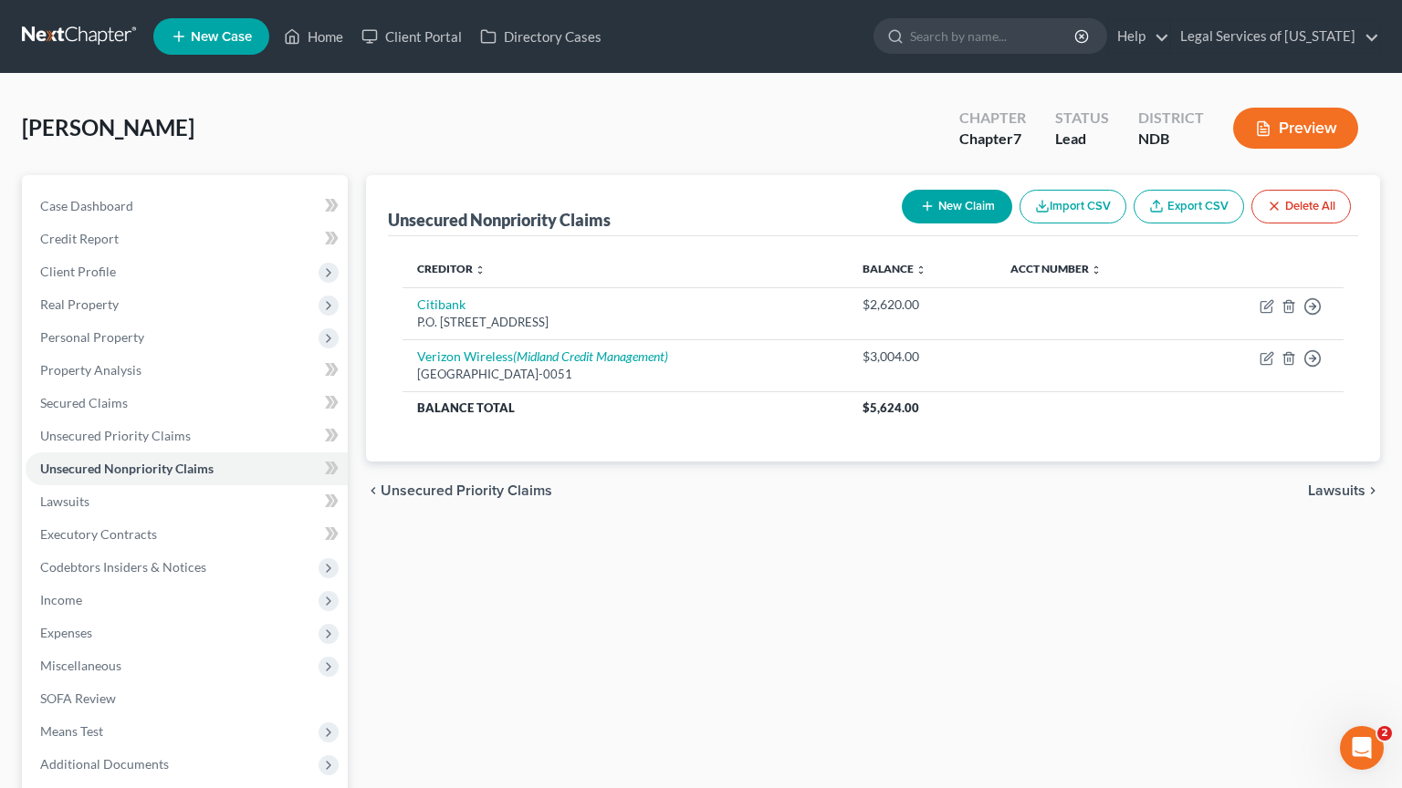
select select "0"
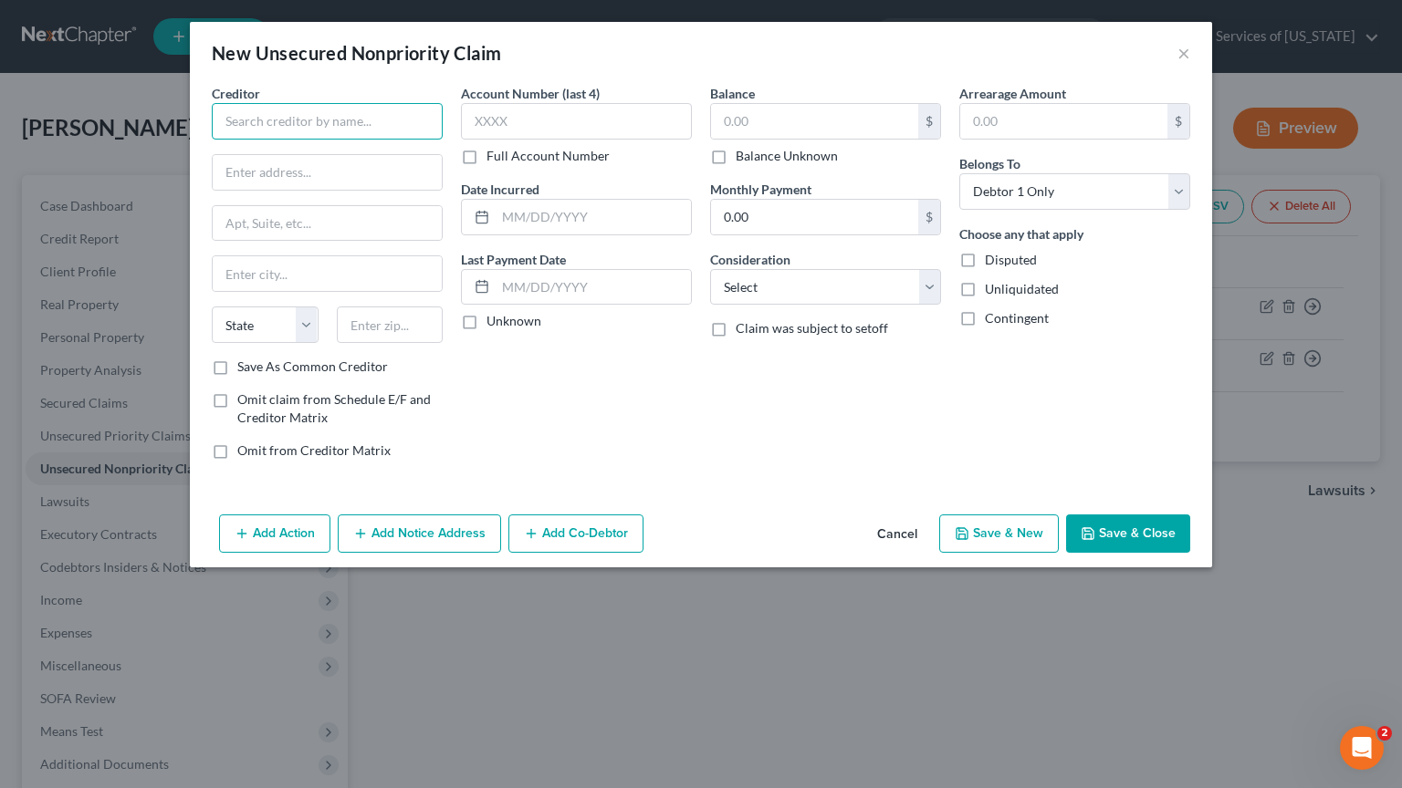
click at [378, 123] on input "text" at bounding box center [327, 121] width 231 height 36
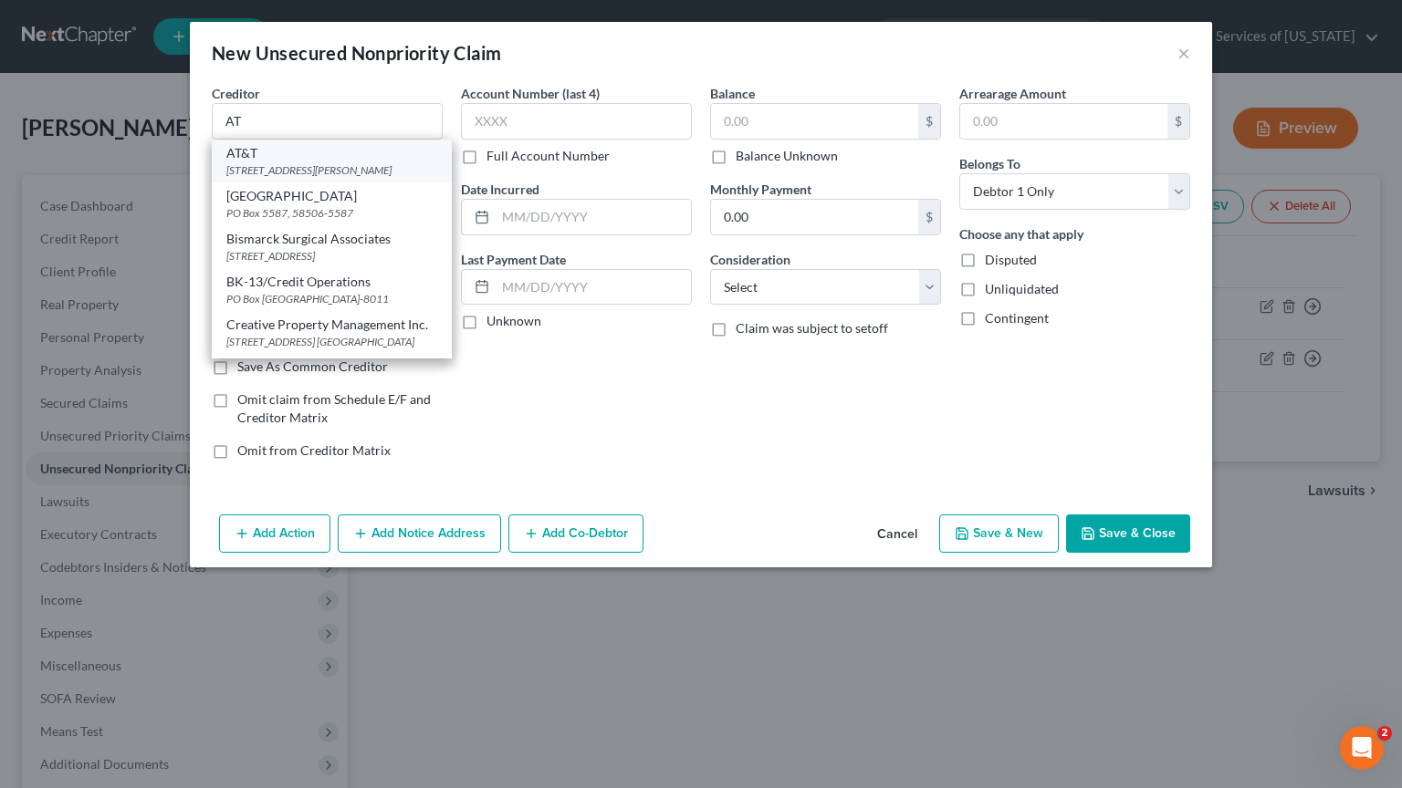
click at [302, 172] on div "208 S. Akard St, Dallas, TX 75202" at bounding box center [331, 170] width 211 height 16
type input "AT&T"
type input "208 S. Akard St"
type input "Dallas"
select select "45"
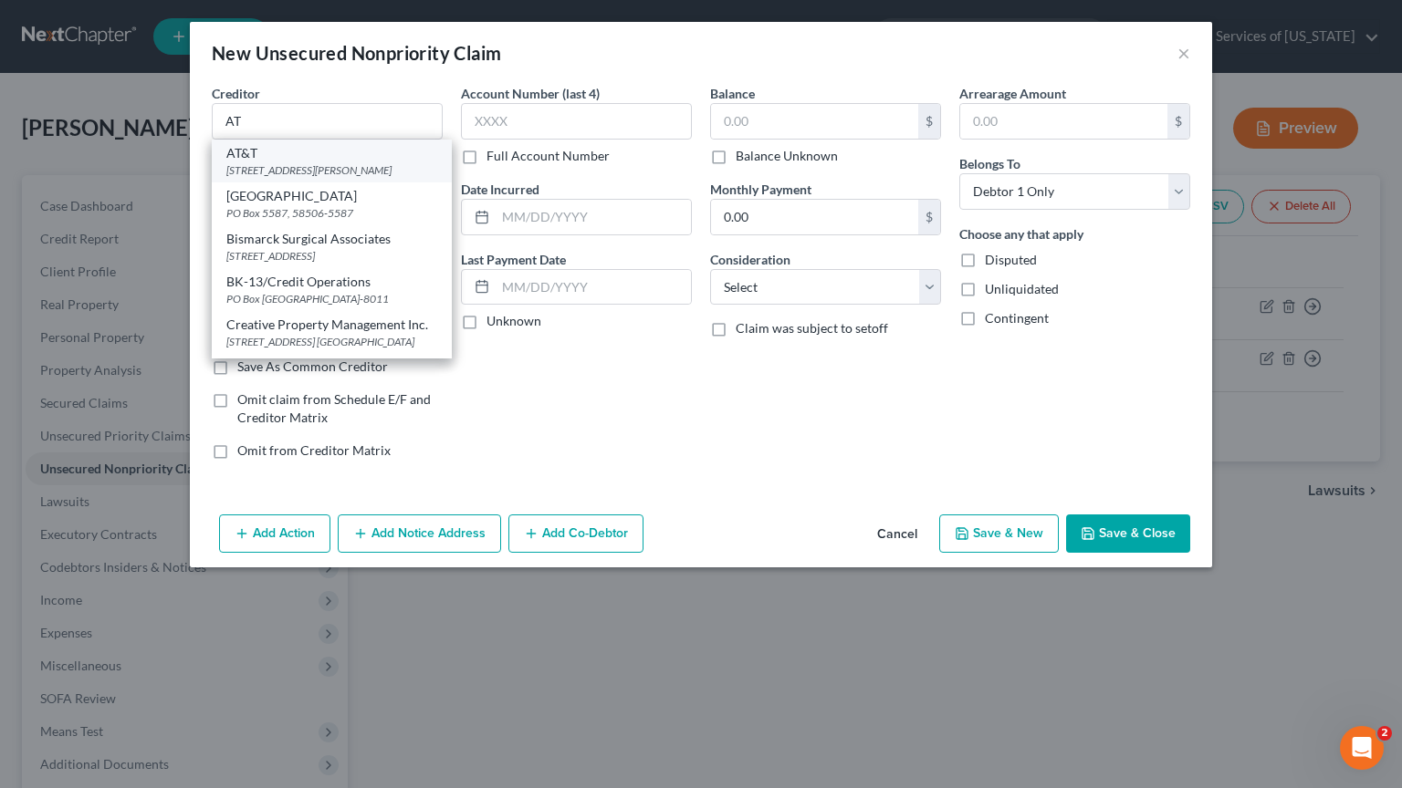
type input "75202"
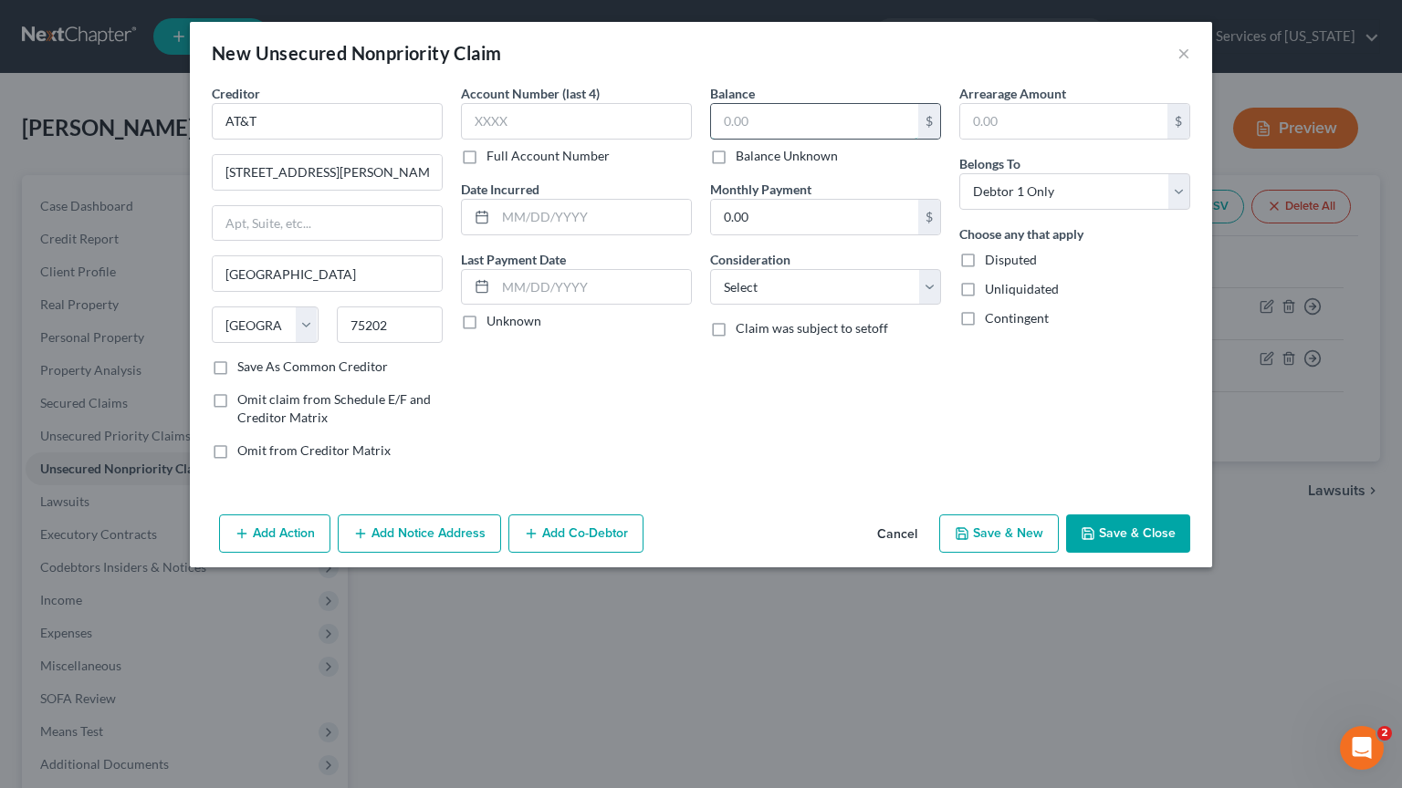
click at [747, 130] on input "text" at bounding box center [814, 121] width 207 height 35
type input "2,461"
click at [445, 540] on button "Add Notice Address" at bounding box center [419, 534] width 163 height 38
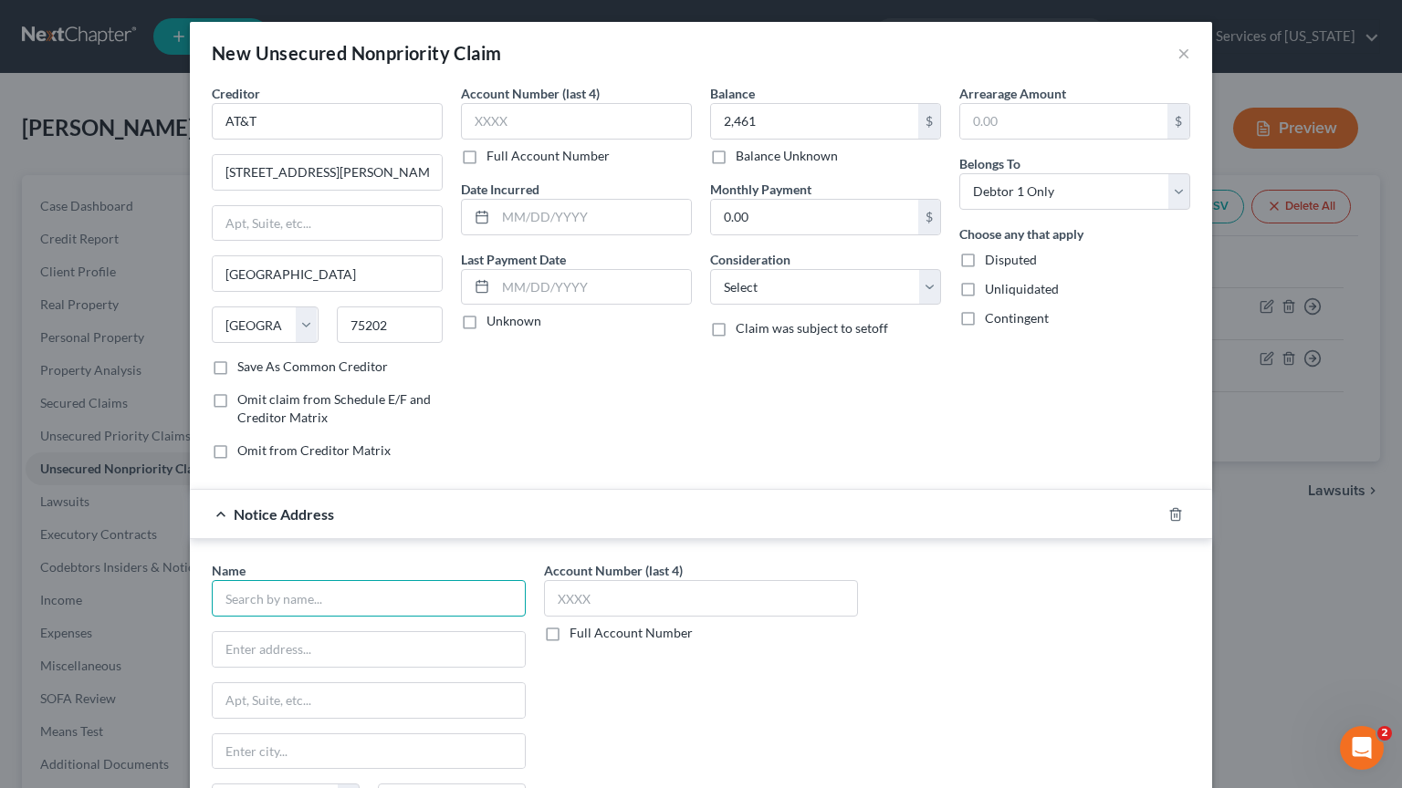
click at [324, 601] on input "text" at bounding box center [369, 598] width 314 height 36
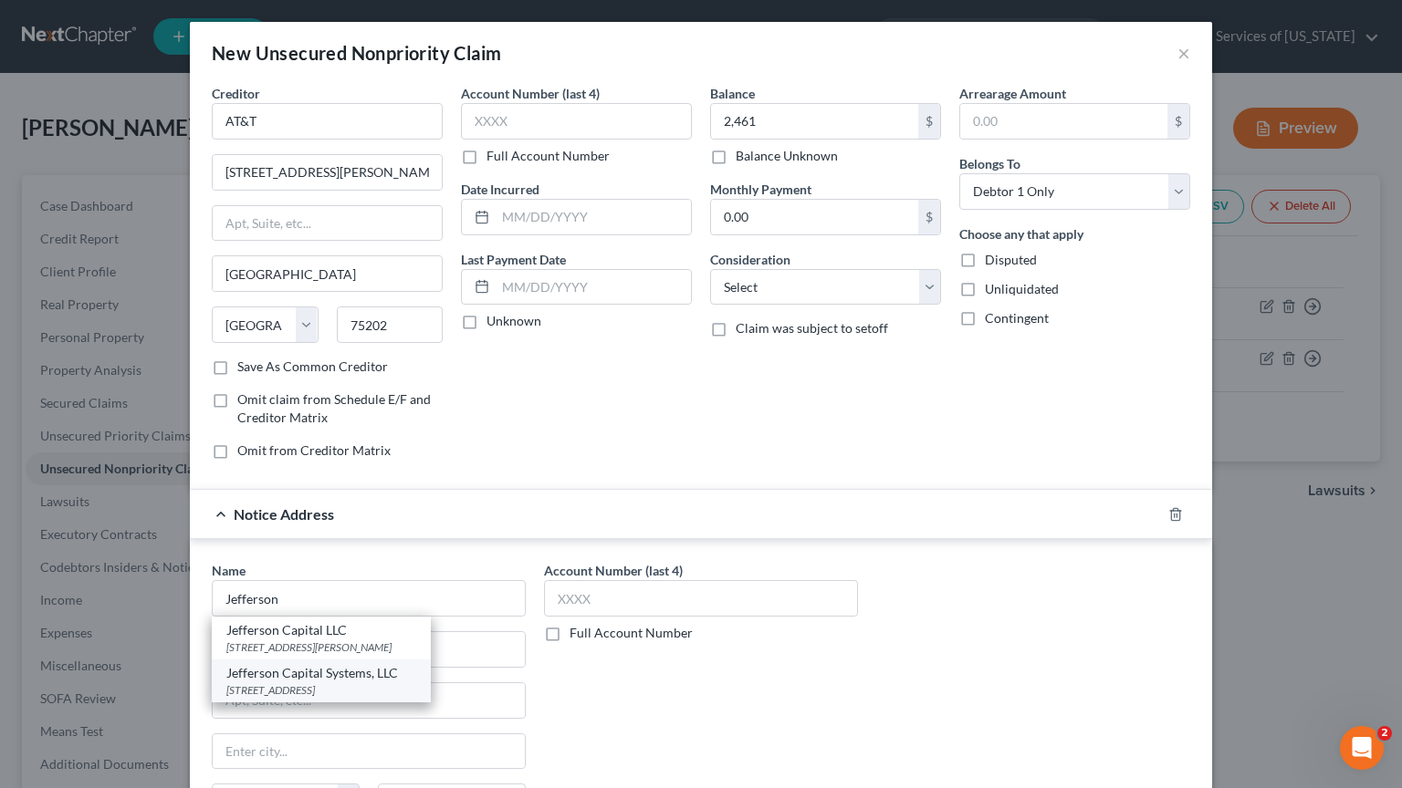
click at [316, 686] on div "Jefferson Capital Systems, LLC 200 14th Avenue E, Sartell, MN 56377" at bounding box center [321, 681] width 219 height 43
type input "Jefferson Capital Systems, LLC"
type input "200 14th Avenue E"
type input "Sartell"
select select "24"
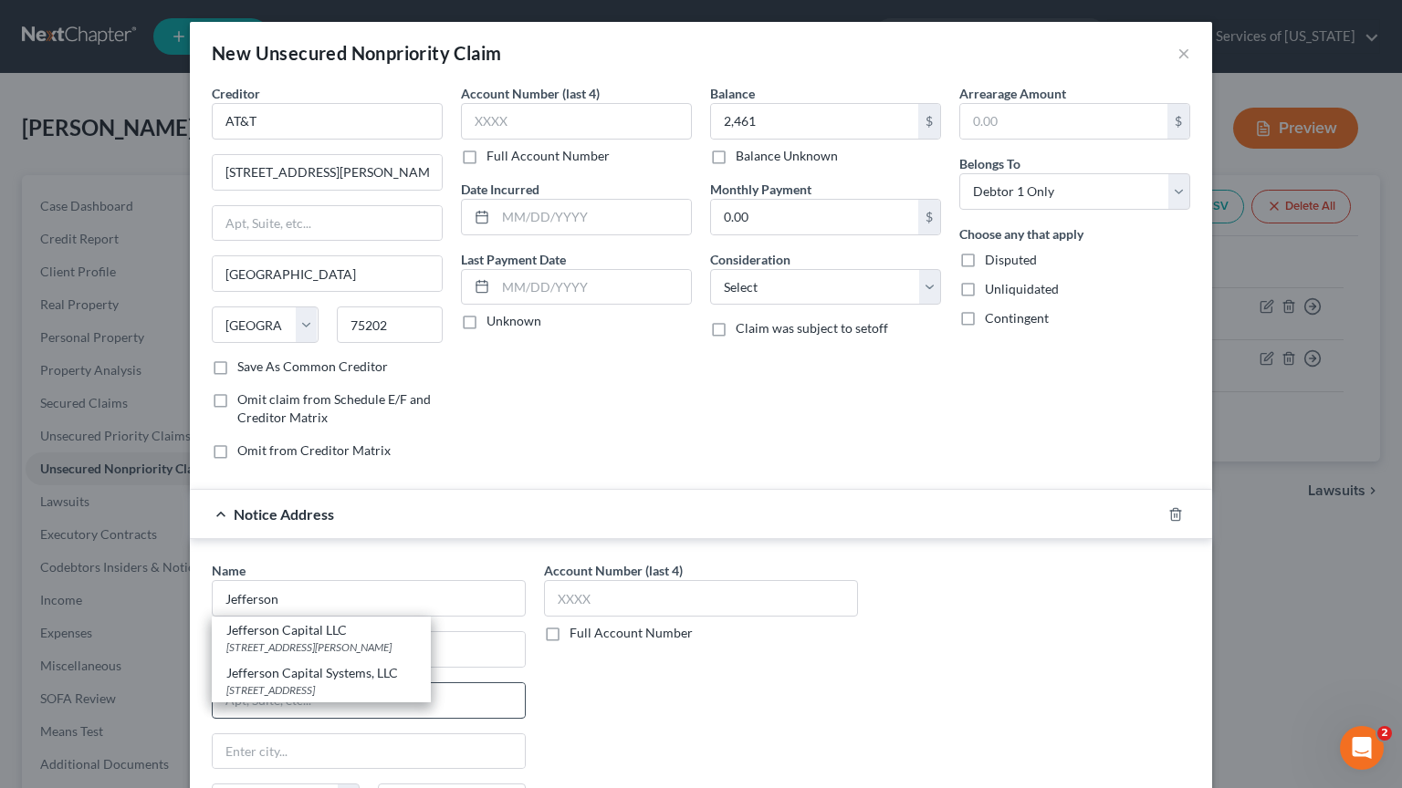
type input "56377"
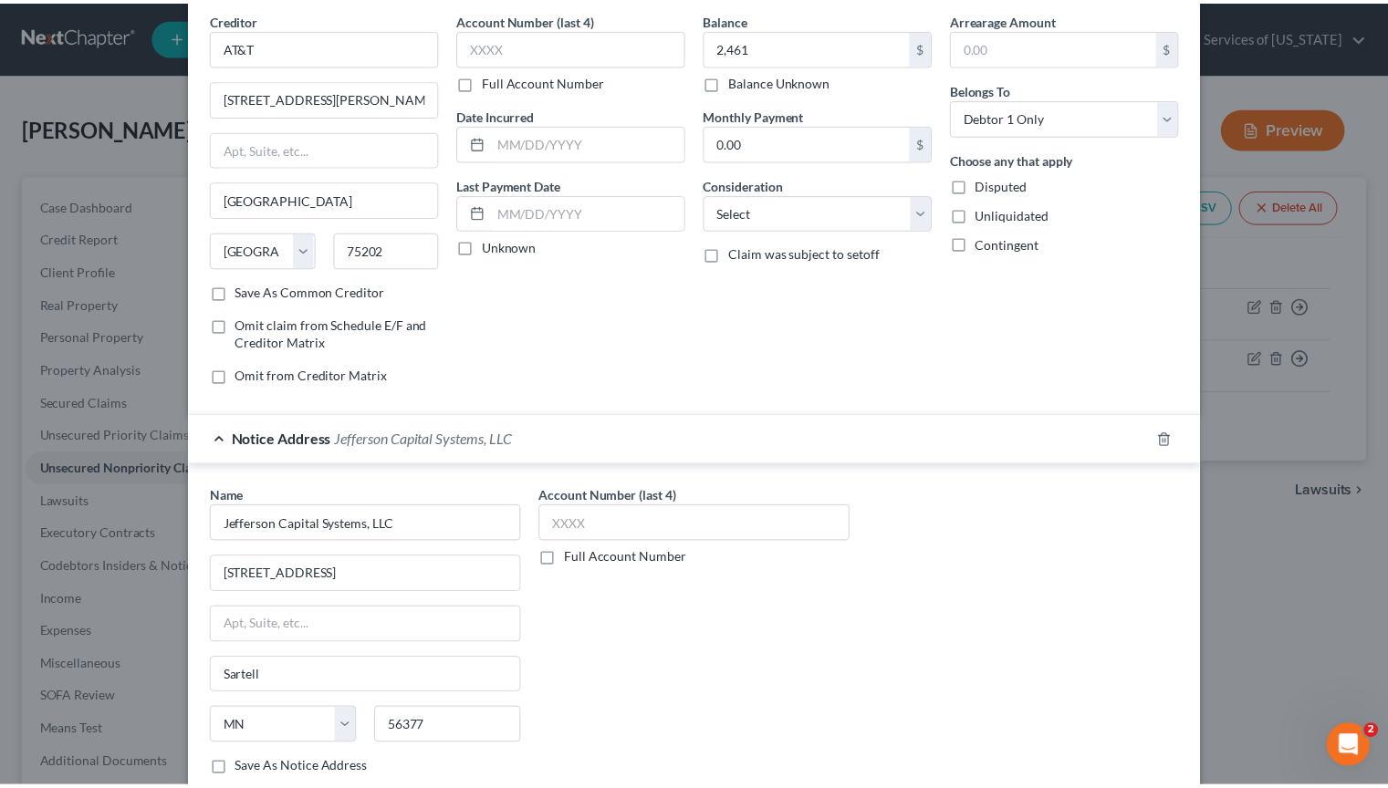
scroll to position [182, 0]
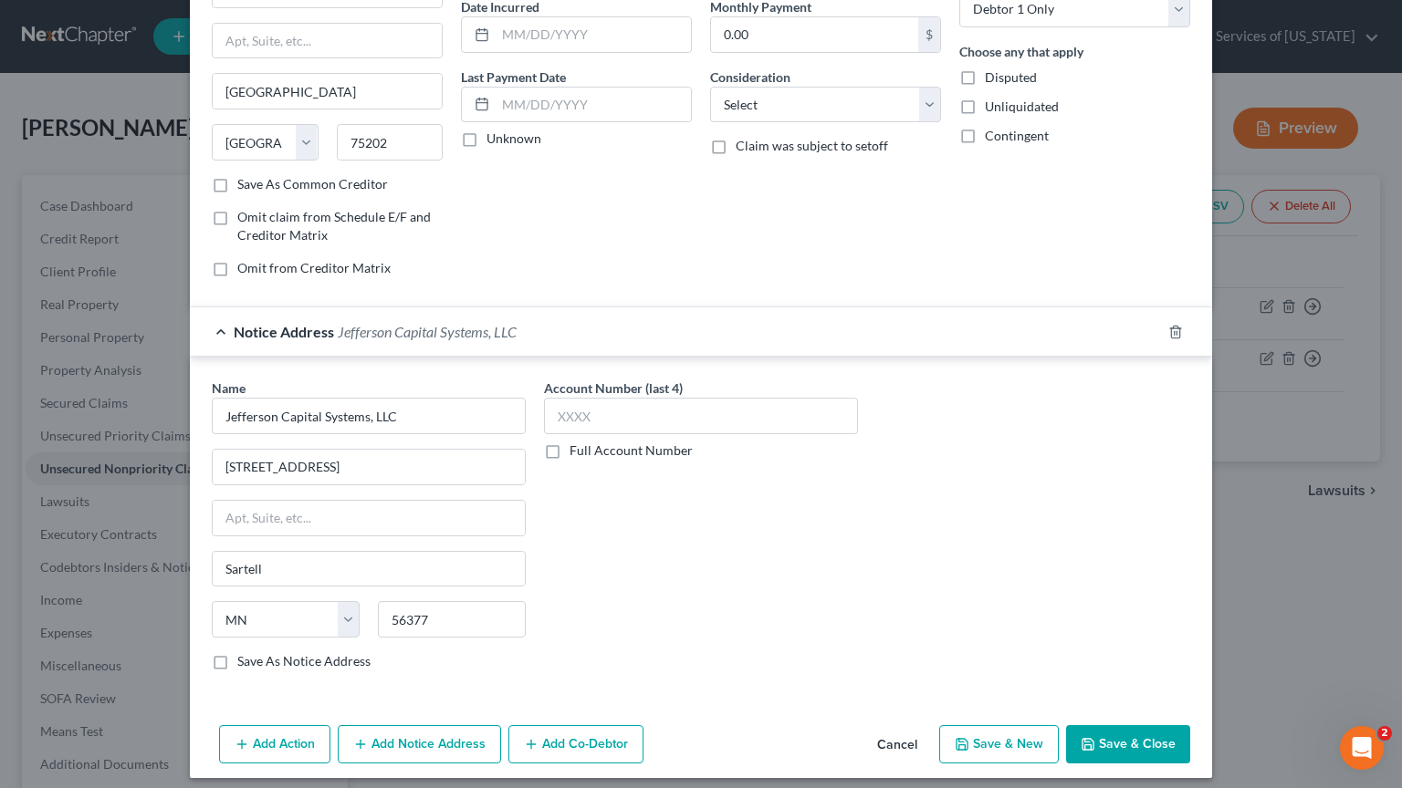
click at [1096, 740] on button "Save & Close" at bounding box center [1128, 744] width 124 height 38
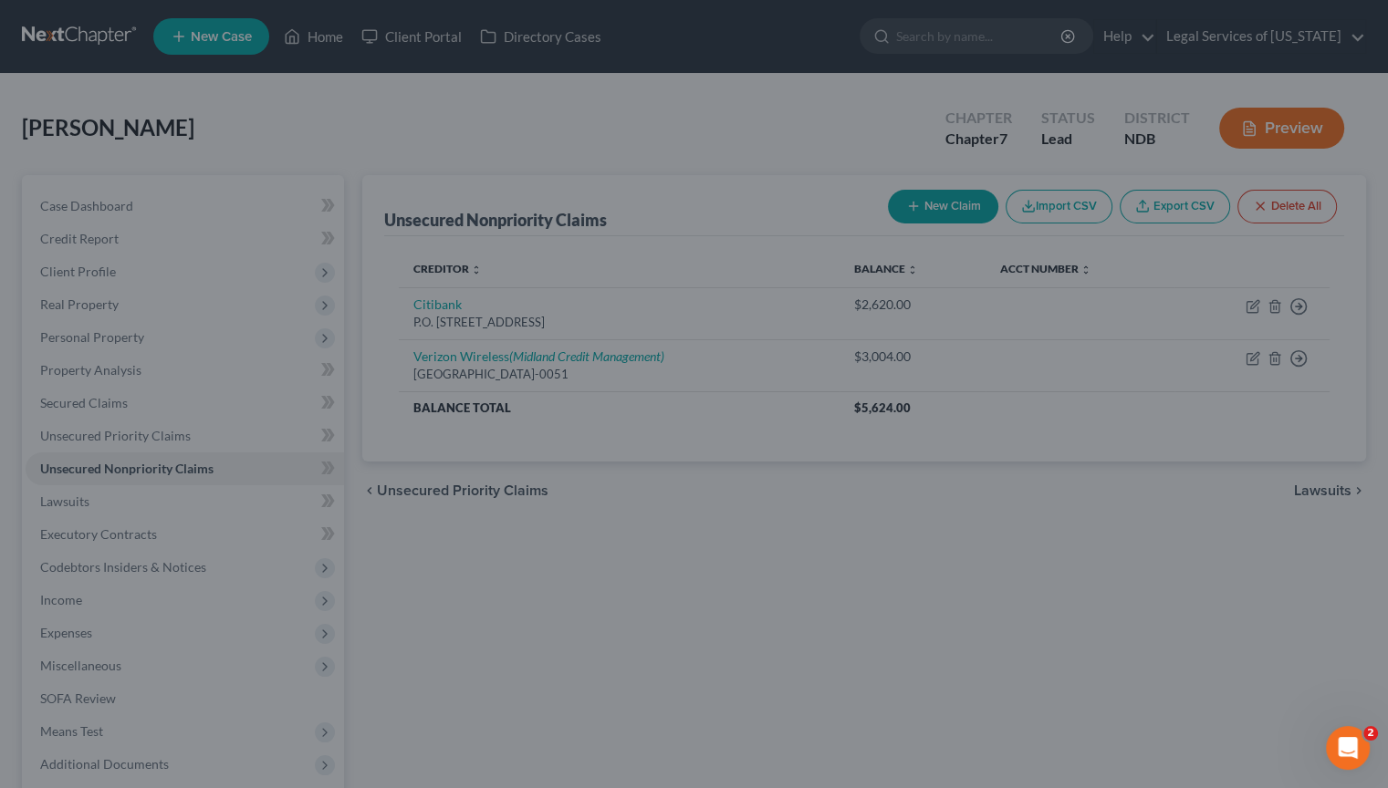
scroll to position [0, 0]
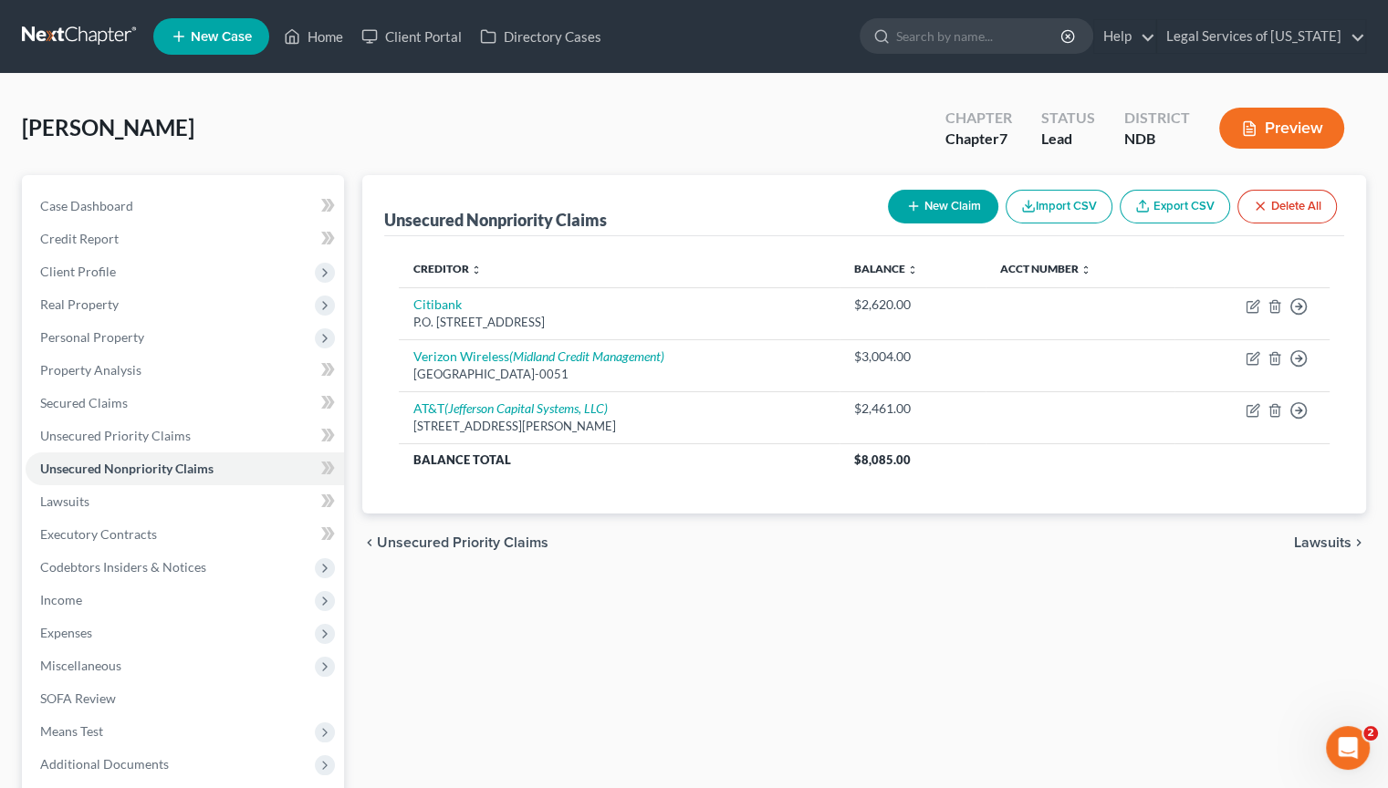
click at [944, 194] on button "New Claim" at bounding box center [943, 207] width 110 height 34
select select "0"
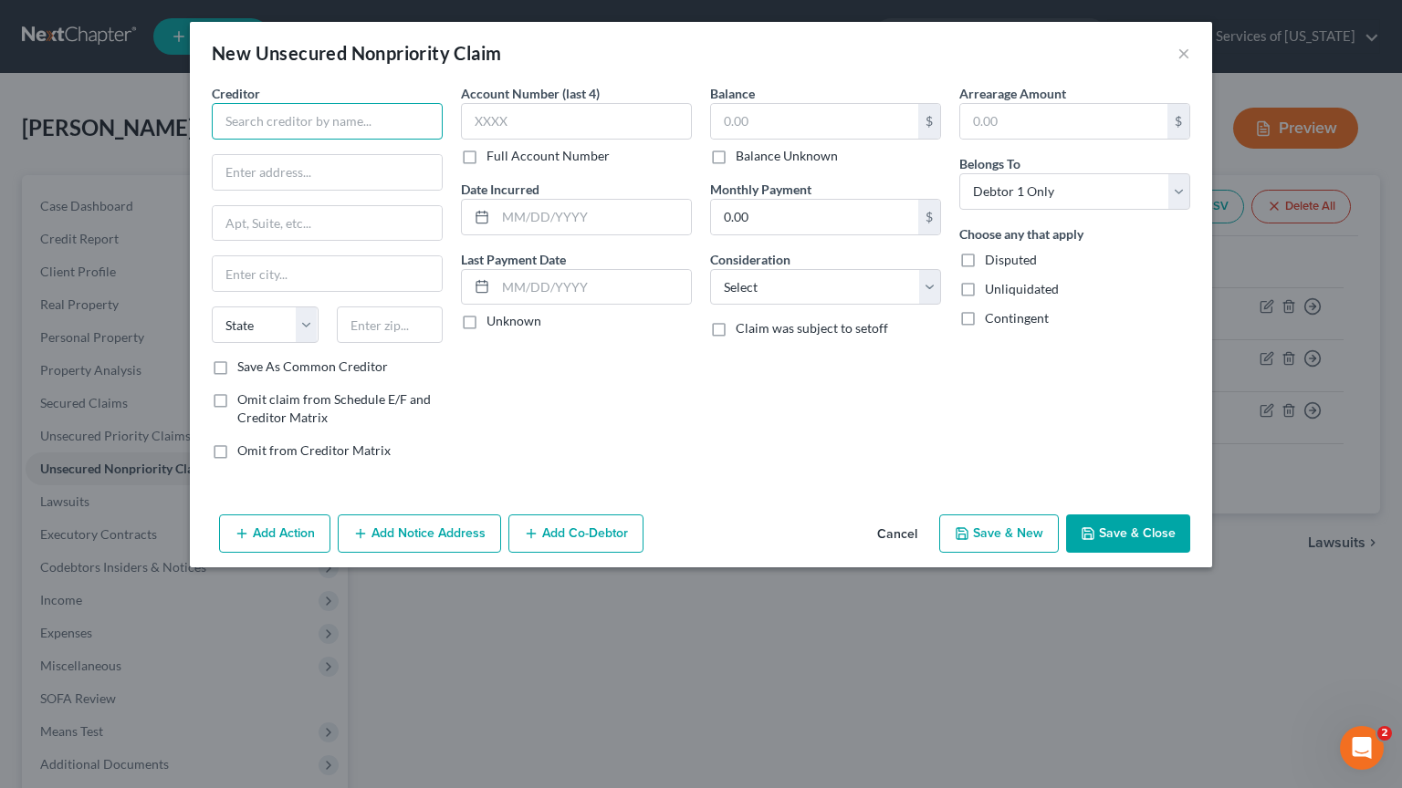
click at [349, 131] on input "text" at bounding box center [327, 121] width 231 height 36
click at [321, 203] on div "Creditor * Sprint Sprint 6200 Sprint Parkway, Overland Park, KS 66251 State AL …" at bounding box center [327, 221] width 231 height 274
drag, startPoint x: 318, startPoint y: 182, endPoint x: 322, endPoint y: 193, distance: 10.7
click at [322, 193] on div "Creditor * Sprint State AL AK AR AZ CA CO CT DE DC FL GA GU HI ID IL IN IA KS K…" at bounding box center [327, 221] width 231 height 274
click at [331, 105] on input "Sprint" at bounding box center [327, 121] width 231 height 36
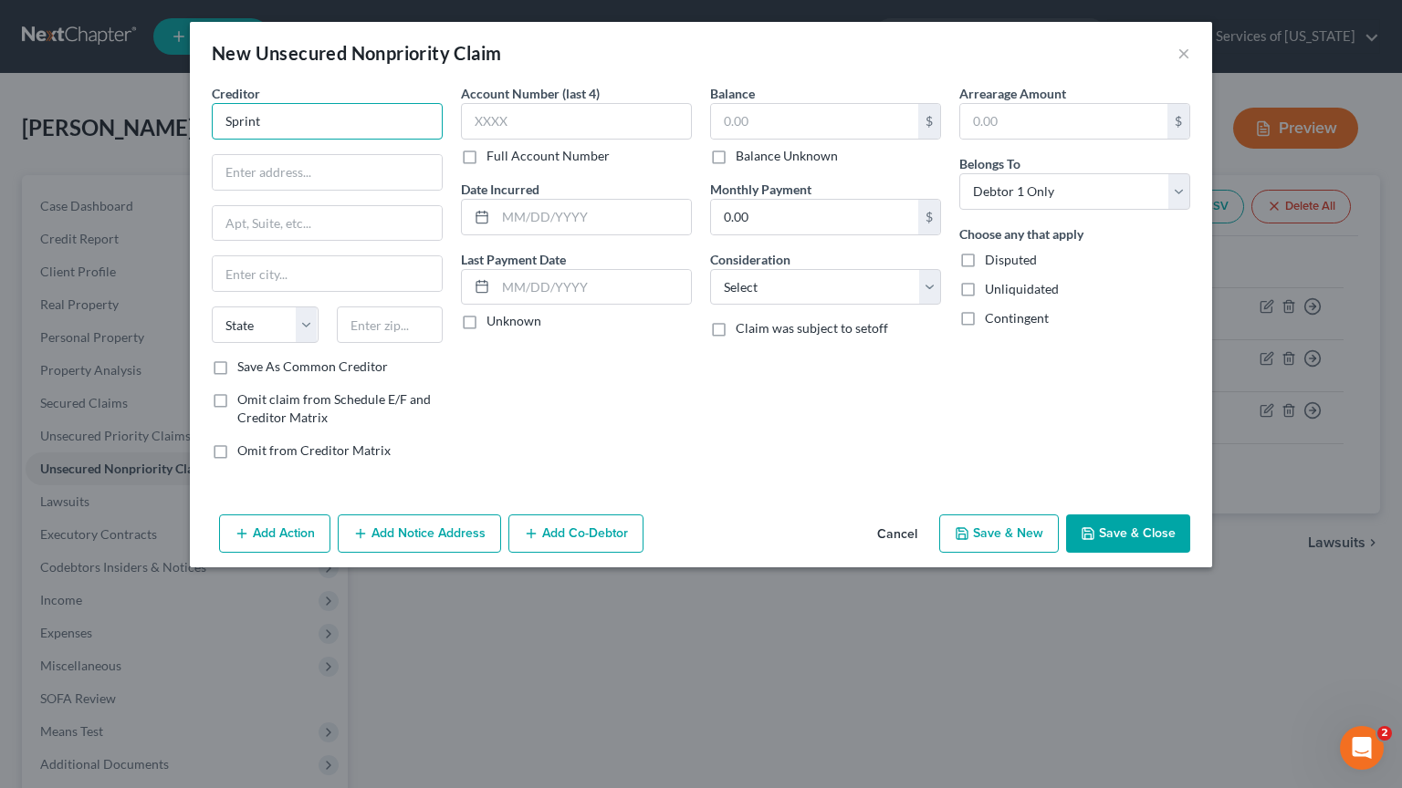
drag, startPoint x: 255, startPoint y: 107, endPoint x: 84, endPoint y: 90, distance: 172.3
click at [87, 92] on div "New Unsecured Nonpriority Claim × Creditor * Sprint State AL AK AR AZ CA CO CT …" at bounding box center [701, 394] width 1402 height 788
type input "Sprint"
click at [284, 156] on div "Sprint" at bounding box center [321, 153] width 190 height 18
type input "6200 Sprint Parkway"
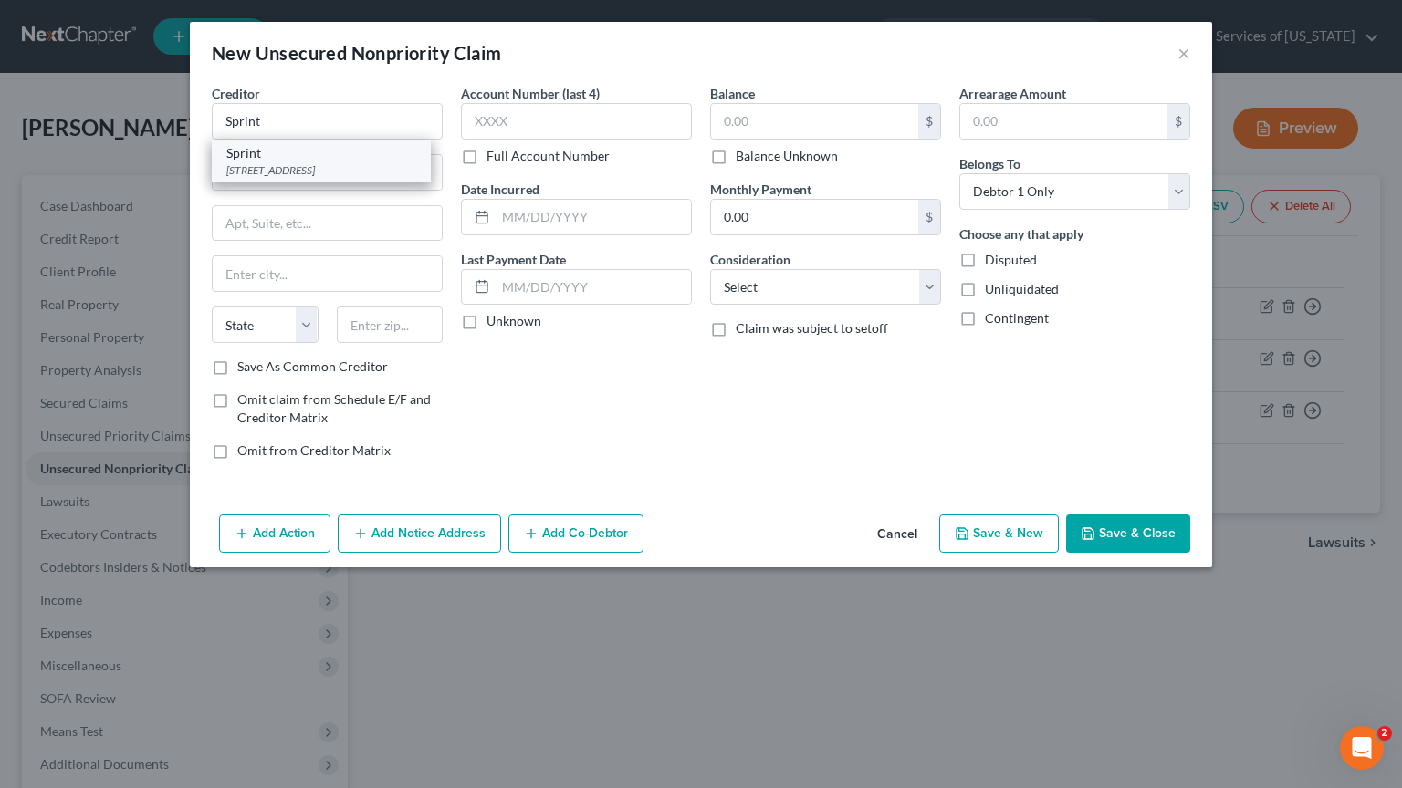
type input "Overland Park"
select select "17"
type input "66251"
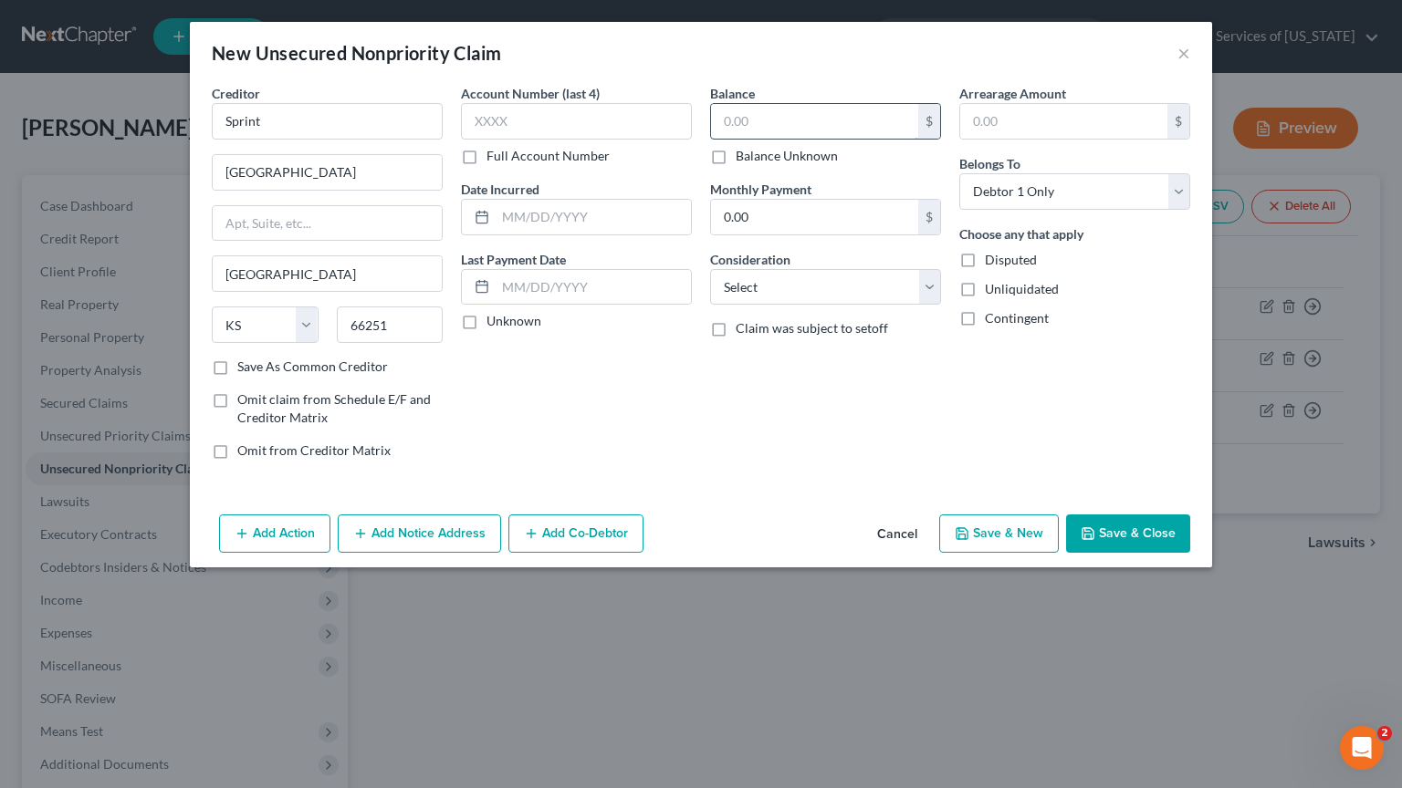
click at [813, 120] on input "text" at bounding box center [814, 121] width 207 height 35
type input "734"
click at [1135, 533] on button "Save & Close" at bounding box center [1128, 534] width 124 height 38
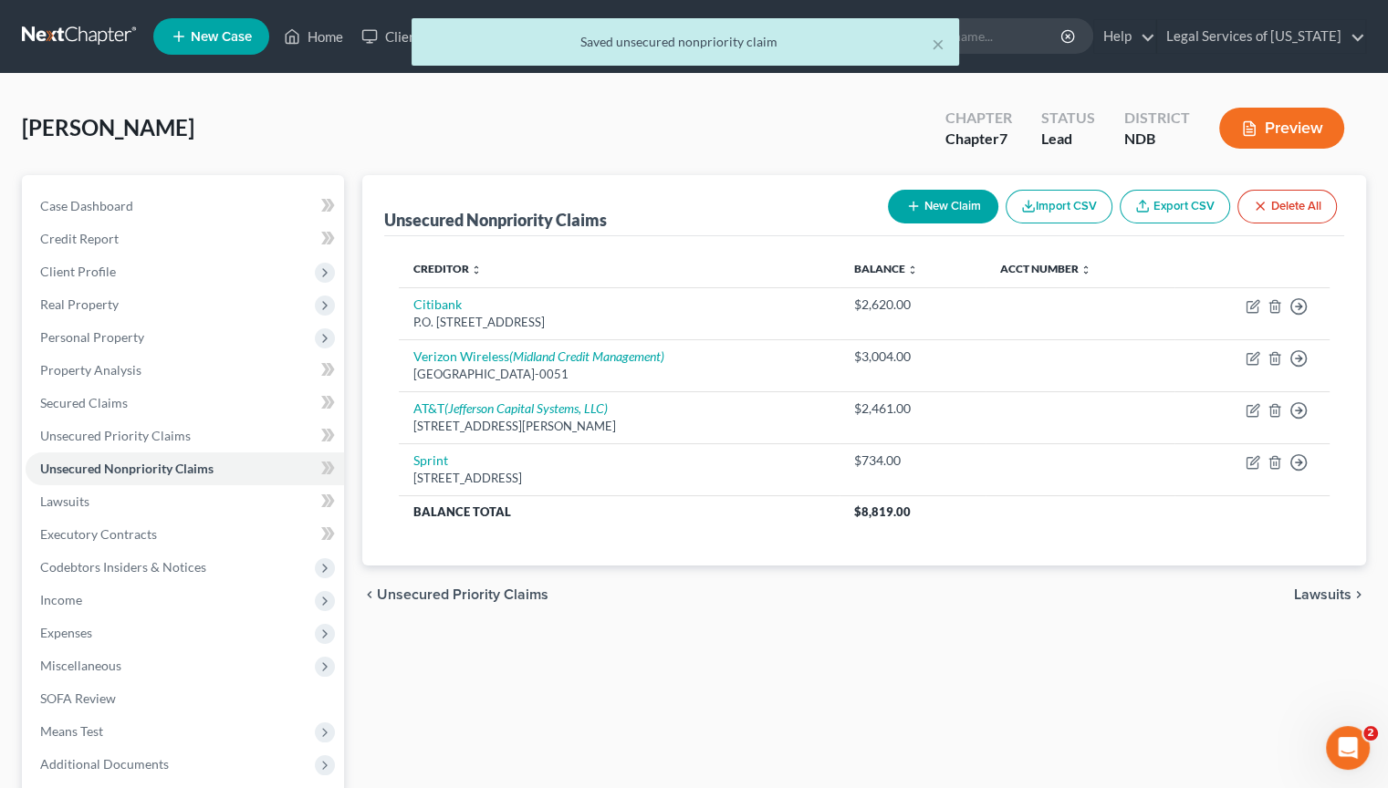
click at [950, 200] on button "New Claim" at bounding box center [943, 207] width 110 height 34
select select "0"
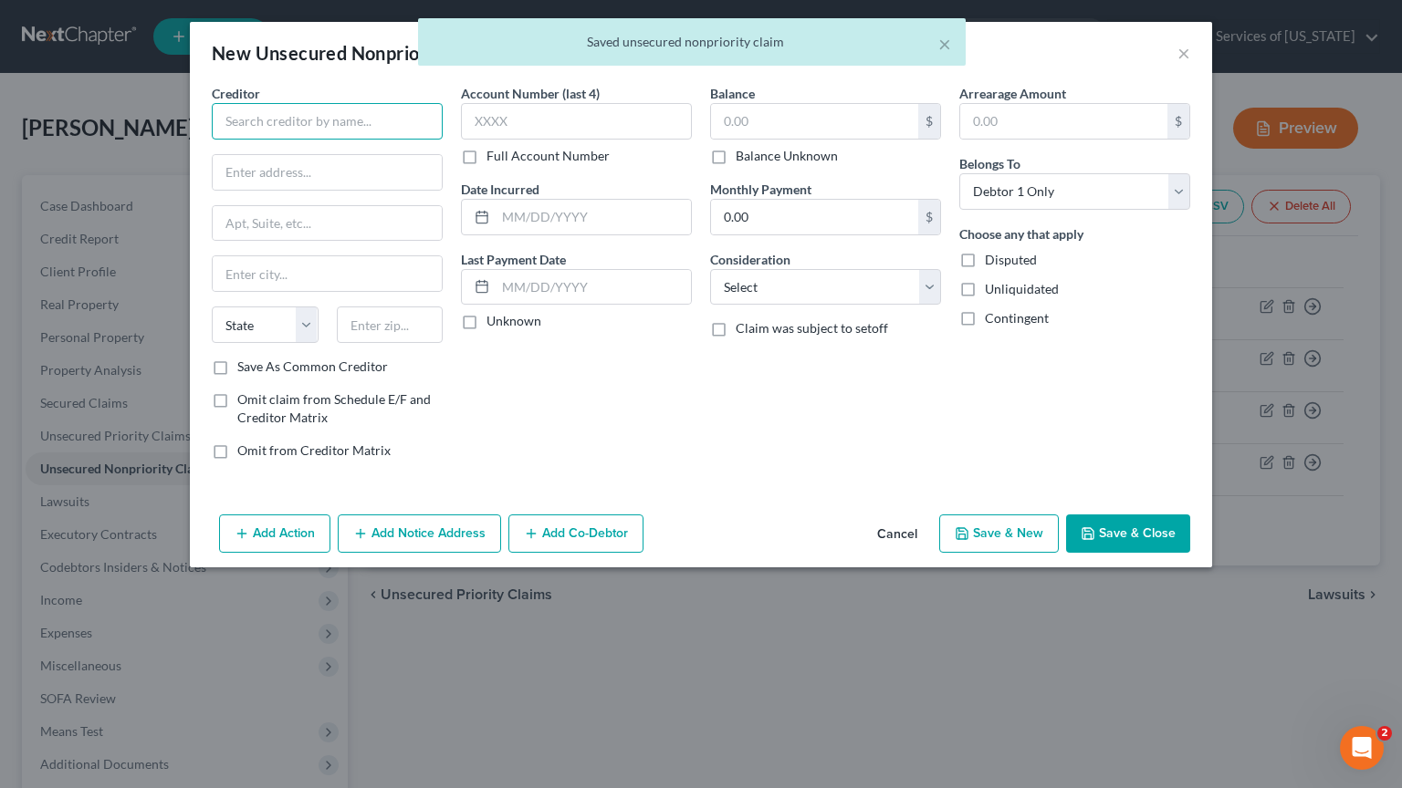
click at [333, 108] on input "text" at bounding box center [327, 121] width 231 height 36
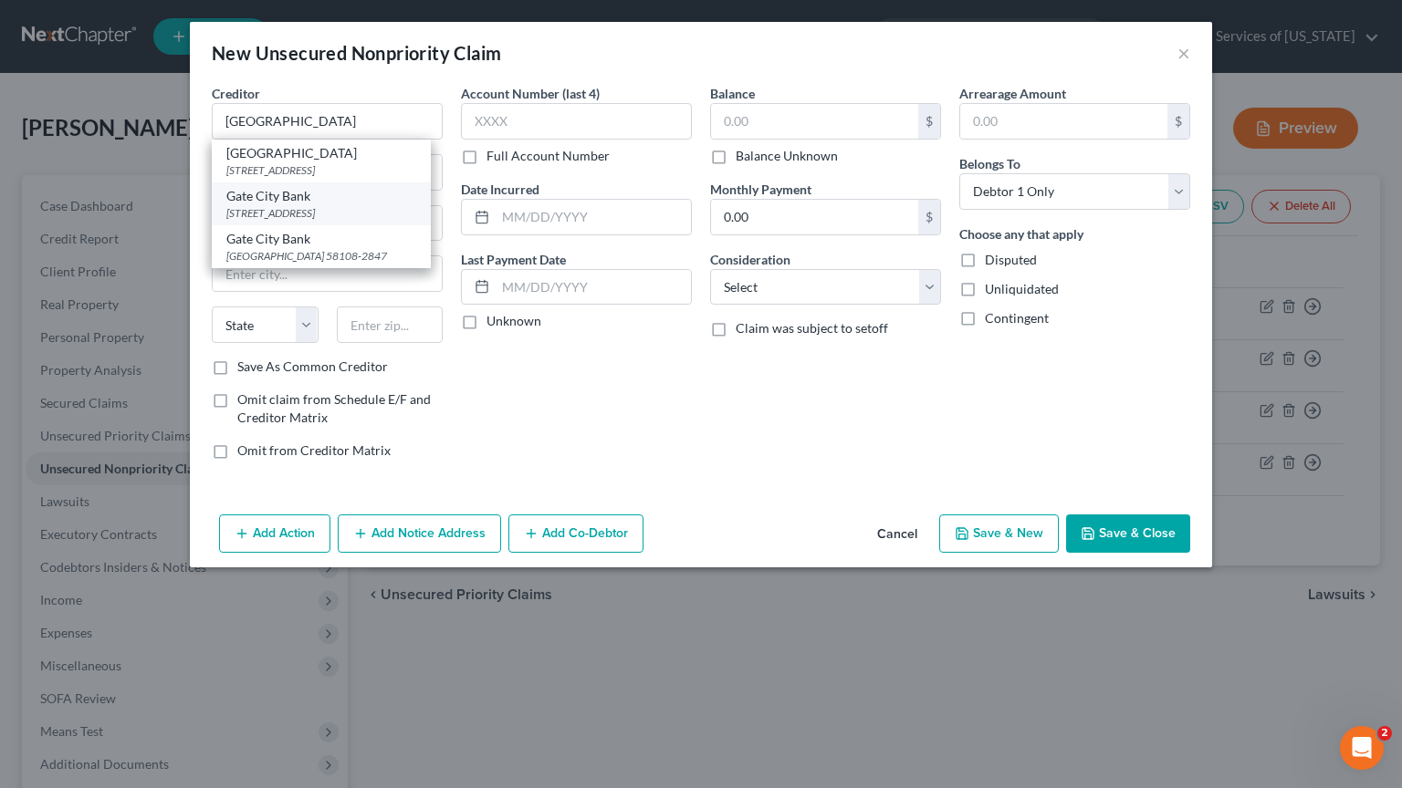
click at [302, 202] on div "Gate City Bank" at bounding box center [321, 196] width 190 height 18
type input "Gate City Bank"
type input "500 2nd Ave N"
type input "Fargo"
select select "29"
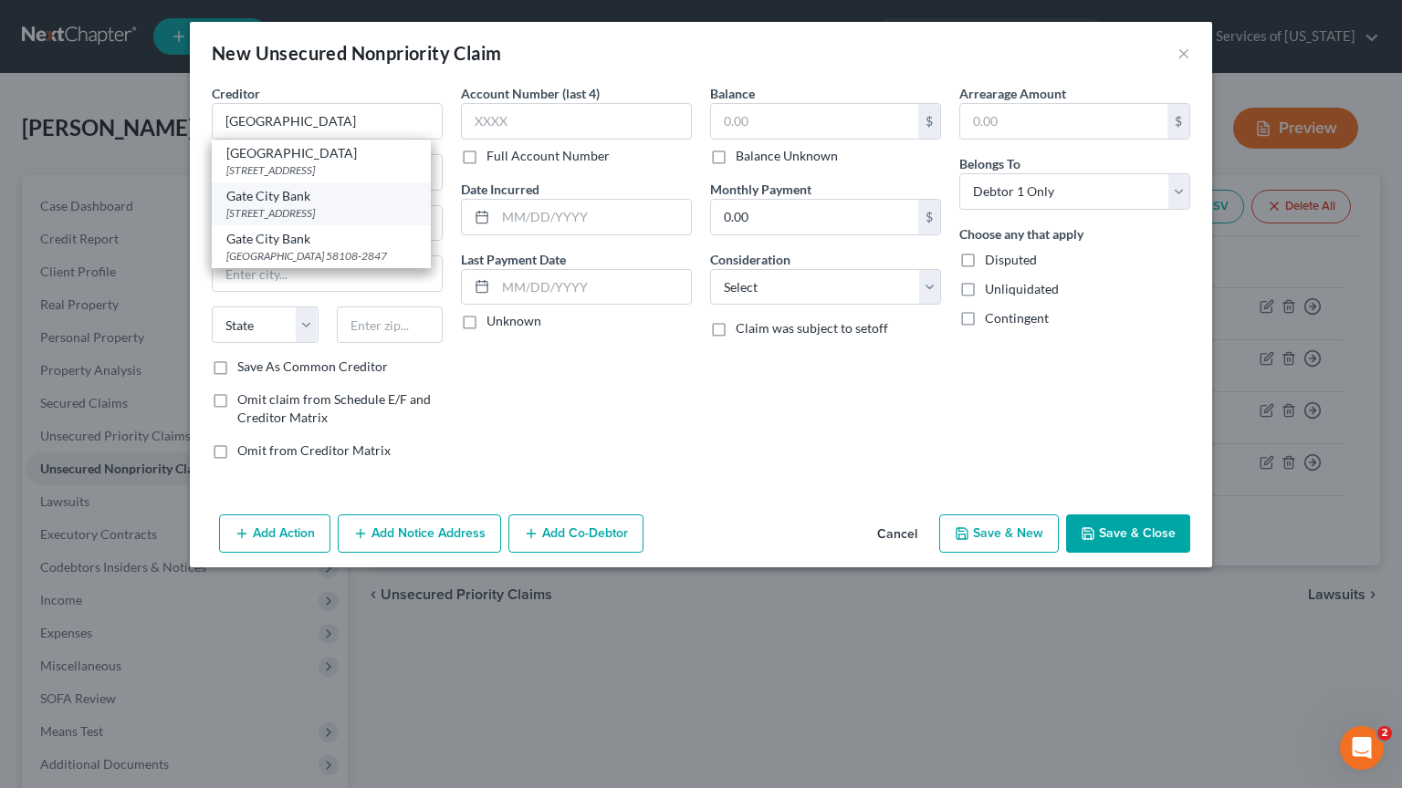
type input "58102"
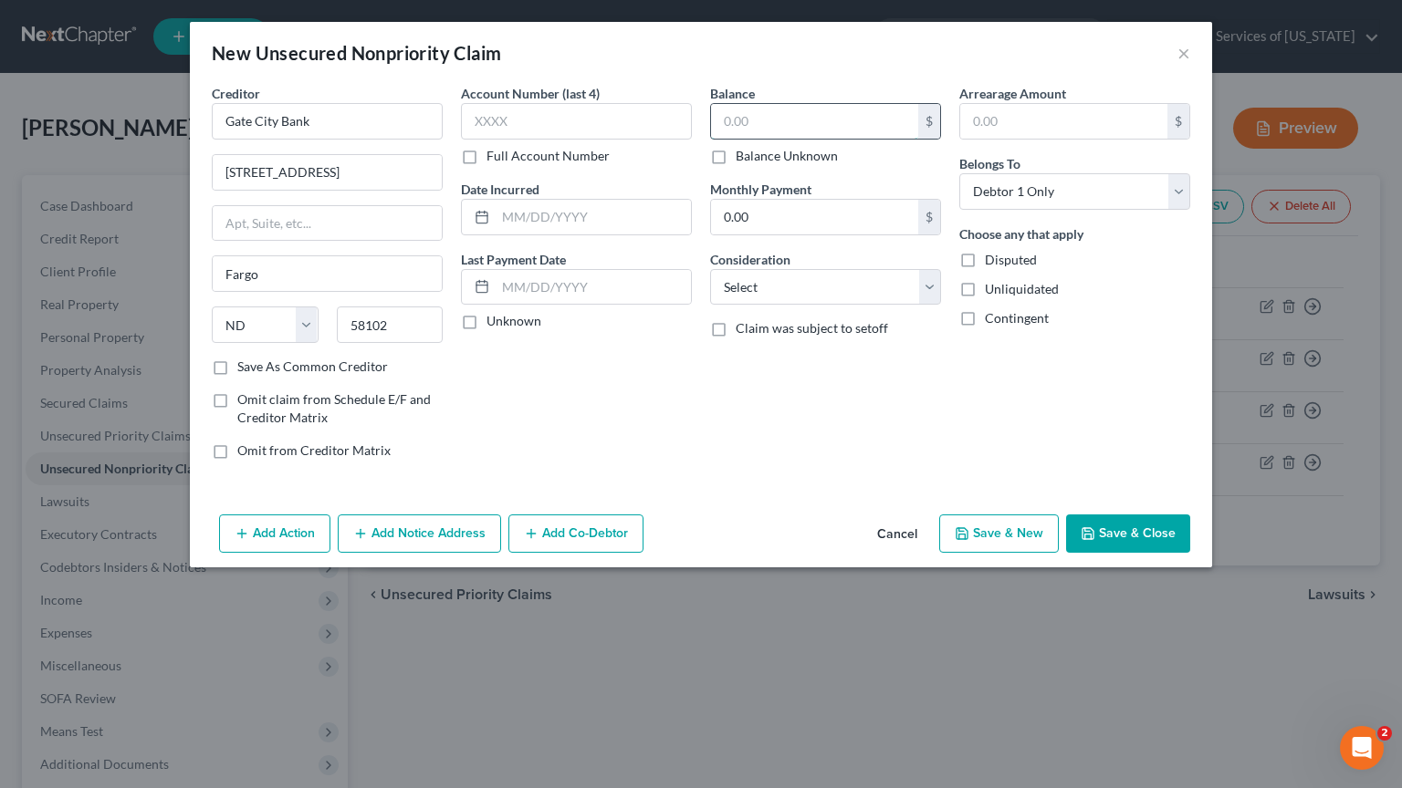
click at [753, 118] on input "text" at bounding box center [814, 121] width 207 height 35
type input "330"
click at [1146, 526] on button "Save & Close" at bounding box center [1128, 534] width 124 height 38
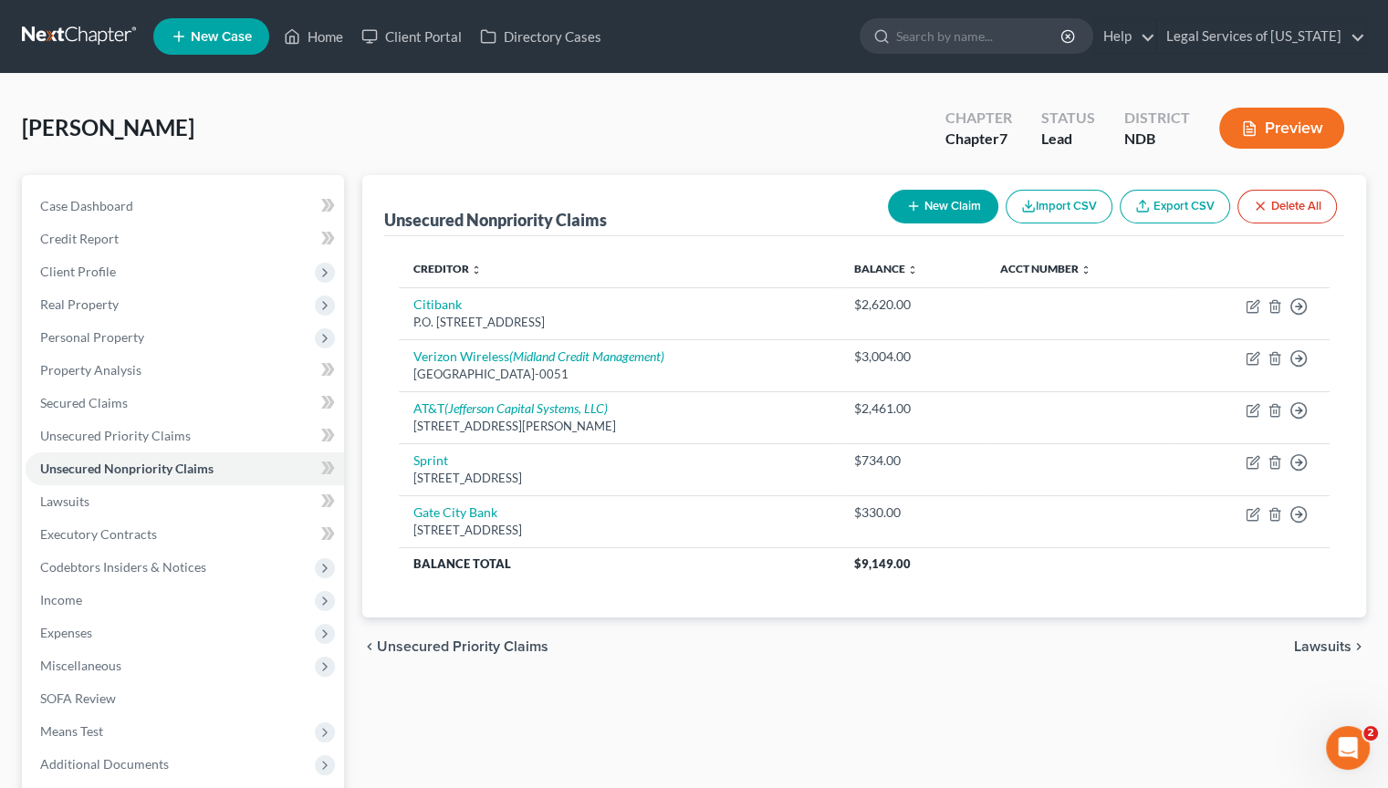
click at [931, 204] on button "New Claim" at bounding box center [943, 207] width 110 height 34
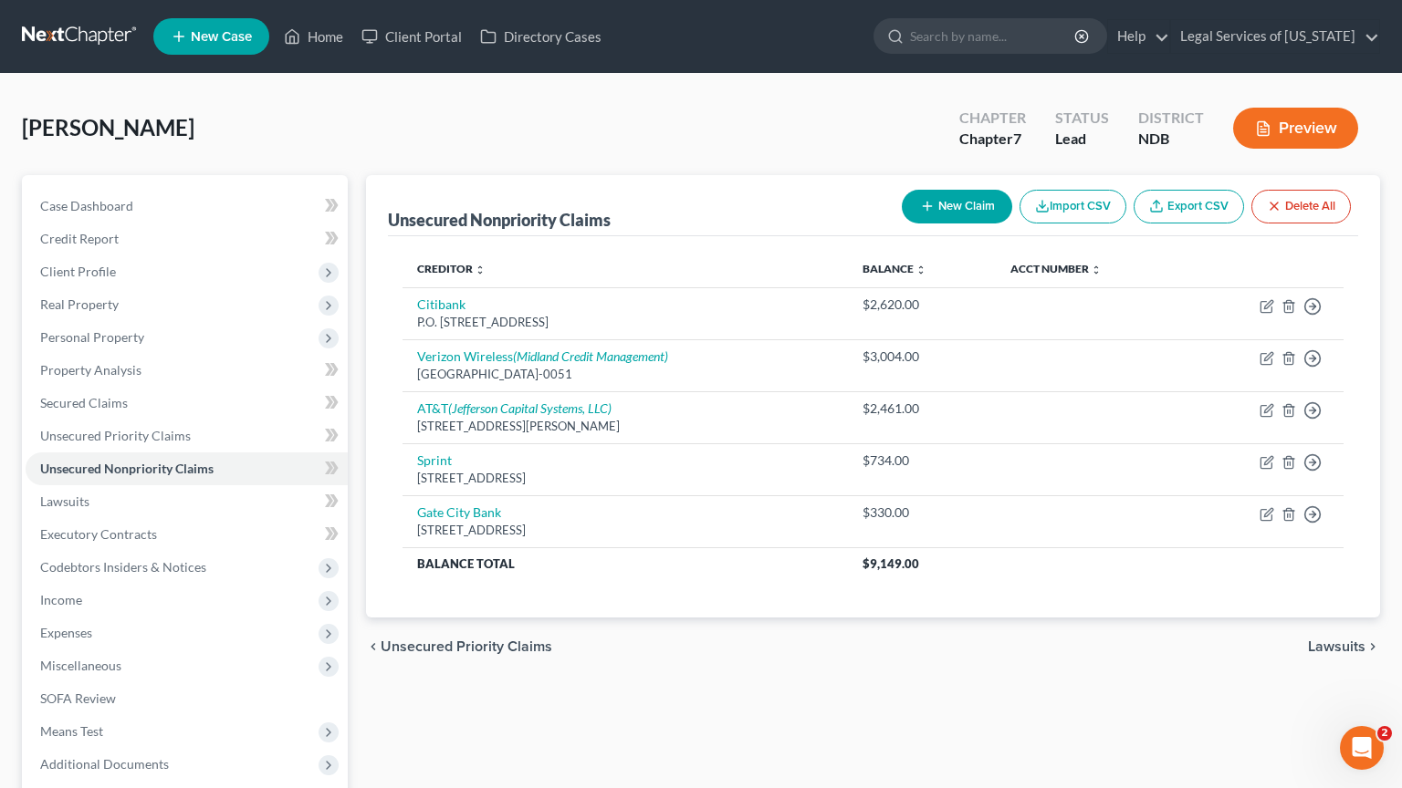
select select "0"
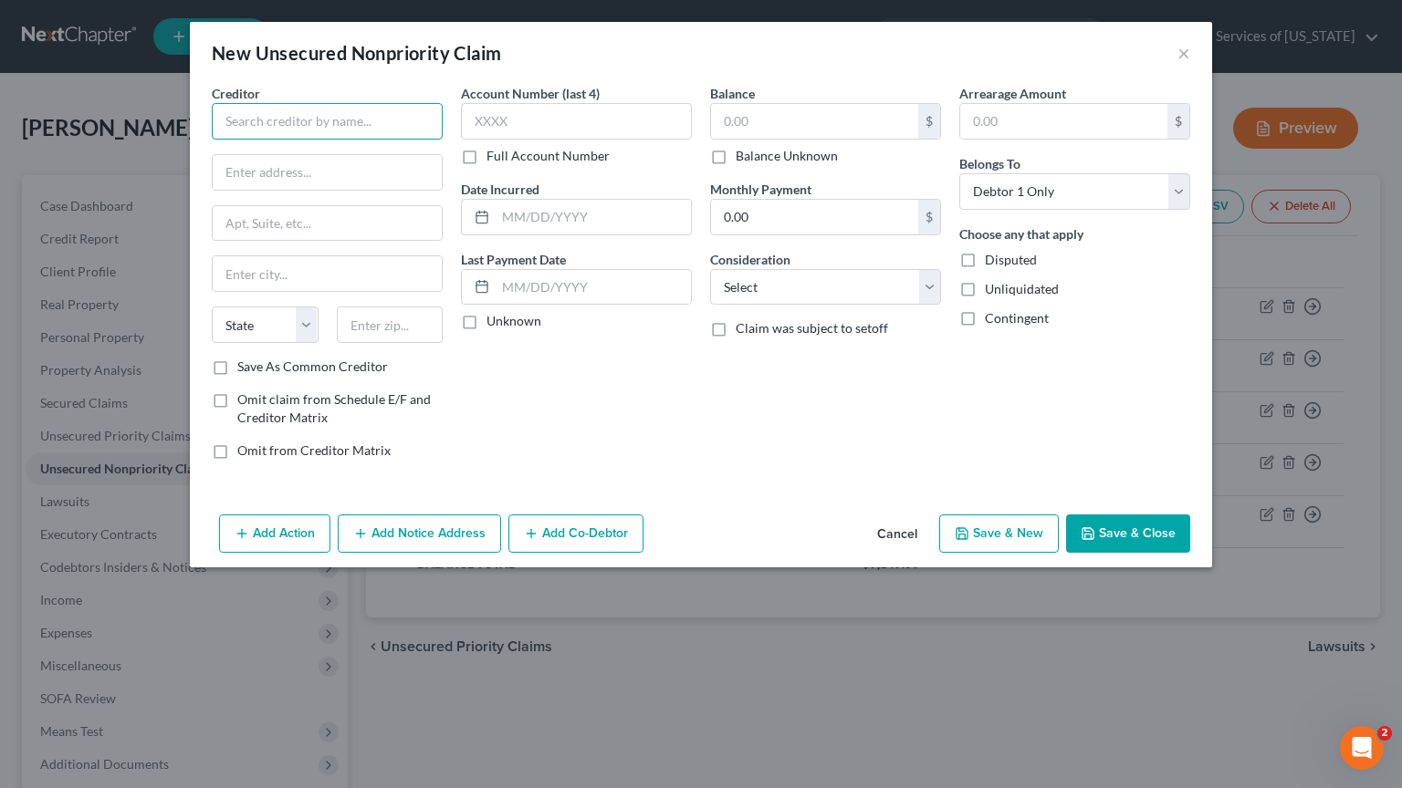
click at [378, 119] on input "text" at bounding box center [327, 121] width 231 height 36
type input "Republic Bank and Trust Co."
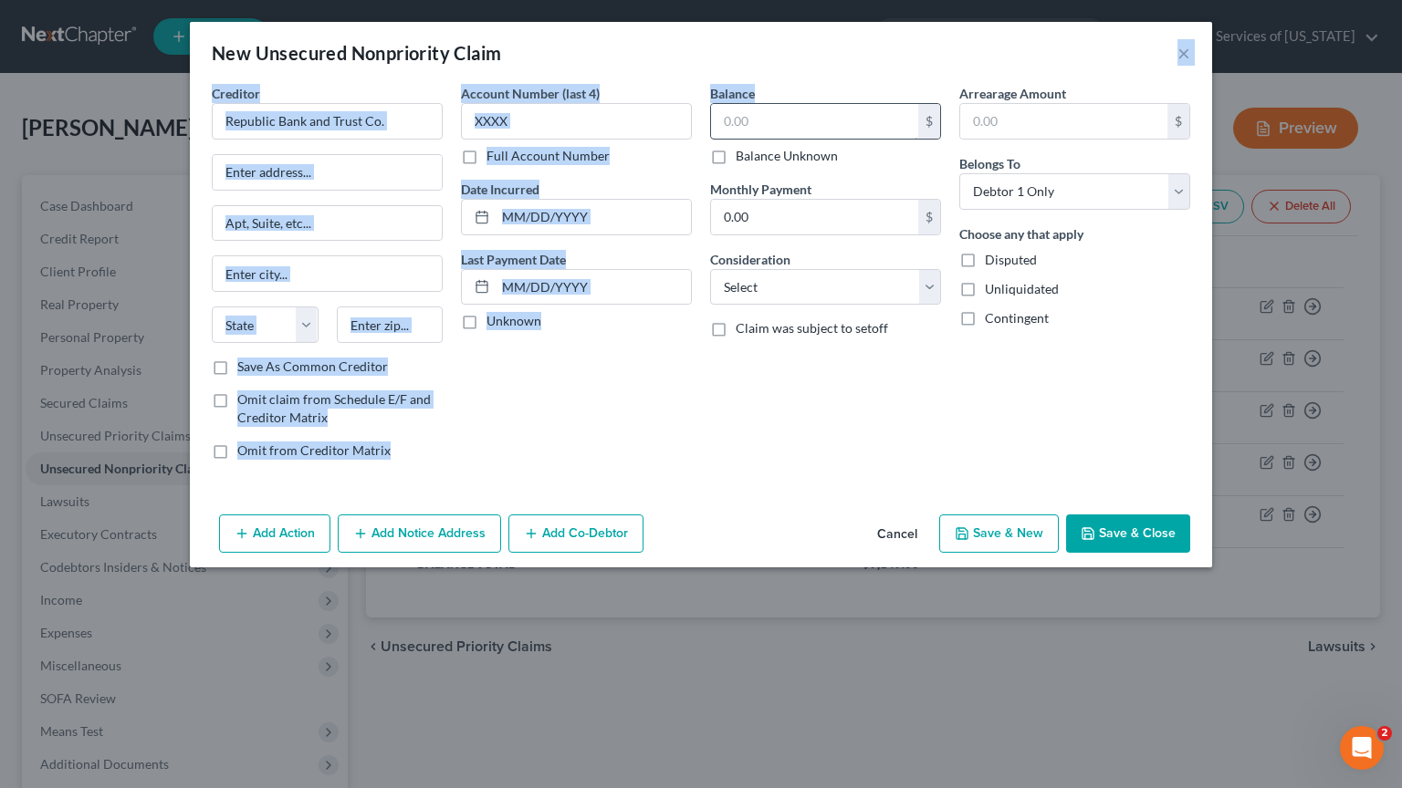
drag, startPoint x: 928, startPoint y: 21, endPoint x: 914, endPoint y: 121, distance: 101.3
click at [914, 121] on div "New Unsecured Nonpriority Claim × Creditor * Republic Bank and Trust Co. State …" at bounding box center [701, 394] width 1402 height 788
click at [894, 58] on div "New Unsecured Nonpriority Claim ×" at bounding box center [701, 53] width 1022 height 62
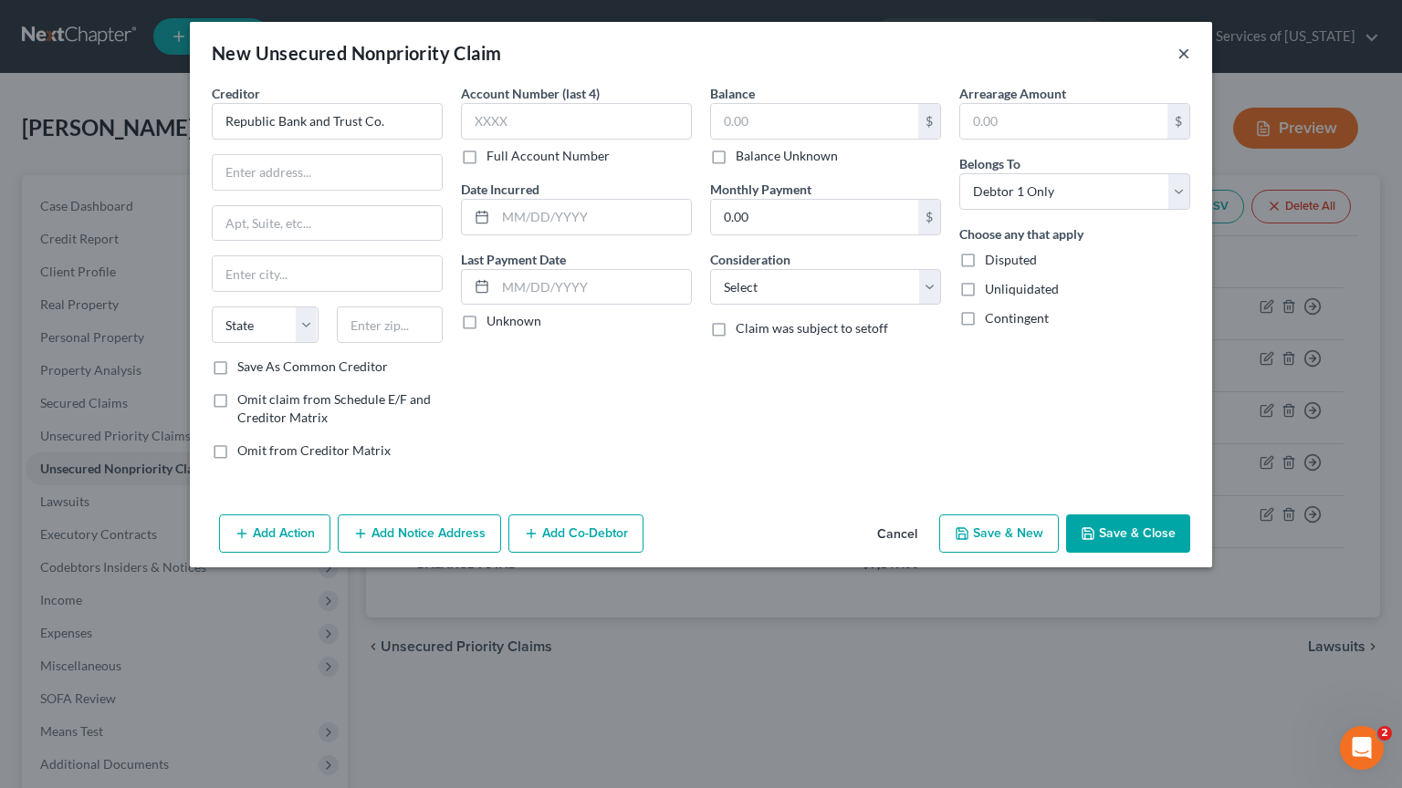
click at [1183, 57] on button "×" at bounding box center [1183, 53] width 13 height 22
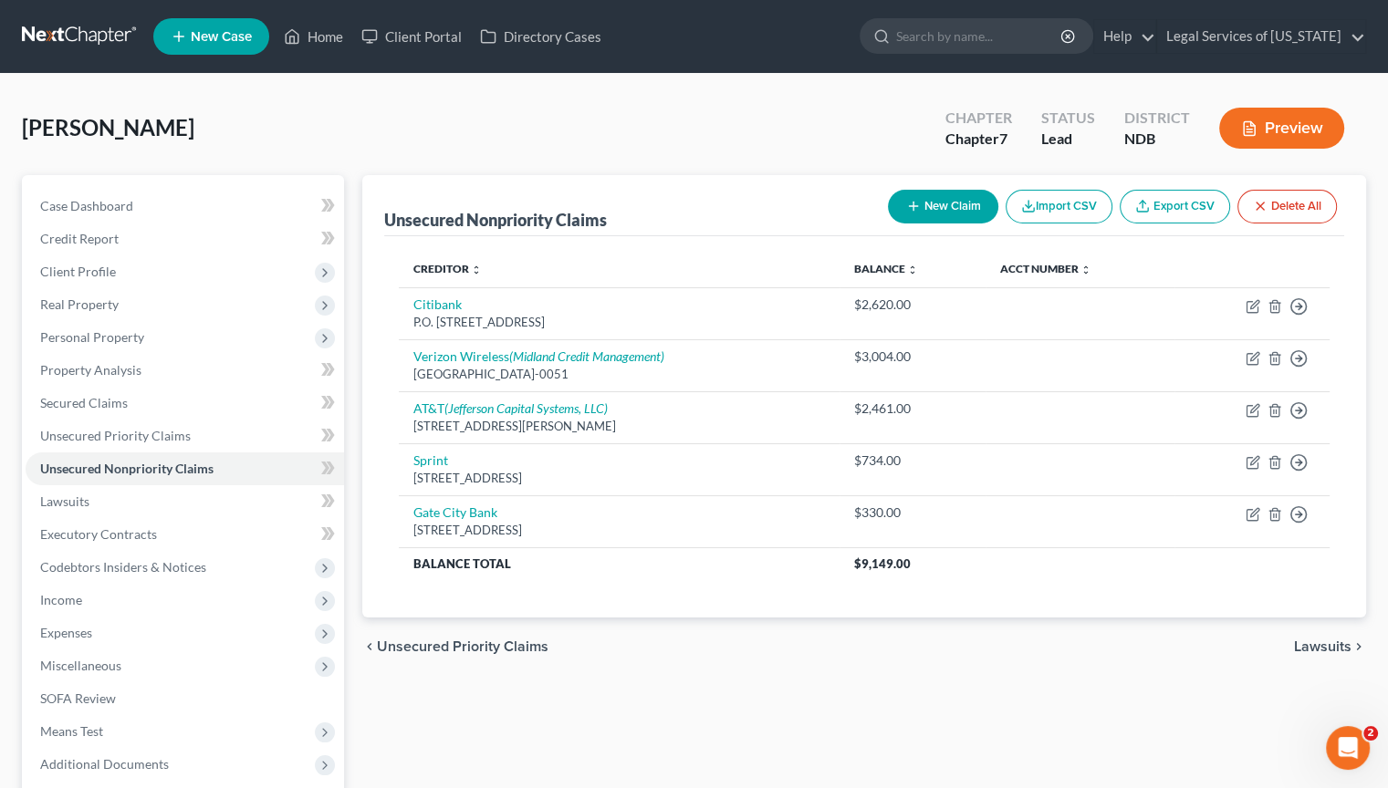
click at [669, 719] on div "Unsecured Nonpriority Claims New Claim Import CSV Export CSV Delete All Credito…" at bounding box center [864, 537] width 1022 height 725
click at [1322, 7] on nav "Home New Case Client Portal Directory Cases Legal Services of North Dakota ssim…" at bounding box center [694, 36] width 1388 height 73
click at [752, 28] on ul "New Case Home Client Portal Directory Cases - No Result - See all results Or Pr…" at bounding box center [759, 36] width 1213 height 47
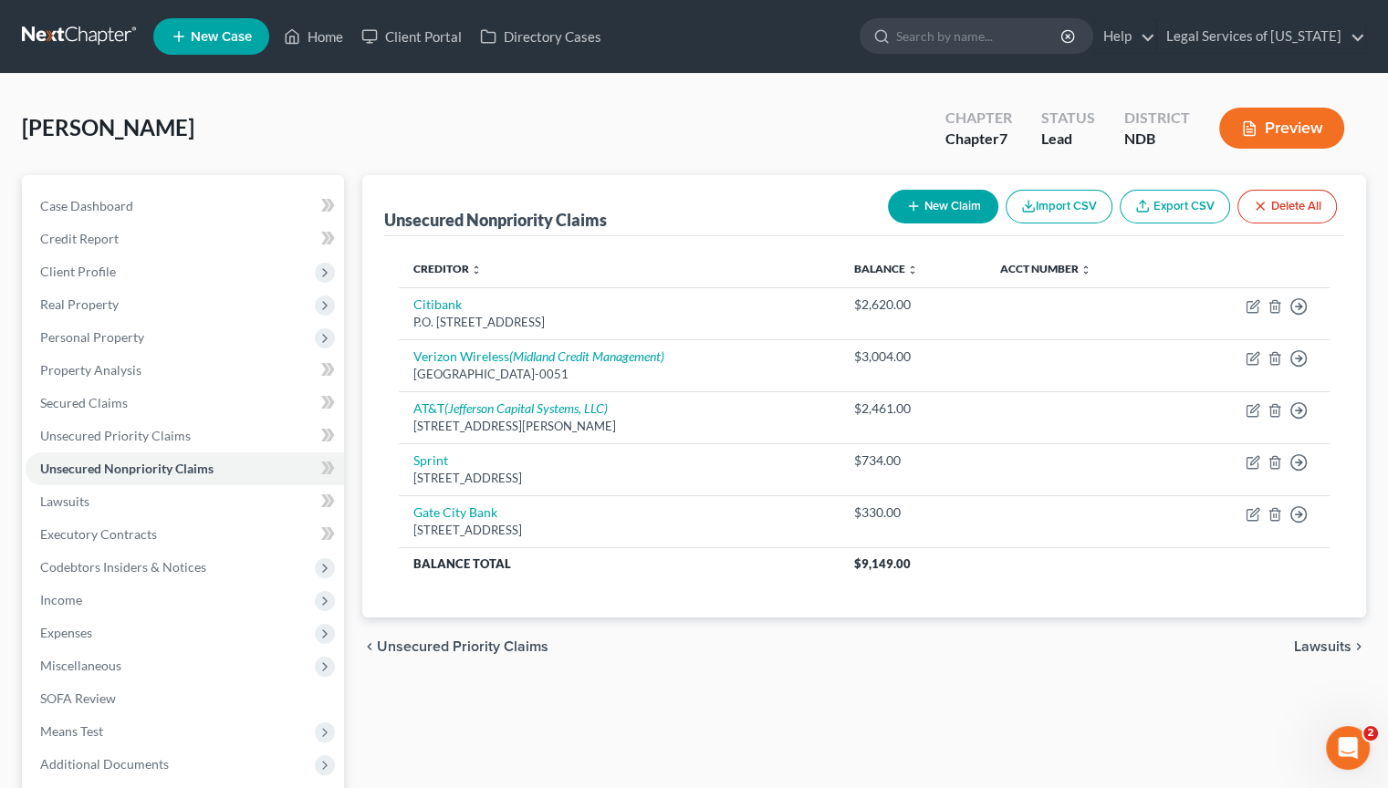
click at [752, 28] on ul "New Case Home Client Portal Directory Cases - No Result - See all results Or Pr…" at bounding box center [759, 36] width 1213 height 47
click at [455, 725] on div "Unsecured Nonpriority Claims New Claim Import CSV Export CSV Delete All Credito…" at bounding box center [864, 537] width 1022 height 725
click at [1285, 756] on div "Unsecured Nonpriority Claims New Claim Import CSV Export CSV Delete All Credito…" at bounding box center [864, 537] width 1022 height 725
click at [1346, 5] on nav "Home New Case Client Portal Directory Cases Legal Services of North Dakota ssim…" at bounding box center [694, 36] width 1388 height 73
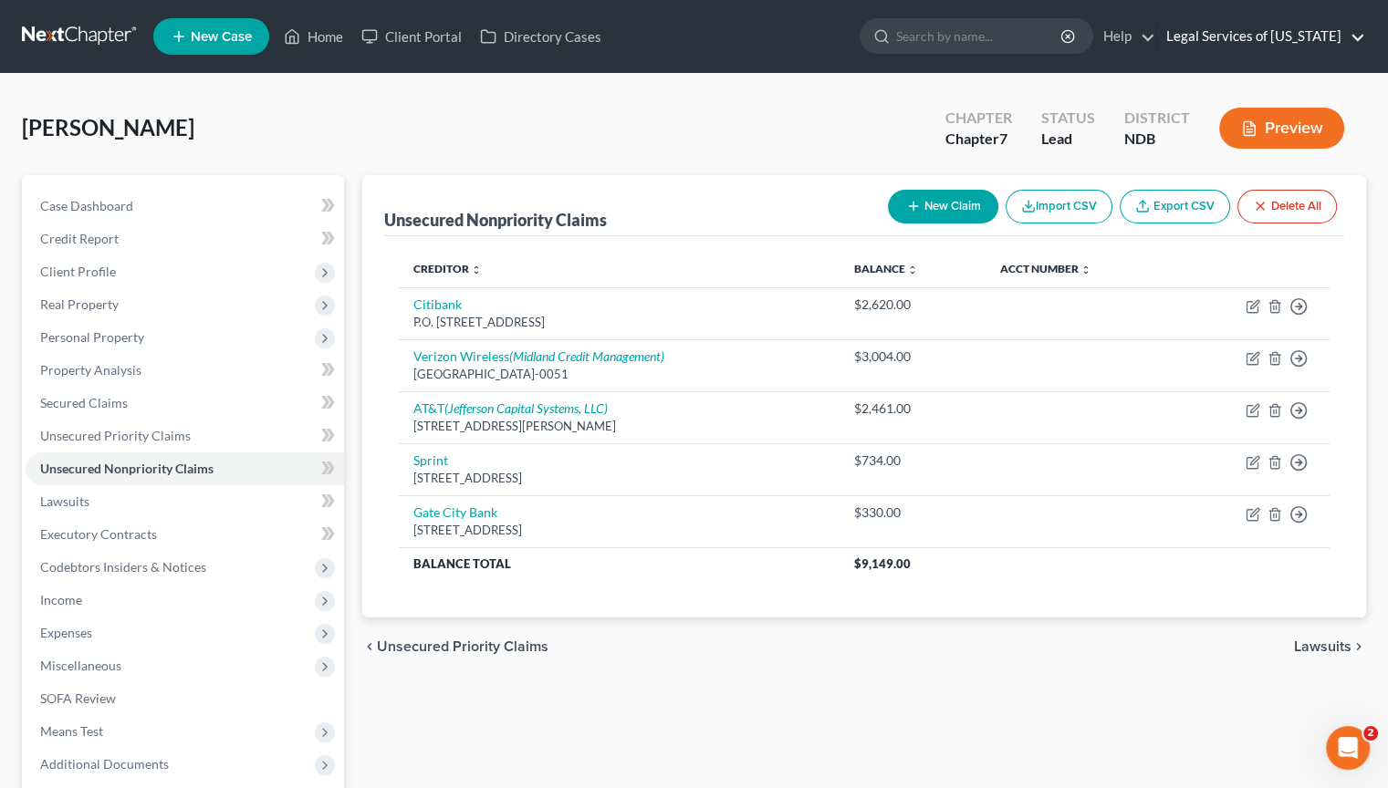
click at [1358, 33] on link "Legal Services of [US_STATE]" at bounding box center [1261, 36] width 208 height 33
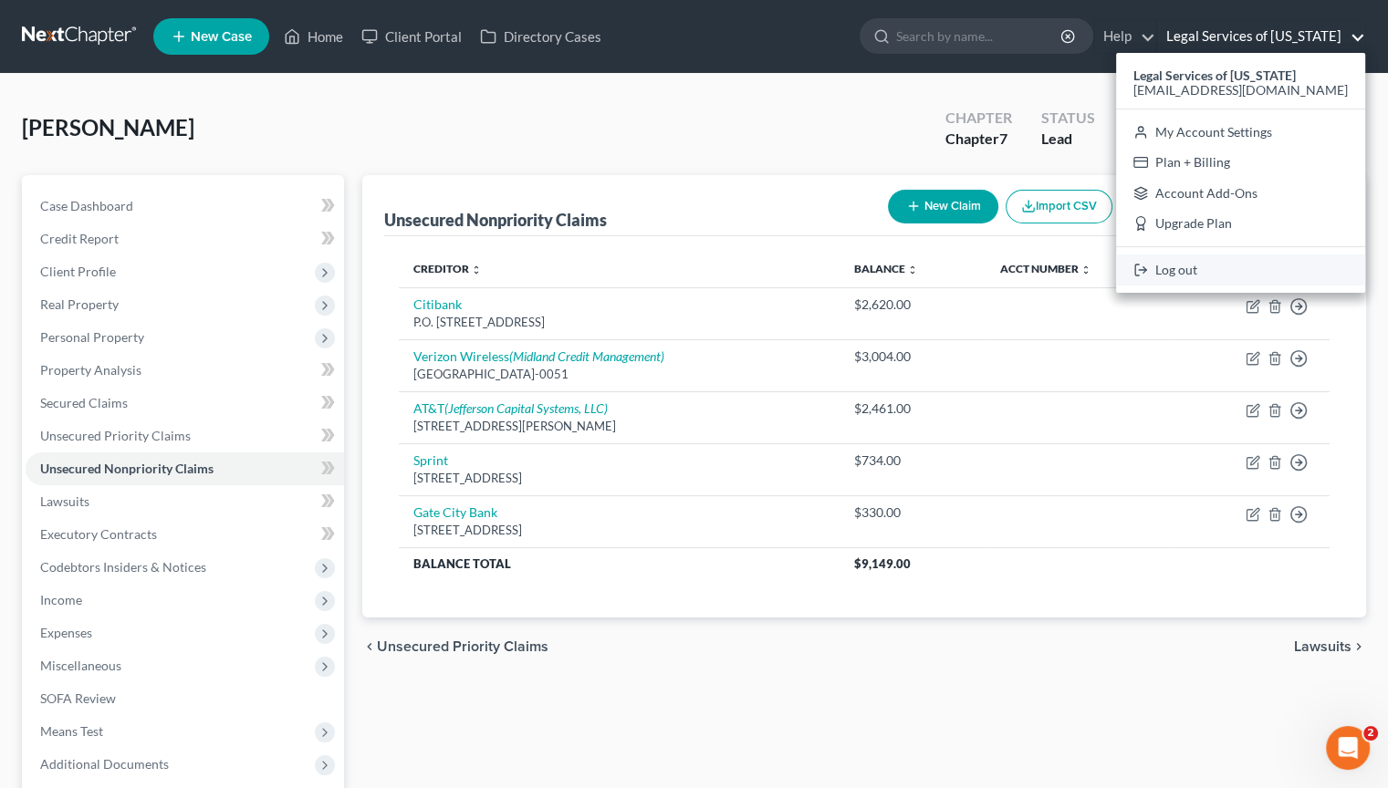
click at [1186, 261] on link "Log out" at bounding box center [1240, 270] width 249 height 31
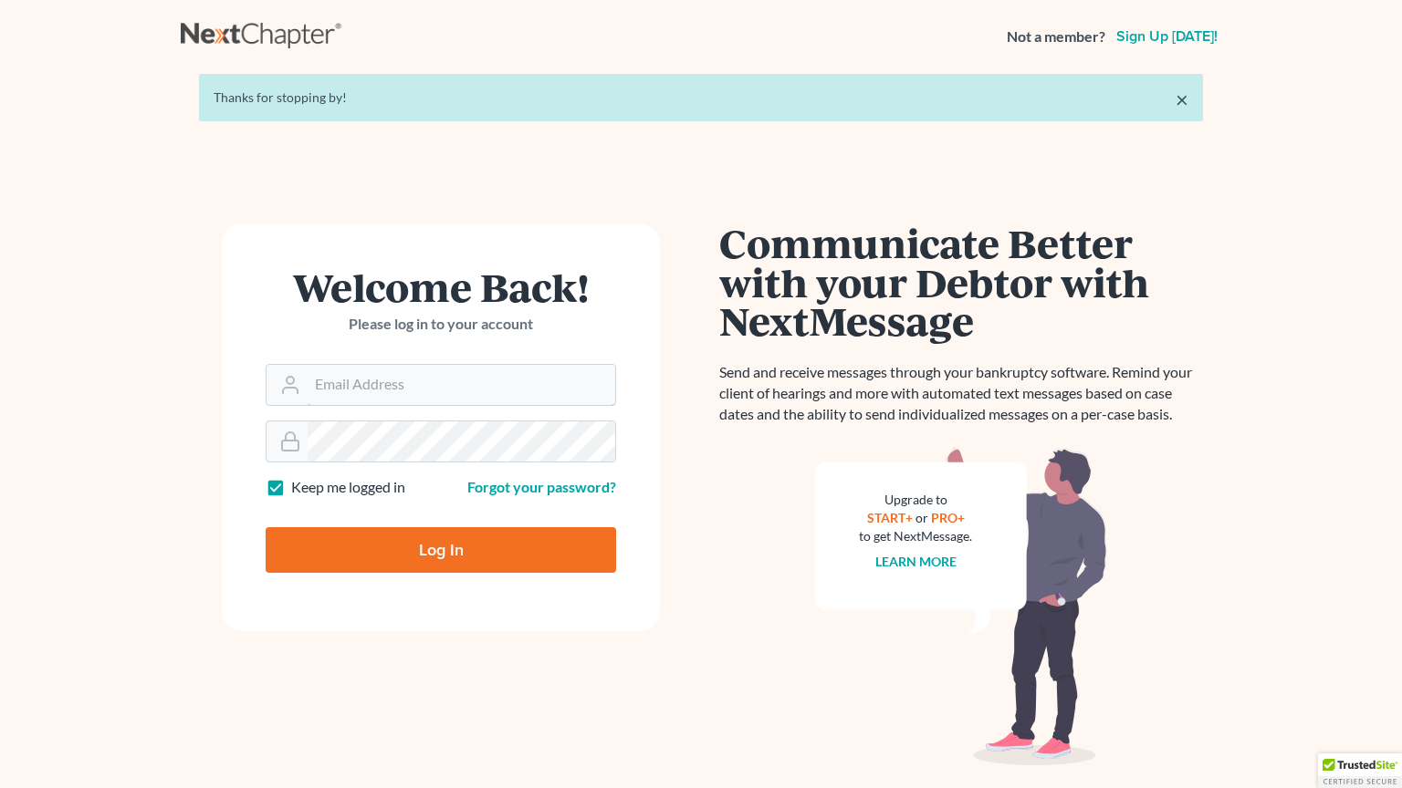
type input "snowcastlend"
click at [1226, 51] on nav "Not a member? Sign up today!" at bounding box center [701, 36] width 1402 height 73
click at [151, 102] on main "× Thanks for stopping by! Welcome Back! Please log in to your account Email Add…" at bounding box center [701, 418] width 1402 height 691
click at [723, 0] on nav "Not a member? Sign up today!" at bounding box center [701, 36] width 1402 height 73
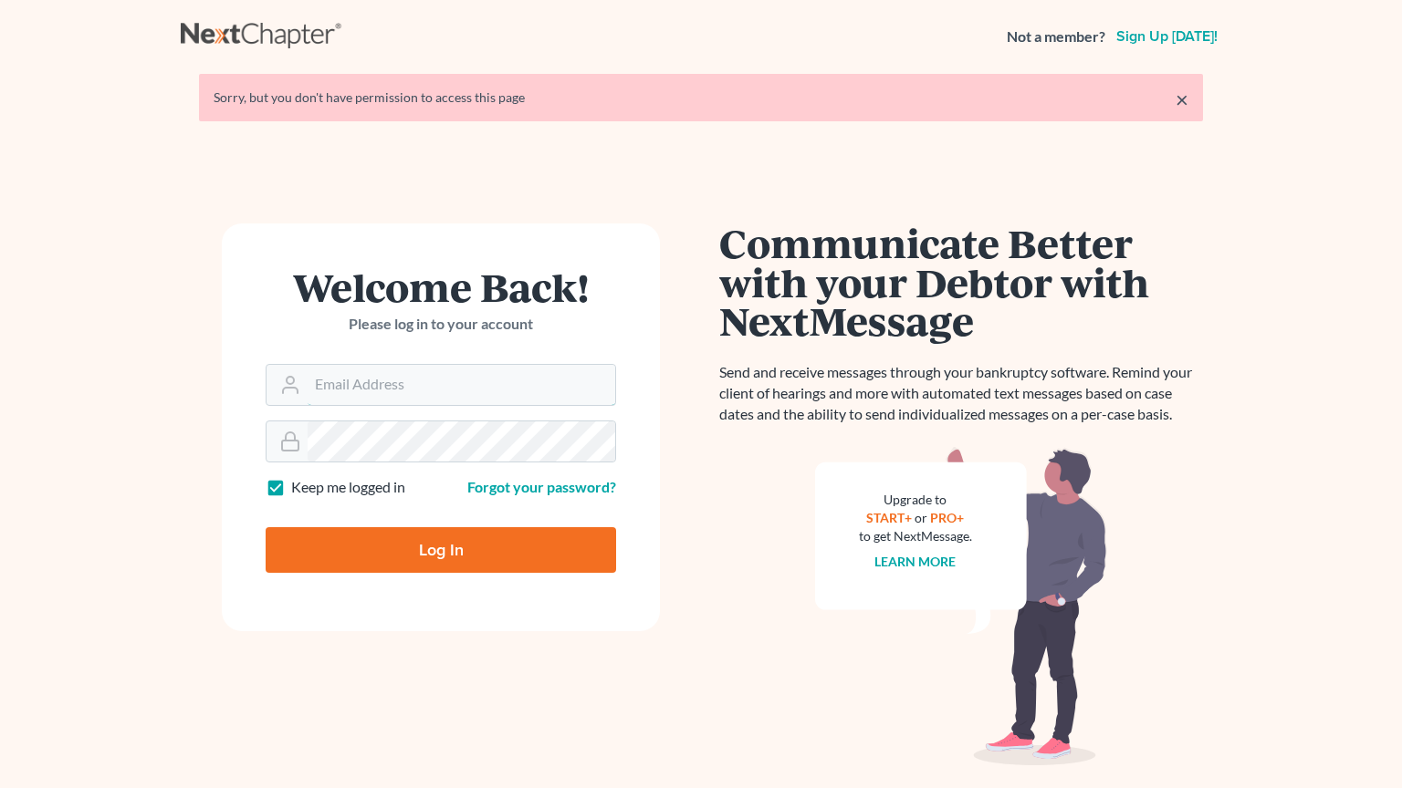
type input "snowcastlend"
click at [429, 564] on input "Log In" at bounding box center [441, 550] width 350 height 46
type input "Thinking..."
type input "snowcastlend"
click at [608, 182] on div "Welcome Back! Please log in to your account Email Address snowcastlend Password…" at bounding box center [701, 450] width 1040 height 540
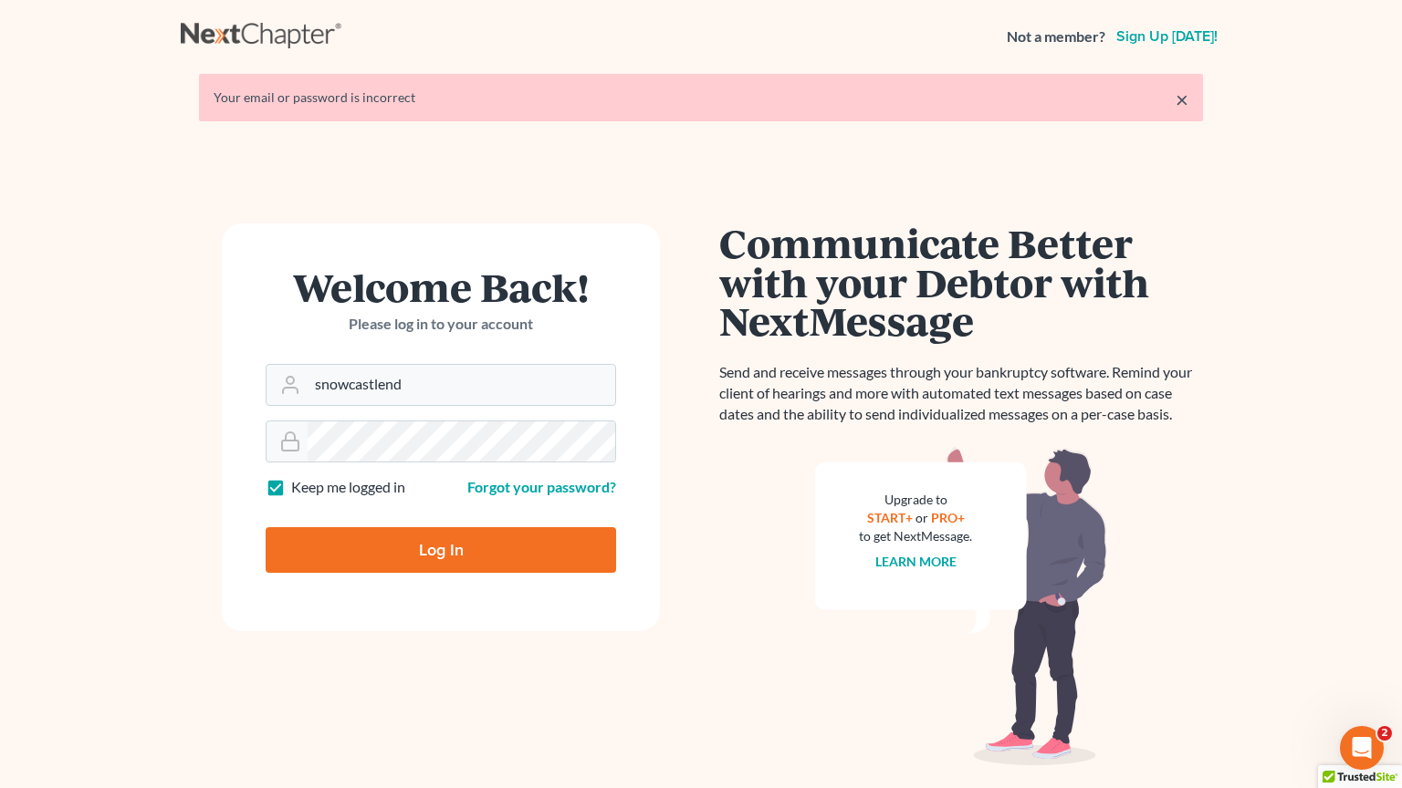
click at [454, 551] on input "Log In" at bounding box center [441, 550] width 350 height 46
type input "Thinking..."
type input "snowcastlend"
click at [454, 549] on input "Log In" at bounding box center [441, 550] width 350 height 46
type input "Thinking..."
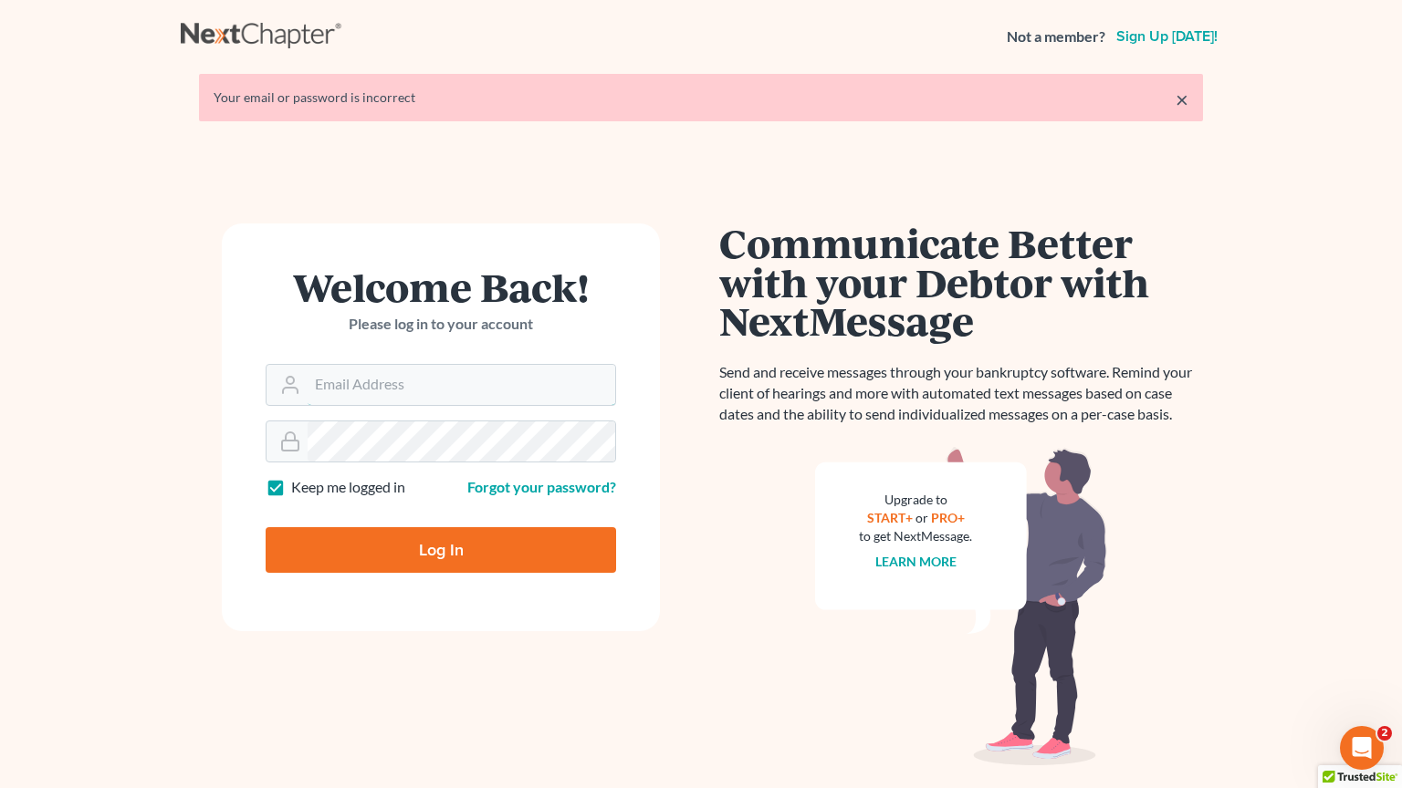
type input "snowcastlend"
click at [1162, 631] on div "Communicate Better with your Debtor with NextMessage Send and receive messages …" at bounding box center [961, 495] width 484 height 542
click at [1015, 238] on h1 "Communicate Better with your Debtor with NextMessage" at bounding box center [961, 282] width 484 height 117
click at [1056, 40] on strong "Not a member?" at bounding box center [1055, 36] width 99 height 21
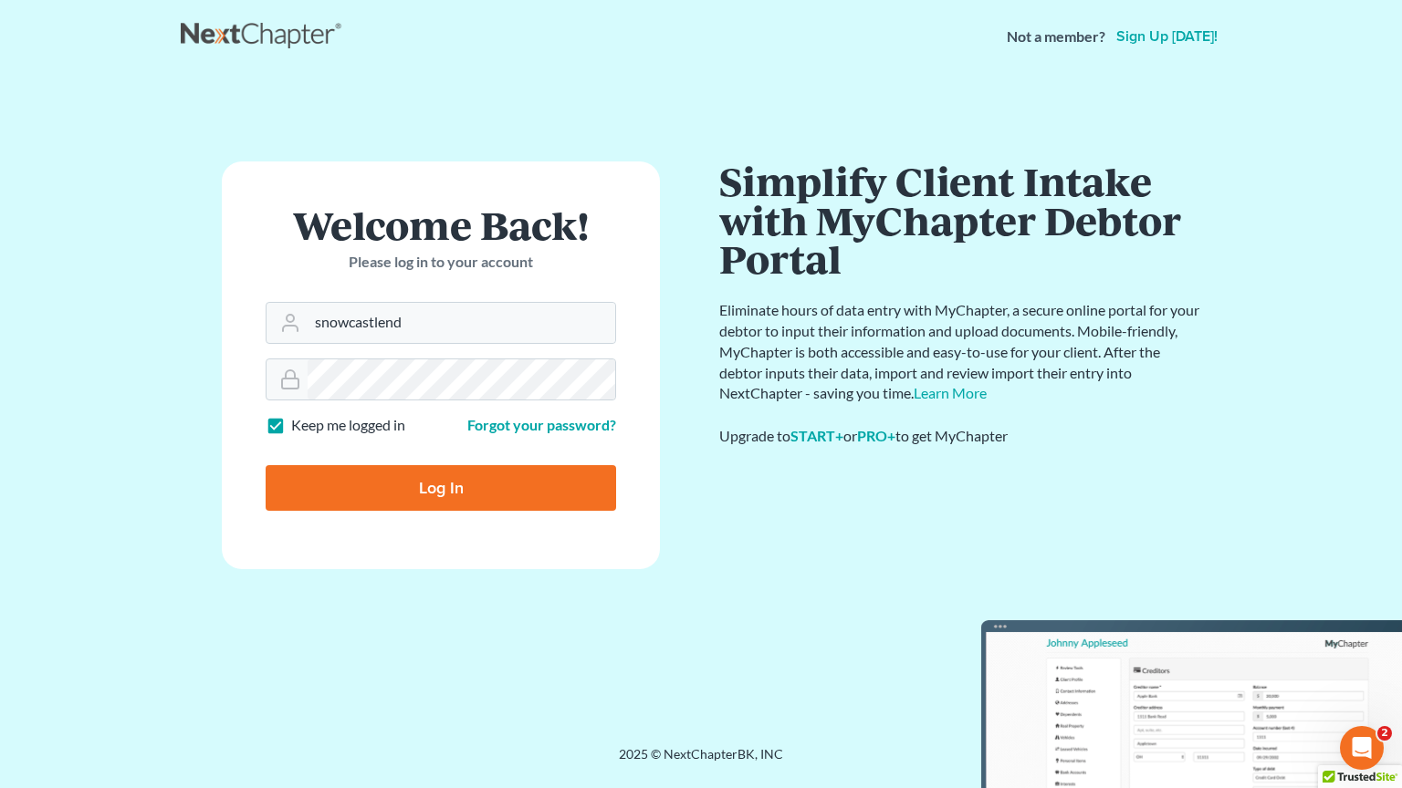
click at [1173, 99] on div "Welcome Back! Please log in to your account Email Address snowcastlend Password…" at bounding box center [701, 388] width 1040 height 628
click at [653, 653] on div "Welcome Back! Please log in to your account Email Address snowcastlend Password…" at bounding box center [441, 410] width 520 height 496
click at [654, 664] on div "Welcome Back! Please log in to your account Email Address snowcastlend Password…" at bounding box center [701, 388] width 1040 height 628
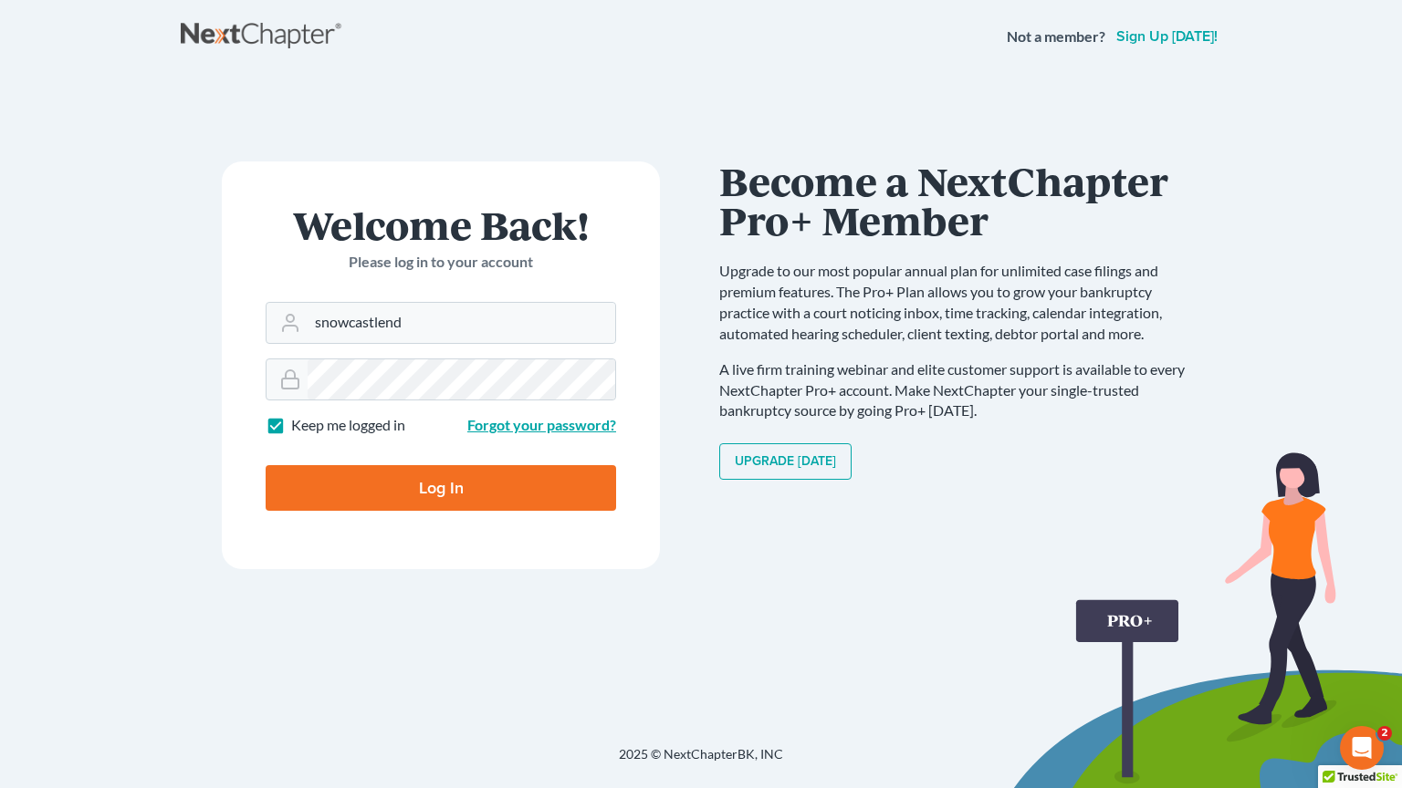
click at [506, 422] on link "Forgot your password?" at bounding box center [541, 424] width 149 height 17
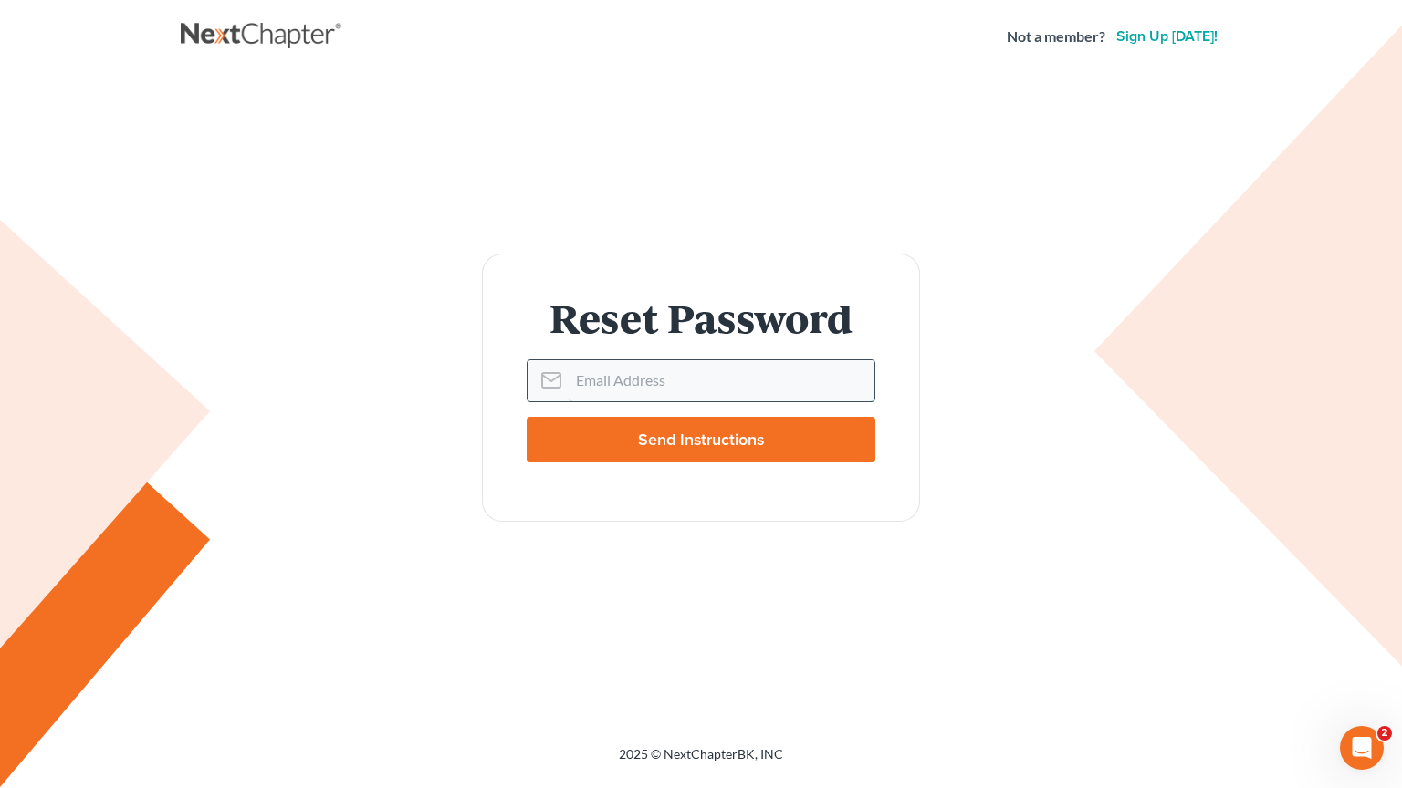
click at [642, 379] on input "Email Address" at bounding box center [721, 380] width 306 height 40
type input "[EMAIL_ADDRESS][DOMAIN_NAME]"
click at [703, 446] on input "Send Instructions" at bounding box center [701, 440] width 349 height 46
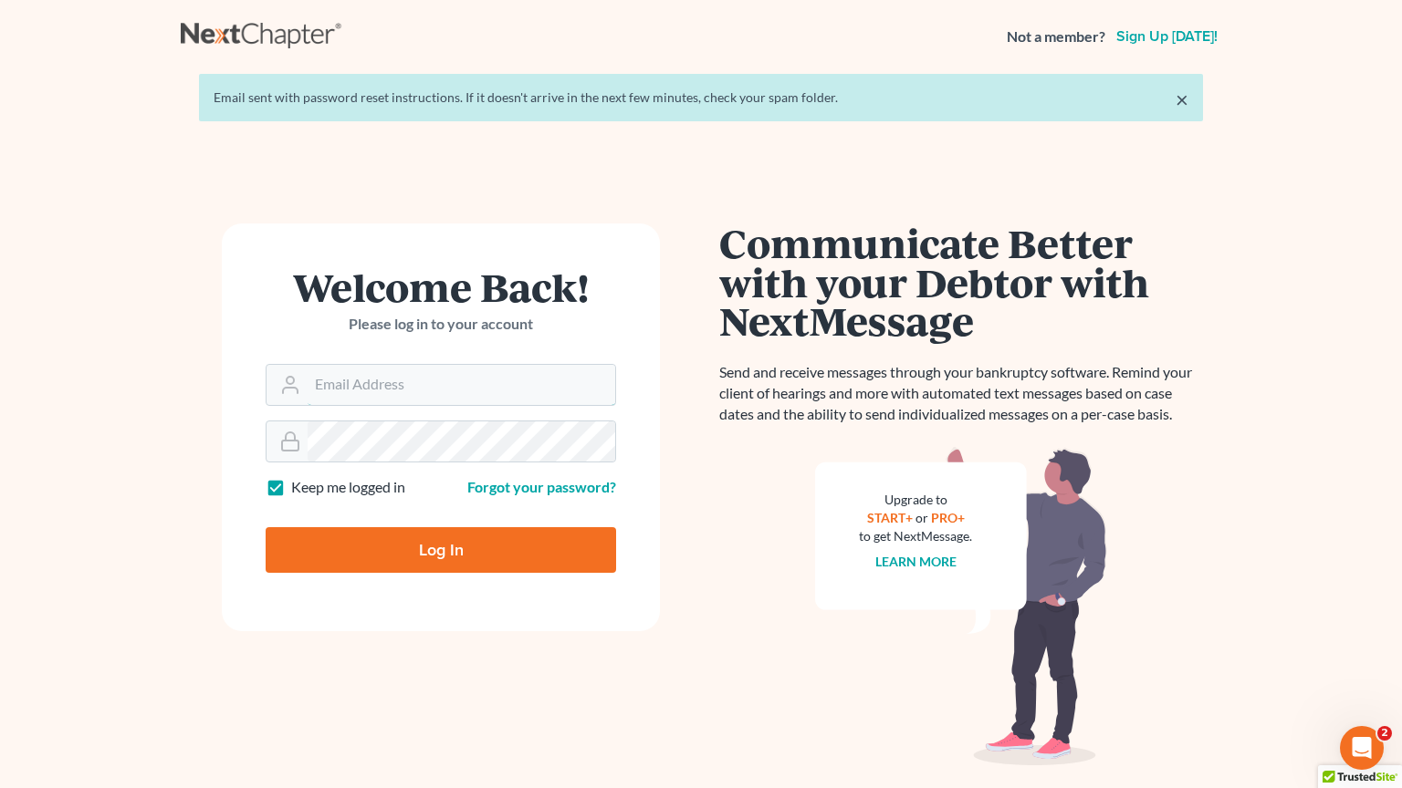
type input "snowcastlend"
click at [337, 546] on input "Log In" at bounding box center [441, 550] width 350 height 46
type input "Thinking..."
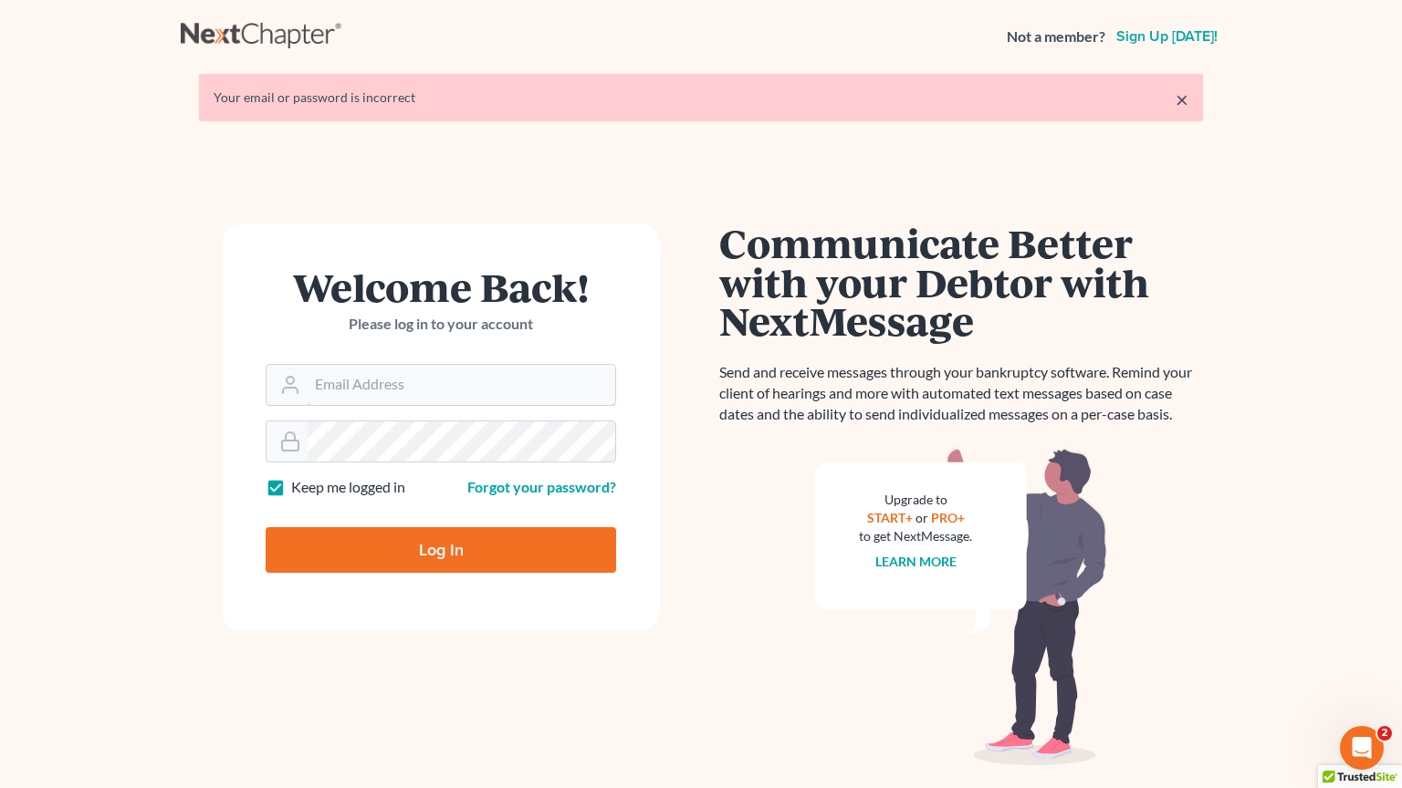
type input "snowcastlend"
click at [631, 2] on nav "Not a member? Sign up [DATE]!" at bounding box center [701, 36] width 1402 height 73
click at [620, 8] on nav "Not a member? Sign up [DATE]!" at bounding box center [701, 36] width 1402 height 73
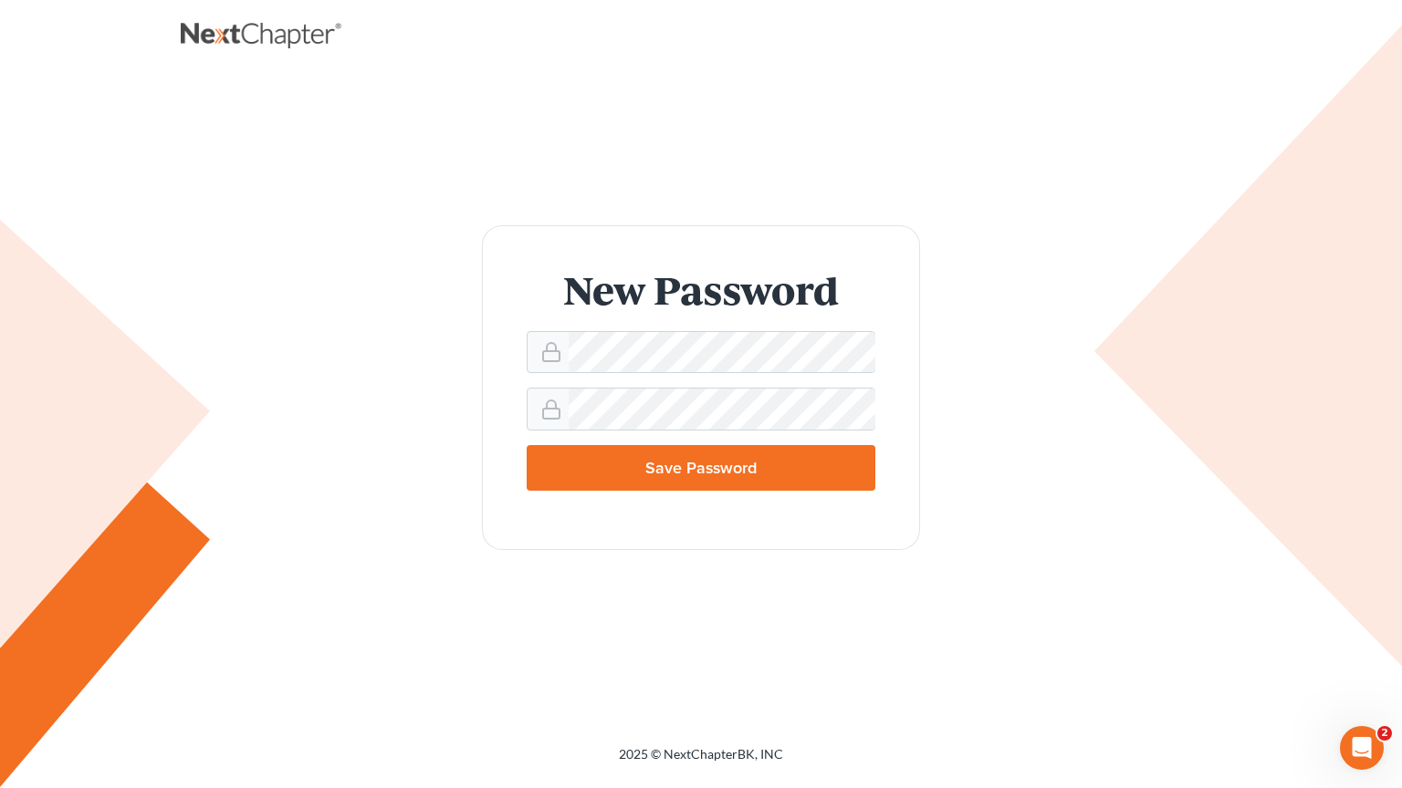
click at [679, 215] on div "New Password Save Password" at bounding box center [701, 388] width 1040 height 628
click at [650, 454] on input "Save Password" at bounding box center [701, 468] width 349 height 46
type input "Thinking..."
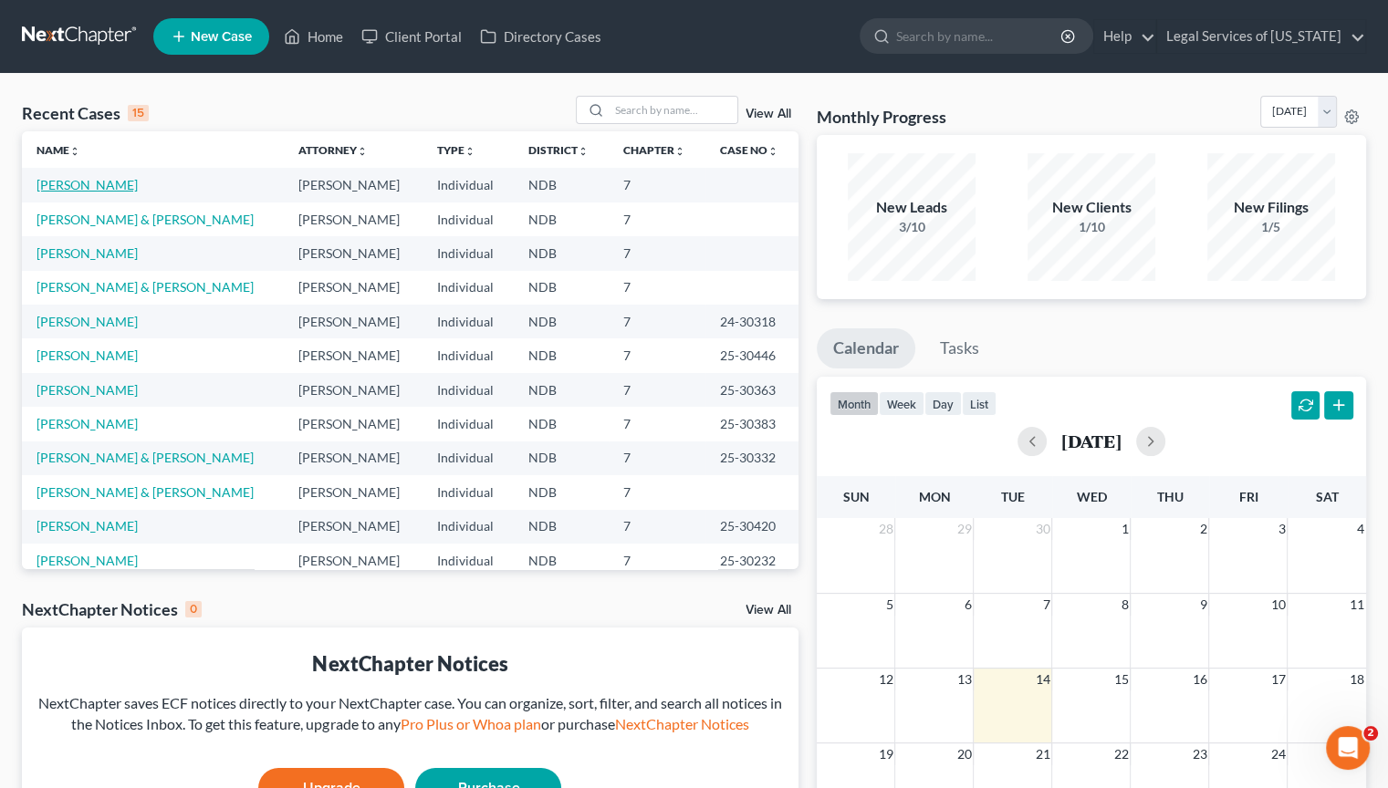
click at [69, 182] on link "[PERSON_NAME]" at bounding box center [86, 185] width 101 height 16
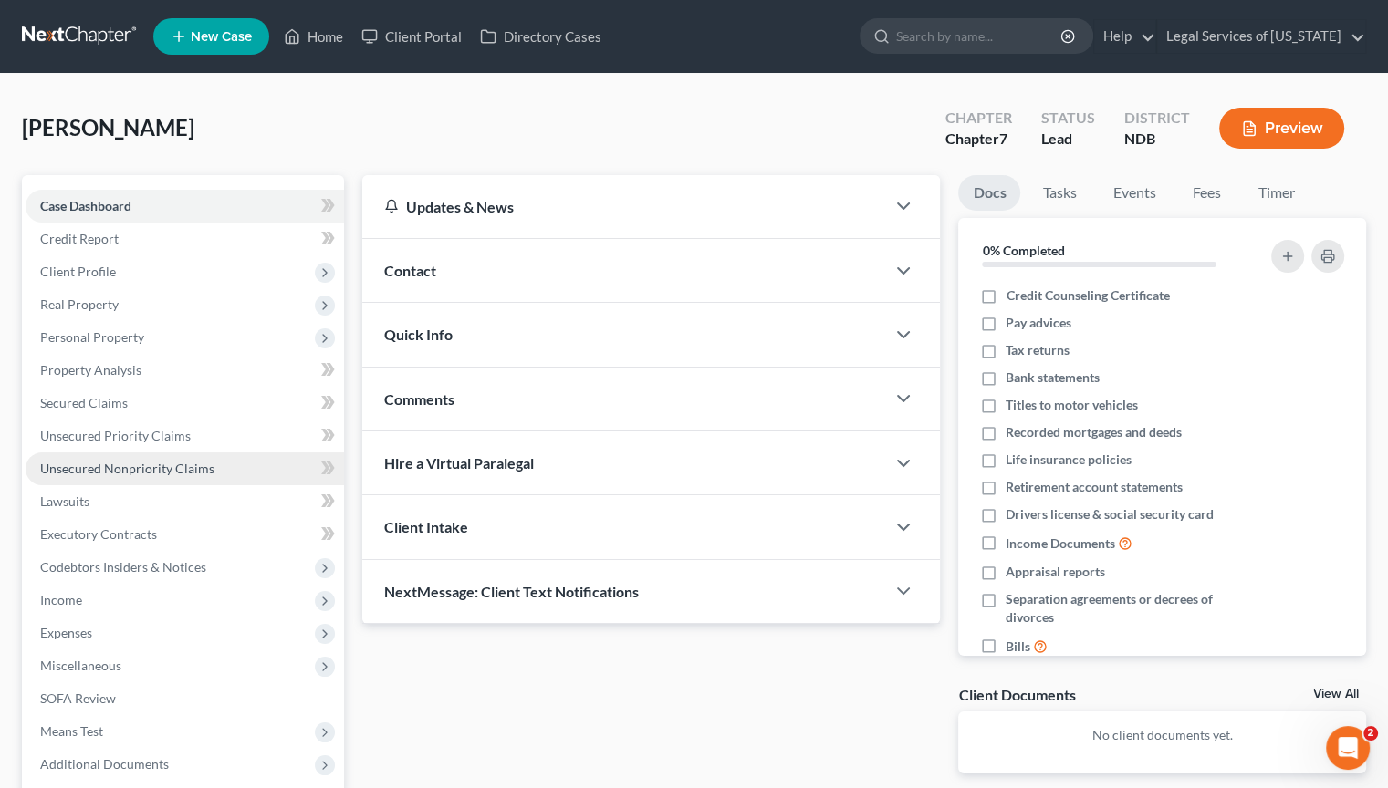
click at [89, 462] on span "Unsecured Nonpriority Claims" at bounding box center [127, 469] width 174 height 16
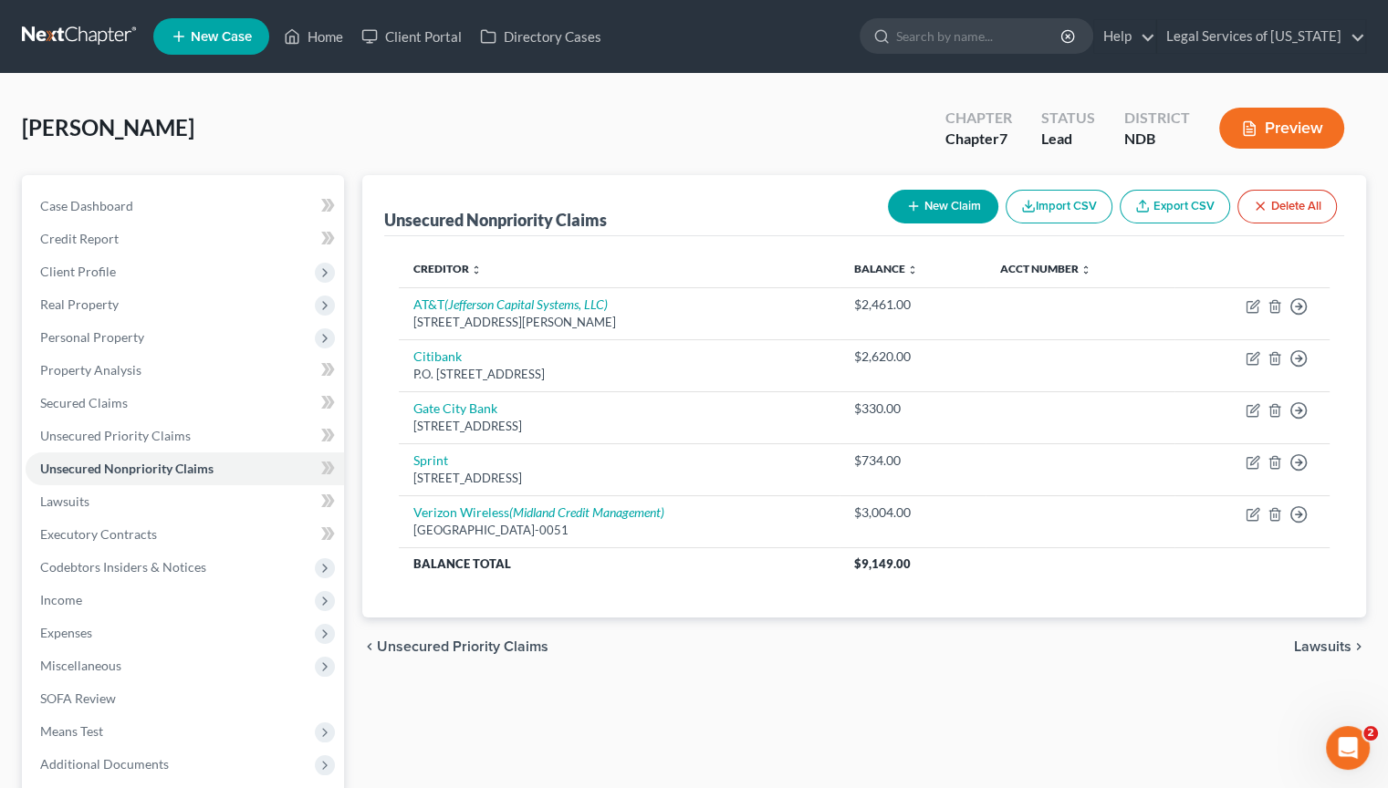
click at [956, 207] on button "New Claim" at bounding box center [943, 207] width 110 height 34
select select "0"
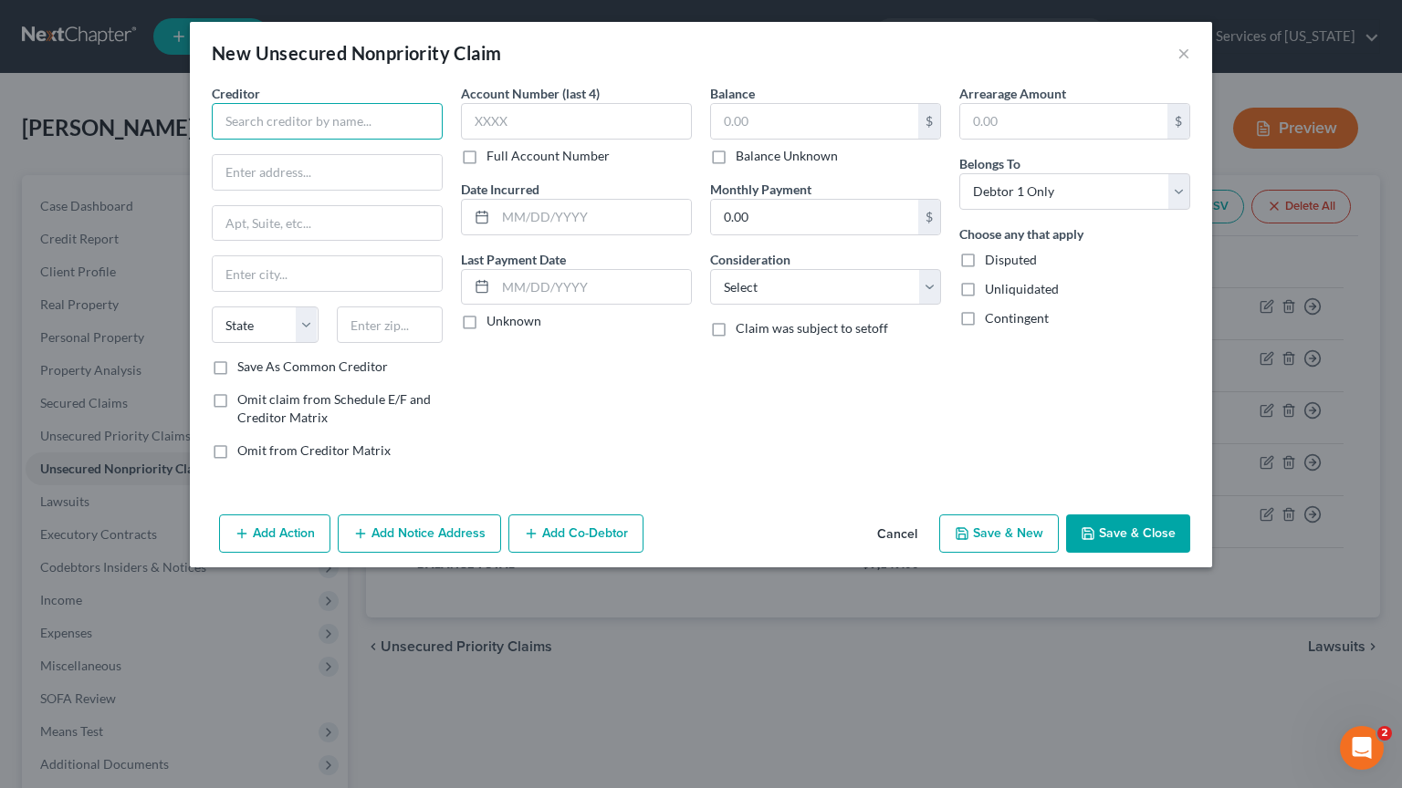
click at [413, 124] on input "text" at bounding box center [327, 121] width 231 height 36
type input "Republic Bank & Trust Co"
type input "601 W Market St"
type input "40202"
type input "Louisville"
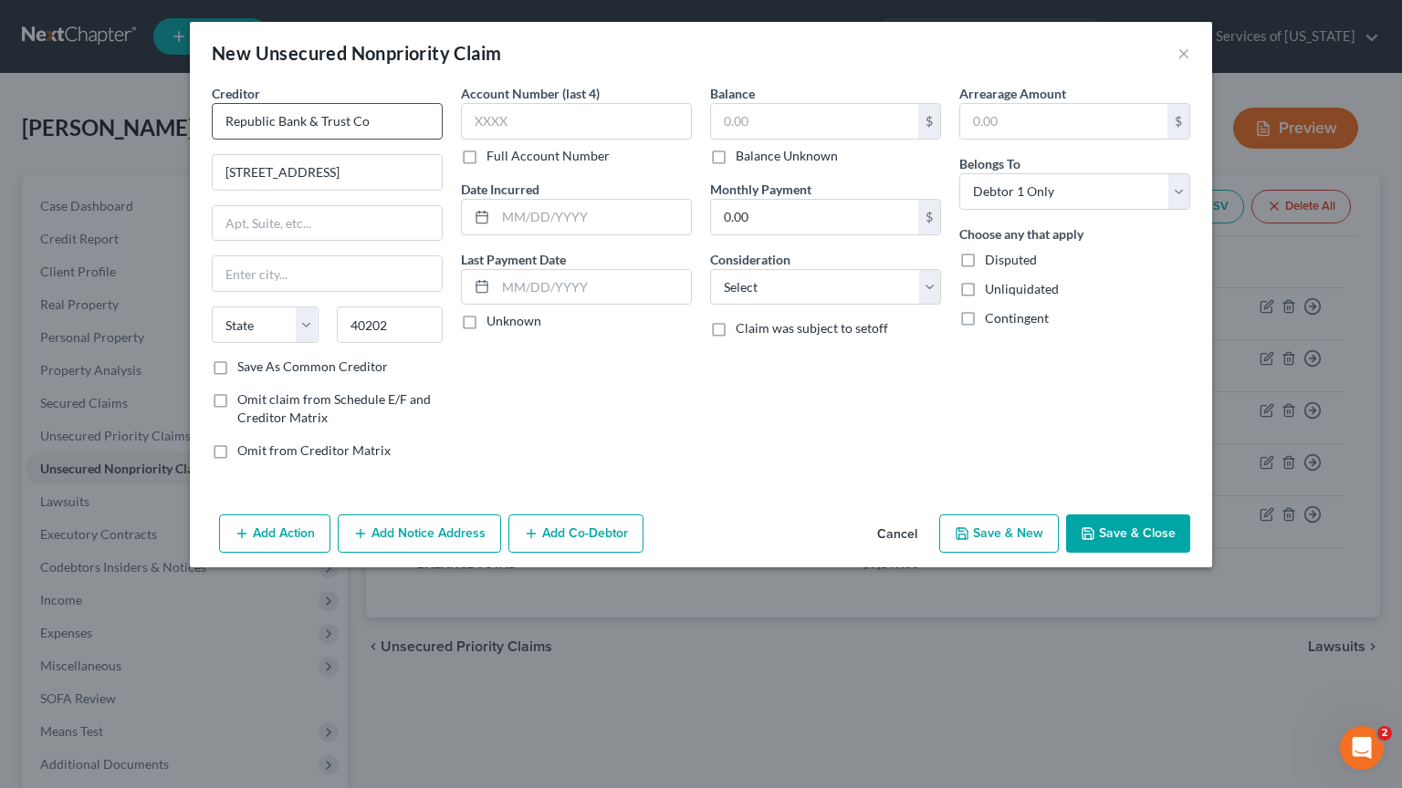
select select "18"
click at [237, 362] on label "Save As Common Creditor" at bounding box center [312, 367] width 151 height 18
click at [245, 362] on input "Save As Common Creditor" at bounding box center [251, 364] width 12 height 12
checkbox input "true"
click at [807, 118] on input "text" at bounding box center [814, 121] width 207 height 35
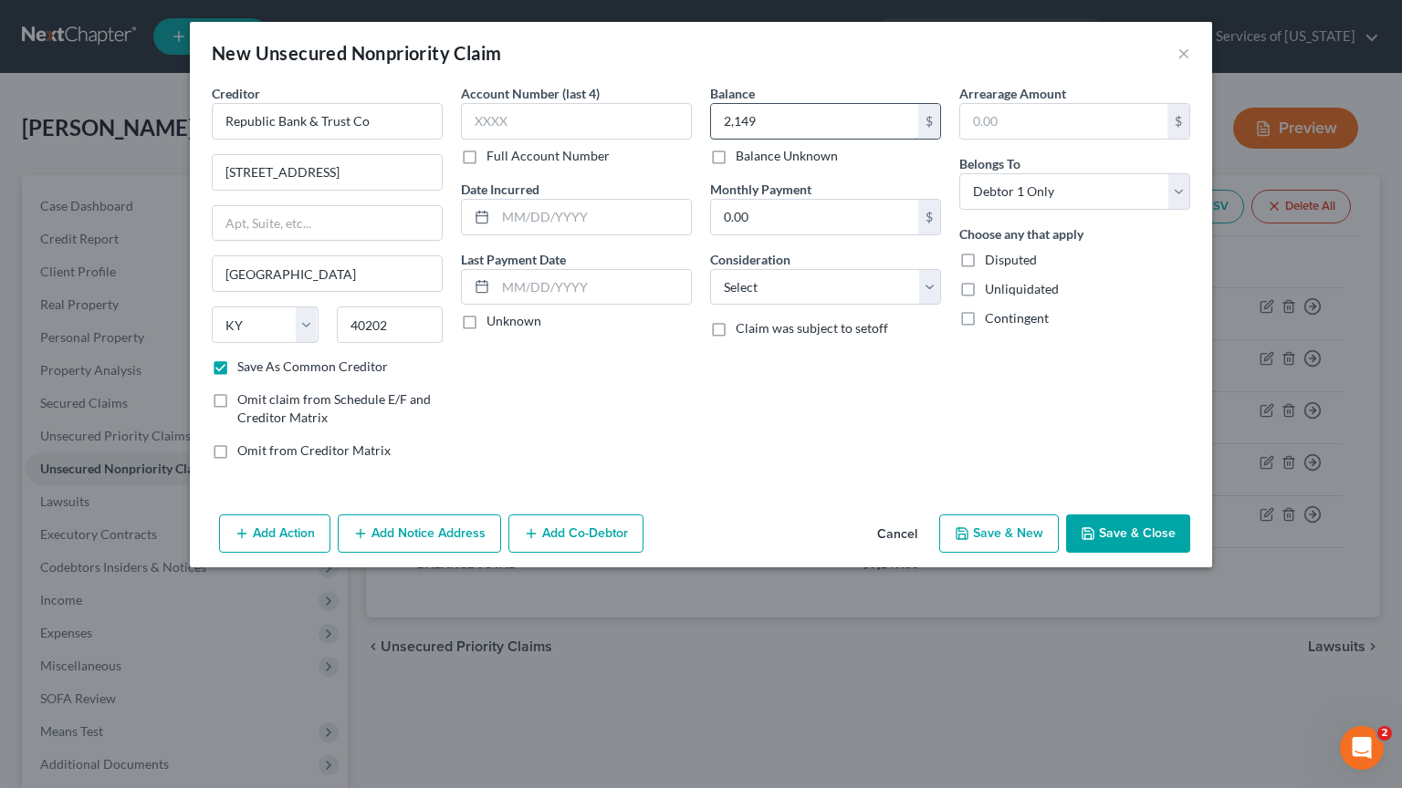
type input "2,149"
click at [372, 529] on button "Add Notice Address" at bounding box center [419, 534] width 163 height 38
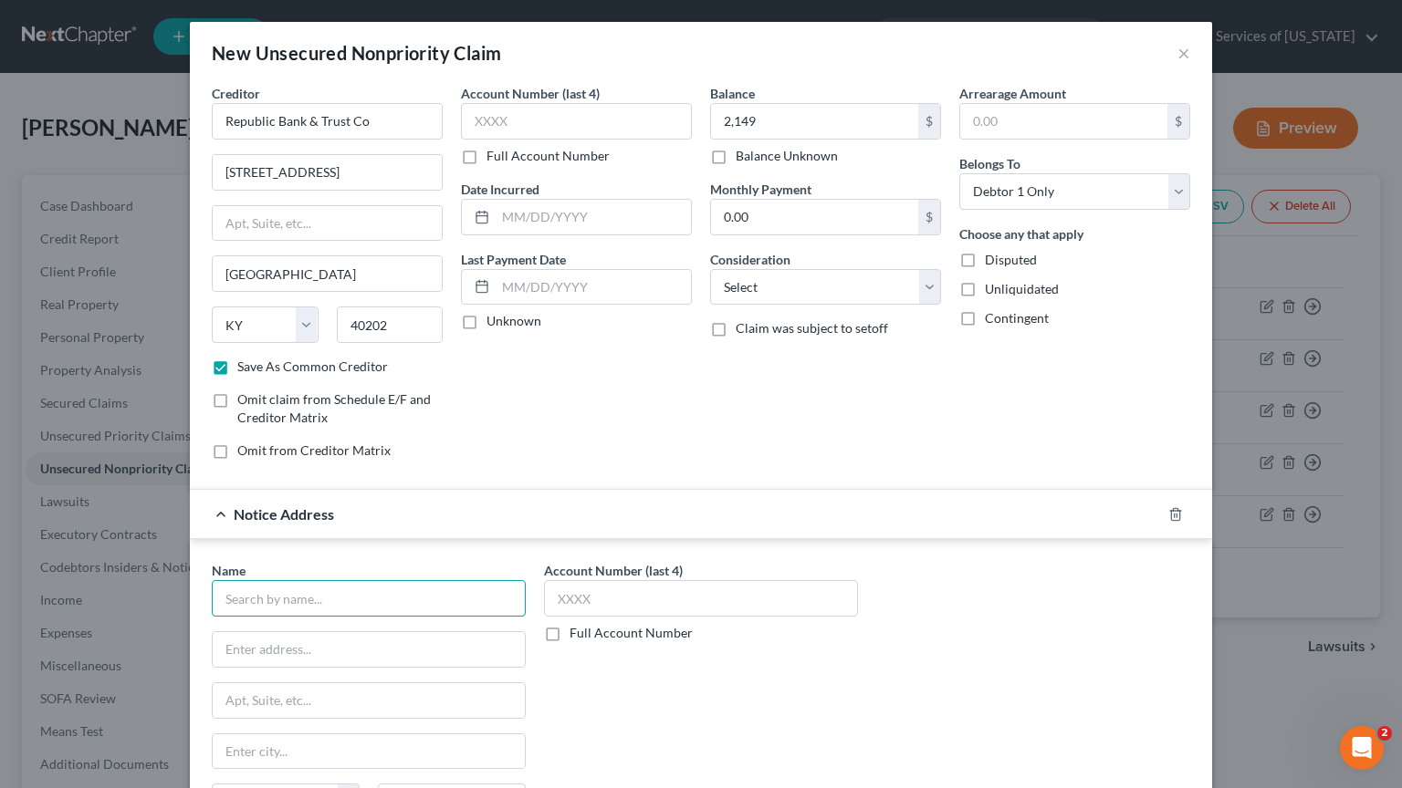
click at [342, 599] on input "text" at bounding box center [369, 598] width 314 height 36
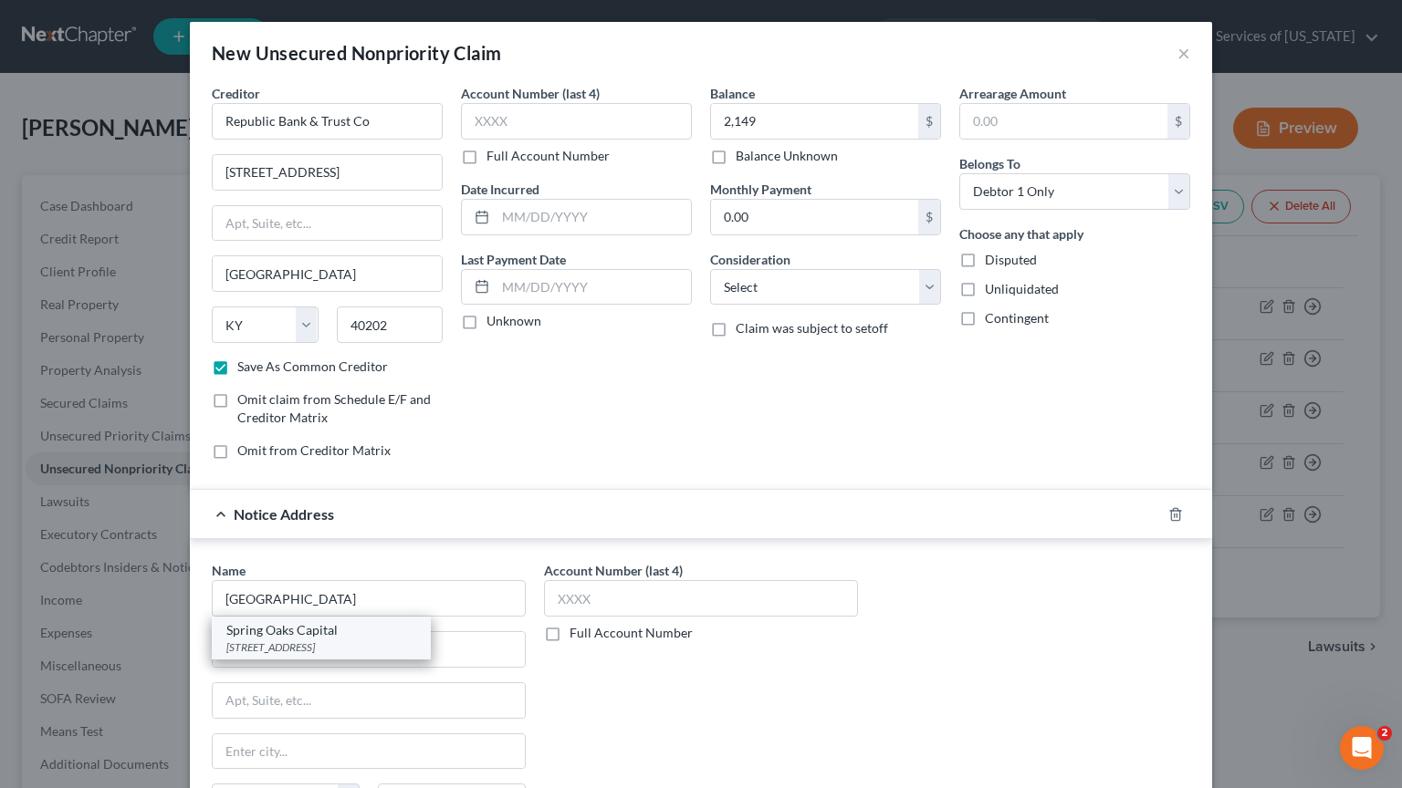
click at [312, 644] on div "1400 Crossways Blvd Suite 100B, Chesapeake, VA 23320" at bounding box center [321, 648] width 190 height 16
type input "Spring Oaks Capital"
type input "1400 Crossways Blvd"
type input "Suite 100B"
type input "Chesapeake"
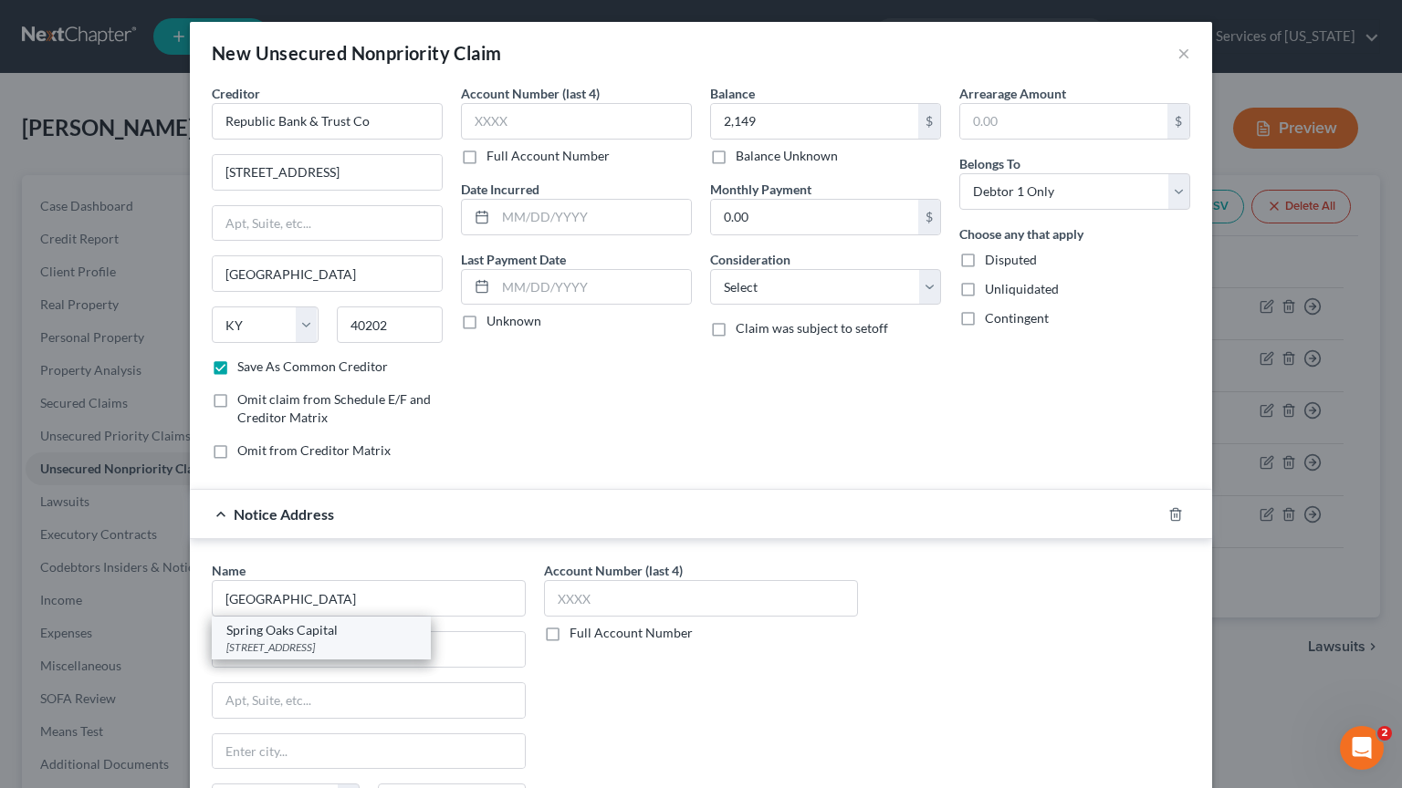
select select "48"
type input "23320"
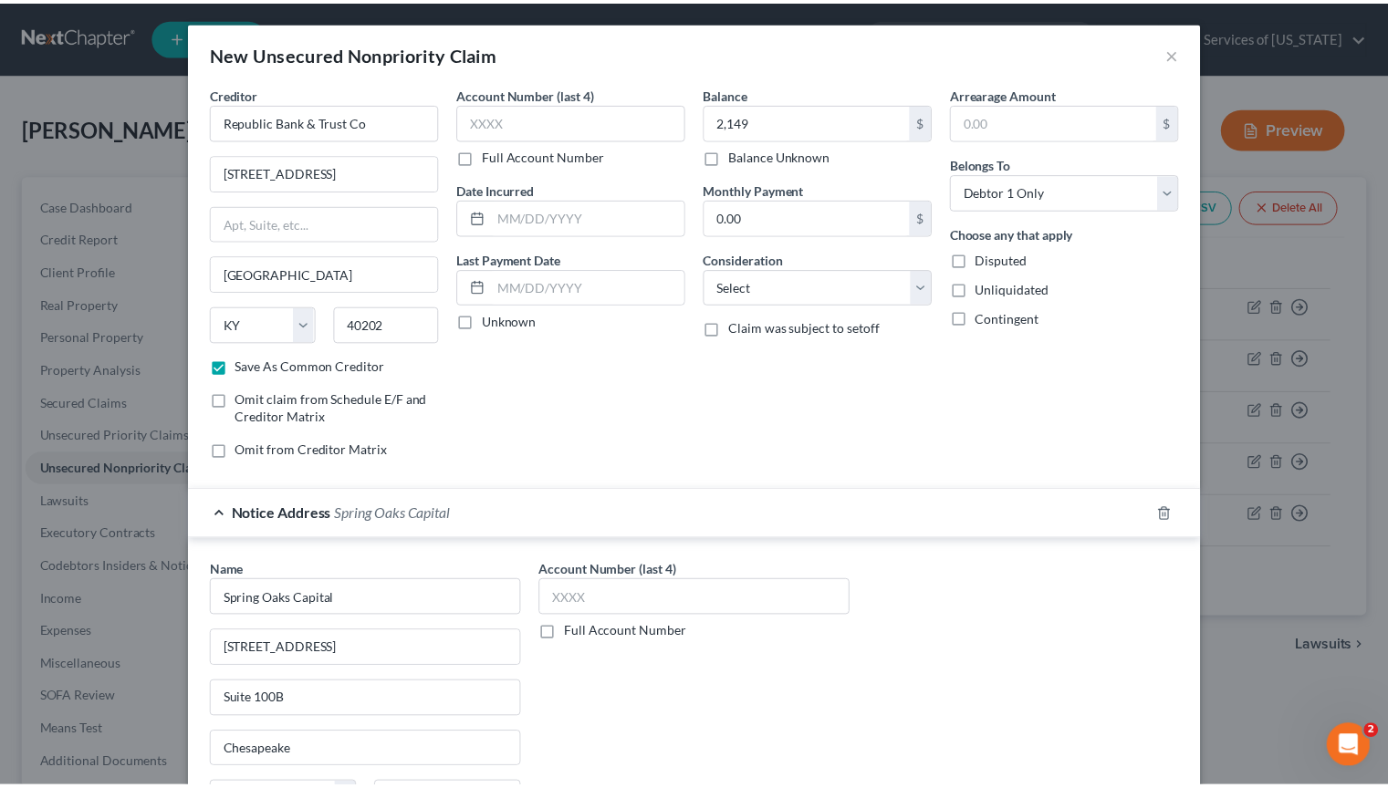
scroll to position [190, 0]
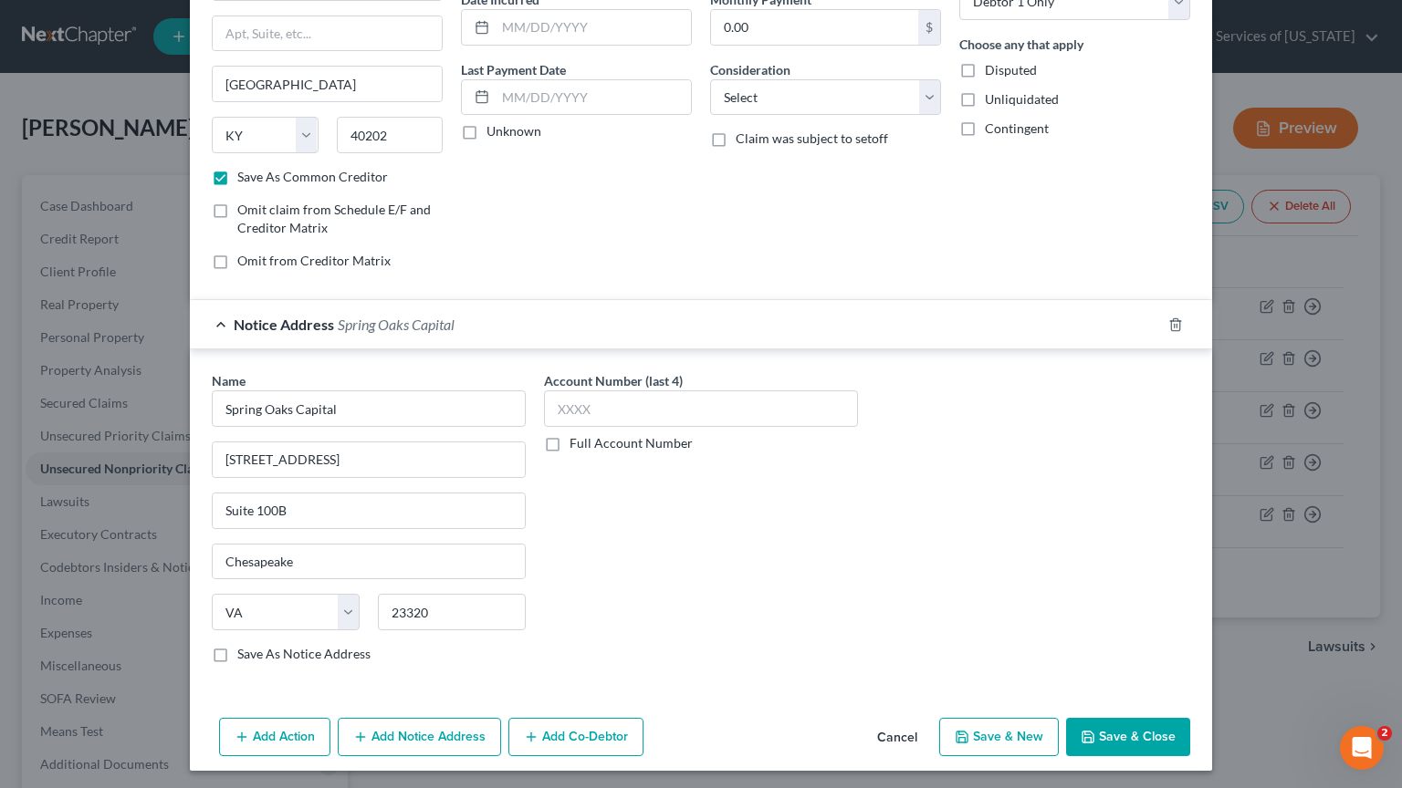
click at [1096, 737] on button "Save & Close" at bounding box center [1128, 737] width 124 height 38
checkbox input "false"
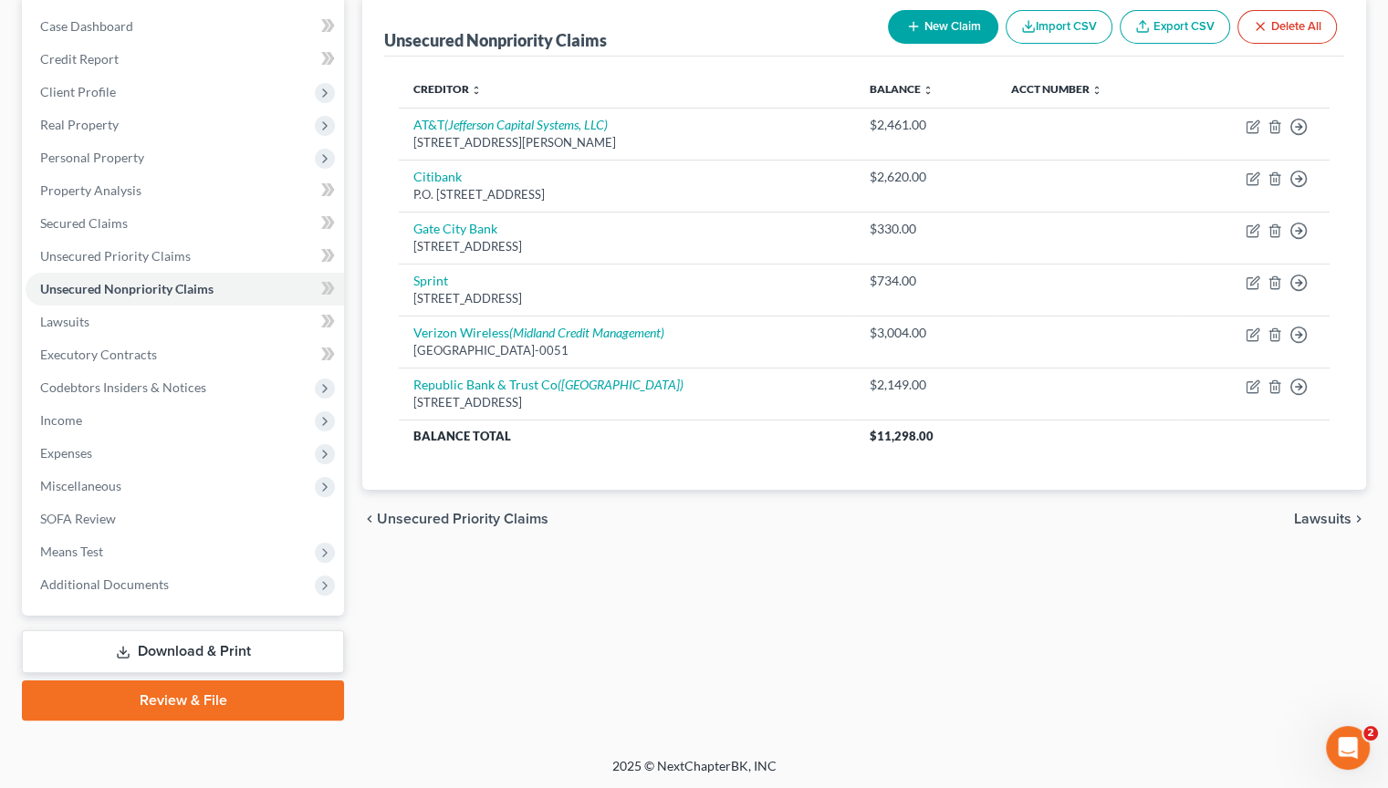
click at [1337, 512] on span "Lawsuits" at bounding box center [1322, 519] width 57 height 15
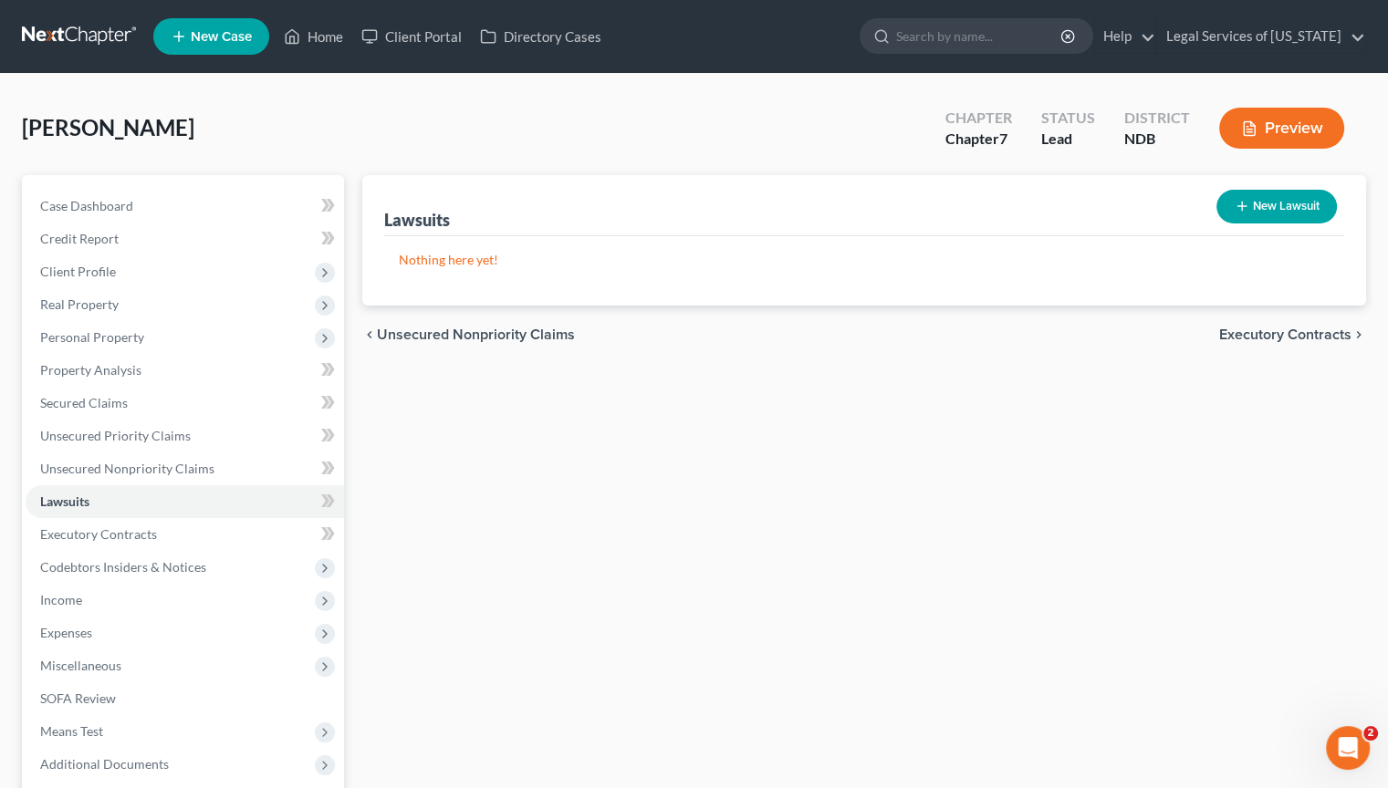
click at [1281, 331] on span "Executory Contracts" at bounding box center [1285, 335] width 132 height 15
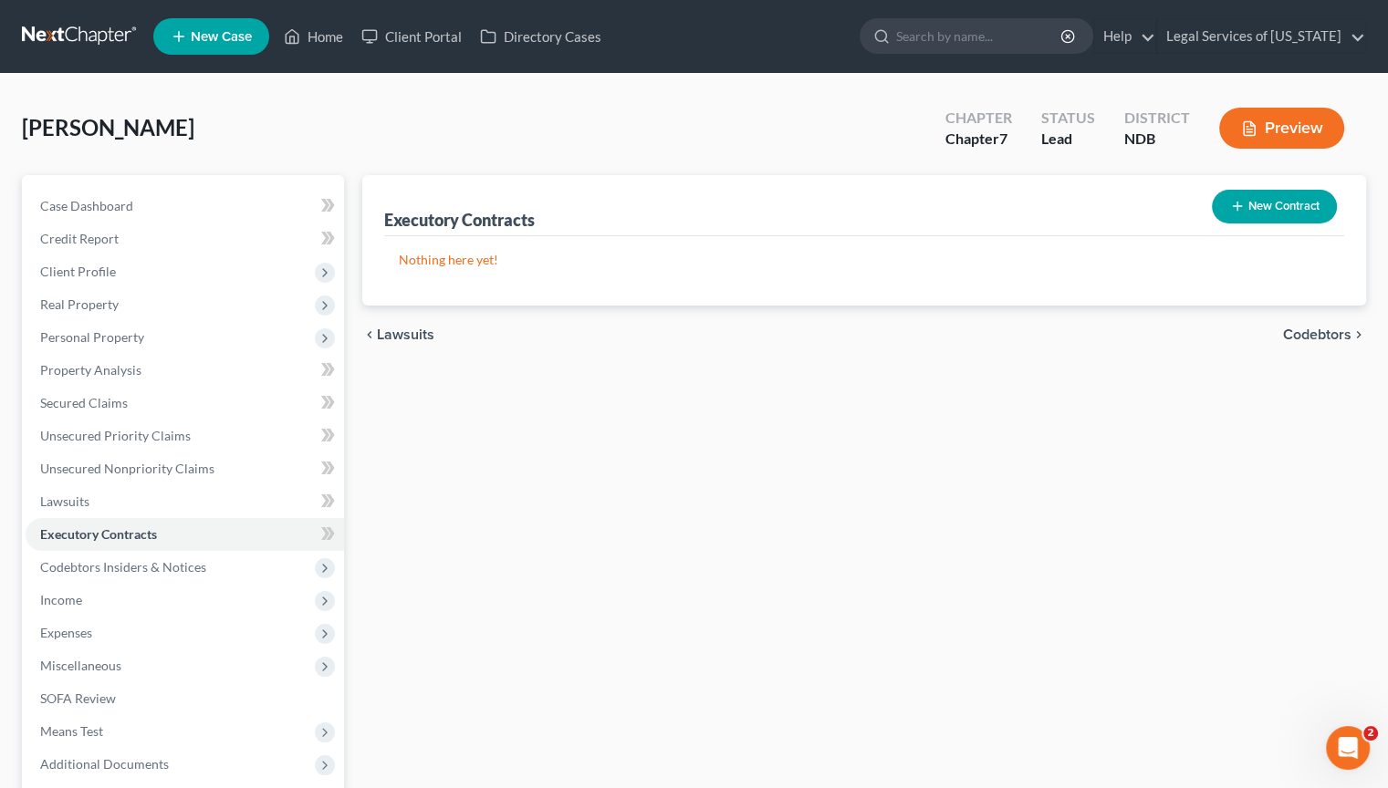
click at [1333, 334] on span "Codebtors" at bounding box center [1317, 335] width 68 height 15
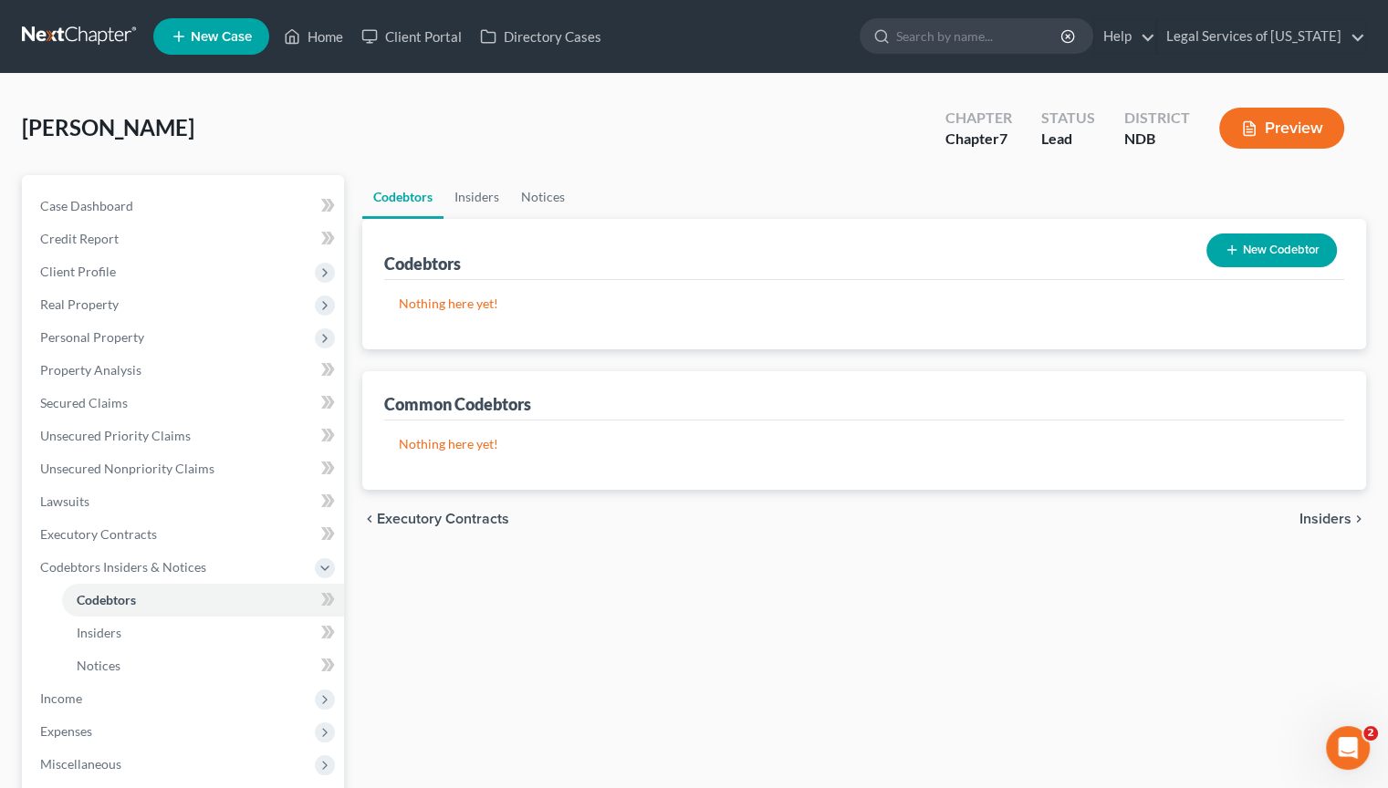
click at [1308, 516] on span "Insiders" at bounding box center [1325, 519] width 52 height 15
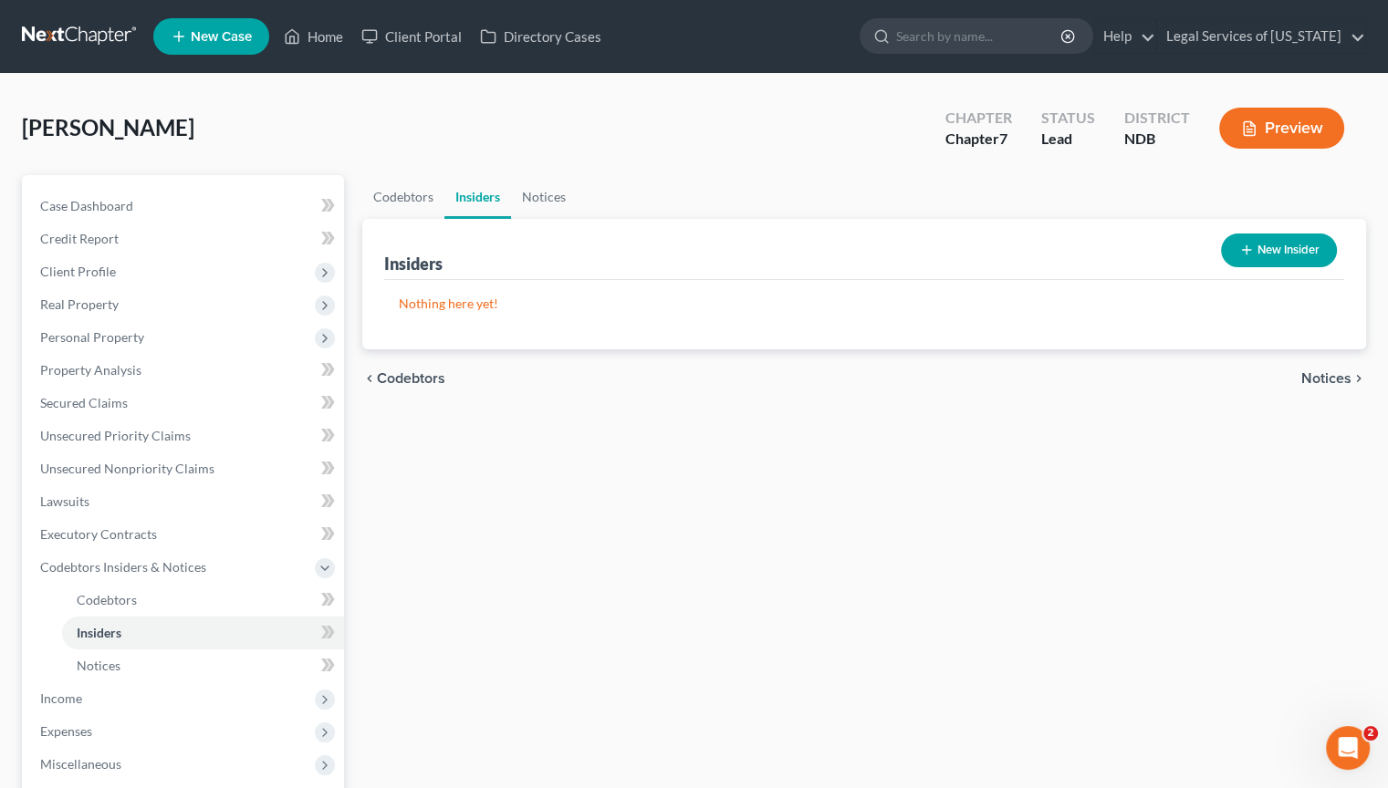
click at [1321, 380] on span "Notices" at bounding box center [1326, 378] width 50 height 15
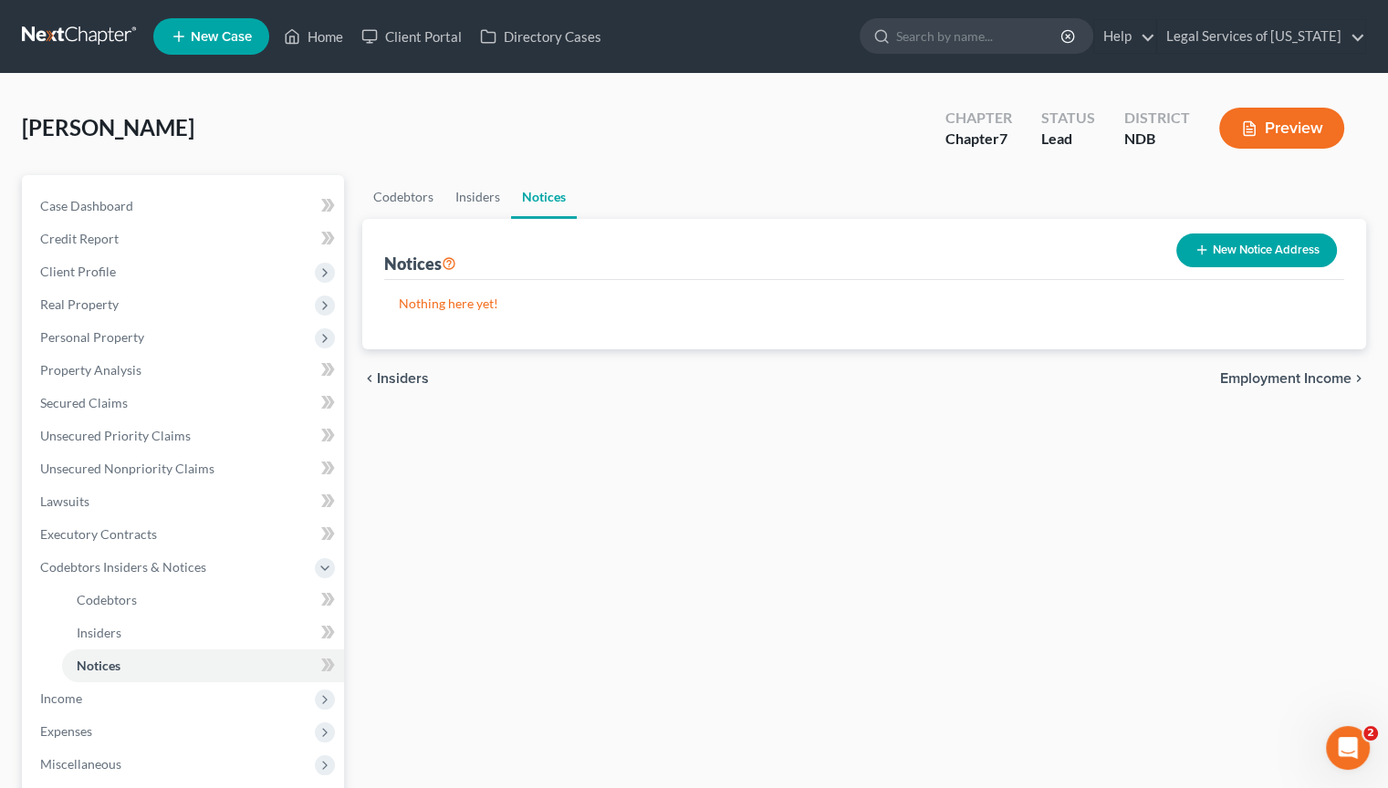
click at [1324, 379] on span "Employment Income" at bounding box center [1285, 378] width 131 height 15
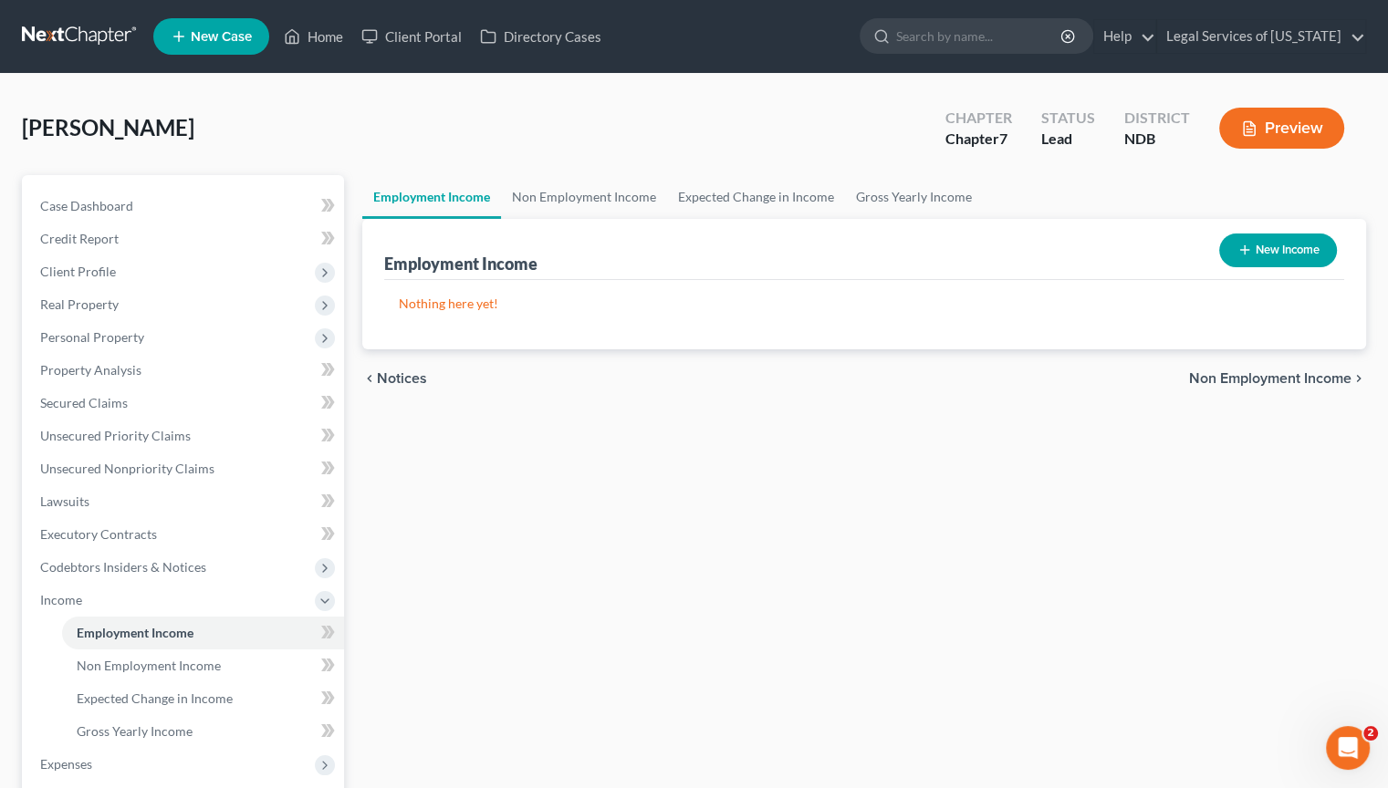
click at [1281, 381] on span "Non Employment Income" at bounding box center [1270, 378] width 162 height 15
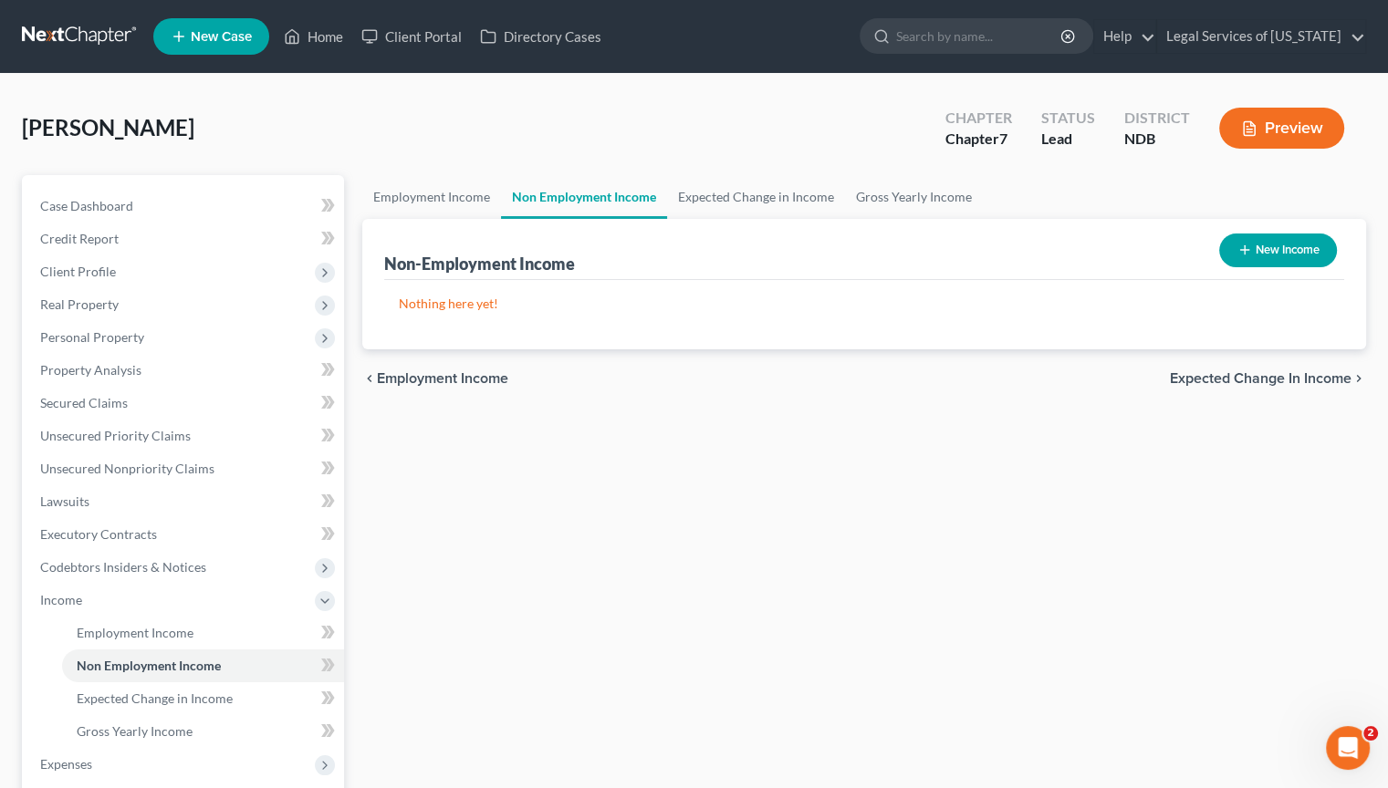
click at [1304, 238] on button "New Income" at bounding box center [1278, 251] width 118 height 34
select select "0"
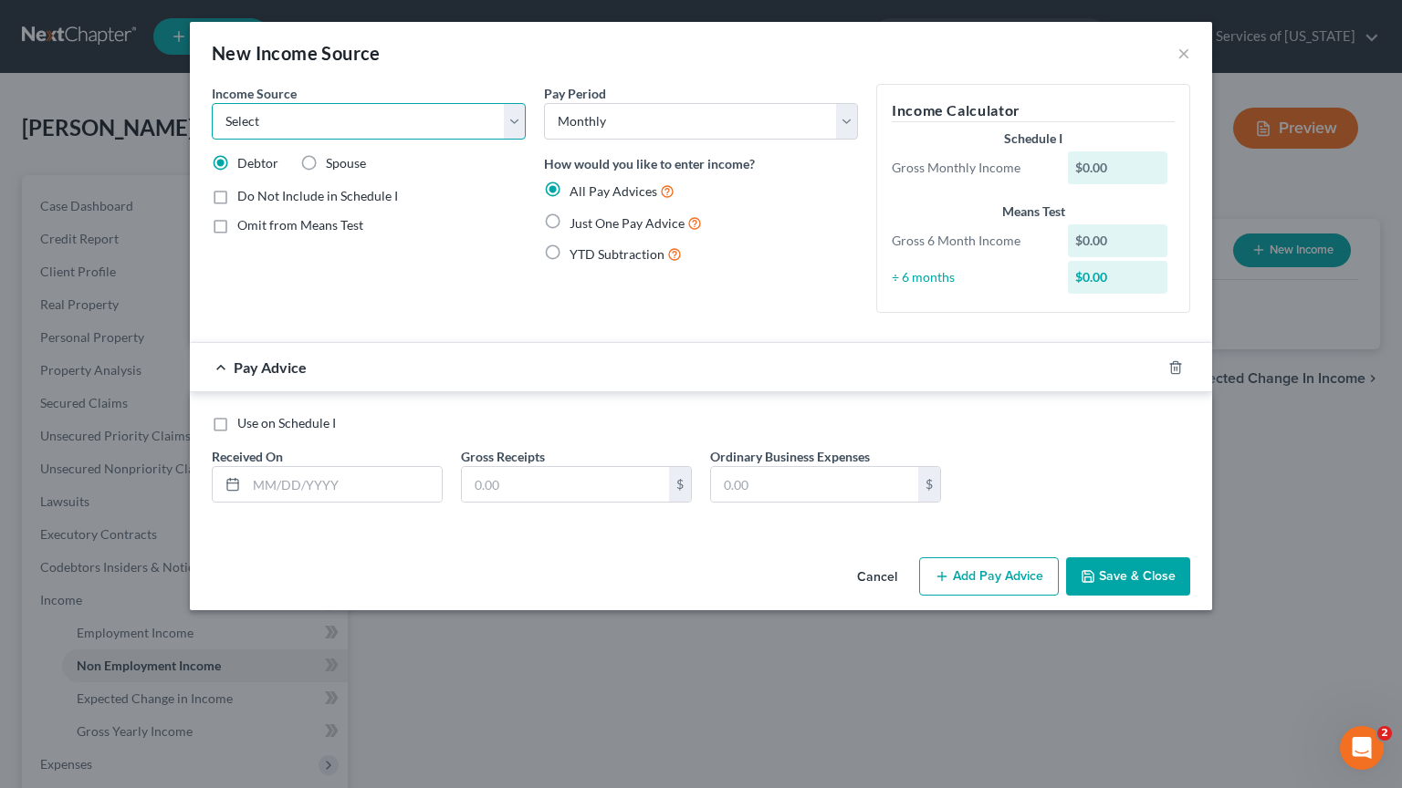
click at [517, 124] on select "Select Unemployment Disability (from employer) Pension Retirement Social Securi…" at bounding box center [369, 121] width 314 height 36
select select "4"
click at [212, 103] on select "Select Unemployment Disability (from employer) Pension Retirement Social Securi…" at bounding box center [369, 121] width 314 height 36
click at [279, 488] on input "text" at bounding box center [343, 484] width 195 height 35
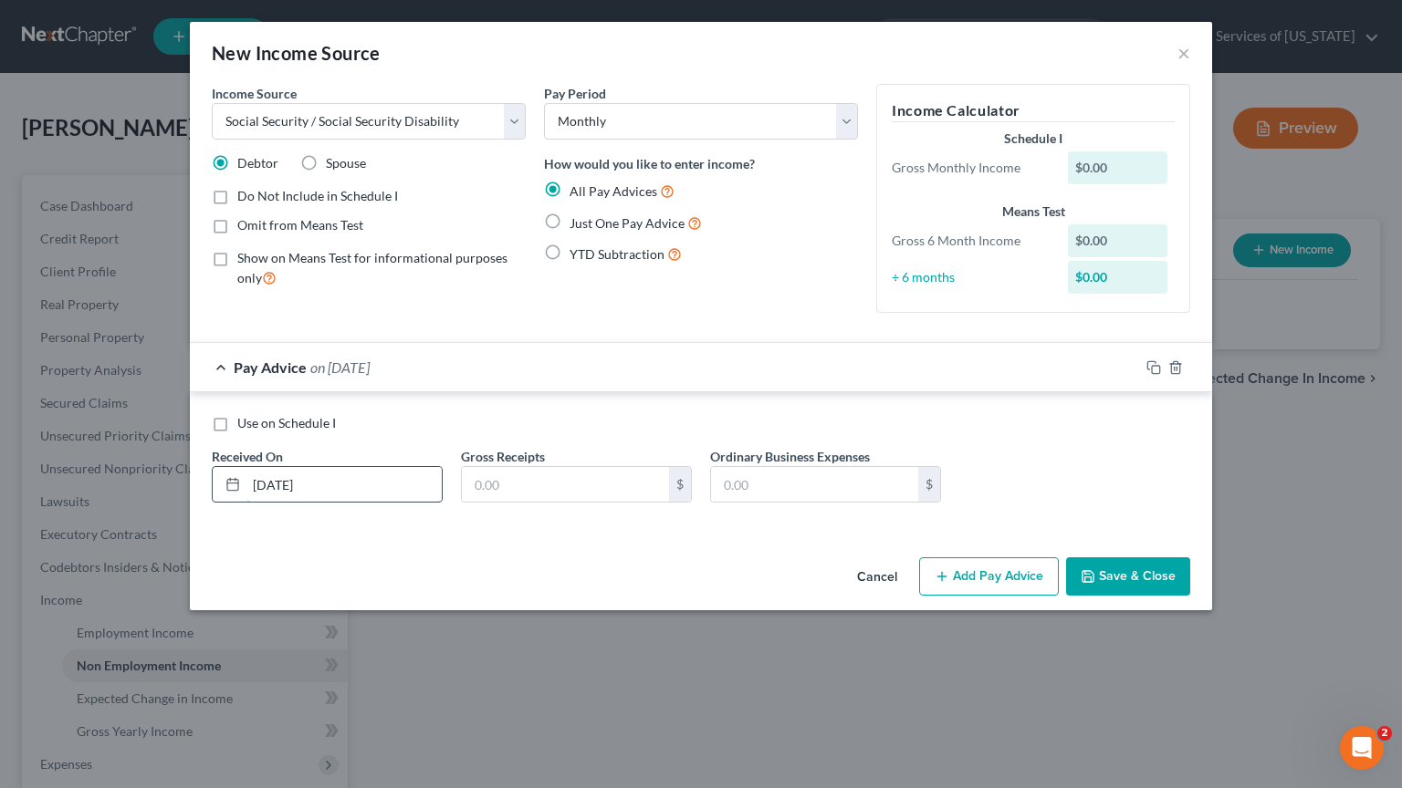
type input "10/01/2025"
type input "967"
click at [1154, 584] on button "Save & Close" at bounding box center [1128, 577] width 124 height 38
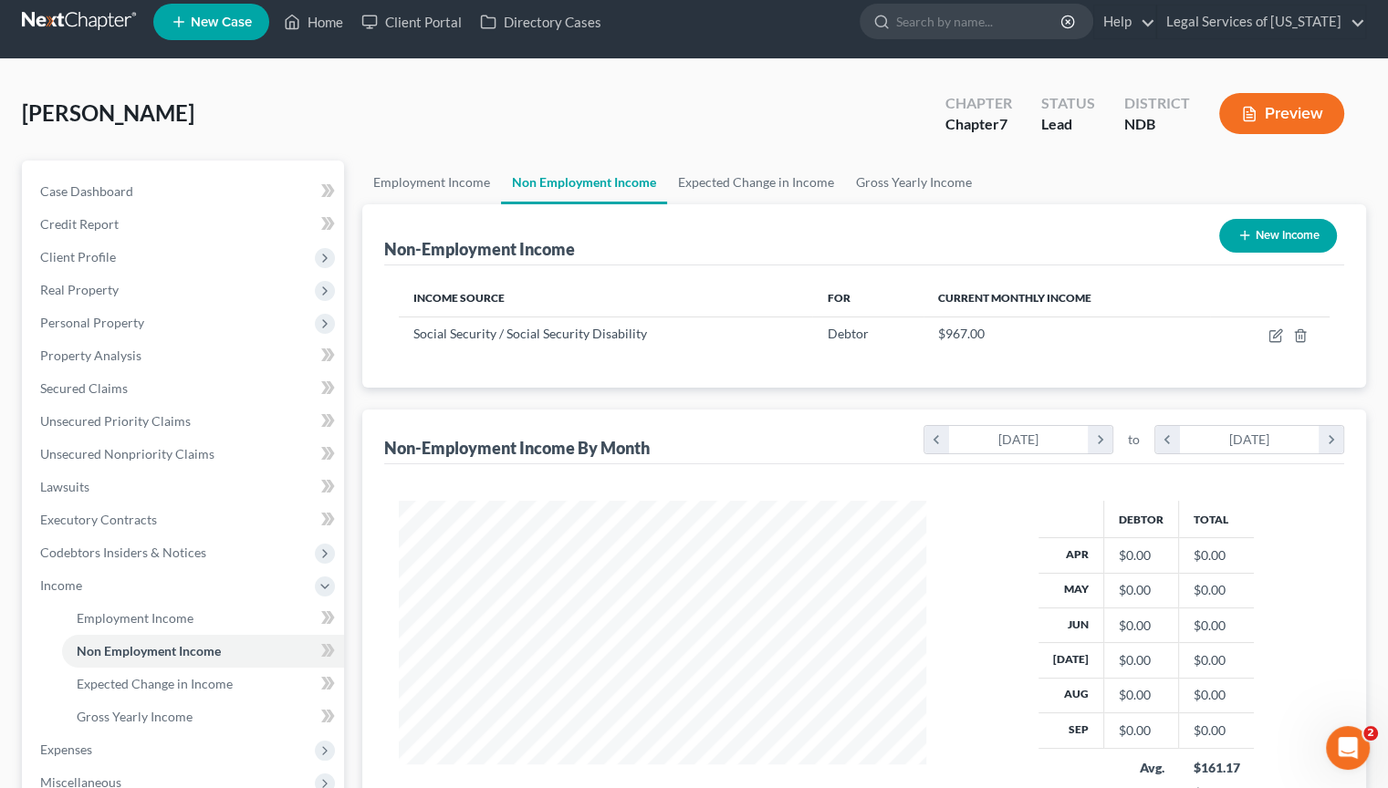
scroll to position [311, 0]
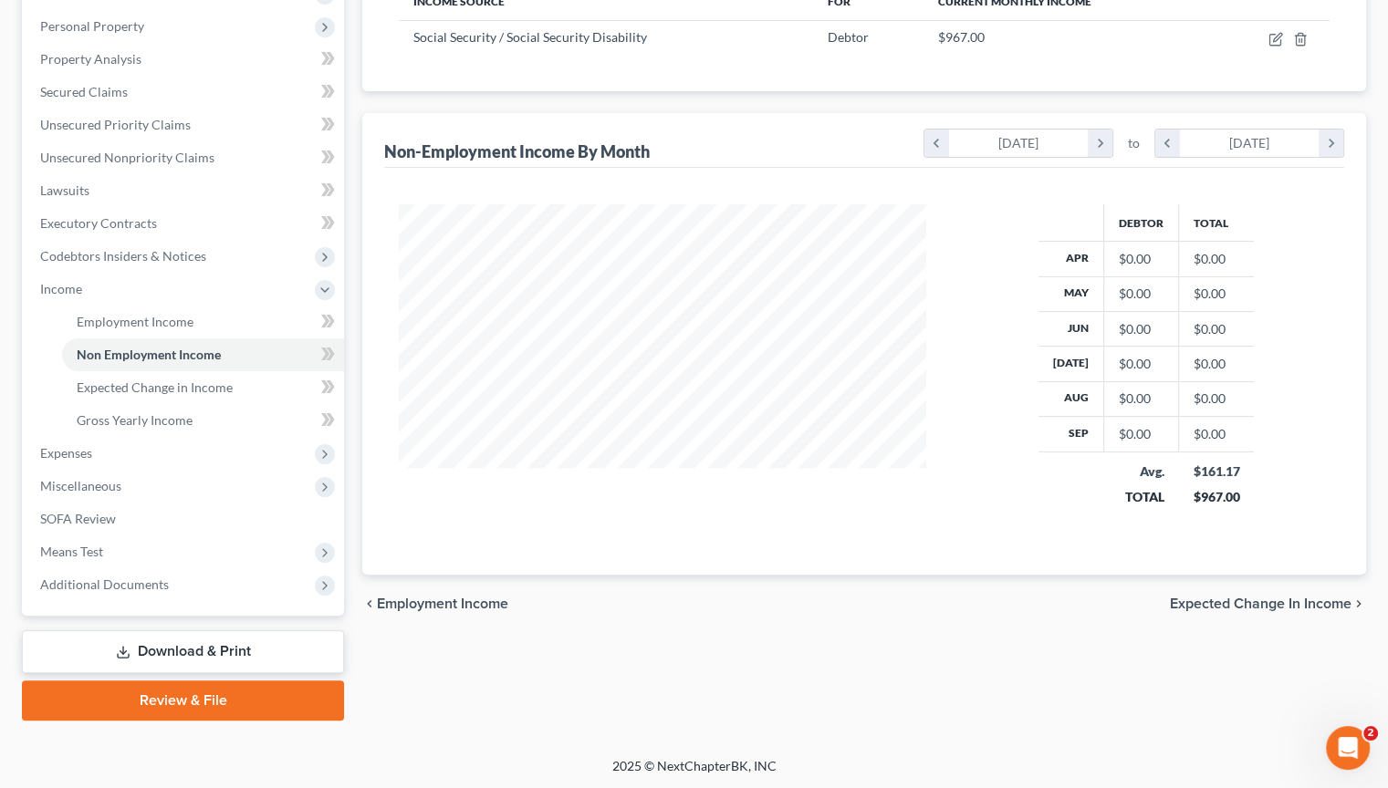
click at [1192, 602] on span "Expected Change in Income" at bounding box center [1261, 604] width 182 height 15
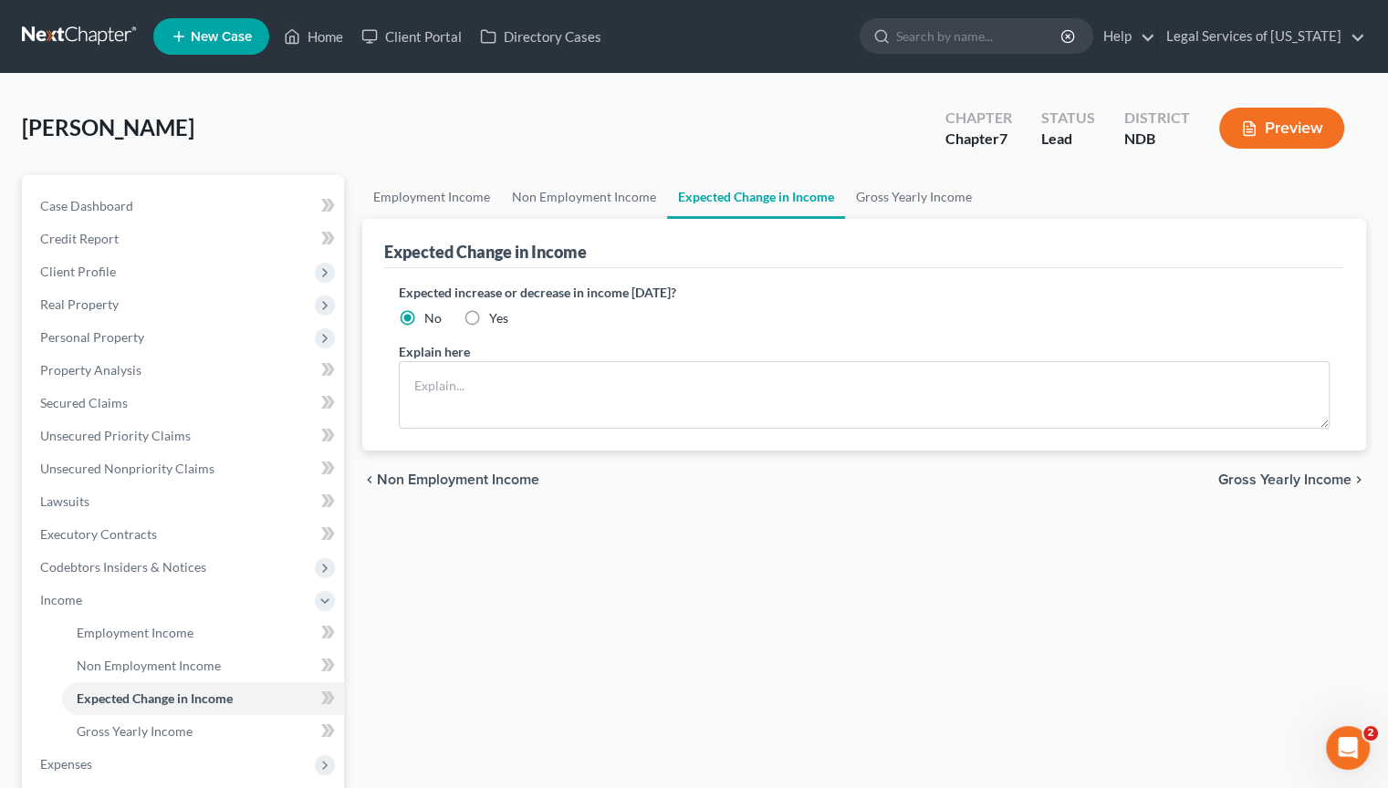
click at [1249, 473] on span "Gross Yearly Income" at bounding box center [1284, 480] width 133 height 15
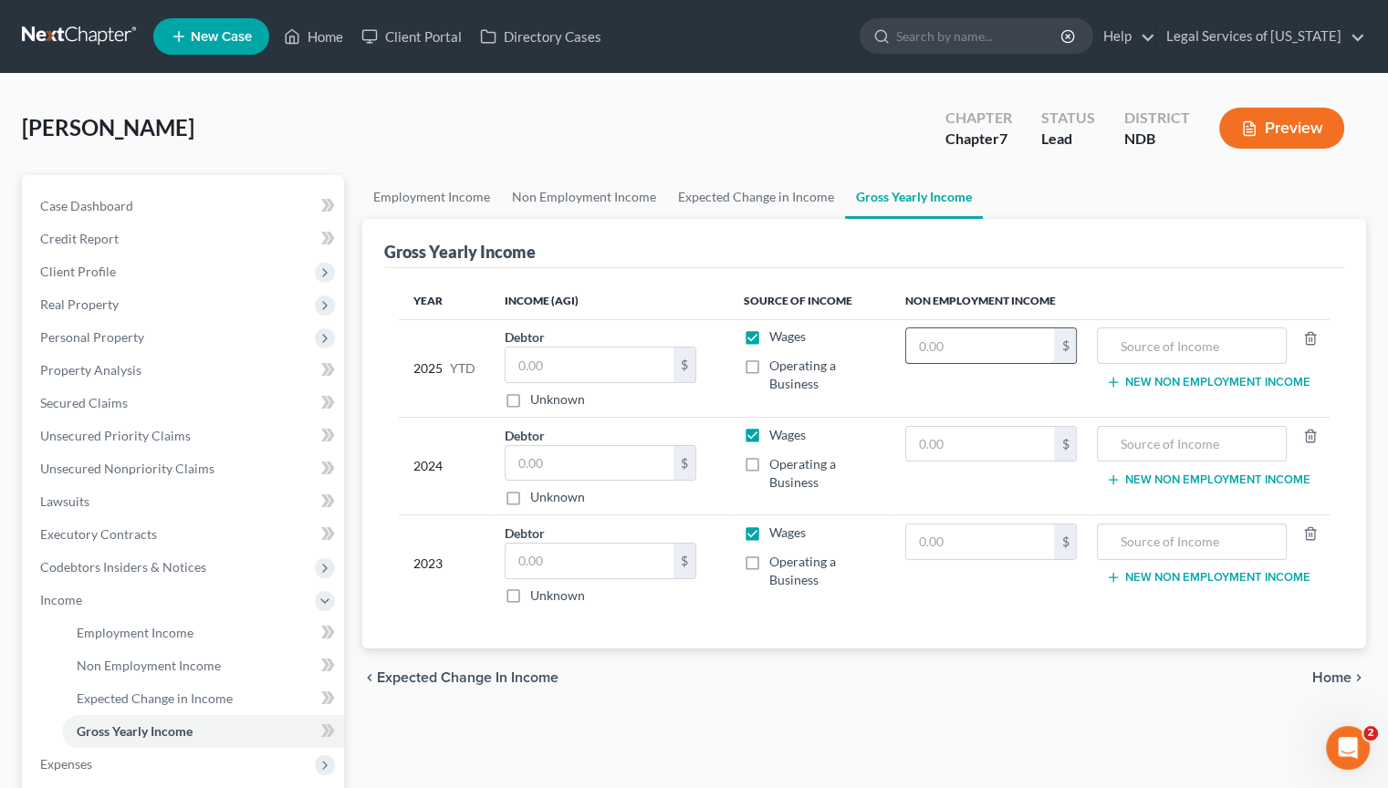
click at [958, 346] on input "text" at bounding box center [980, 345] width 149 height 35
type input "9,760"
type input "social security disability"
drag, startPoint x: 1179, startPoint y: 337, endPoint x: 1145, endPoint y: 337, distance: 33.8
click at [1145, 337] on div "social security disability" at bounding box center [1191, 346] width 189 height 36
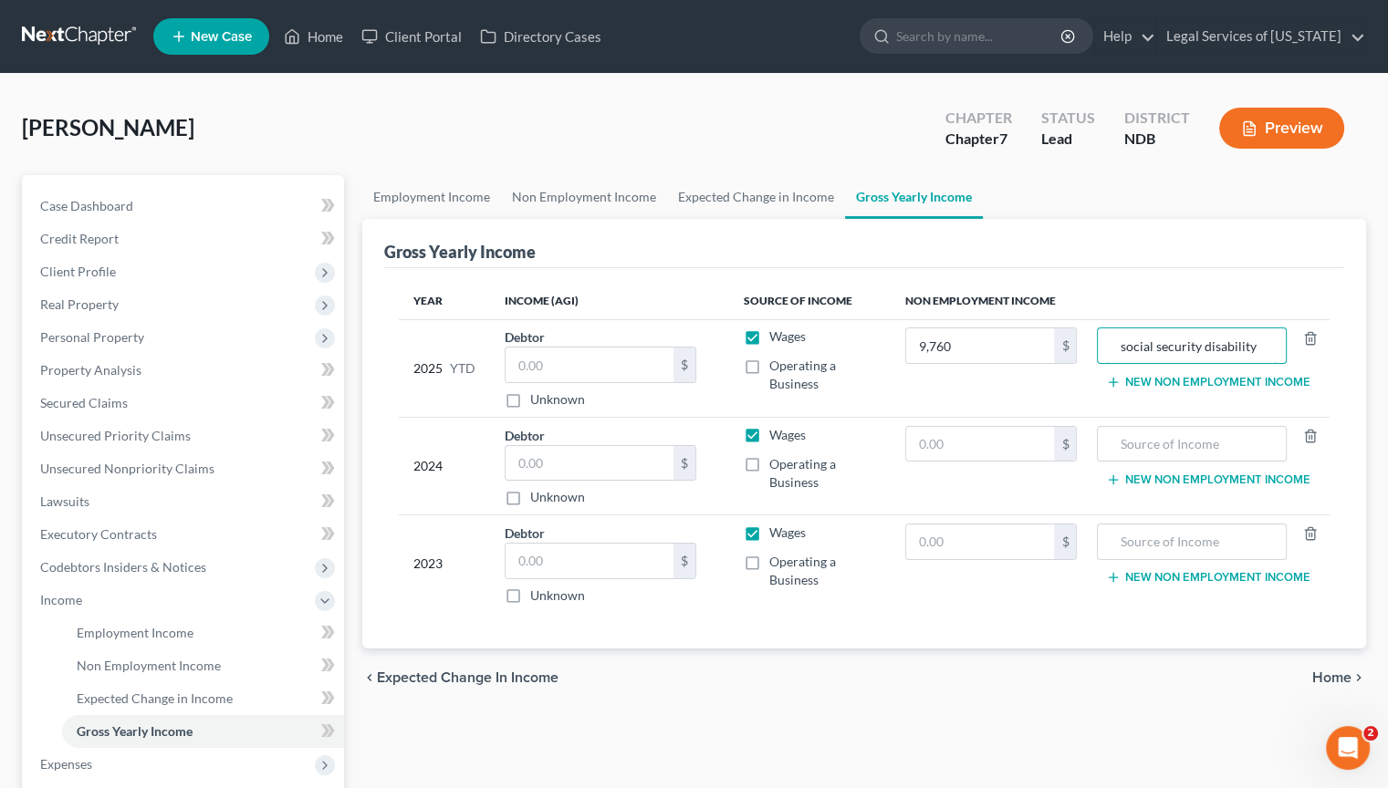
drag, startPoint x: 1270, startPoint y: 344, endPoint x: 988, endPoint y: 324, distance: 282.7
click at [988, 324] on tr "2025 YTD Debtor $ Unknown Balance Undetermined $ Unknown Wages Operating a Busi…" at bounding box center [864, 368] width 931 height 98
click at [1006, 436] on input "text" at bounding box center [980, 444] width 149 height 35
type input "11,712"
paste input "social security disability"
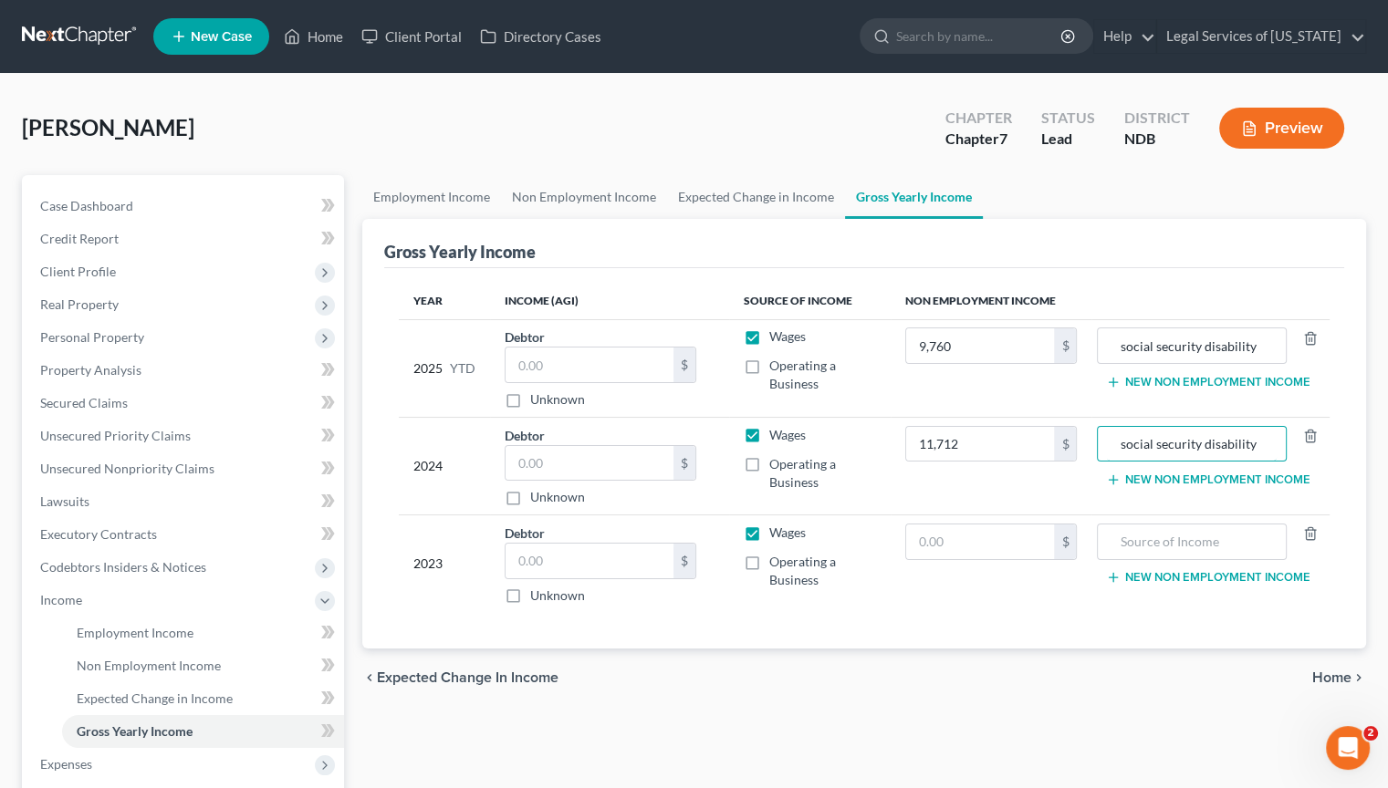
type input "social security disability"
click at [926, 535] on input "text" at bounding box center [980, 542] width 149 height 35
type input "11,477"
paste input "social security disability"
type input "social security disability"
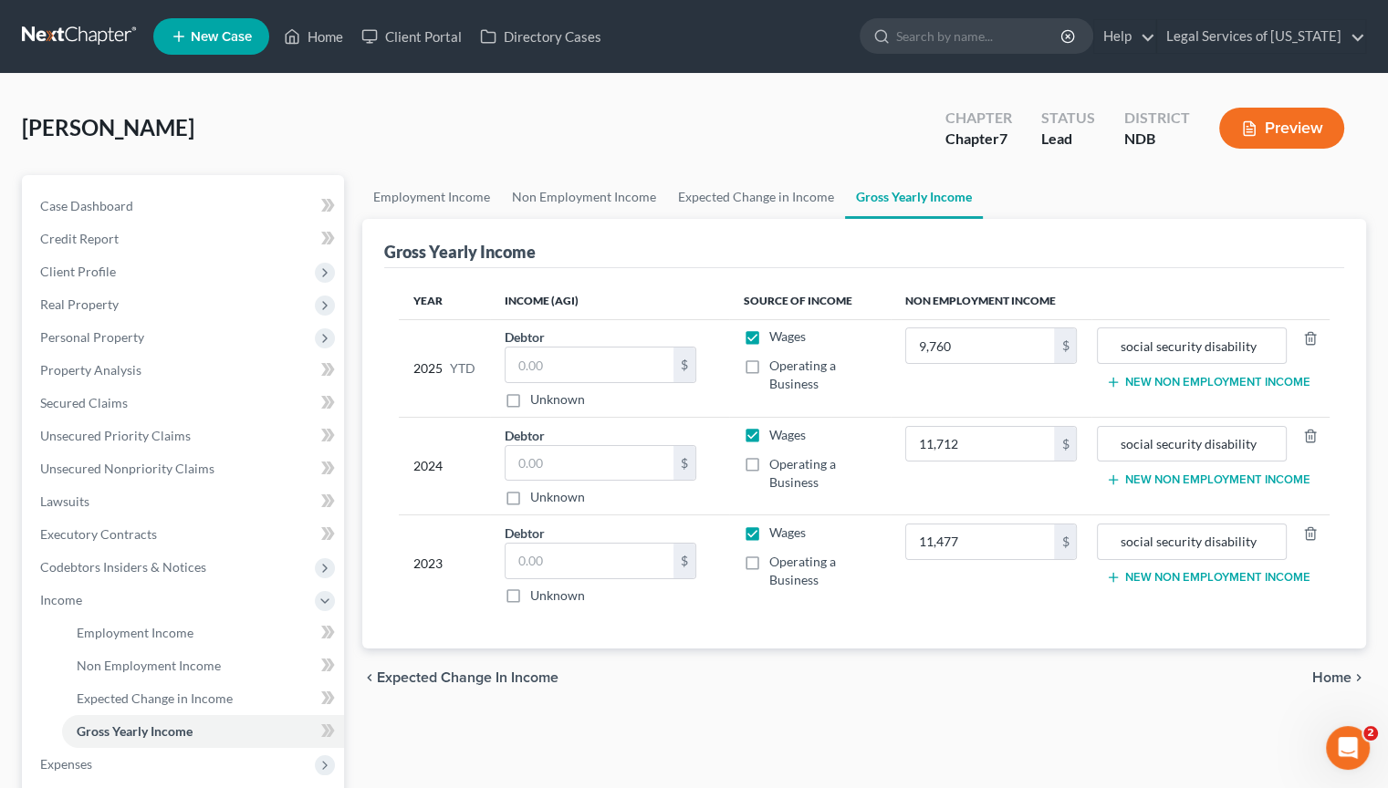
click at [1325, 673] on span "Home" at bounding box center [1331, 678] width 39 height 15
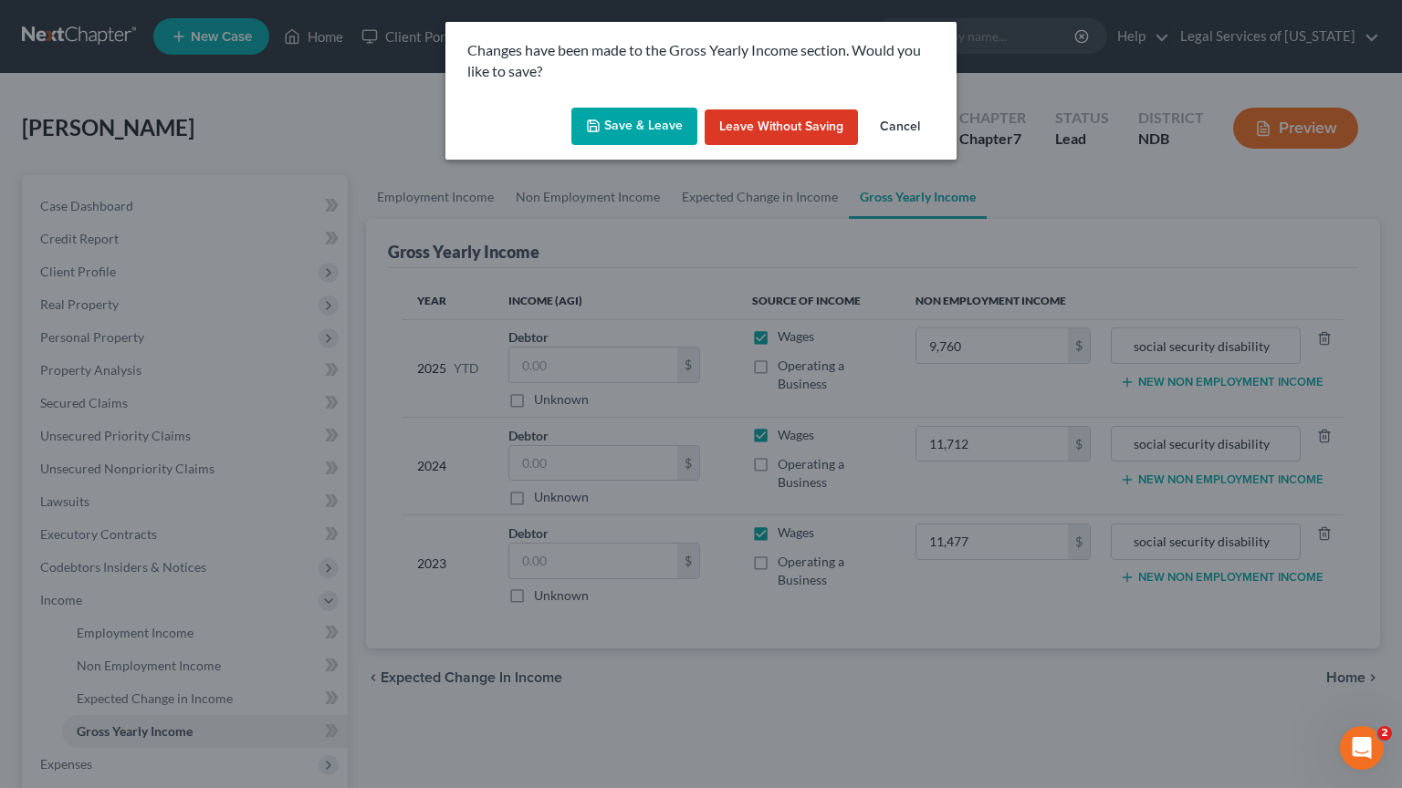
click at [621, 131] on button "Save & Leave" at bounding box center [634, 127] width 126 height 38
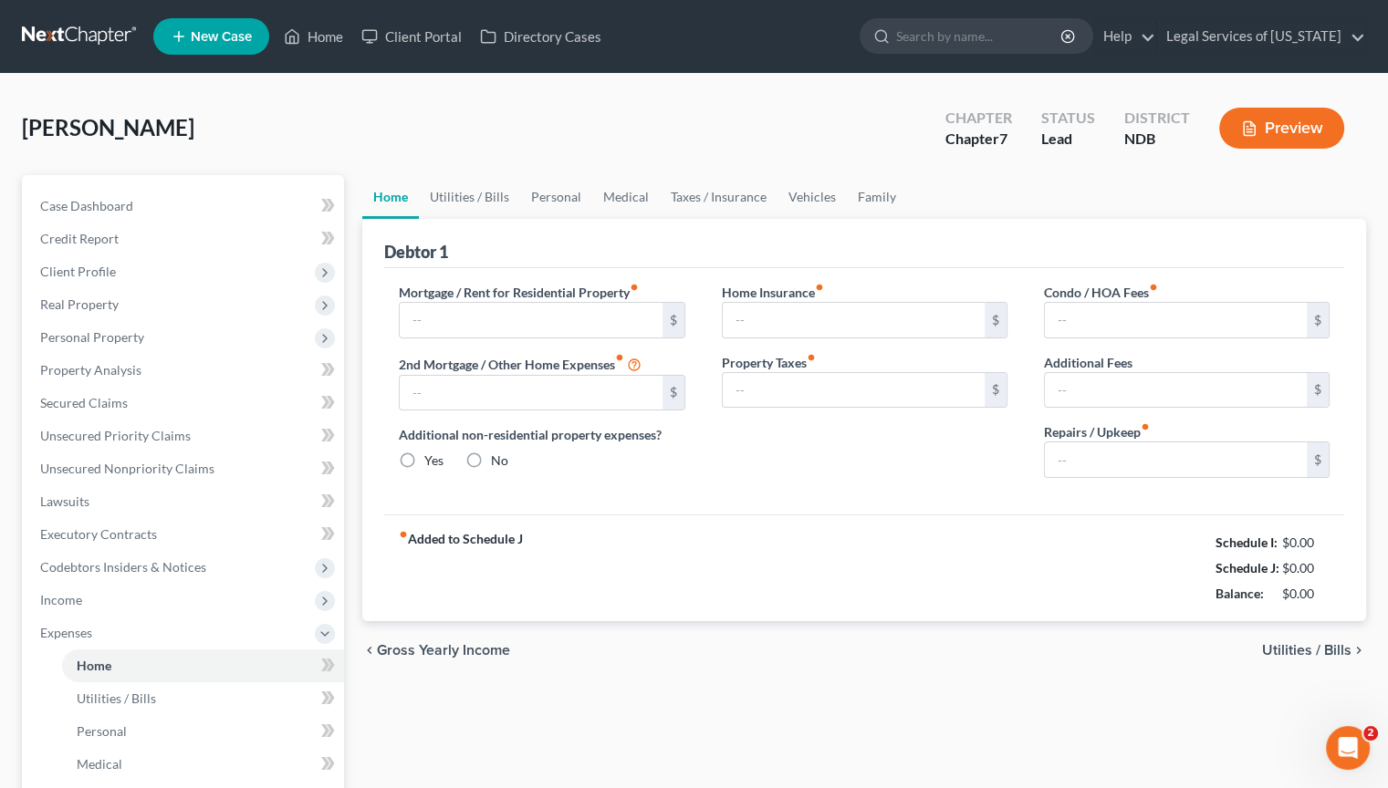
type input "0.00"
radio input "true"
type input "0.00"
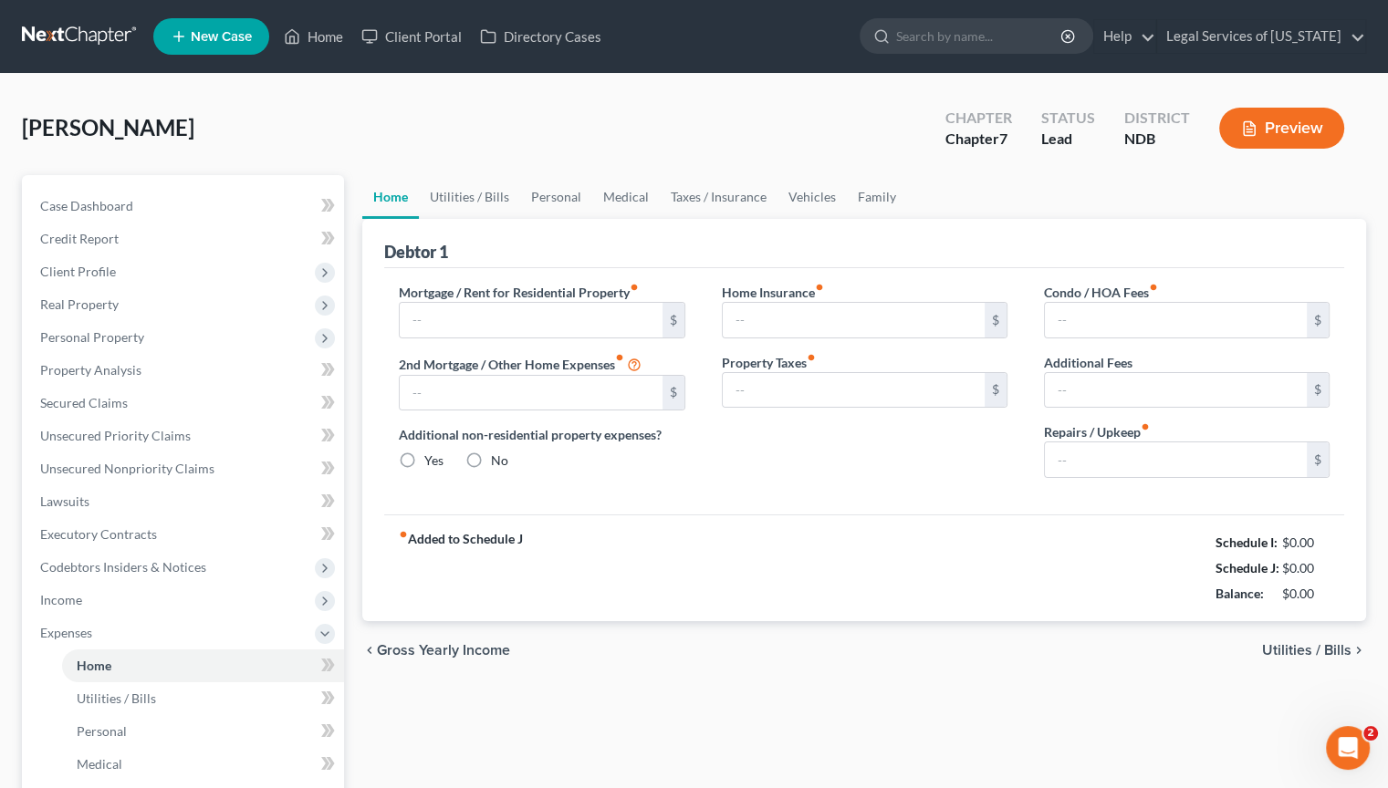
type input "0.00"
click at [1282, 645] on span "Utilities / Bills" at bounding box center [1306, 650] width 89 height 15
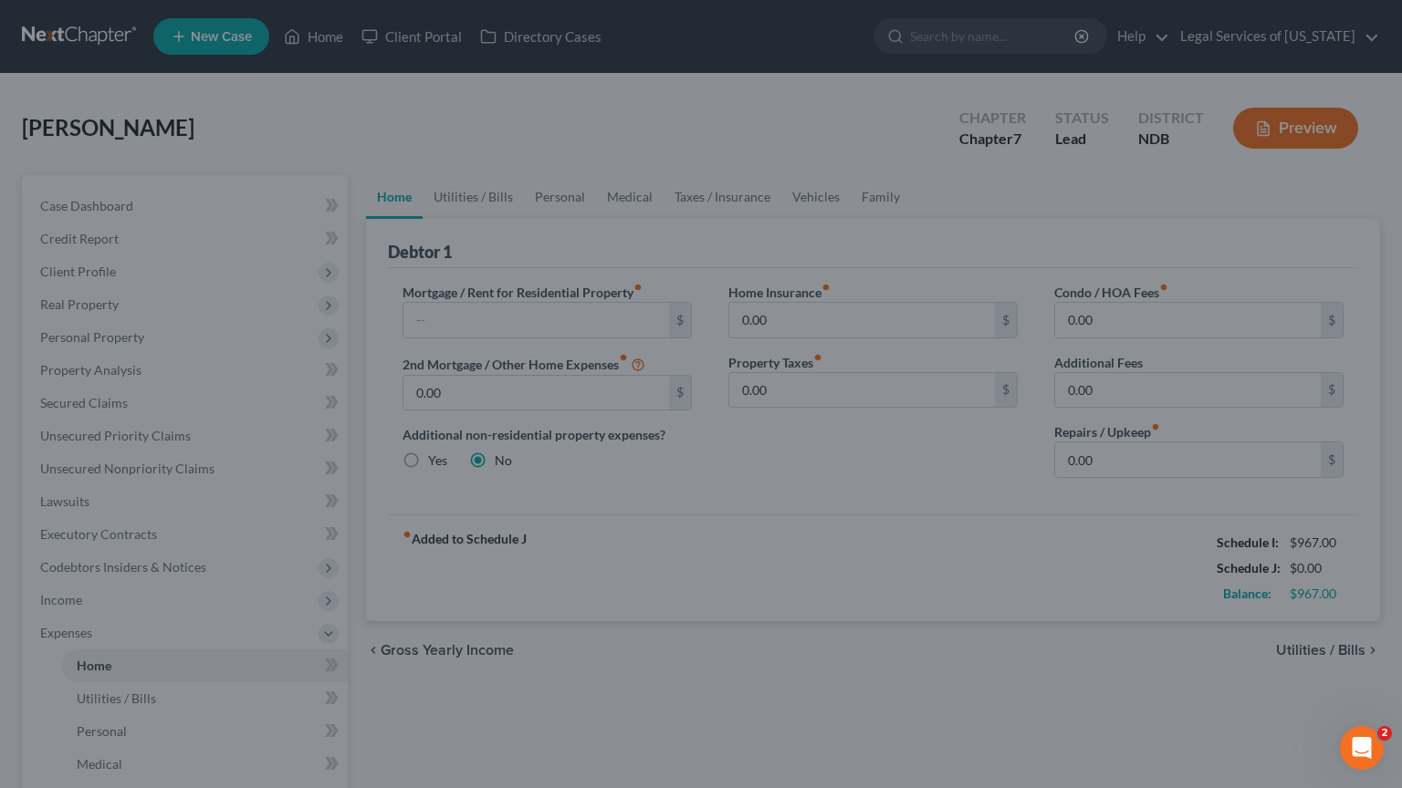
click at [751, 585] on div at bounding box center [701, 394] width 1402 height 788
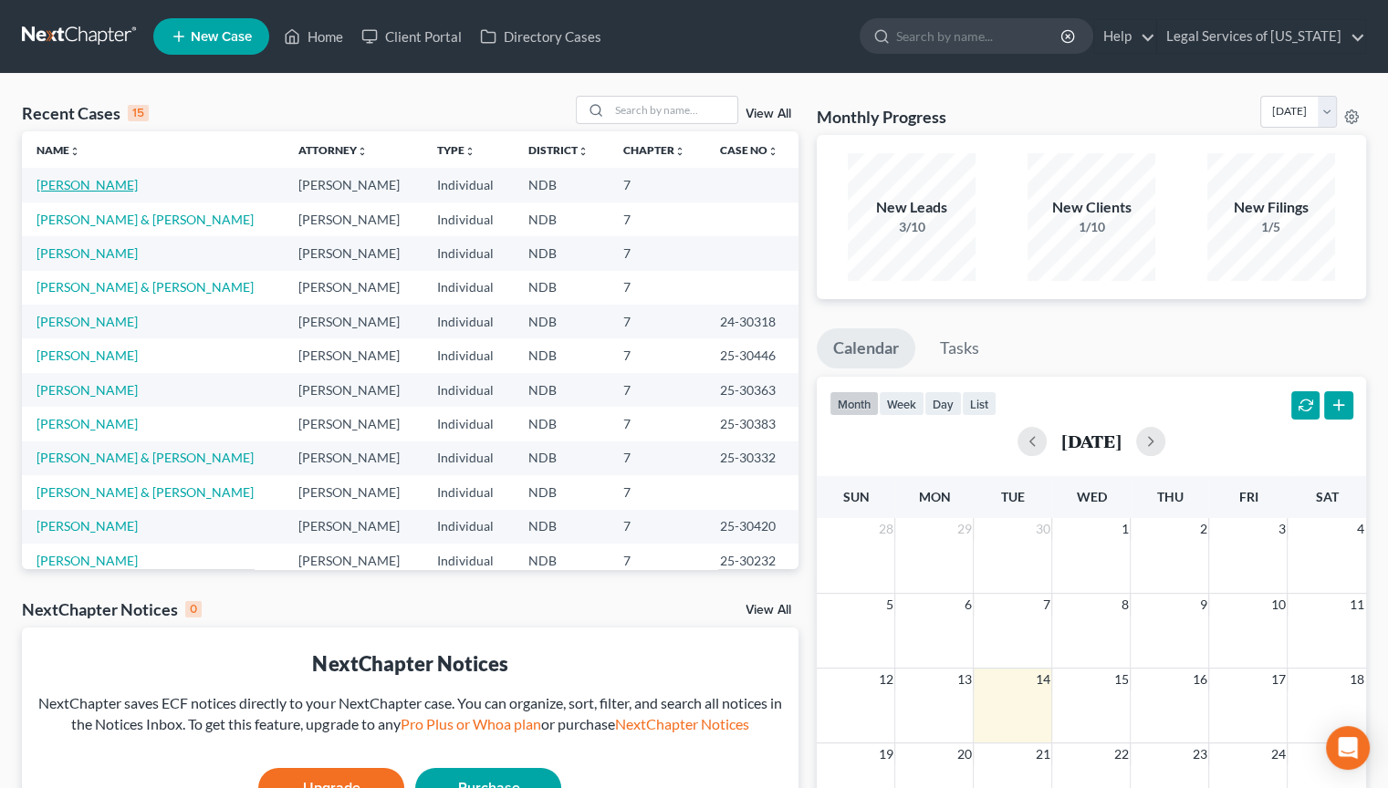
click at [54, 185] on link "[PERSON_NAME]" at bounding box center [86, 185] width 101 height 16
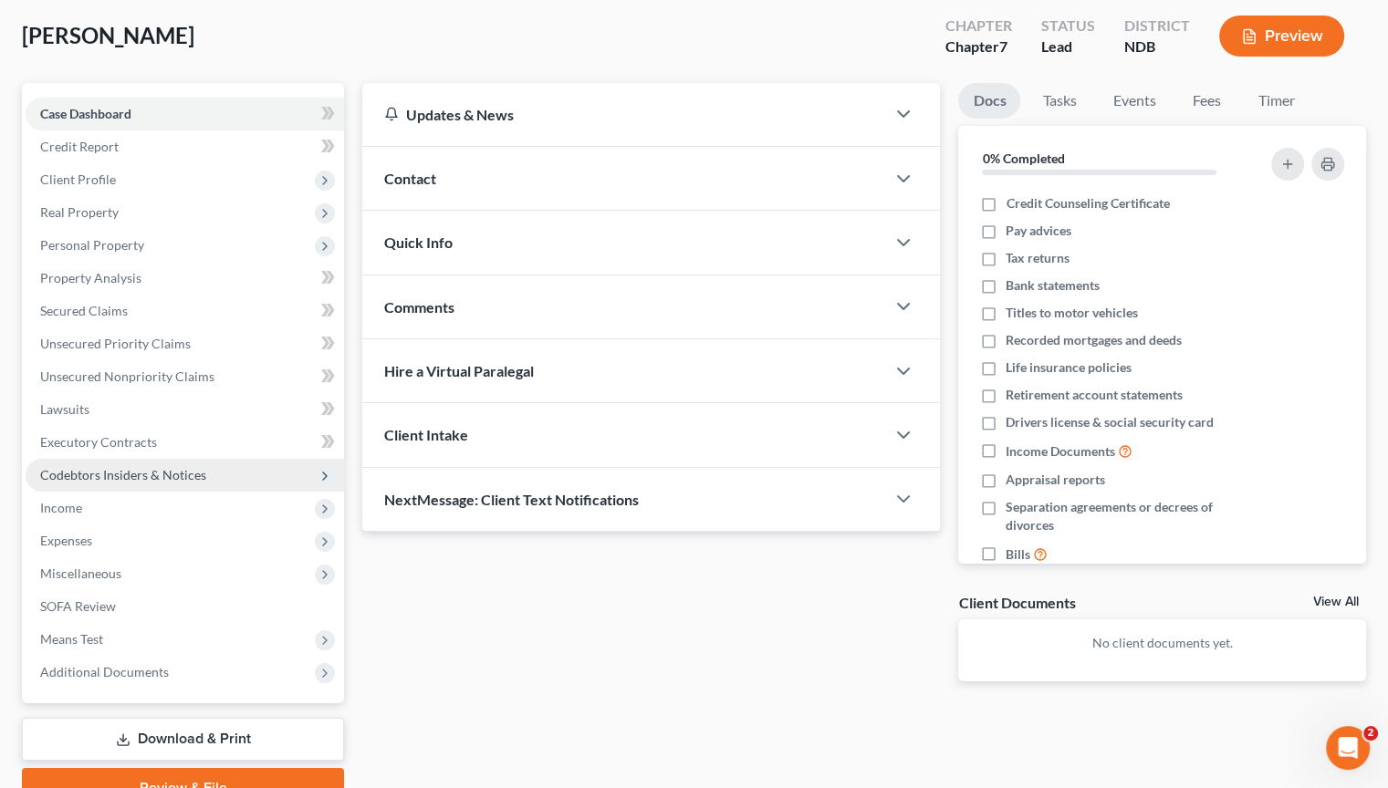
scroll to position [180, 0]
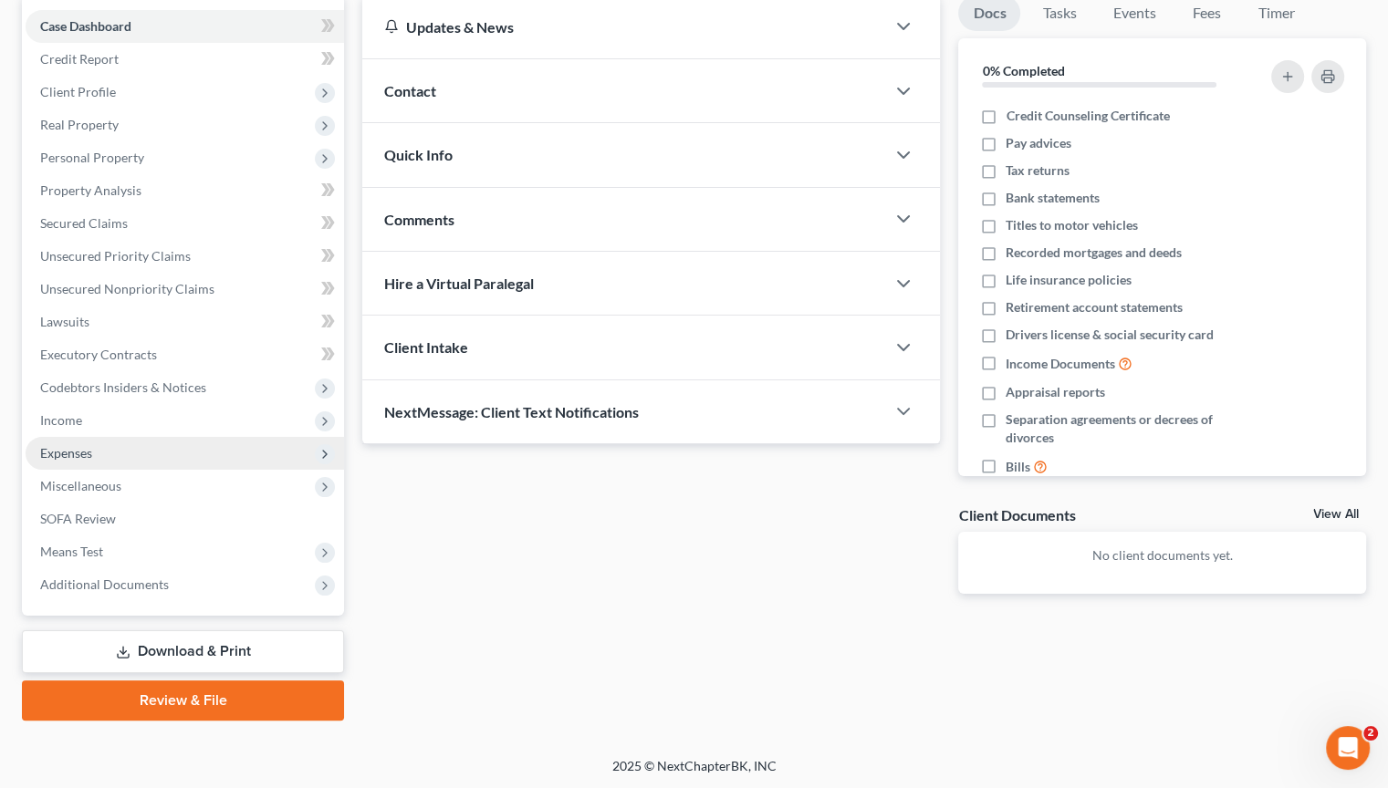
click at [73, 453] on span "Expenses" at bounding box center [66, 453] width 52 height 16
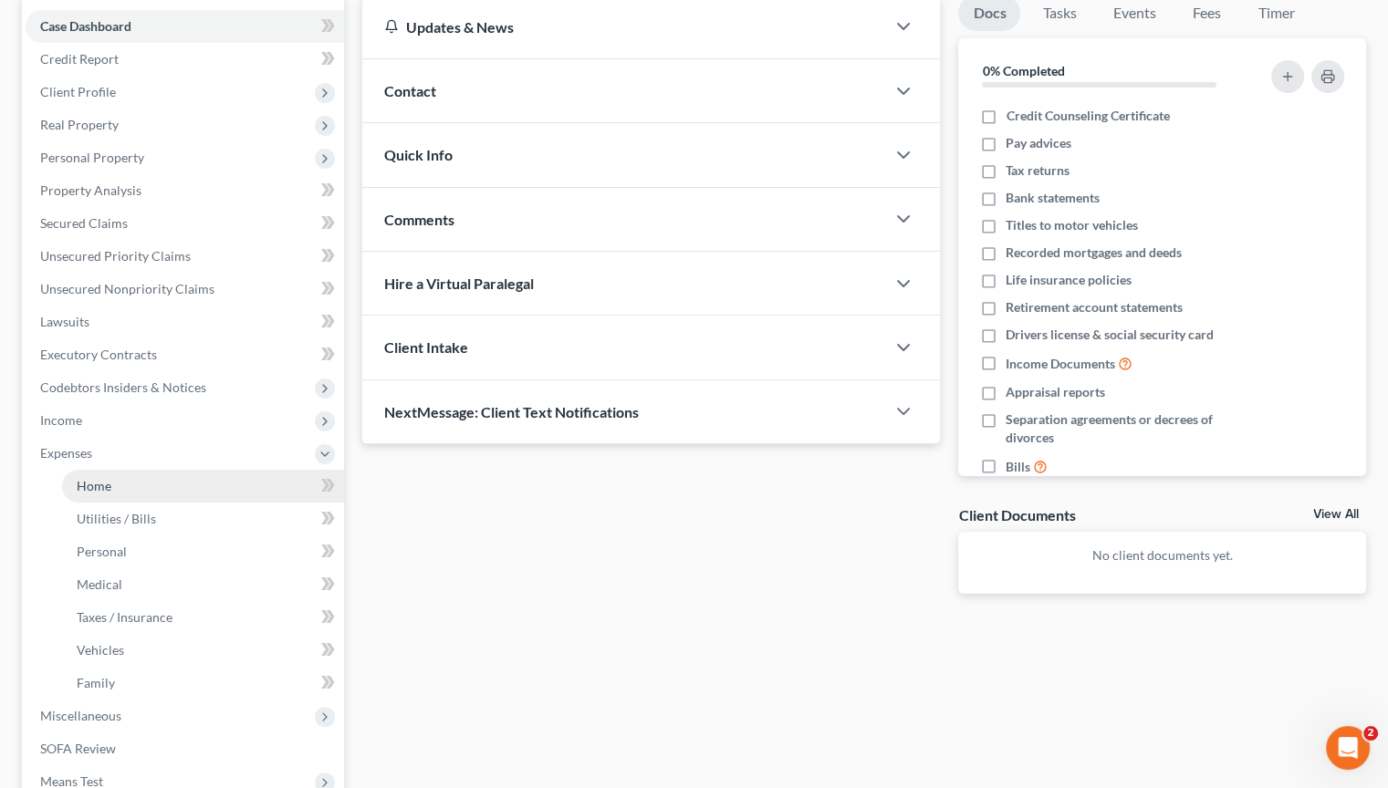
click at [89, 485] on span "Home" at bounding box center [94, 486] width 35 height 16
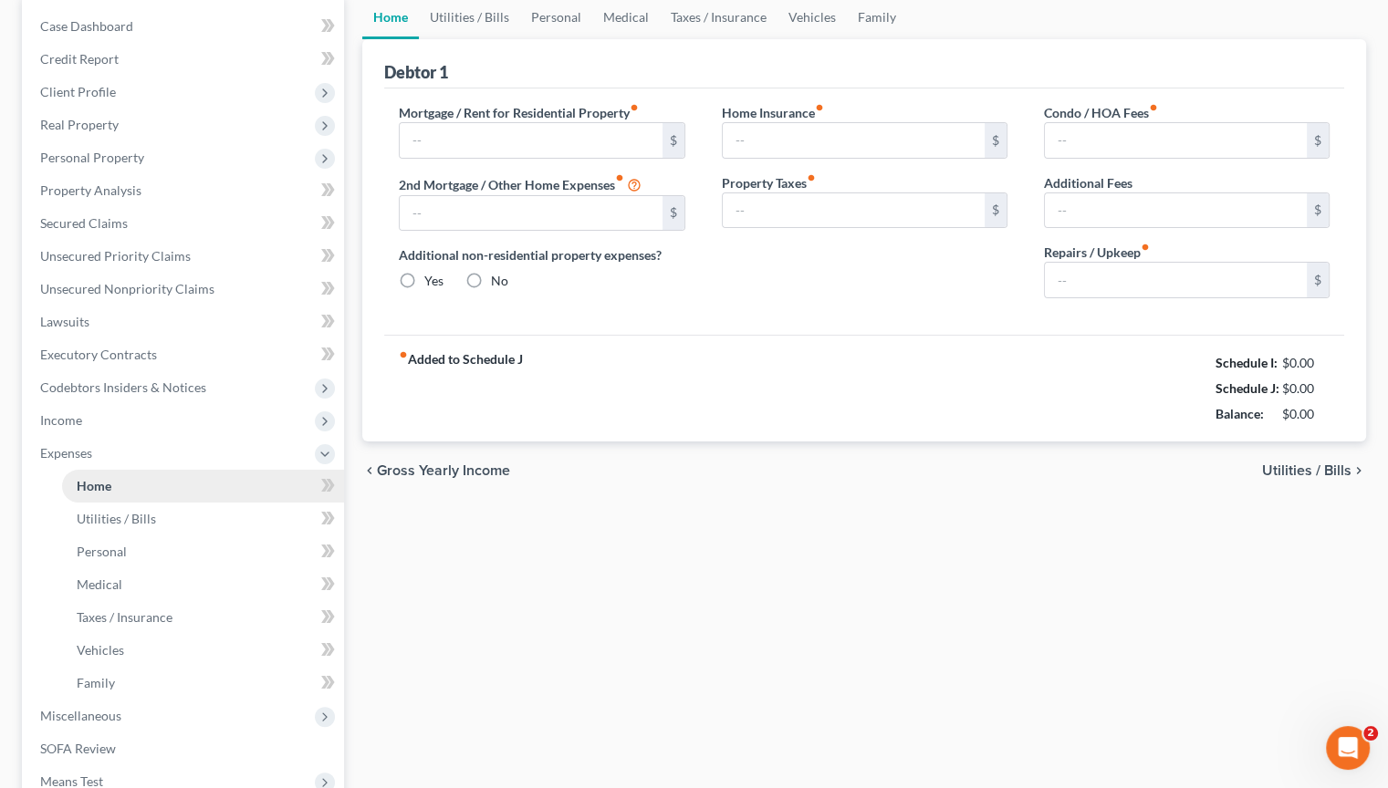
scroll to position [106, 0]
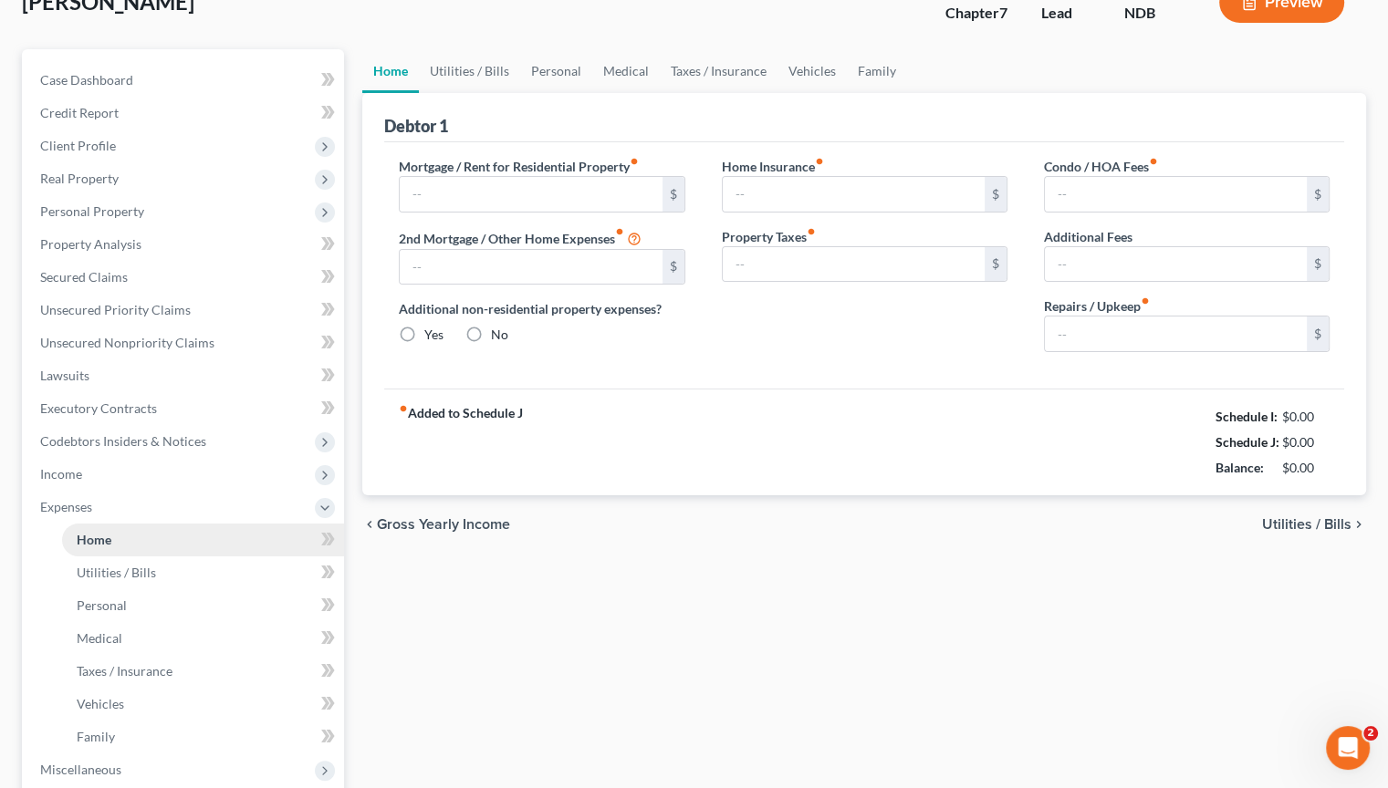
type input "0.00"
radio input "true"
type input "0.00"
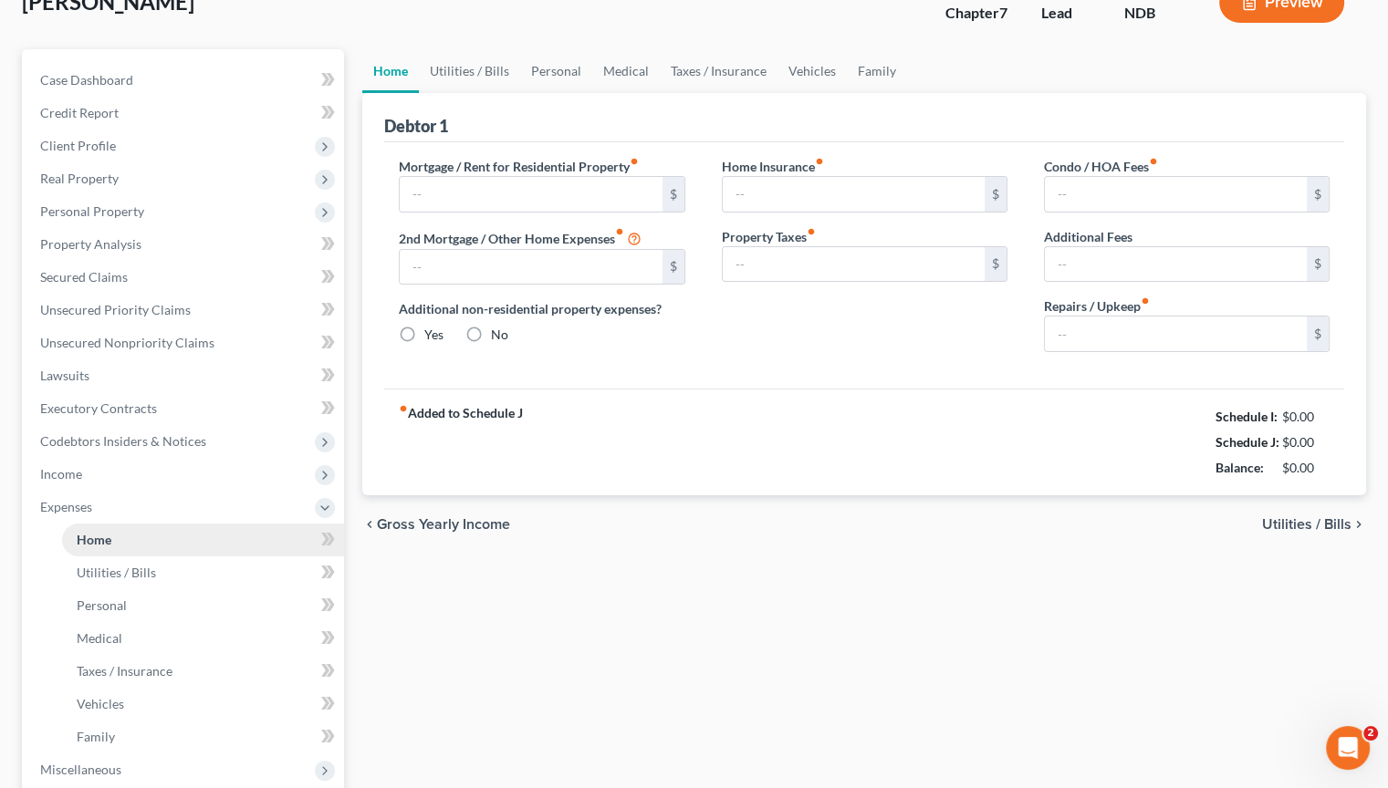
type input "0.00"
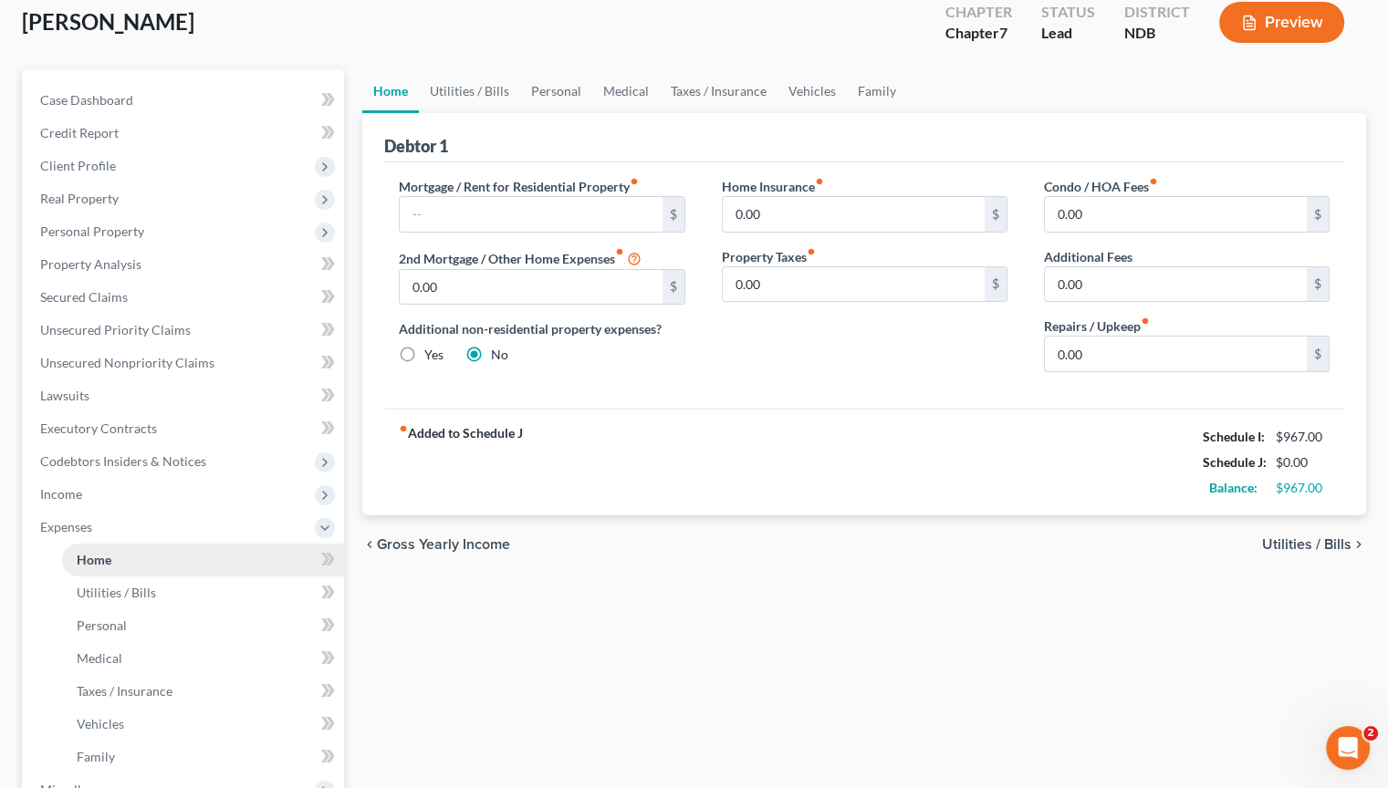
scroll to position [0, 0]
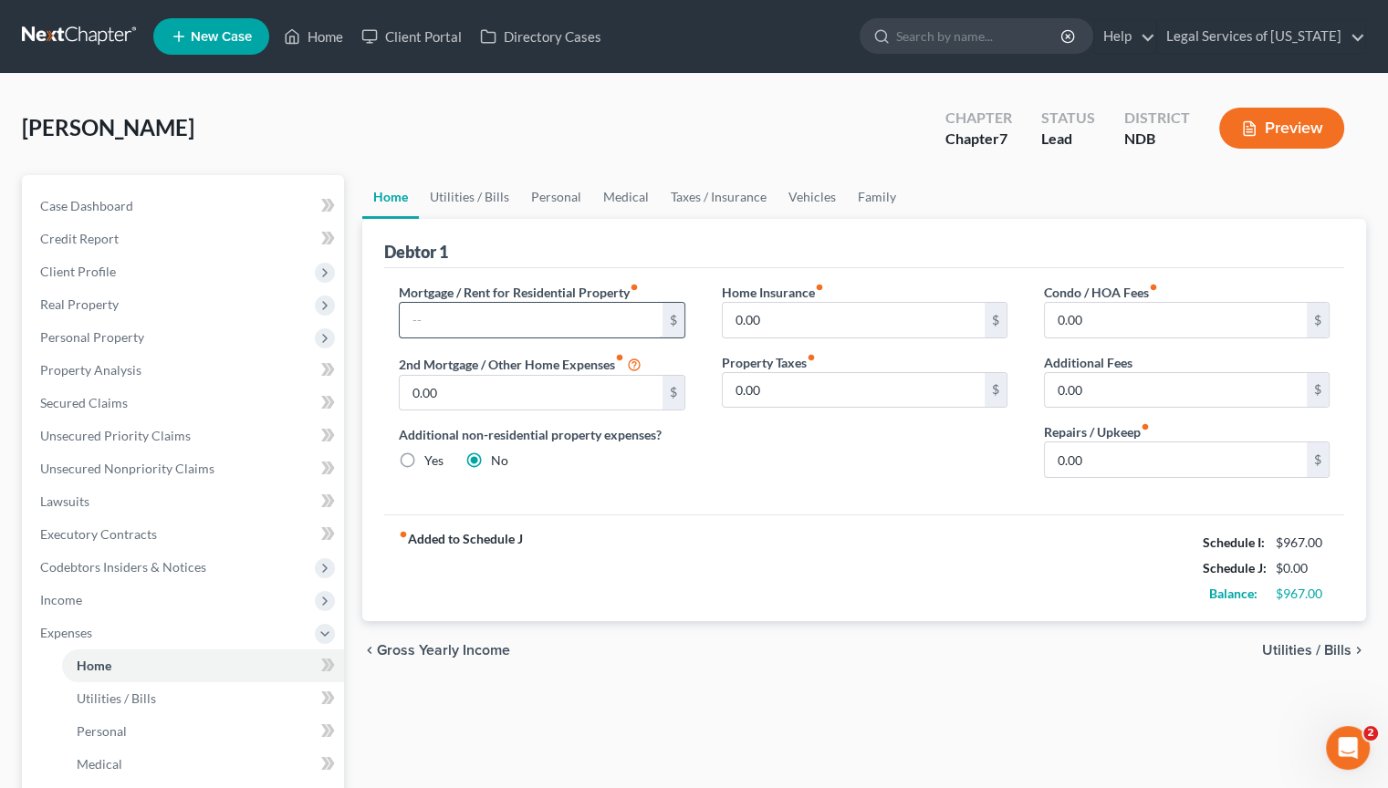
click at [524, 321] on input "text" at bounding box center [531, 320] width 262 height 35
type input "340"
click at [1300, 651] on span "Utilities / Bills" at bounding box center [1306, 650] width 89 height 15
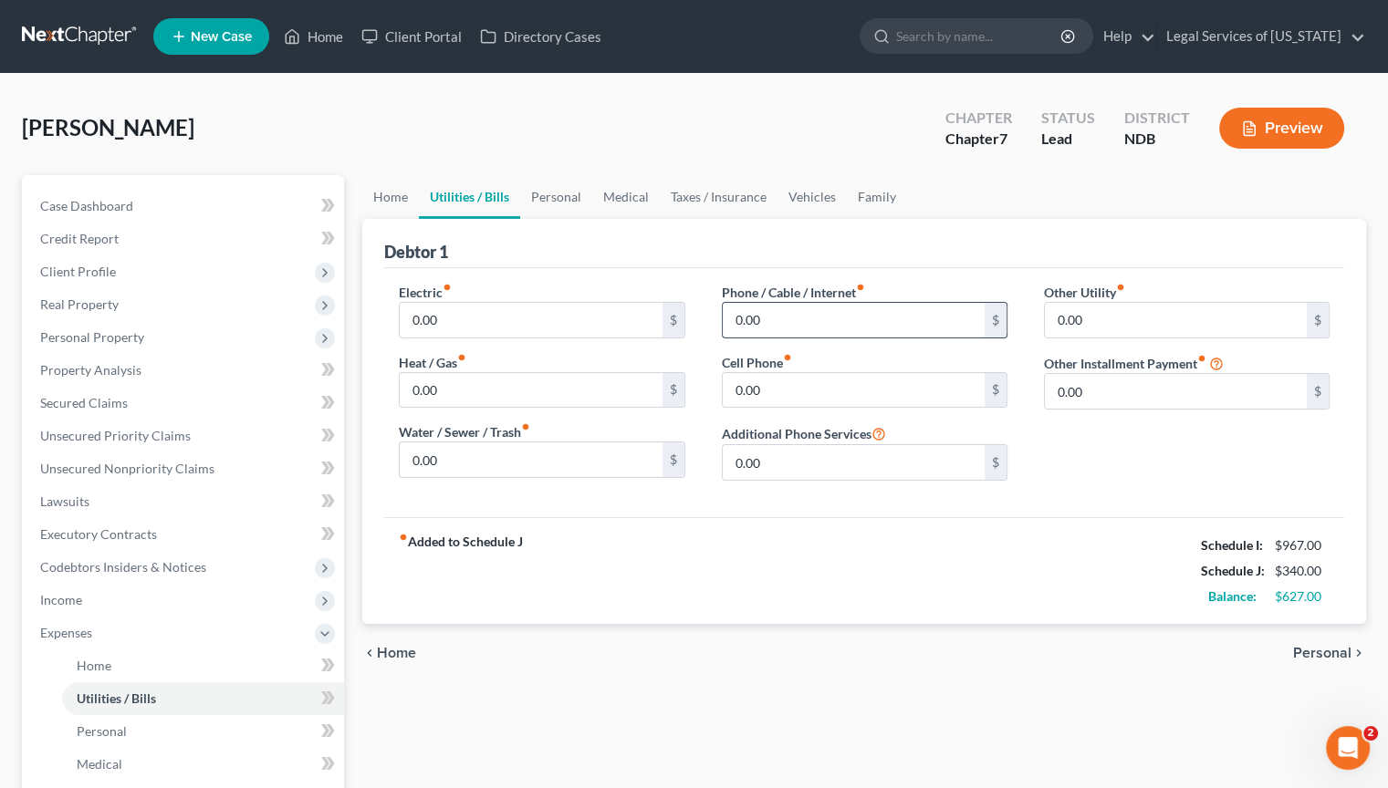
click at [843, 317] on input "0.00" at bounding box center [854, 320] width 262 height 35
click at [774, 386] on input "0.00" at bounding box center [854, 390] width 262 height 35
type input "100"
click at [1150, 324] on input "0.00" at bounding box center [1176, 320] width 262 height 35
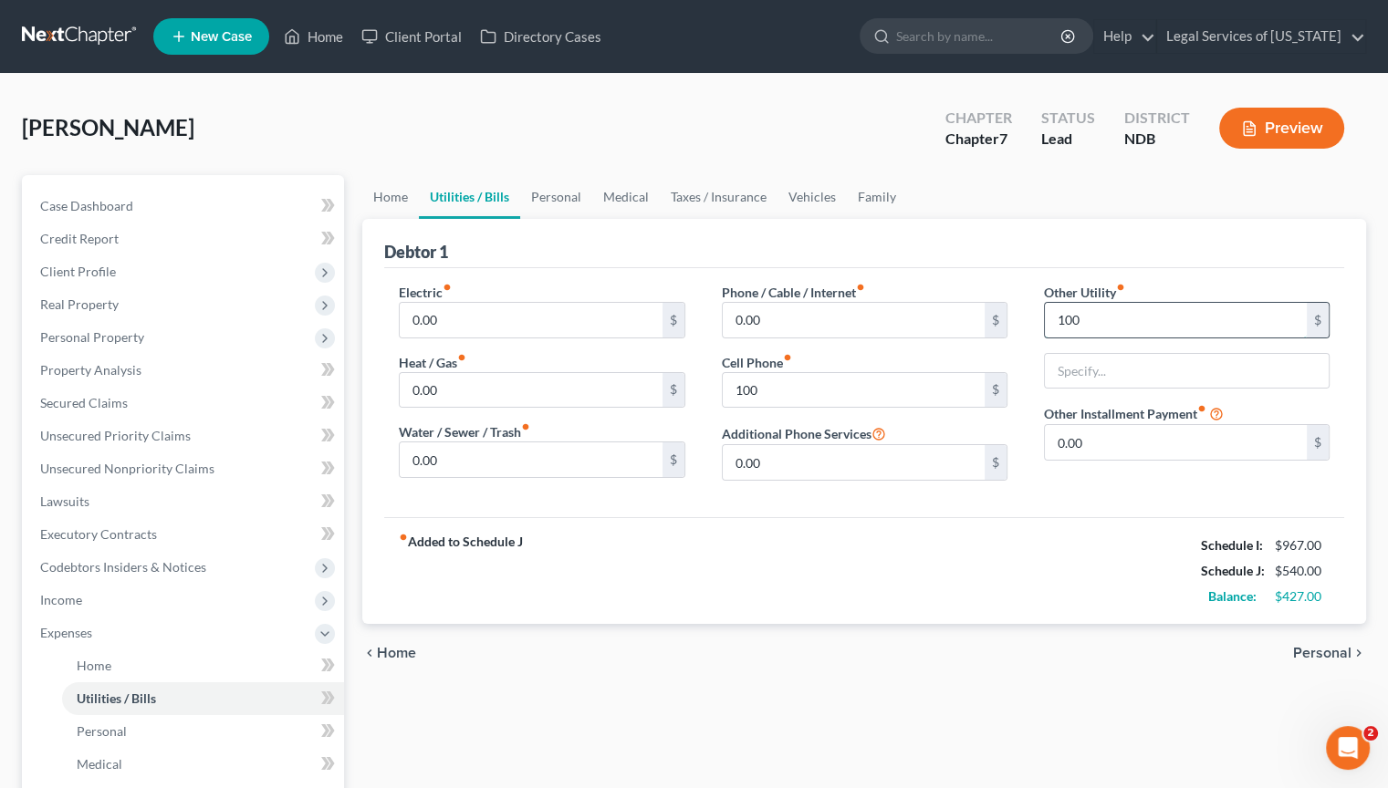
type input "100"
type input "cable/internet"
click at [1346, 650] on span "Personal" at bounding box center [1322, 653] width 58 height 15
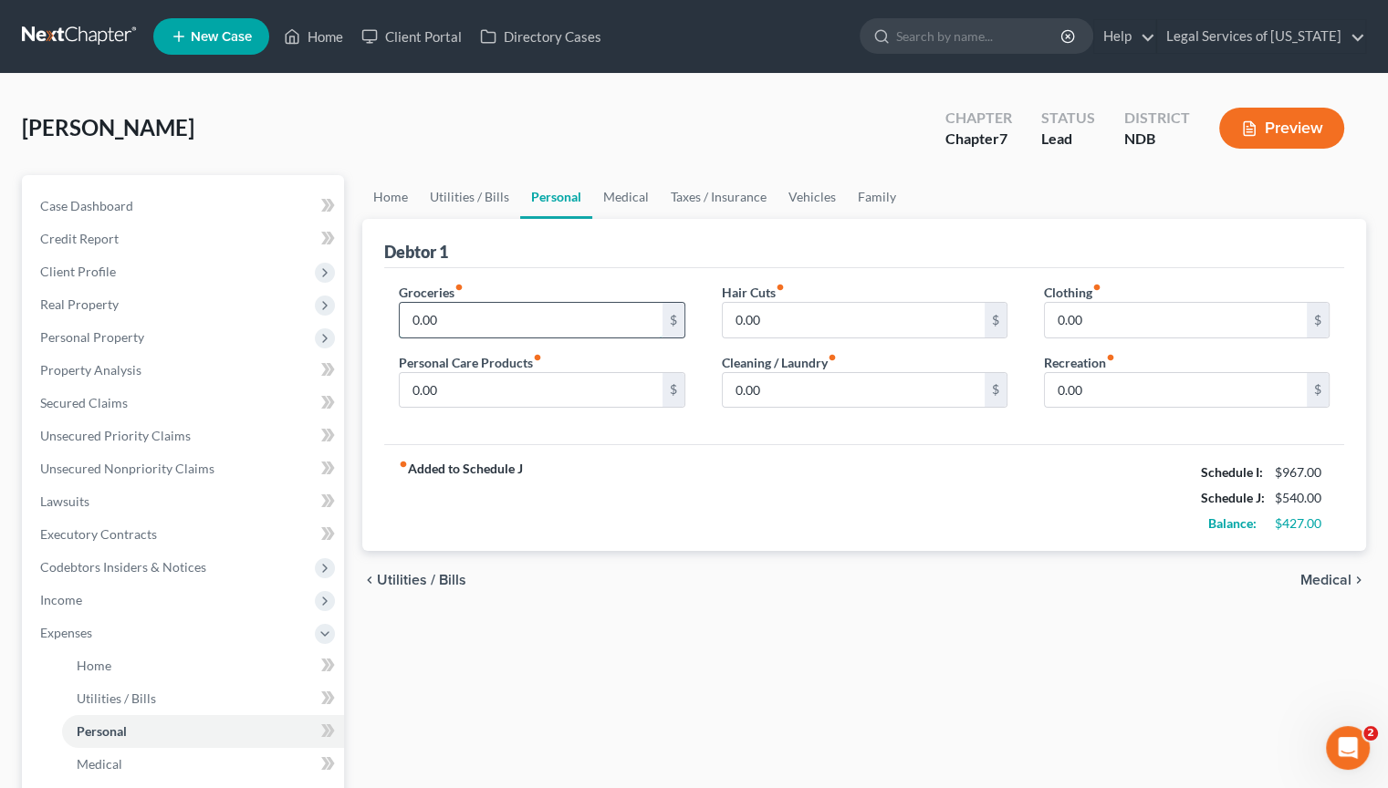
click at [547, 318] on input "0.00" at bounding box center [531, 320] width 262 height 35
type input "300"
click at [1095, 321] on input "0.00" at bounding box center [1176, 320] width 262 height 35
type input "30"
click at [1342, 581] on span "Medical" at bounding box center [1325, 580] width 51 height 15
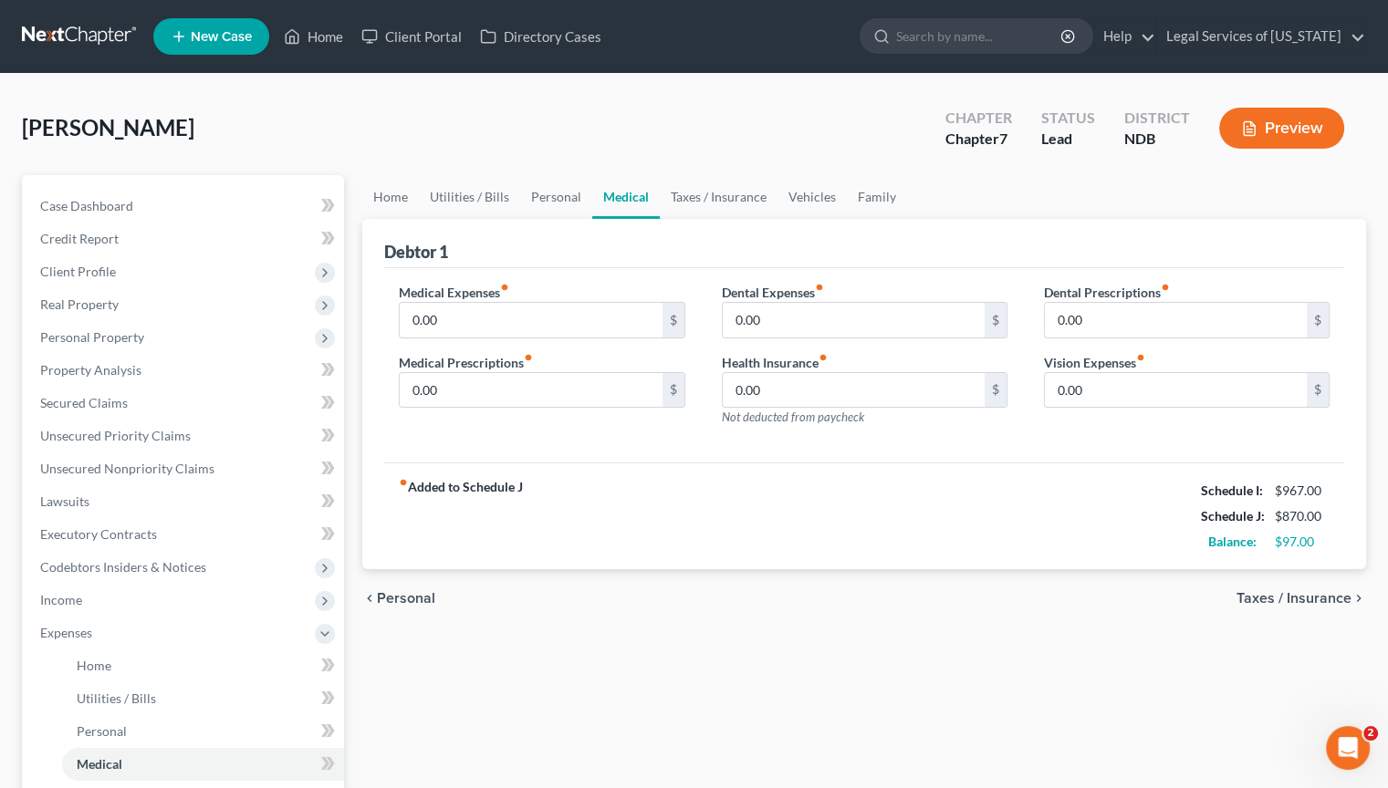
click at [1295, 601] on span "Taxes / Insurance" at bounding box center [1293, 598] width 115 height 15
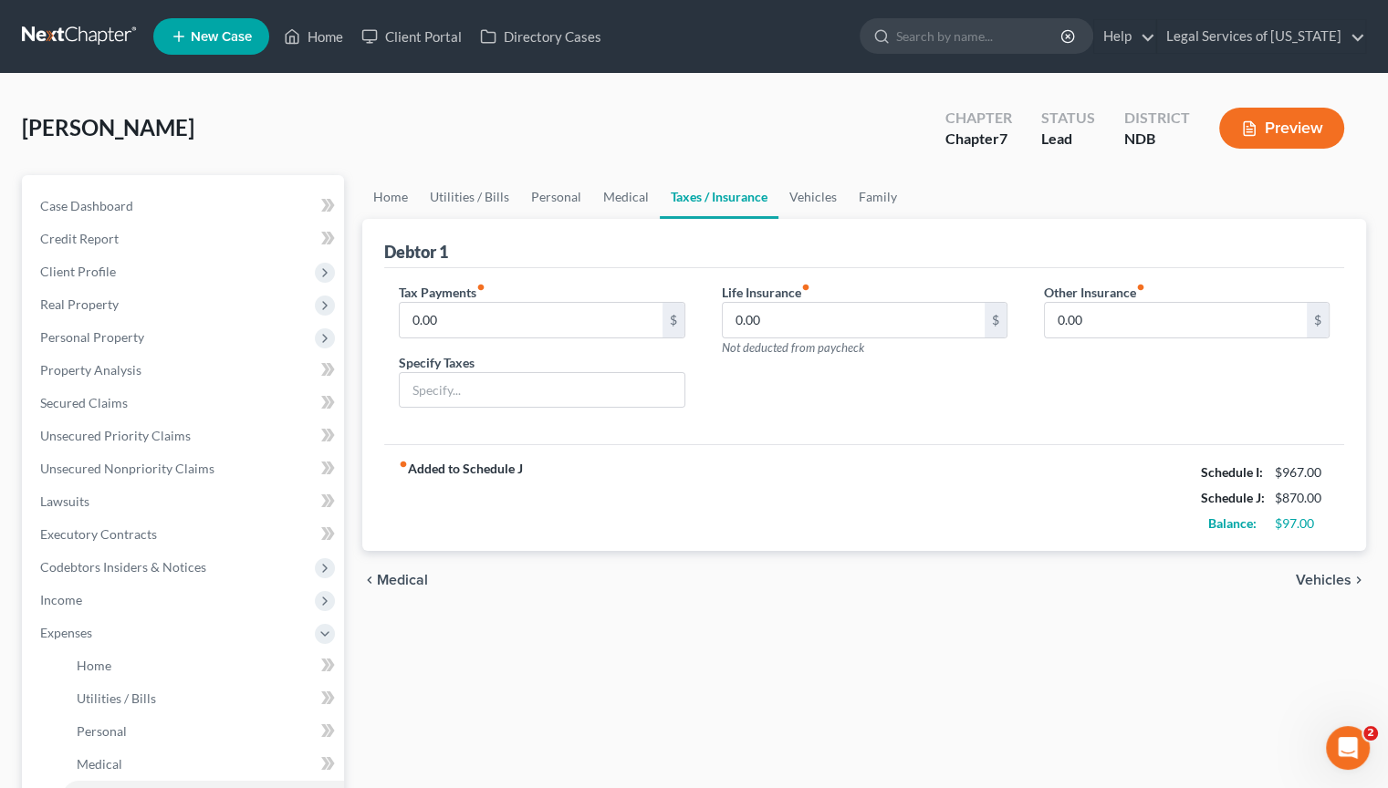
click at [1314, 584] on span "Vehicles" at bounding box center [1324, 580] width 56 height 15
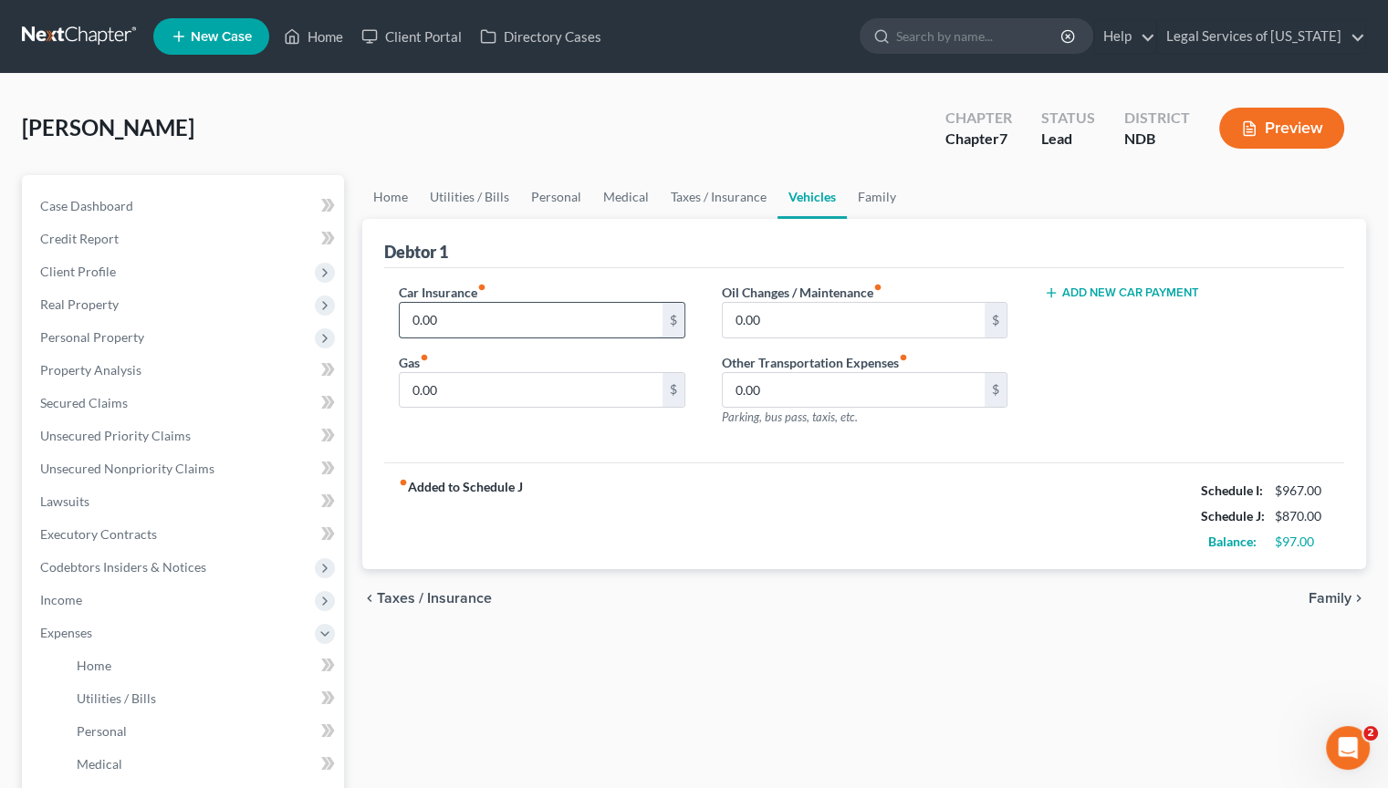
click at [478, 316] on input "0.00" at bounding box center [531, 320] width 262 height 35
type input "95"
click at [1322, 598] on span "Family" at bounding box center [1330, 598] width 43 height 15
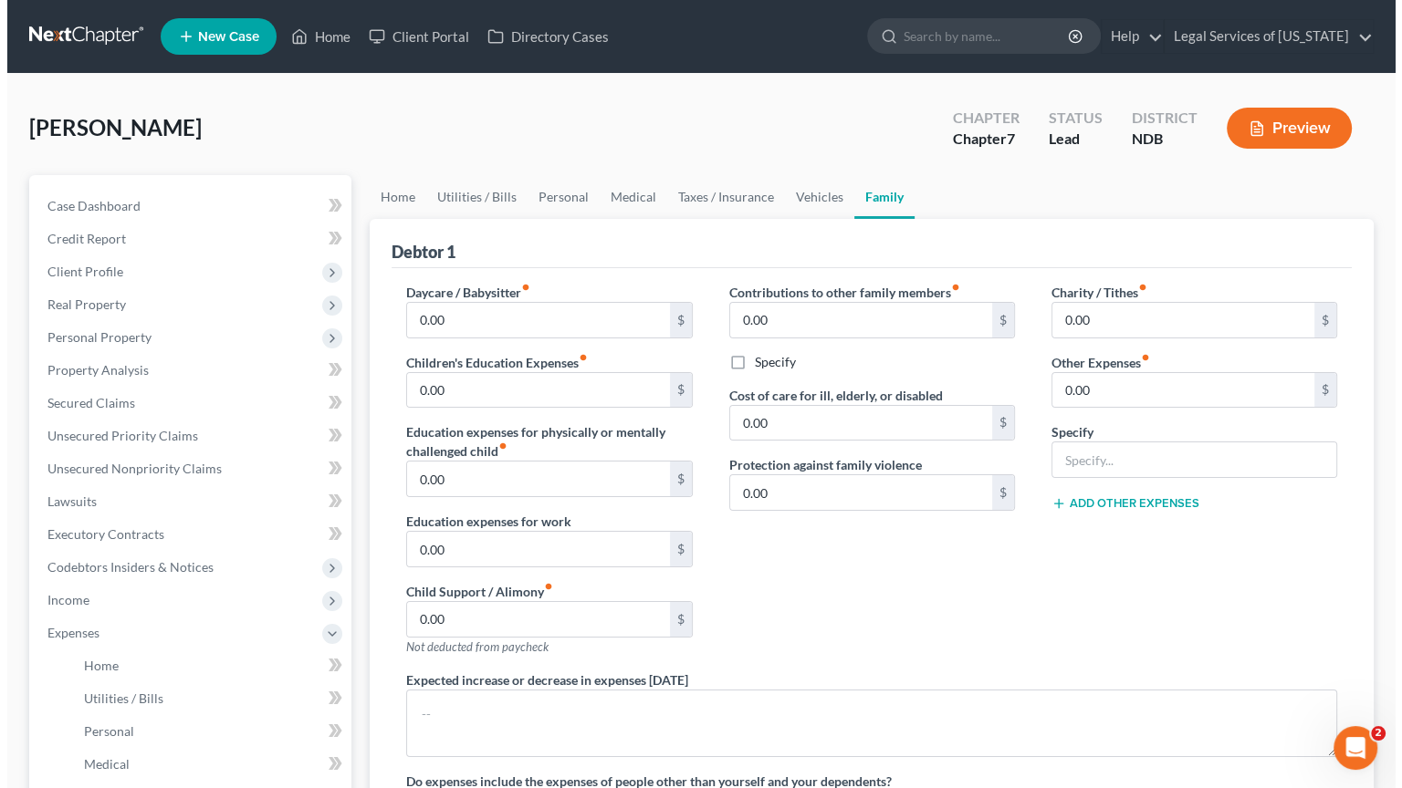
scroll to position [365, 0]
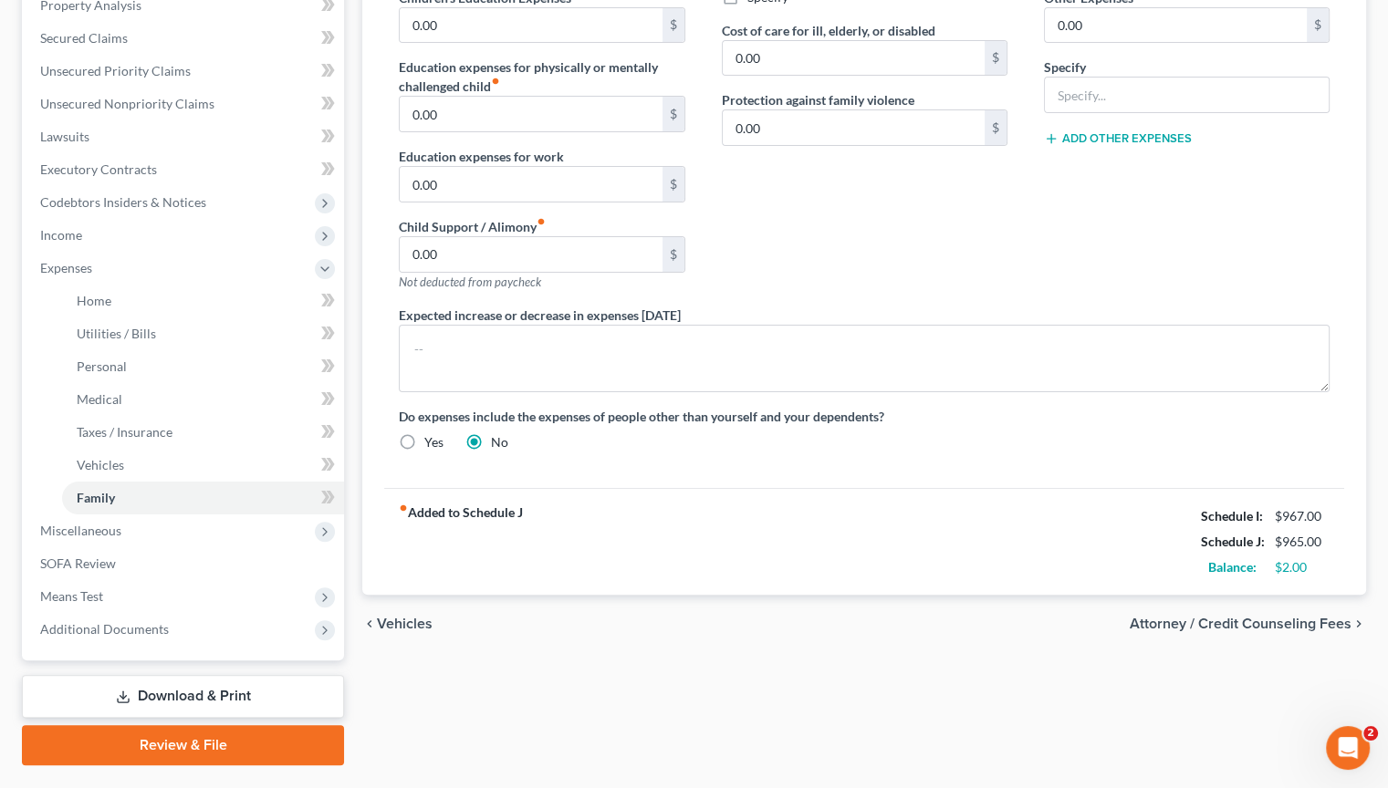
click at [1217, 623] on span "Attorney / Credit Counseling Fees" at bounding box center [1241, 624] width 222 height 15
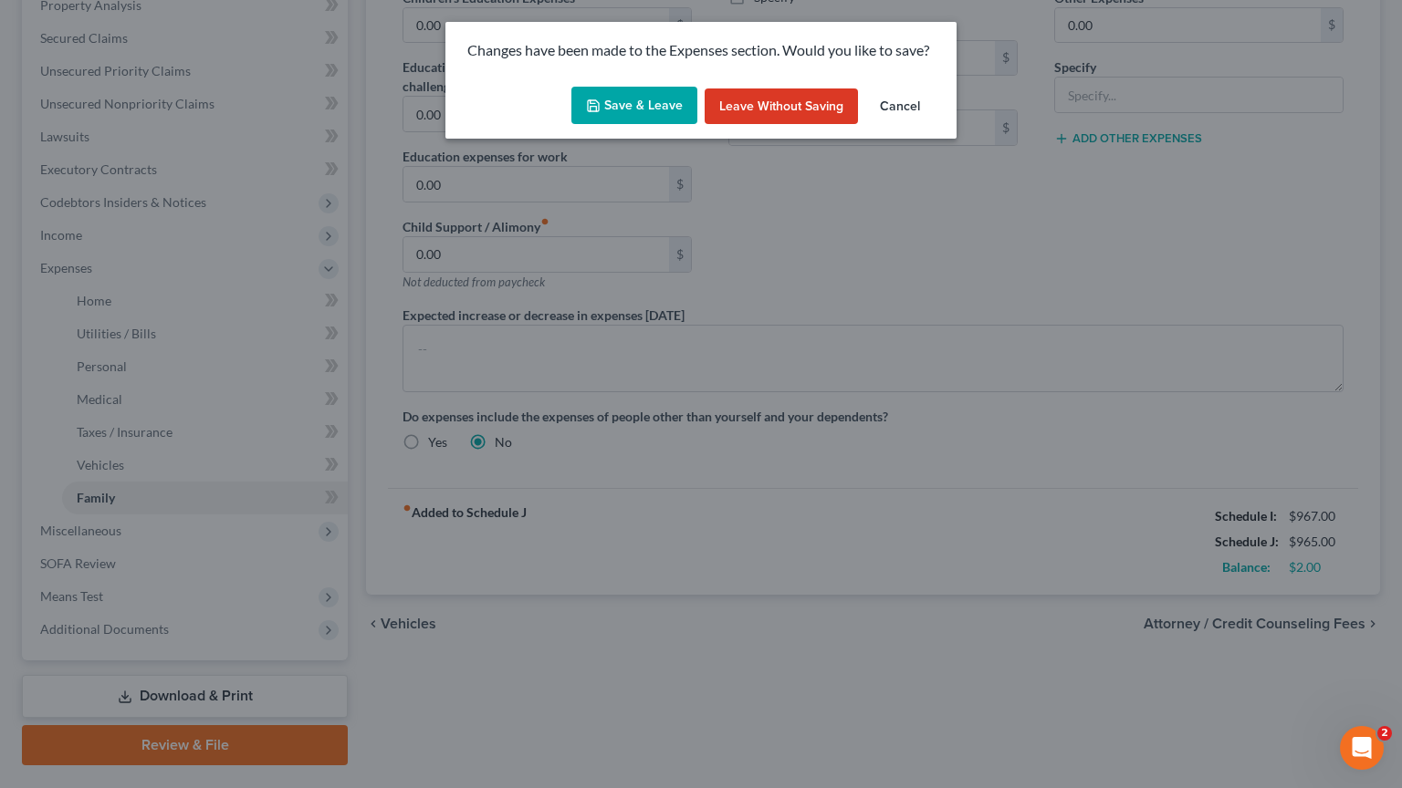
click at [672, 116] on button "Save & Leave" at bounding box center [634, 106] width 126 height 38
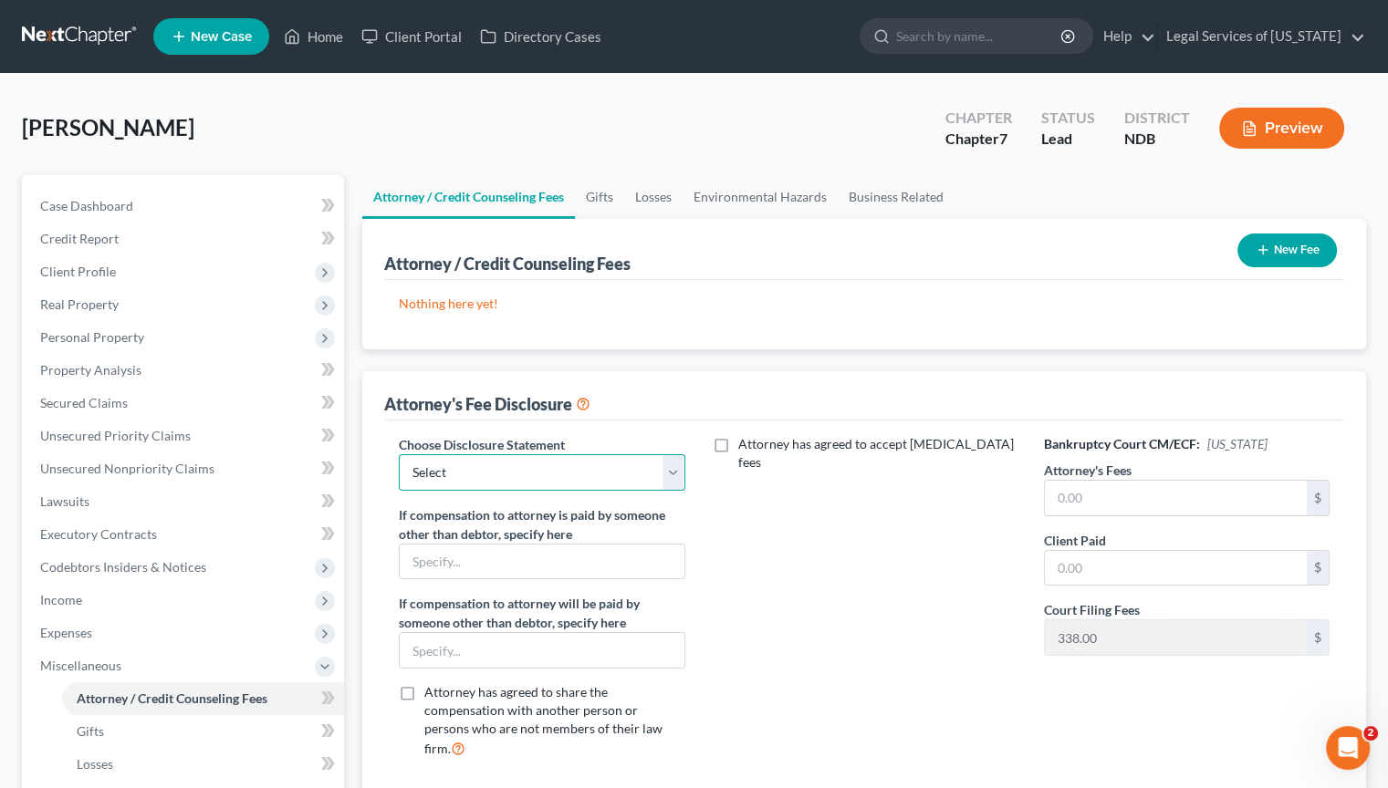
click at [673, 473] on select "Select Disclosure of Compensation of Attorney for Debtor(s)" at bounding box center [542, 472] width 286 height 36
select select "0"
click at [399, 454] on select "Select Disclosure of Compensation of Attorney for Debtor(s)" at bounding box center [542, 472] width 286 height 36
click at [552, 642] on input "text" at bounding box center [542, 650] width 284 height 35
type input "Petitioner is represented pro [PERSON_NAME] by Legal Services of [US_STATE]"
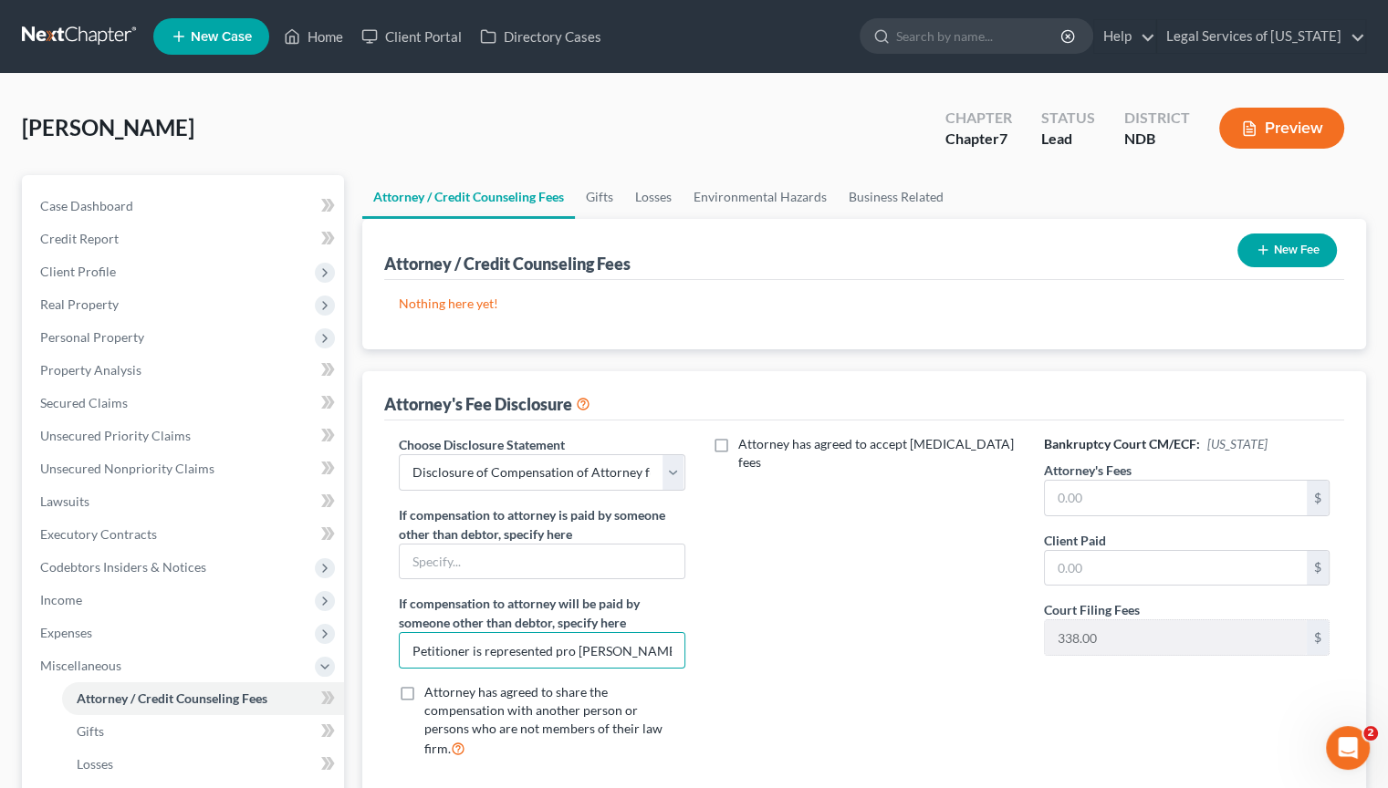
scroll to position [182, 0]
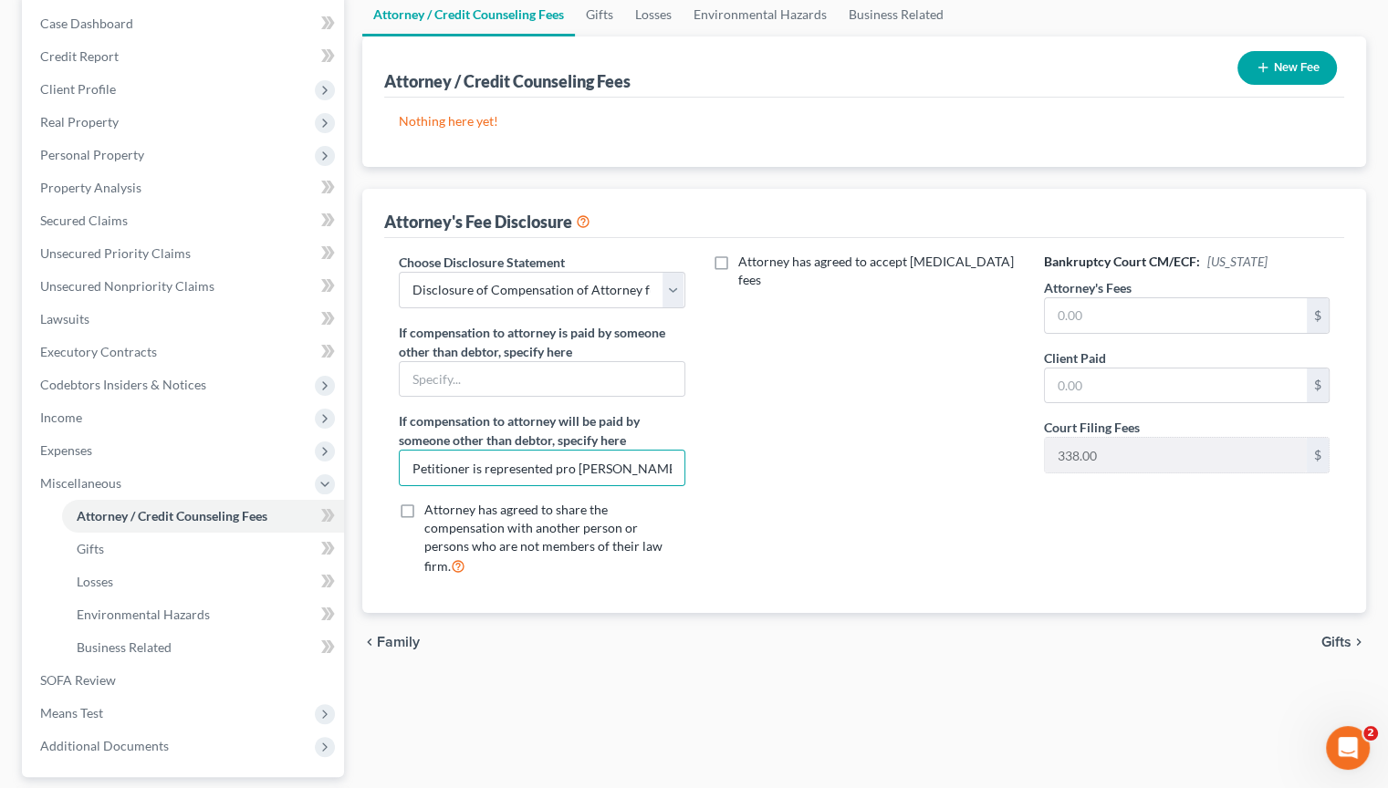
click at [1341, 635] on span "Gifts" at bounding box center [1336, 642] width 30 height 15
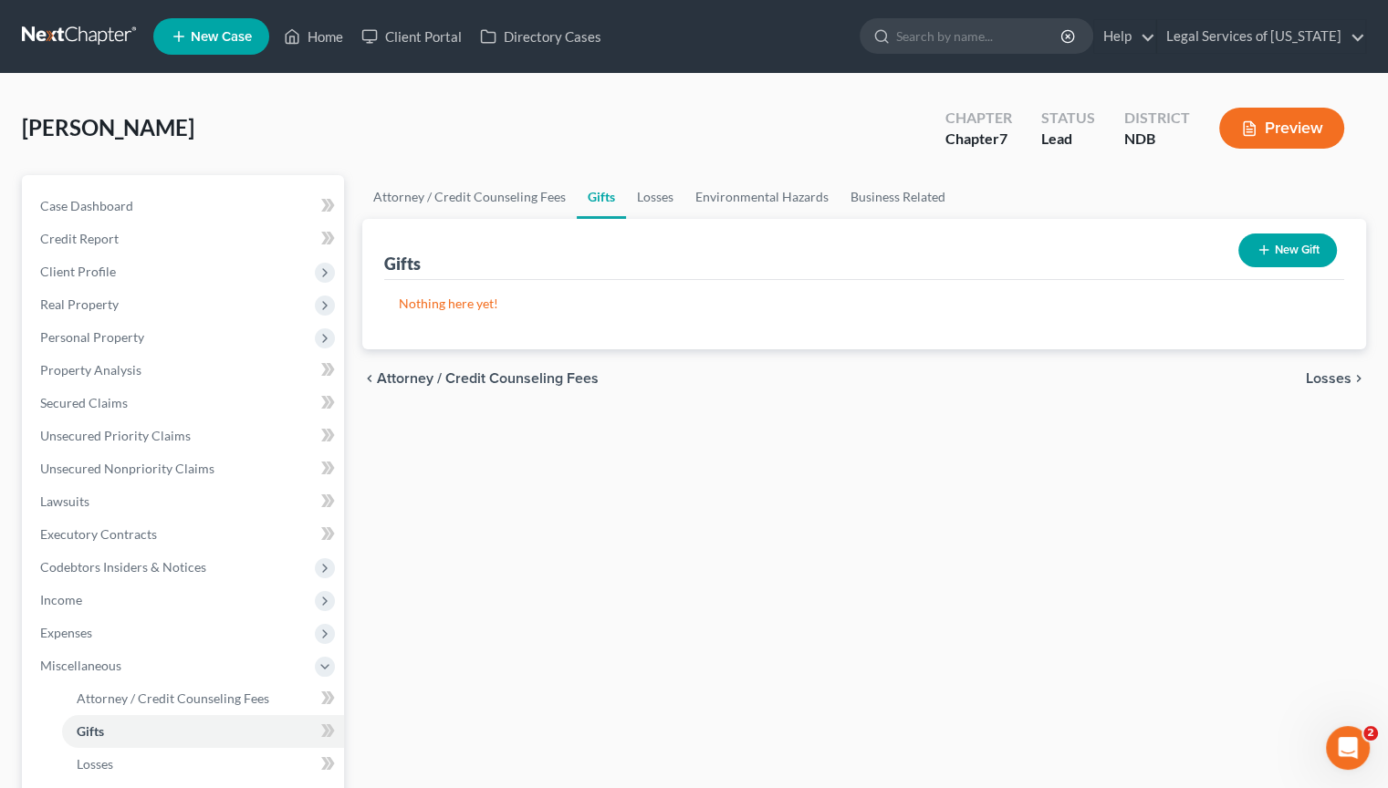
click at [1329, 376] on span "Losses" at bounding box center [1329, 378] width 46 height 15
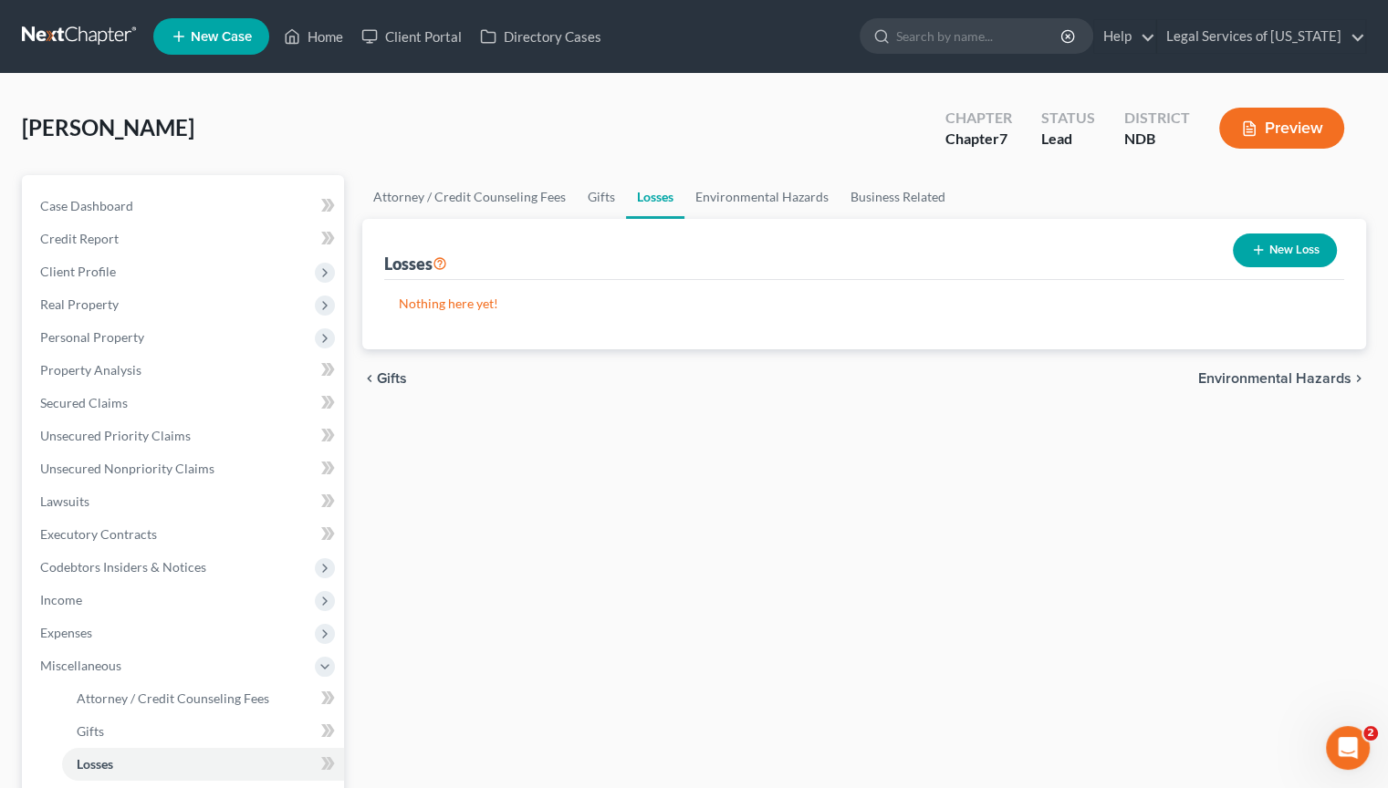
click at [1276, 380] on span "Environmental Hazards" at bounding box center [1274, 378] width 153 height 15
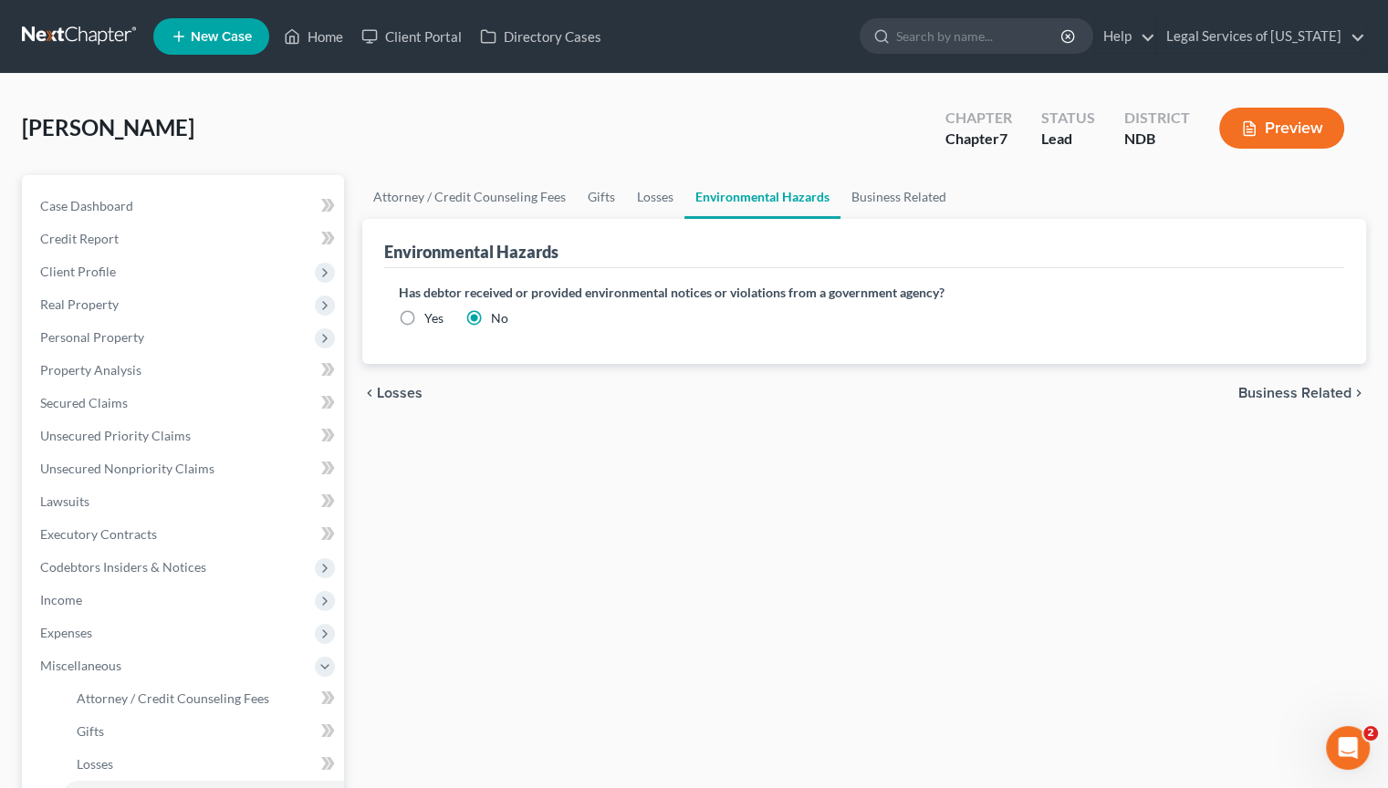
click at [1279, 391] on span "Business Related" at bounding box center [1294, 393] width 113 height 15
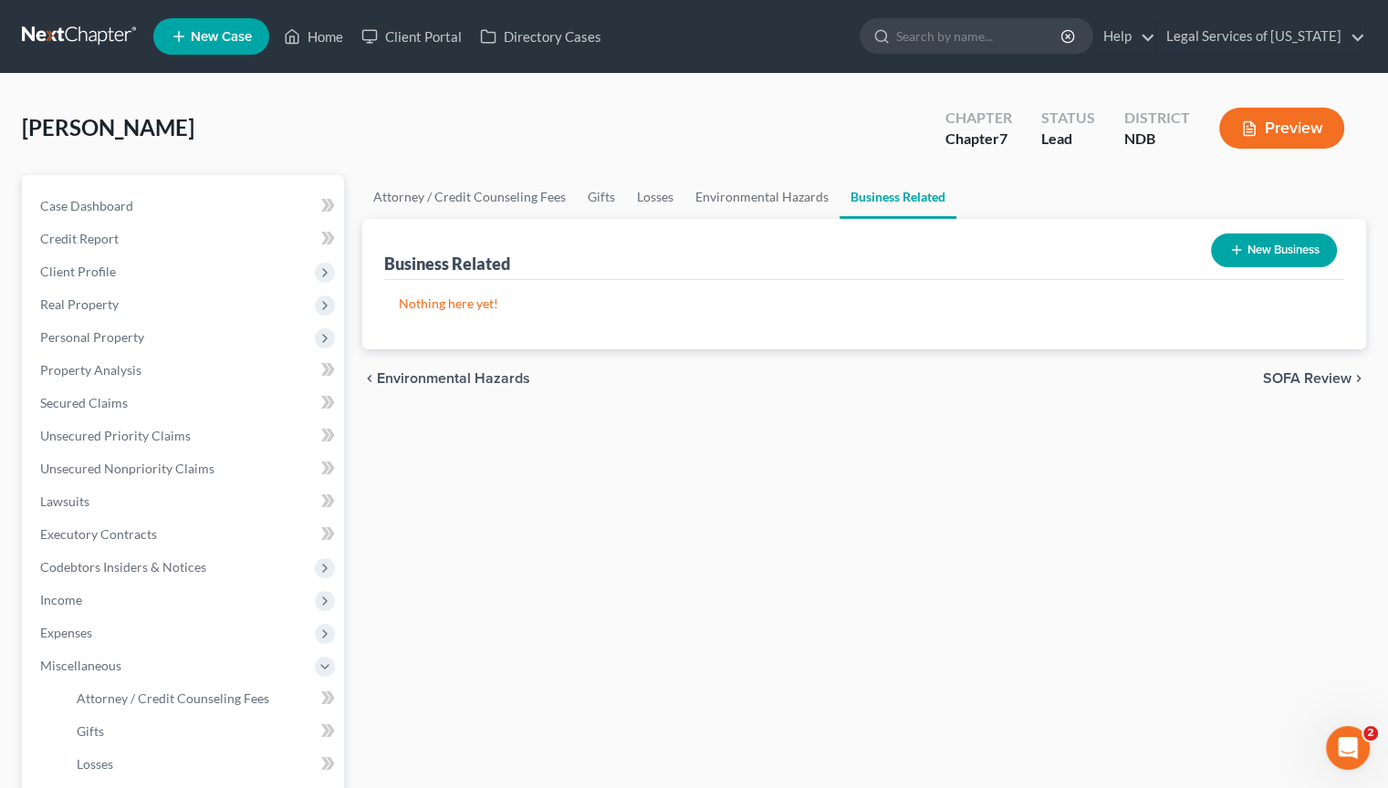
click at [1292, 381] on span "SOFA Review" at bounding box center [1307, 378] width 89 height 15
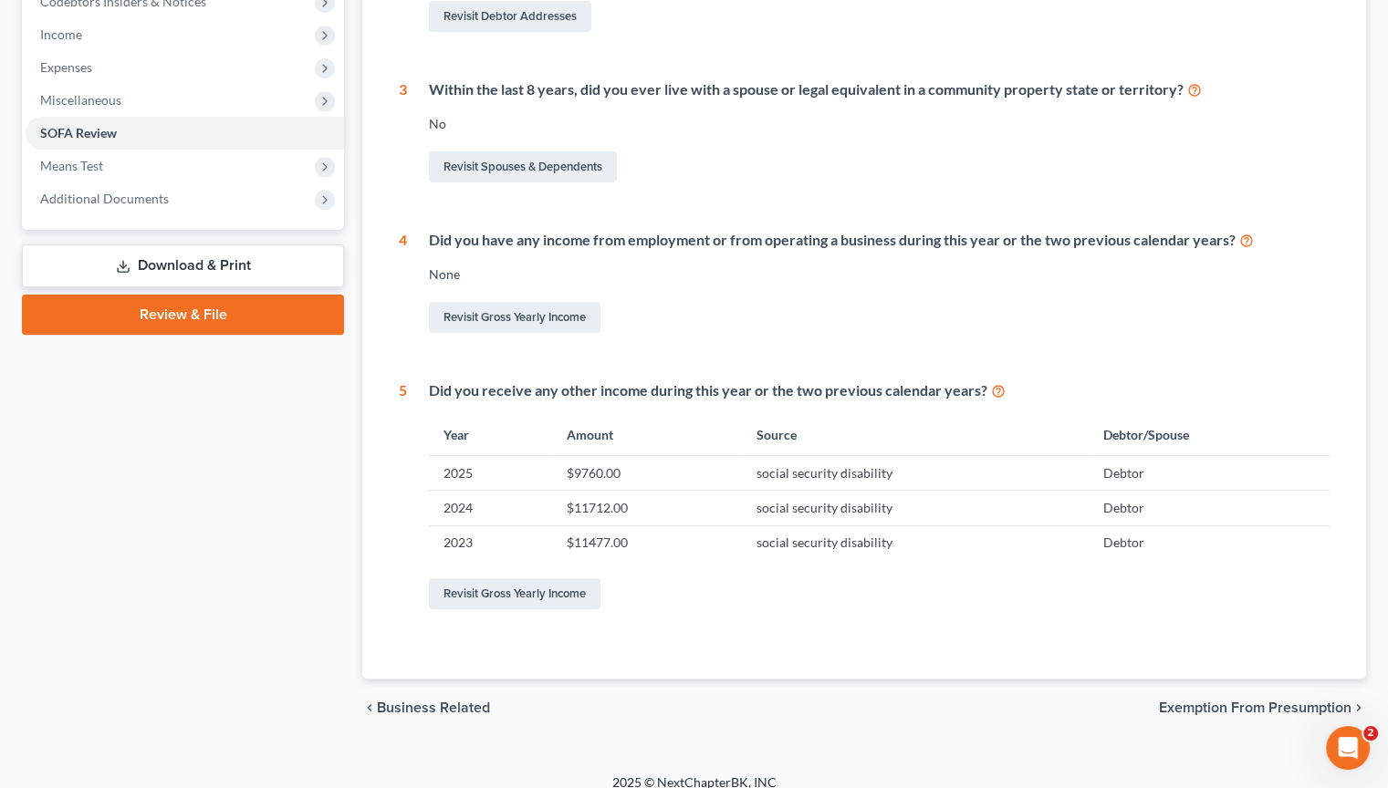
scroll to position [582, 0]
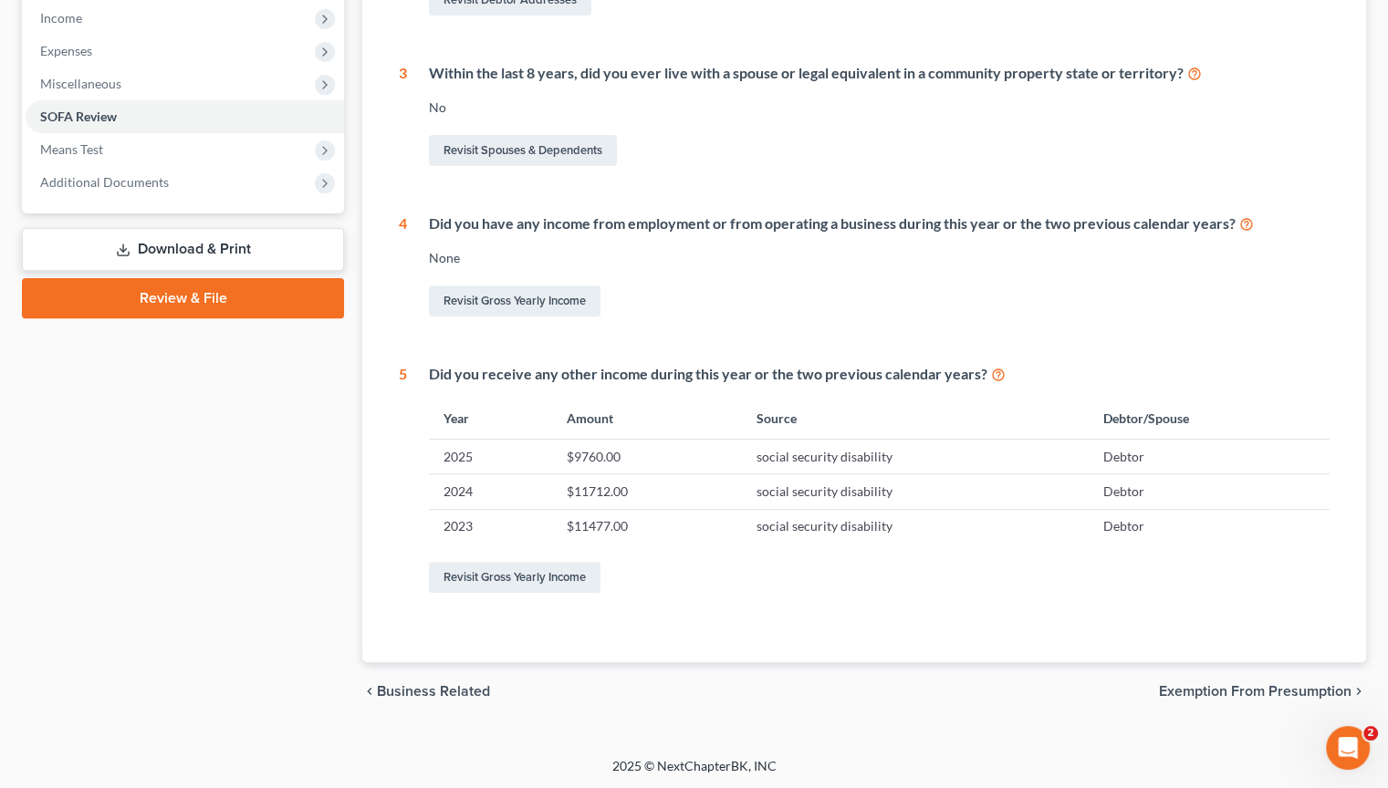
click at [1204, 690] on span "Exemption from Presumption" at bounding box center [1255, 691] width 193 height 15
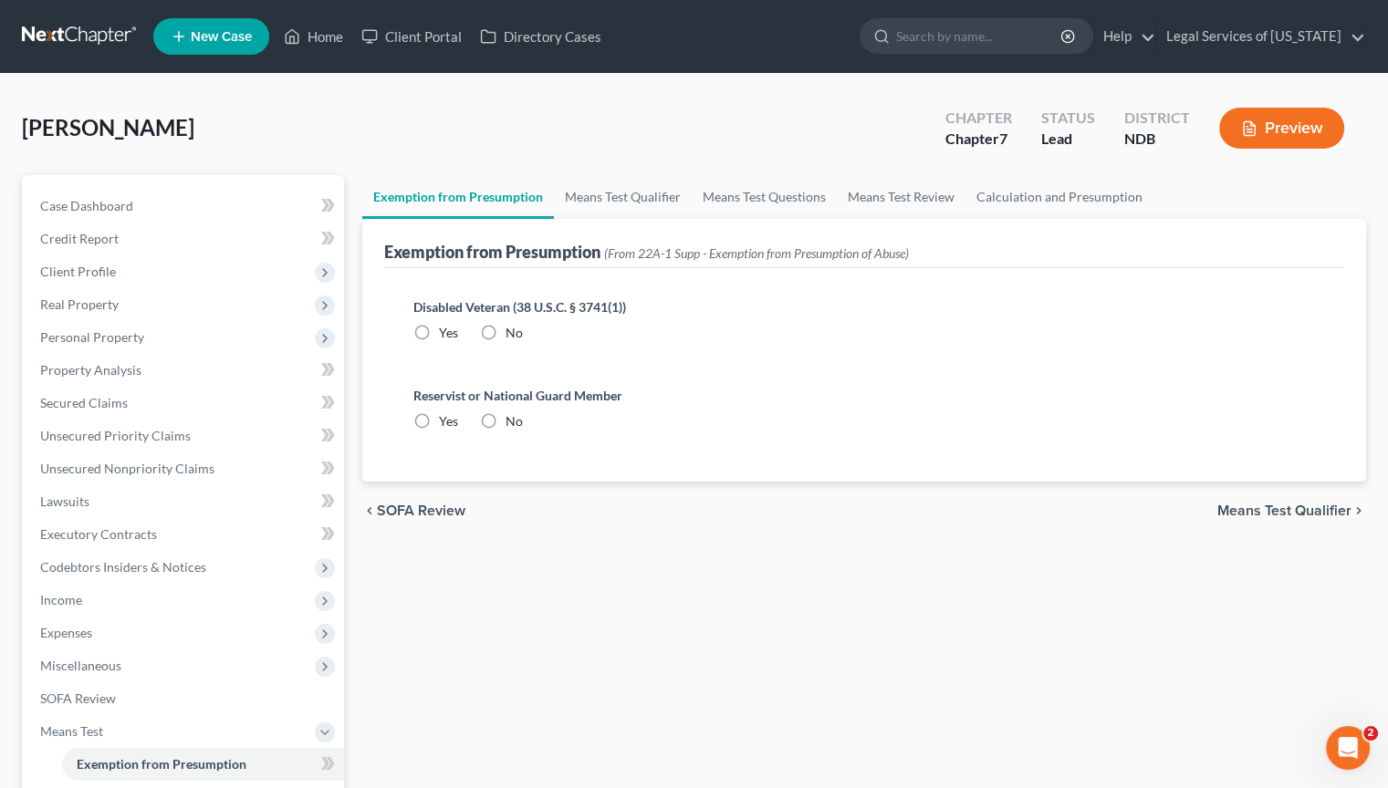
click at [1270, 506] on span "Means Test Qualifier" at bounding box center [1284, 511] width 134 height 15
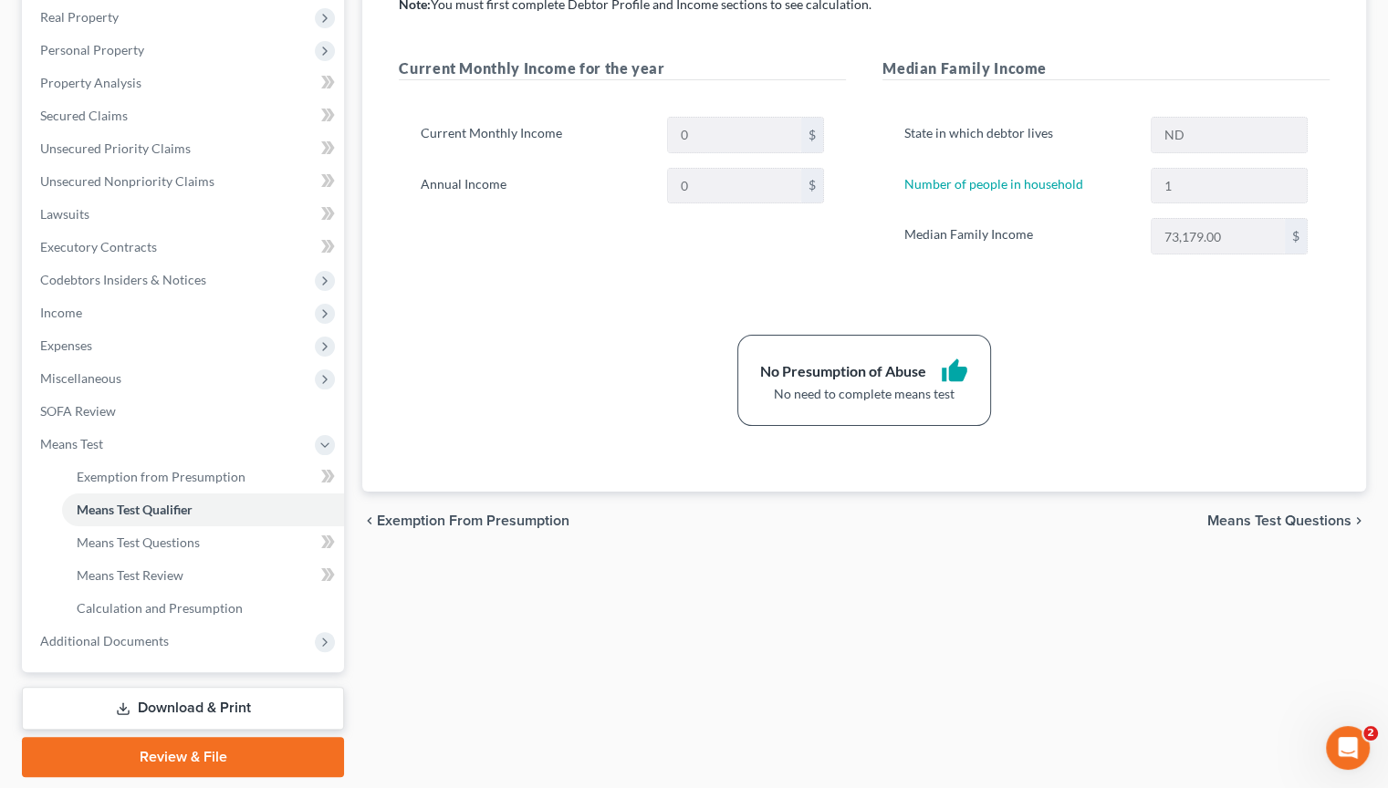
scroll to position [344, 0]
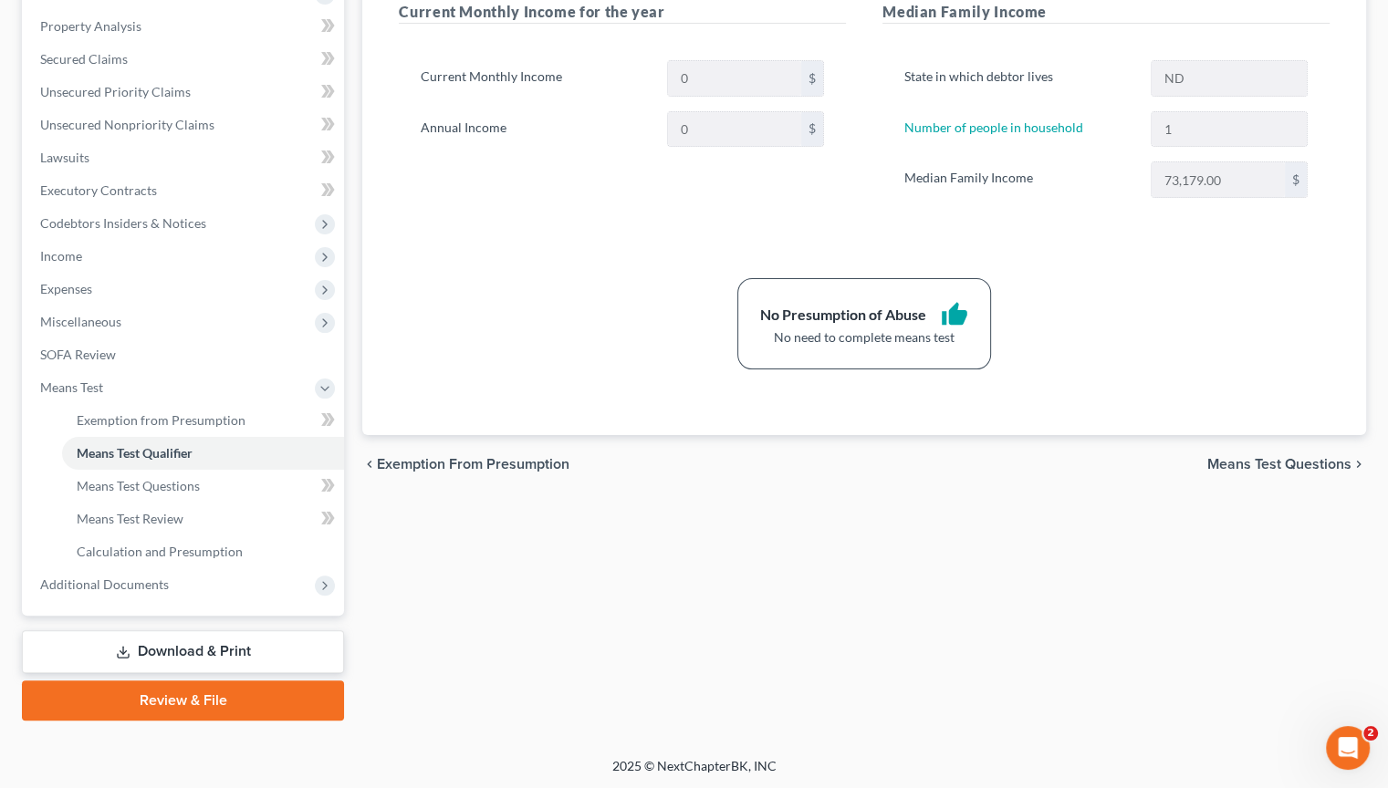
click at [1260, 457] on span "Means Test Questions" at bounding box center [1279, 464] width 144 height 15
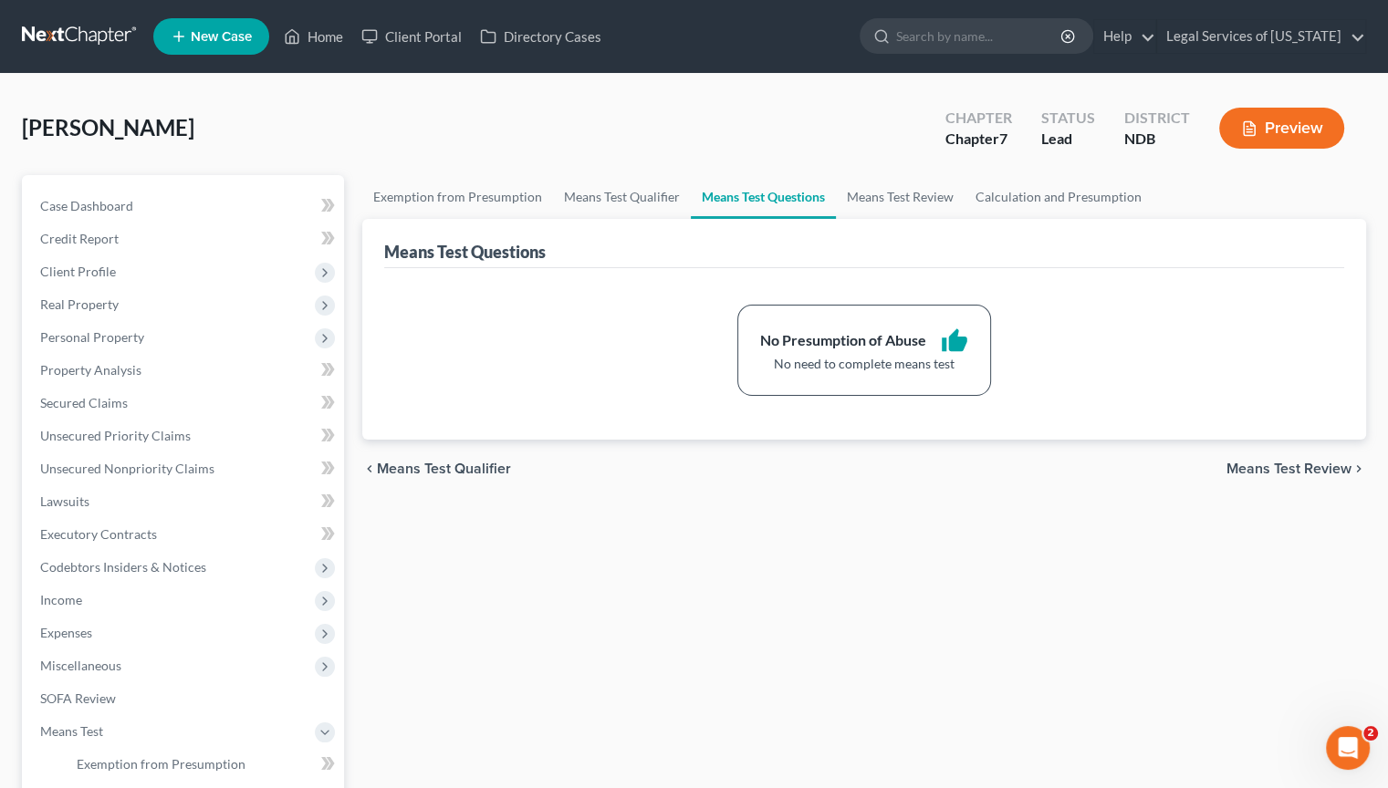
click at [1270, 469] on span "Means Test Review" at bounding box center [1288, 469] width 125 height 15
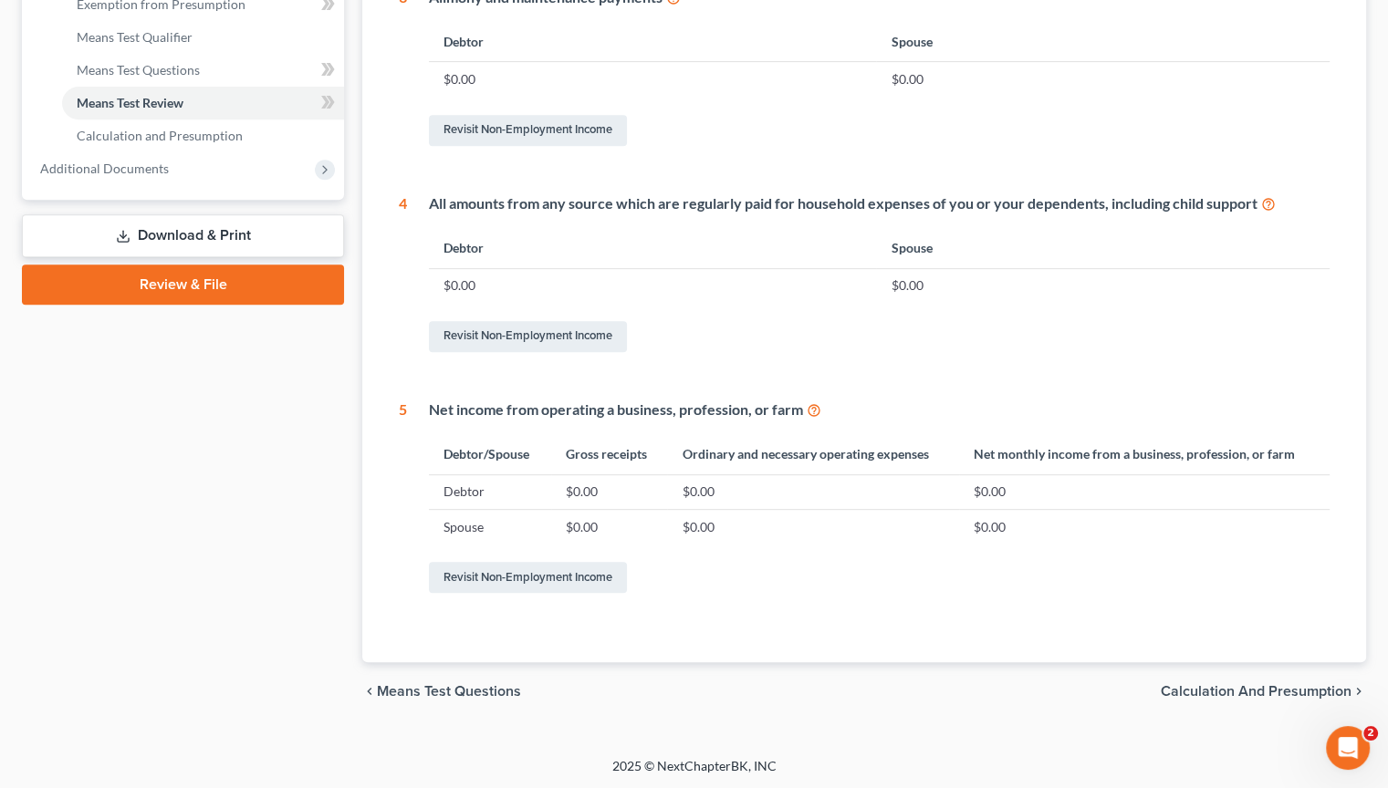
click at [1260, 684] on span "Calculation and Presumption" at bounding box center [1256, 691] width 191 height 15
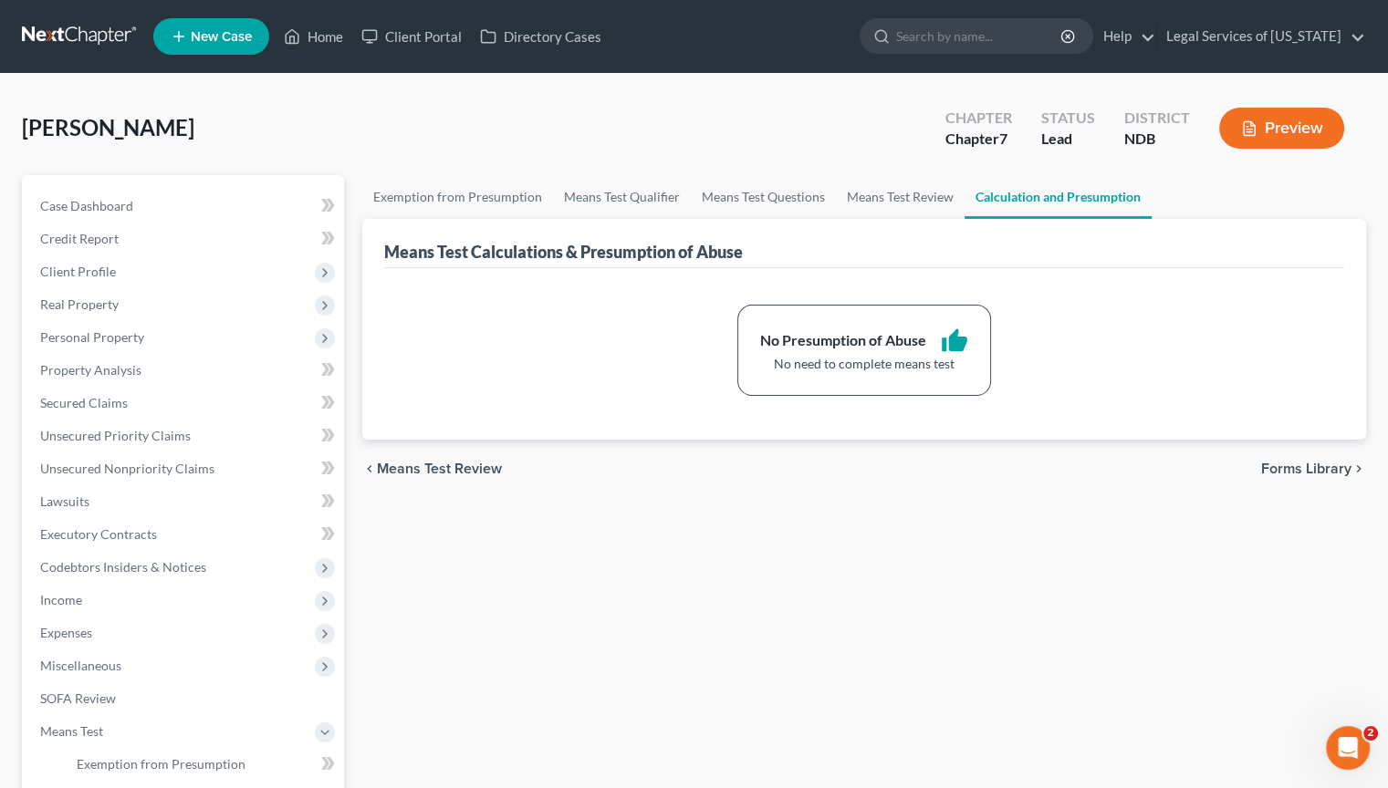
click at [1279, 464] on span "Forms Library" at bounding box center [1306, 469] width 90 height 15
